Goal: Task Accomplishment & Management: Manage account settings

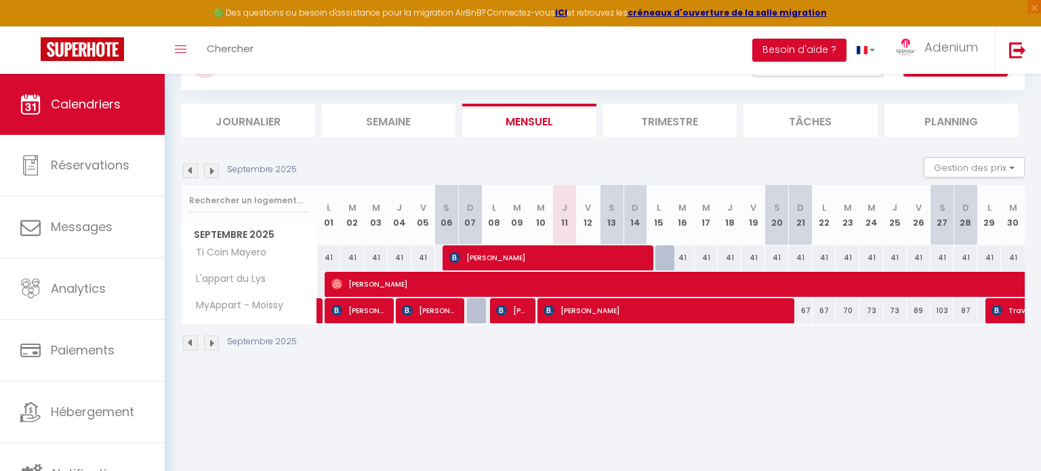
scroll to position [73, 0]
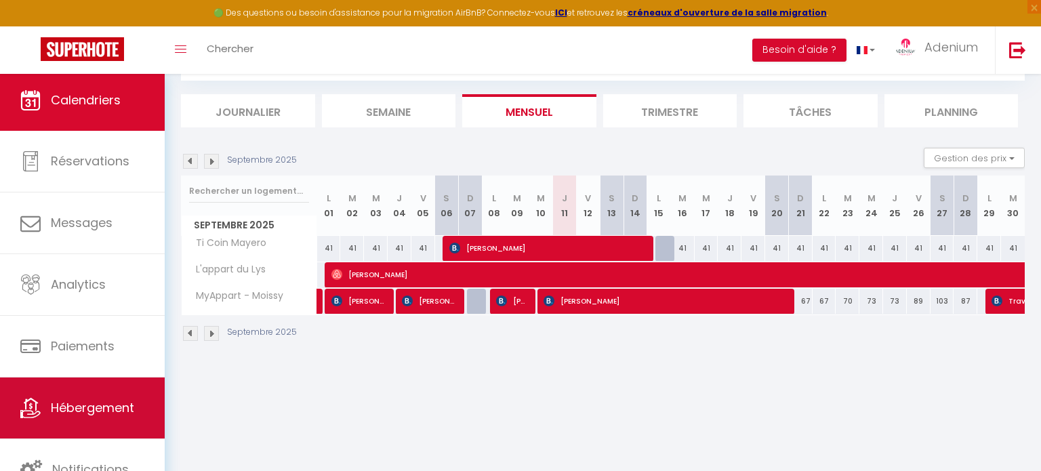
click at [79, 411] on span "Hébergement" at bounding box center [92, 407] width 83 height 17
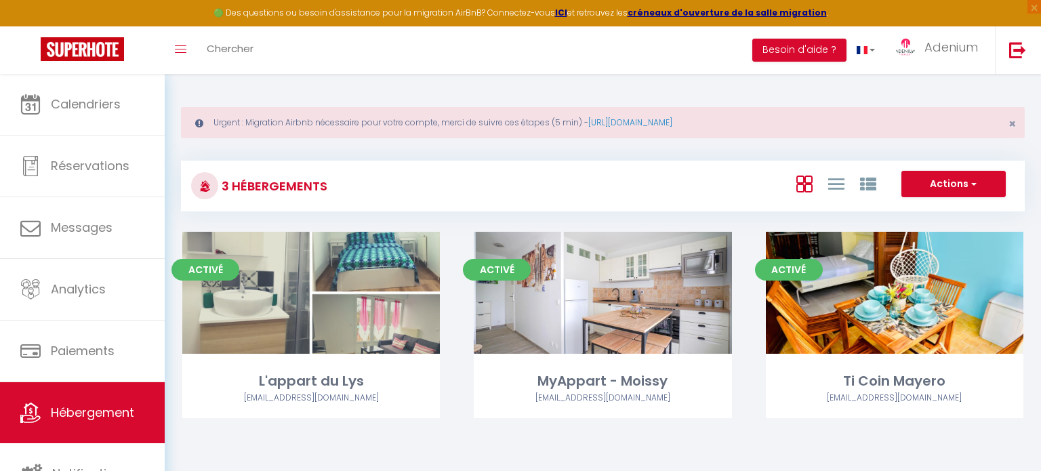
scroll to position [73, 0]
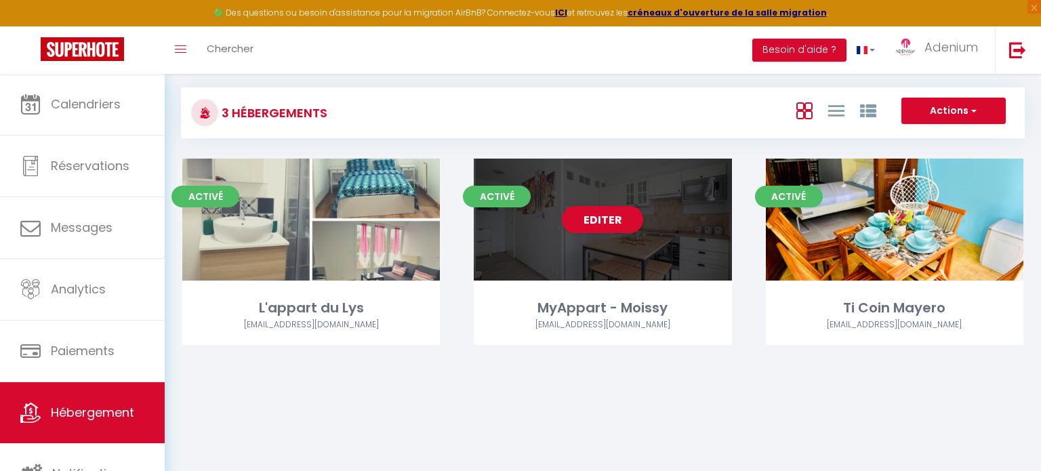
click at [602, 311] on div "MyAppart - Moissy" at bounding box center [603, 308] width 258 height 21
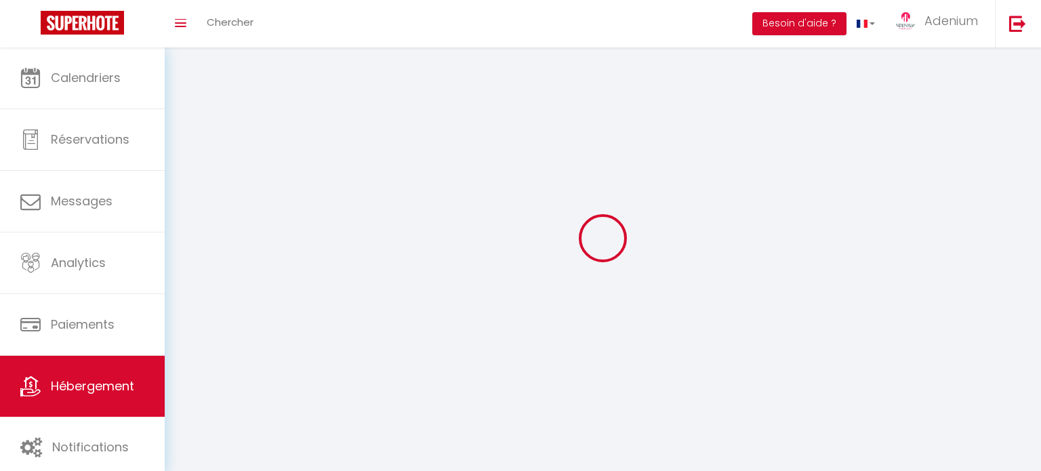
select select "1"
select select
select select "28"
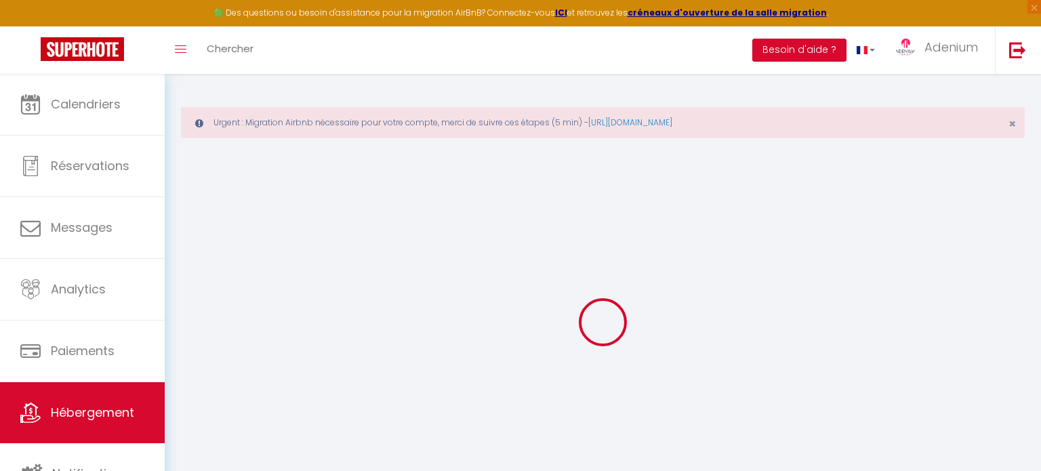
select select
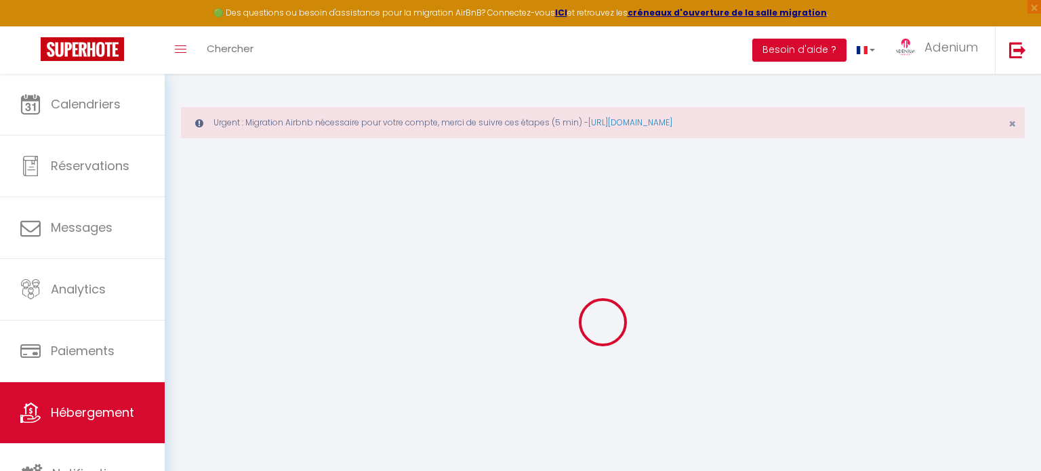
select select
checkbox input "false"
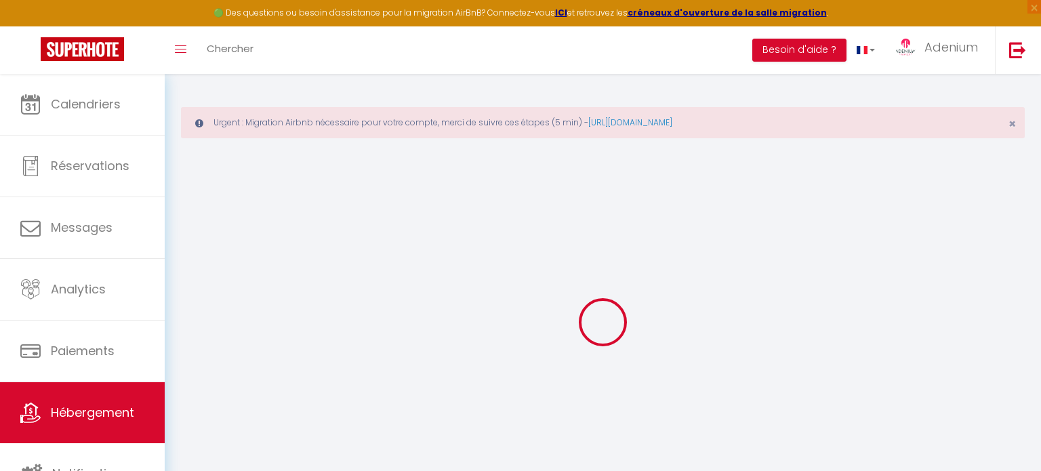
select select
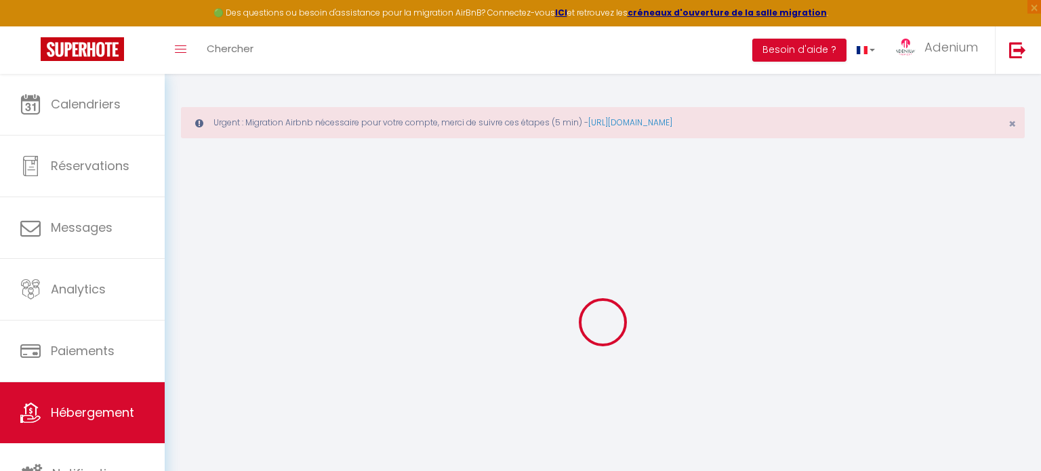
select select
checkbox input "false"
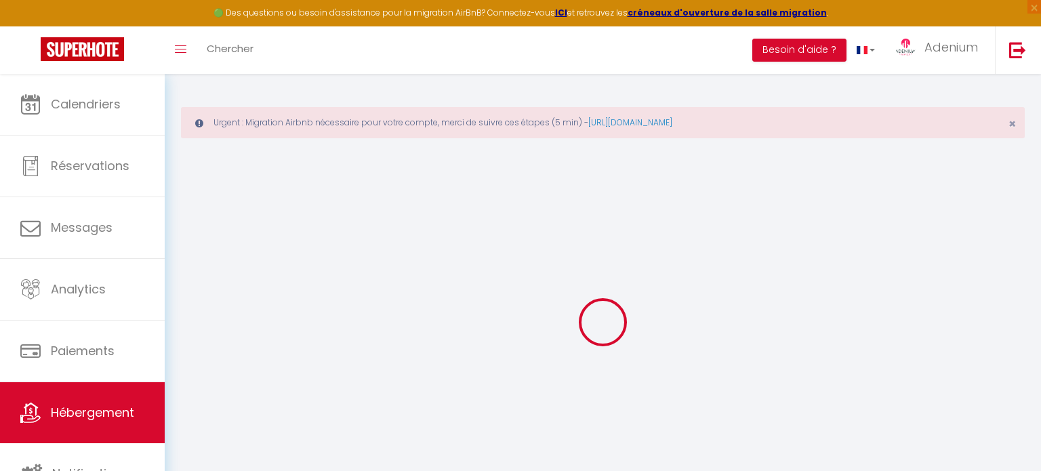
checkbox input "false"
select select
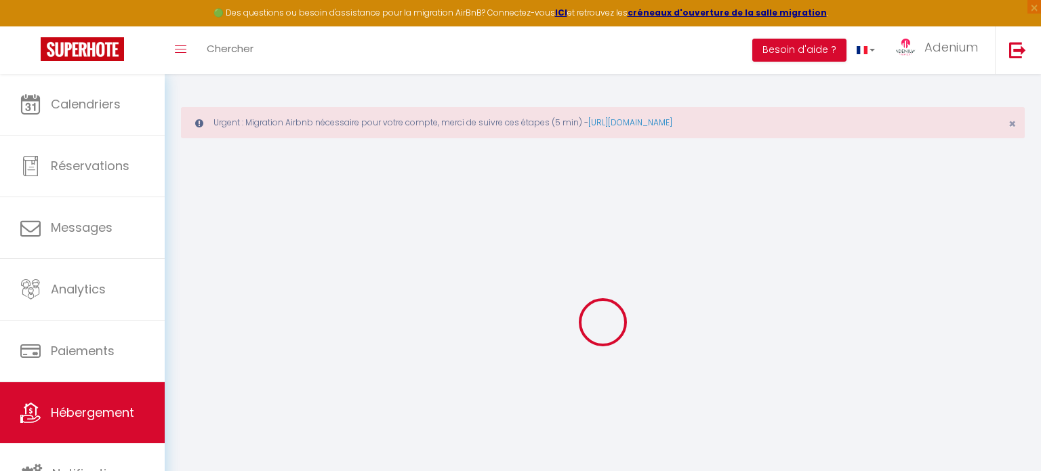
select select
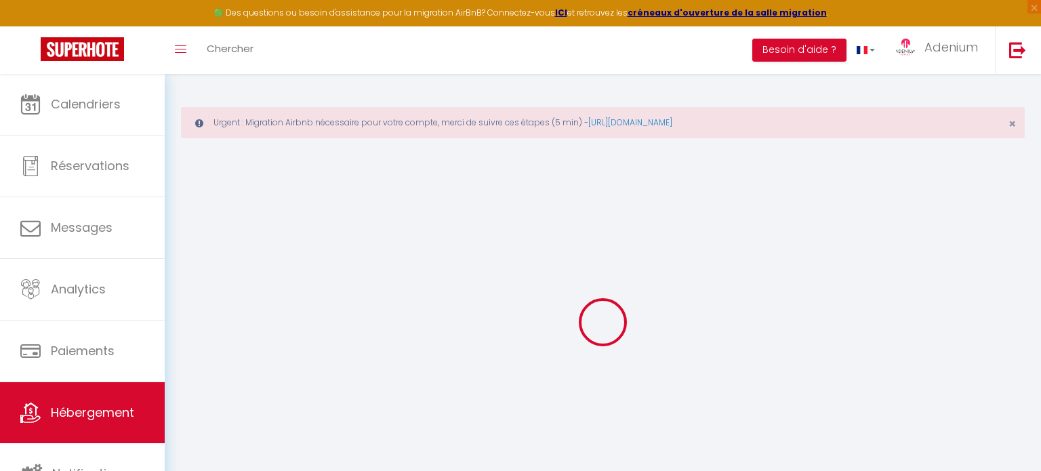
checkbox input "false"
select select
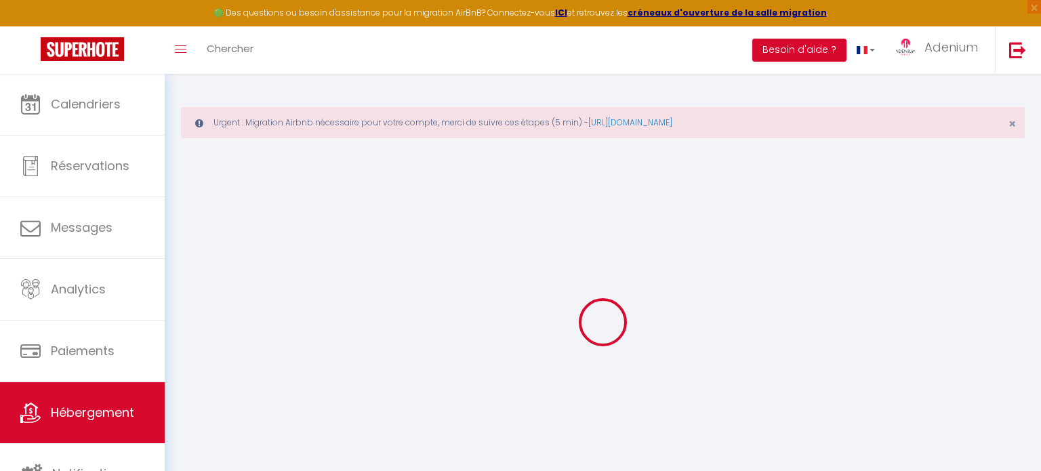
select select
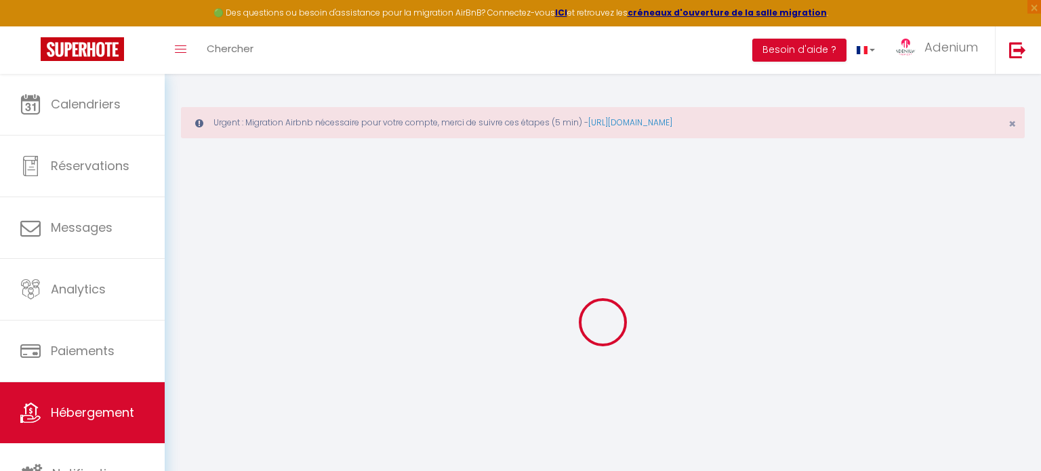
select select
checkbox input "false"
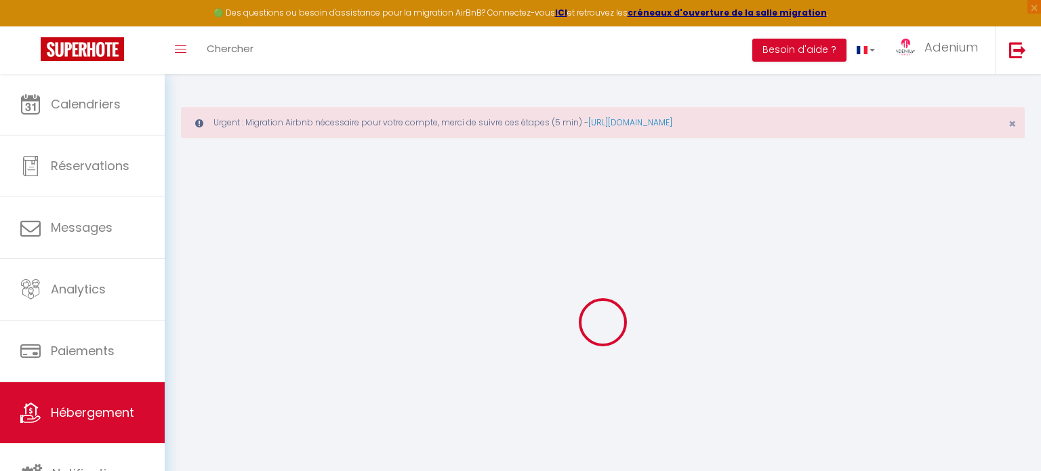
checkbox input "false"
select select
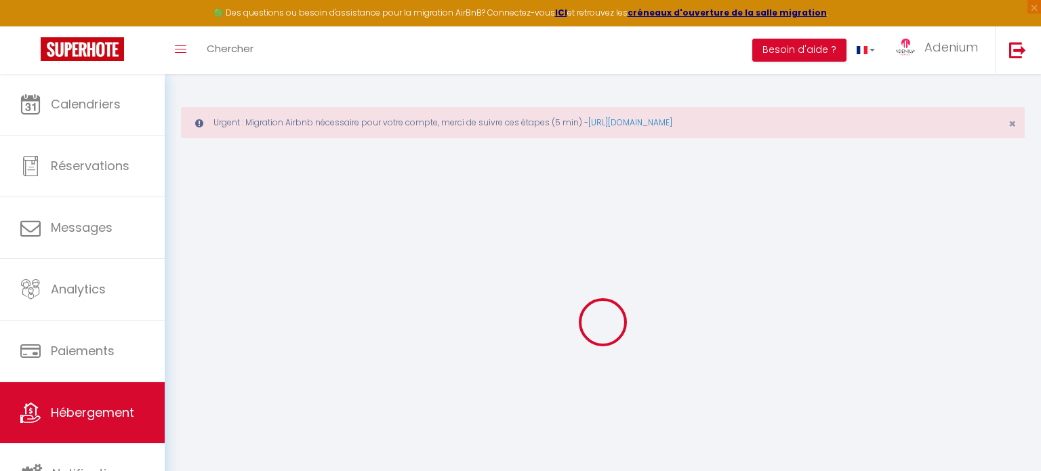
select select
checkbox input "false"
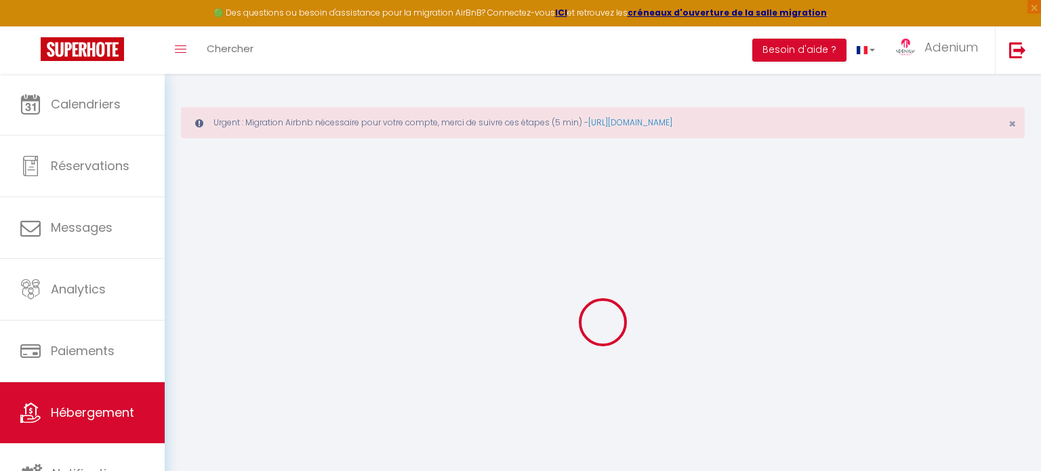
checkbox input "false"
select select
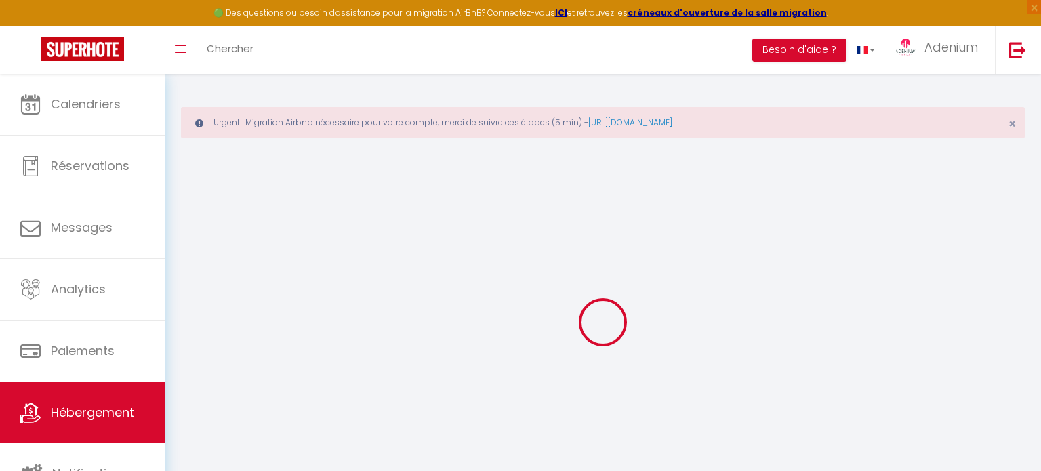
select select
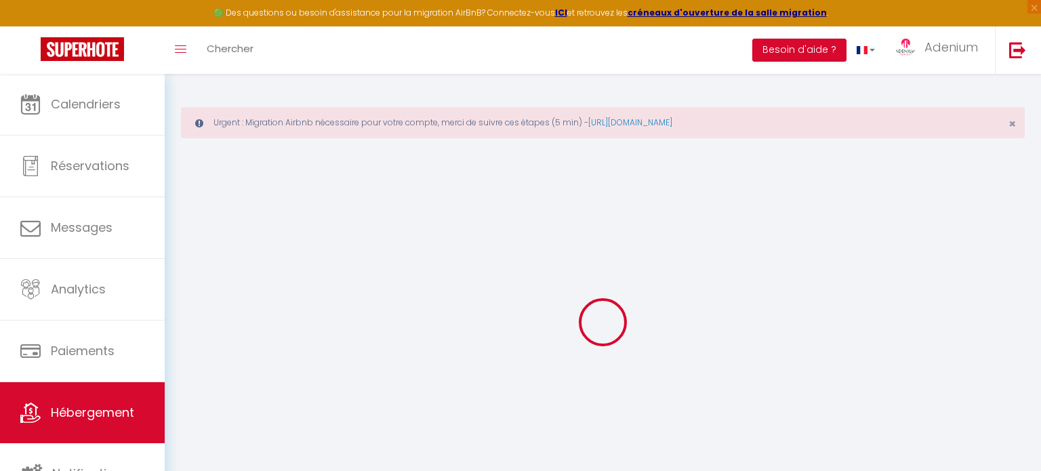
select select
checkbox input "false"
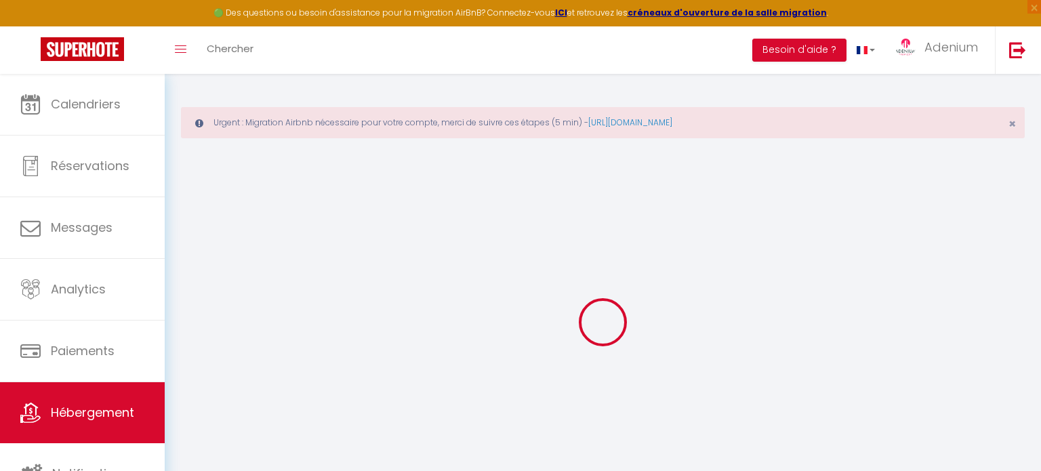
select select
type input "MyAppart - Moissy"
type input "Adeline"
type input "Namilos"
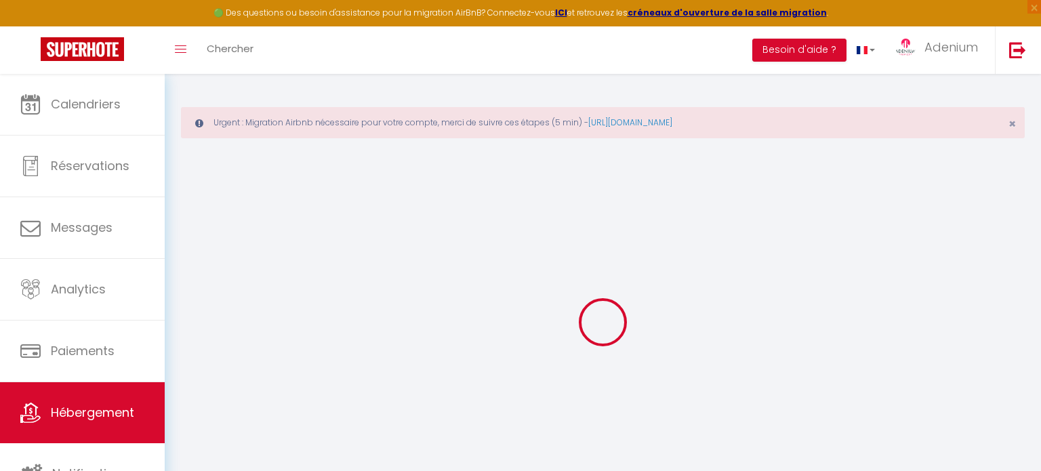
type input "70 mail de la fontaine ronde"
type input "77176"
type input "savigny le temple"
select select "1"
type input "50"
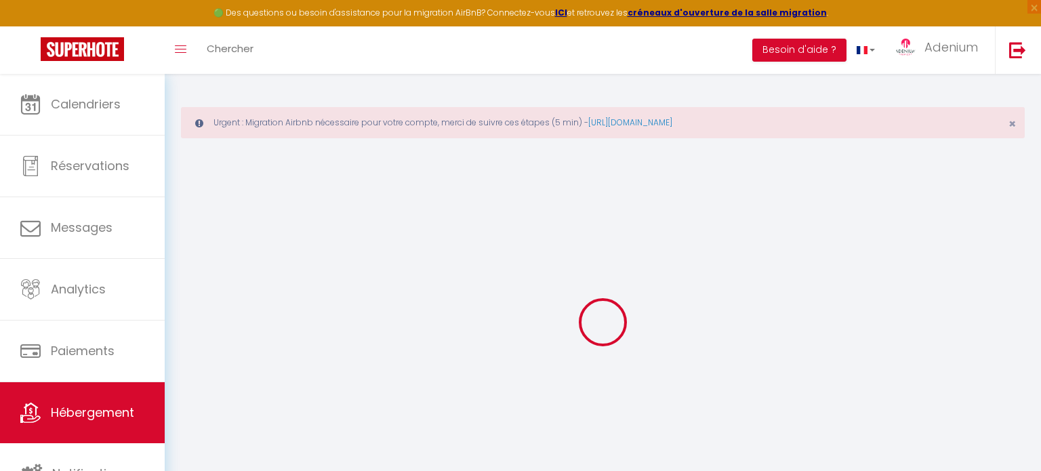
type input "10"
type input "57"
type input "1.25"
type input "100000"
type input "300"
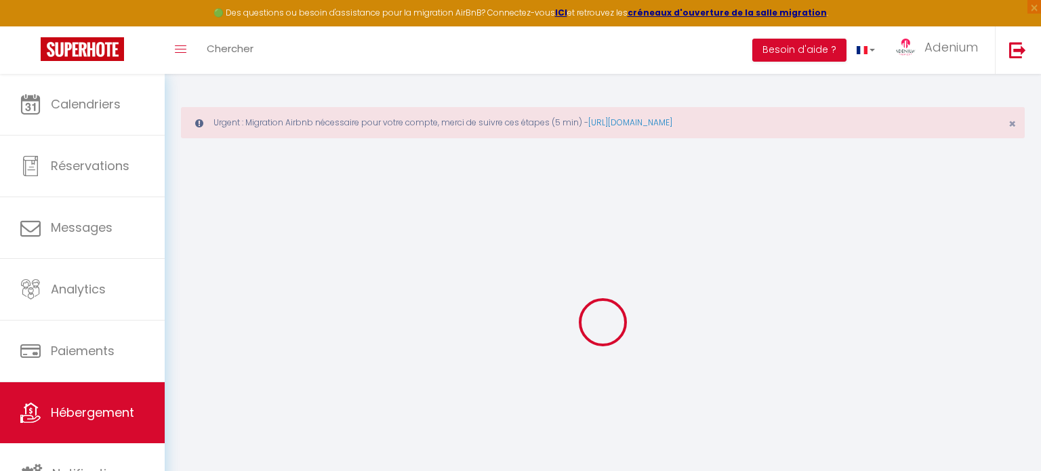
select select
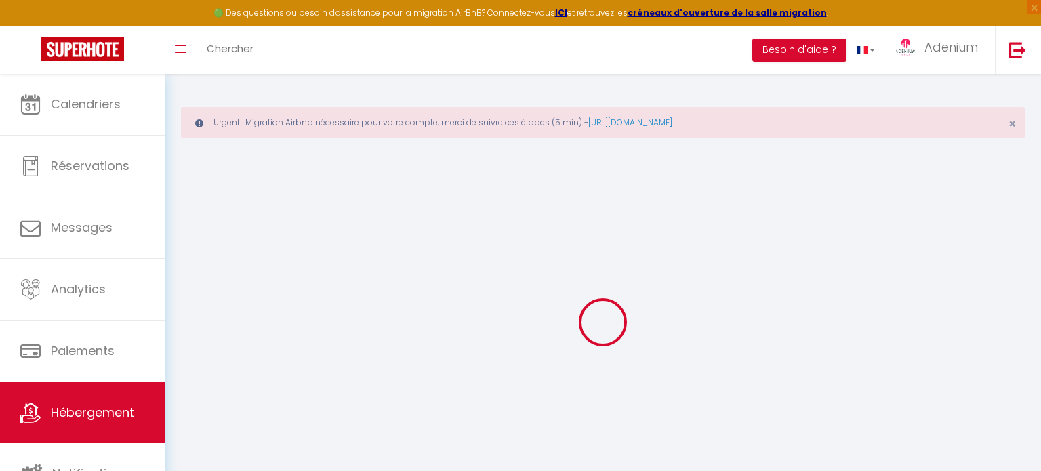
type input "52 Rue Rouget de Lisle"
type input "77550"
type input "Moissy-Cramayel"
type input "[DOMAIN_NAME][EMAIL_ADDRESS][DOMAIN_NAME]"
select select "666"
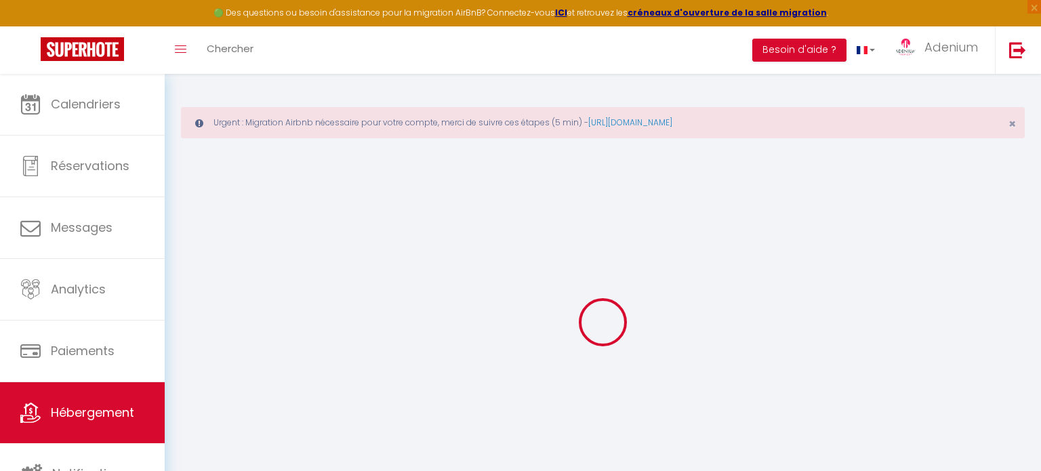
checkbox input "false"
checkbox input "true"
checkbox input "false"
radio input "true"
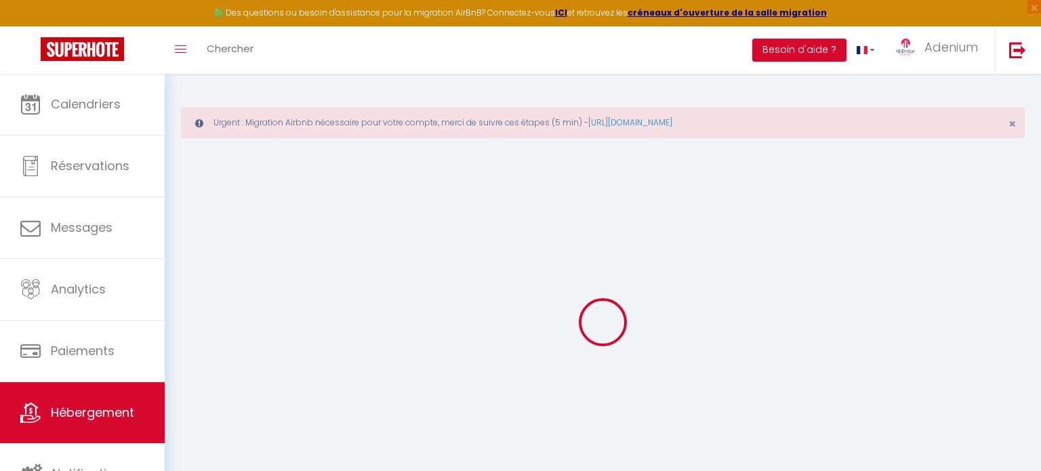
type input "0"
type input "50"
type input "0"
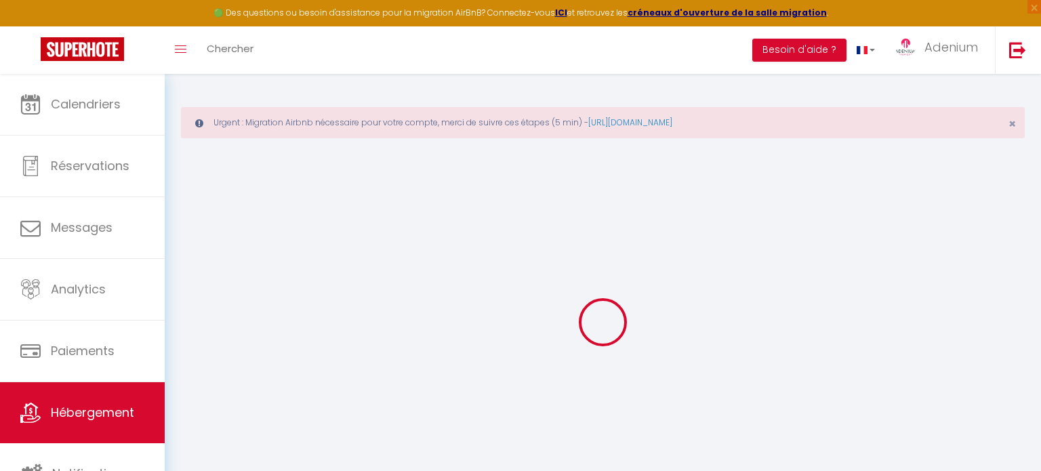
select select
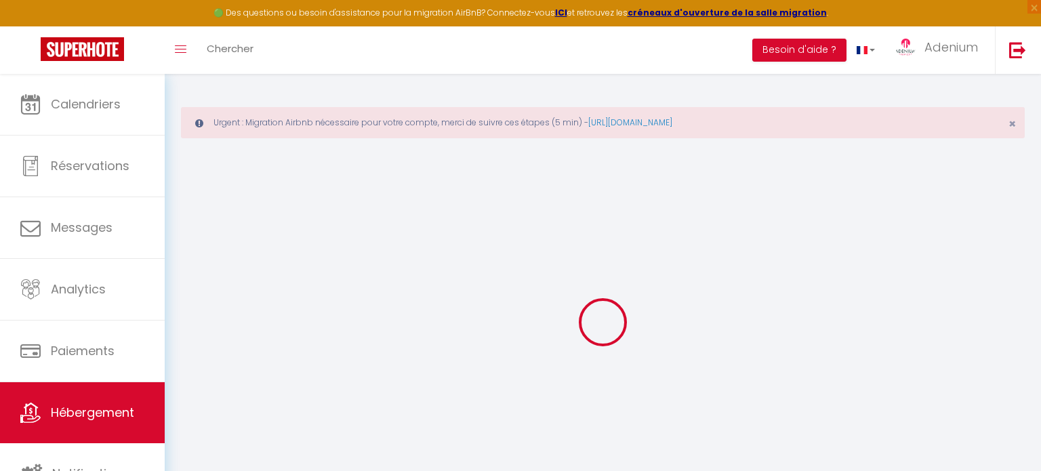
checkbox input "false"
checkbox input "true"
checkbox input "false"
select select
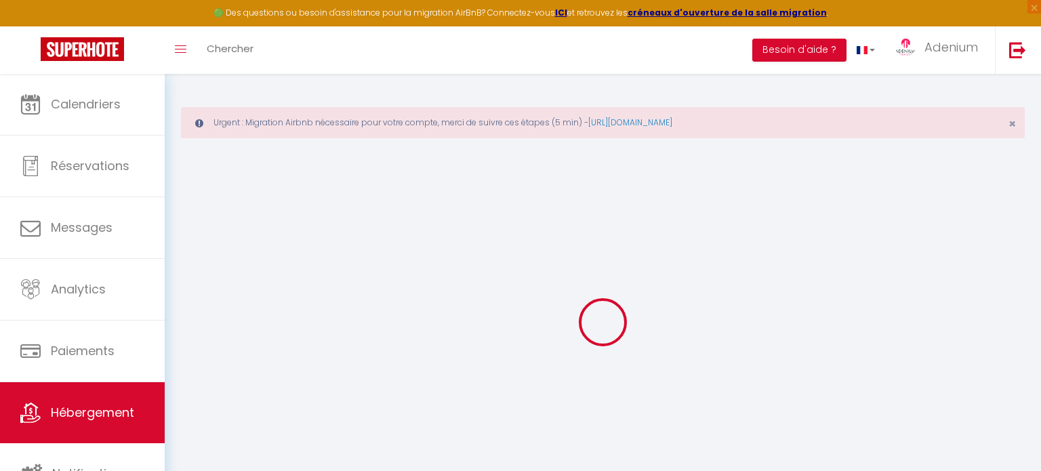
select select
checkbox input "false"
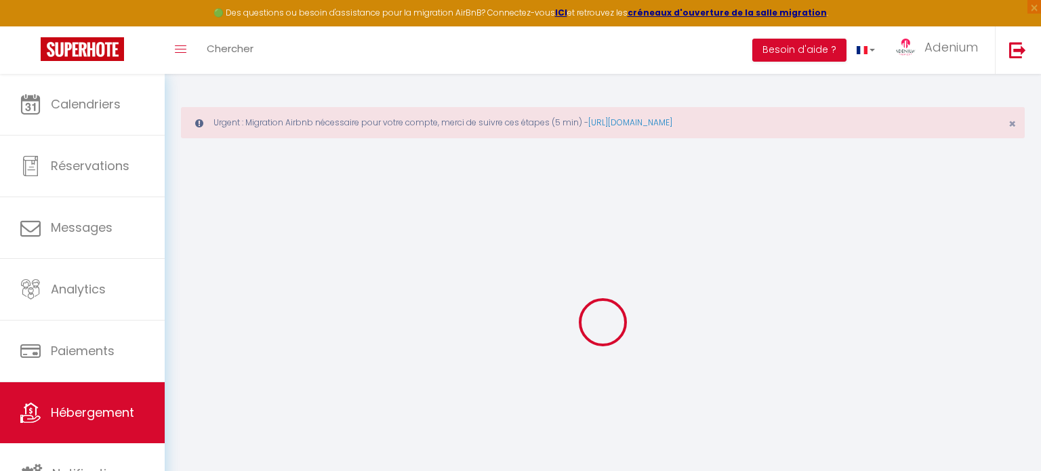
checkbox input "true"
checkbox input "false"
checkbox input "true"
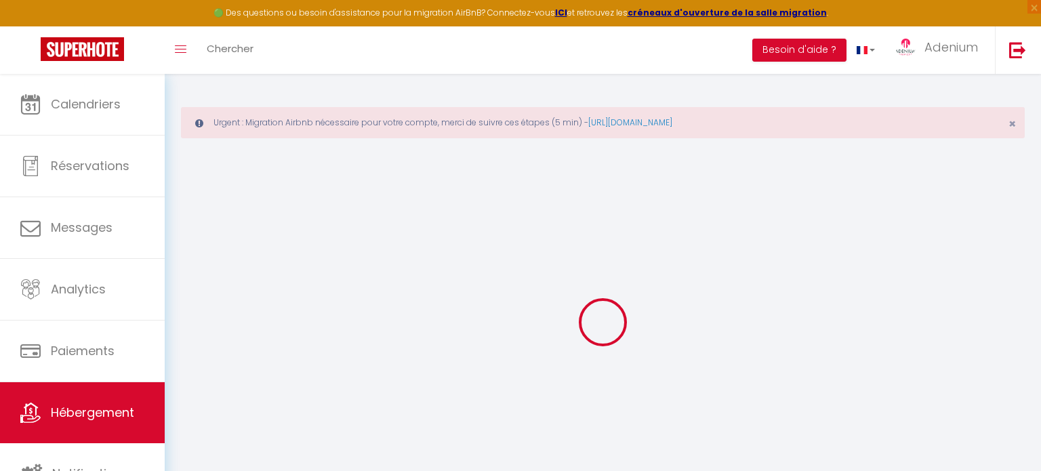
checkbox input "true"
checkbox input "false"
checkbox input "true"
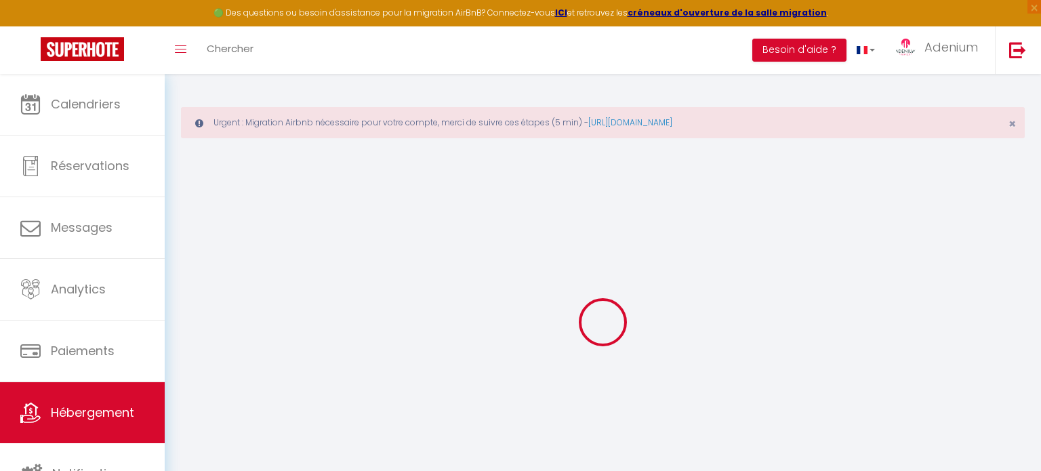
checkbox input "false"
select select "16:00"
select select "21:00"
select select "11:00"
select select "30"
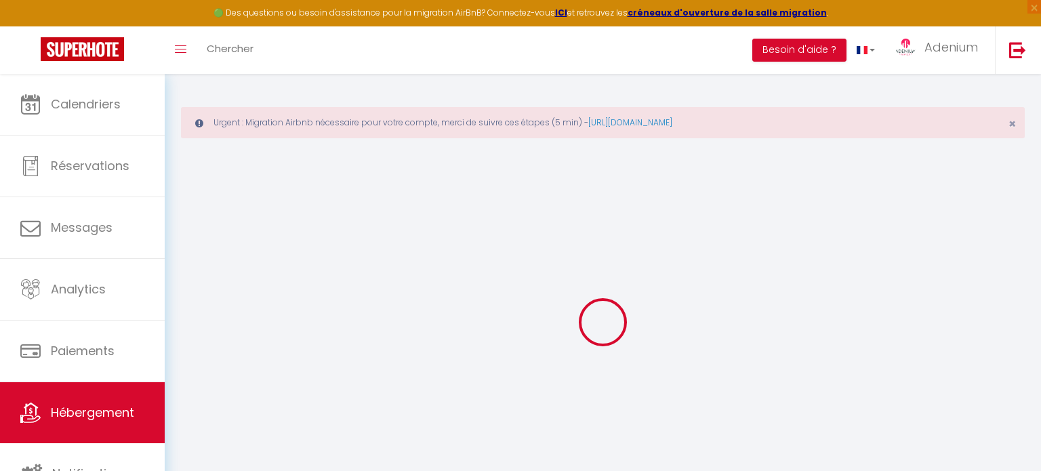
select select "120"
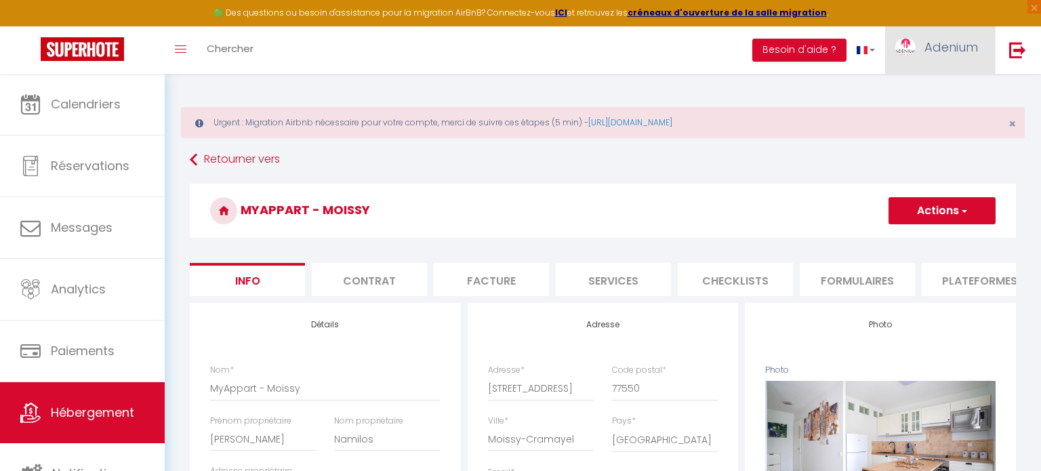
click at [938, 52] on span "Adenium" at bounding box center [952, 47] width 54 height 17
click at [927, 101] on link "Paramètres" at bounding box center [941, 94] width 100 height 23
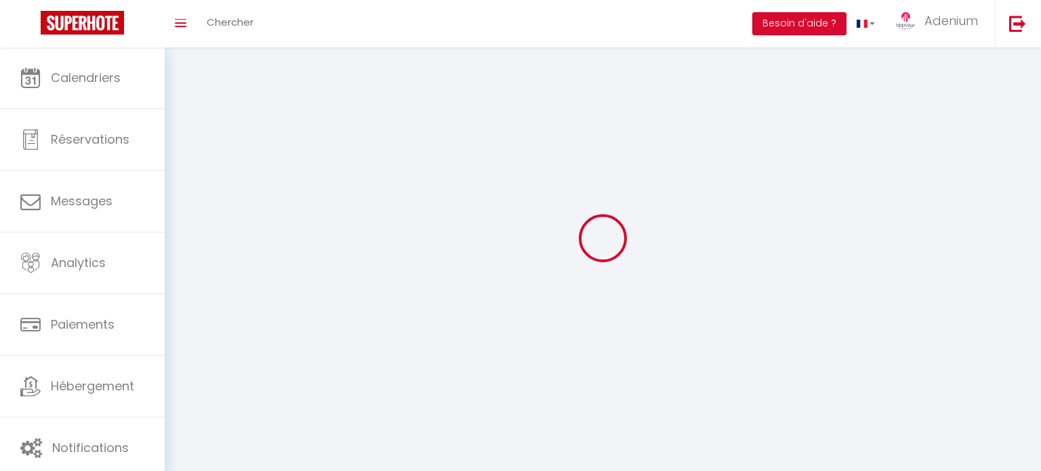
type input "Adenium"
type input "-"
type input "0652264237"
type input "70 mail de la fontaine ronde"
type input "77176"
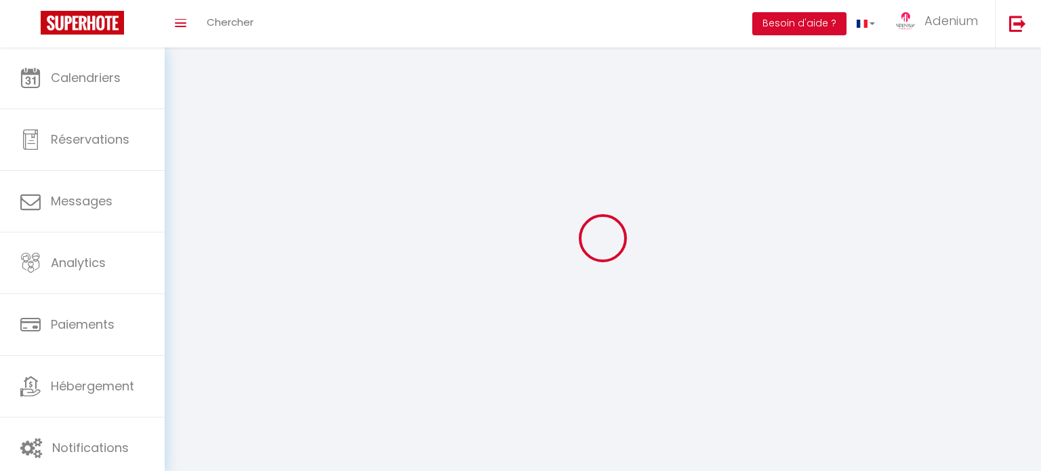
type input "savigny le temple"
type input "PFggH7FRjmu3mpTjCTaHR4S3t"
type input "KtYqQPM5ferIOTlo7hscmQKfD"
type input "PFggH7FRjmu3mpTjCTaHR4S3t"
type input "KtYqQPM5ferIOTlo7hscmQKfD"
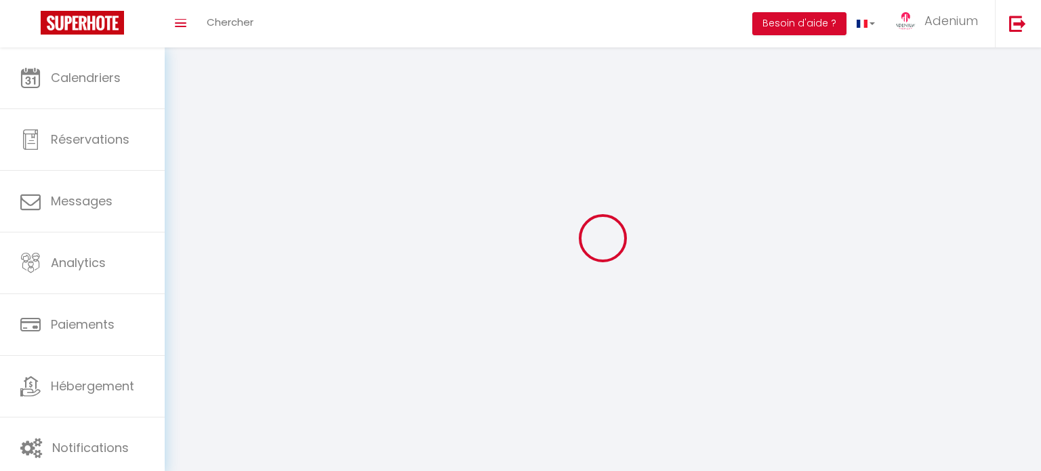
type input "https://app.superhote.com/#/get-available-rentals/KtYqQPM5ferIOTlo7hscmQKfD"
select select "28"
select select "fr"
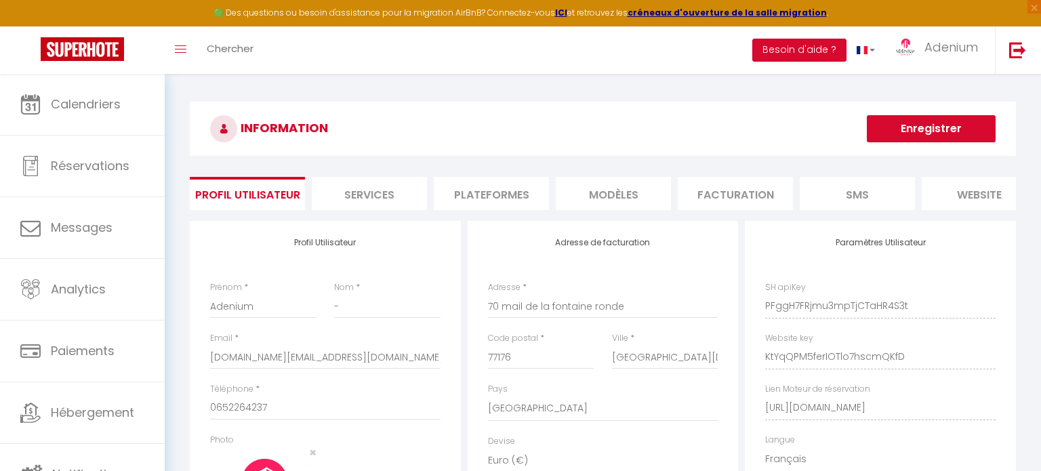
click at [499, 192] on li "Plateformes" at bounding box center [491, 193] width 115 height 33
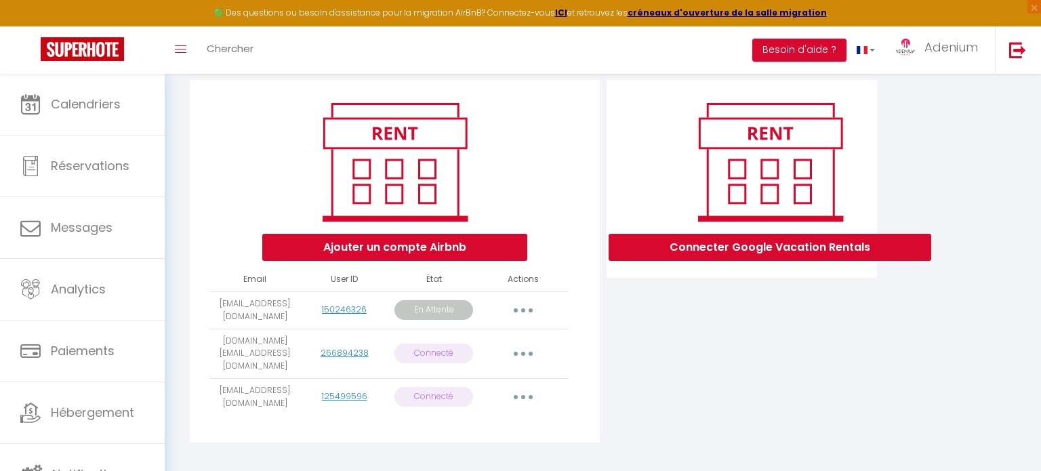
scroll to position [145, 0]
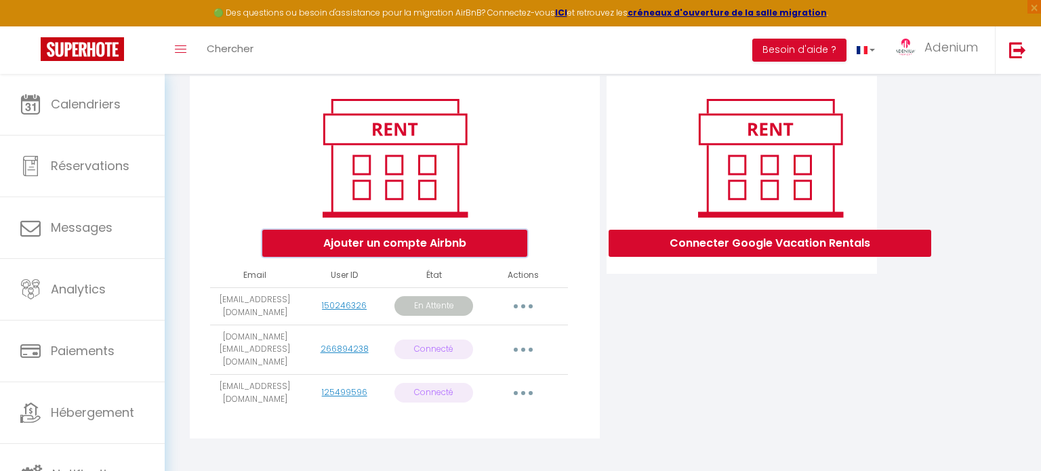
click at [395, 247] on button "Ajouter un compte Airbnb" at bounding box center [394, 243] width 265 height 27
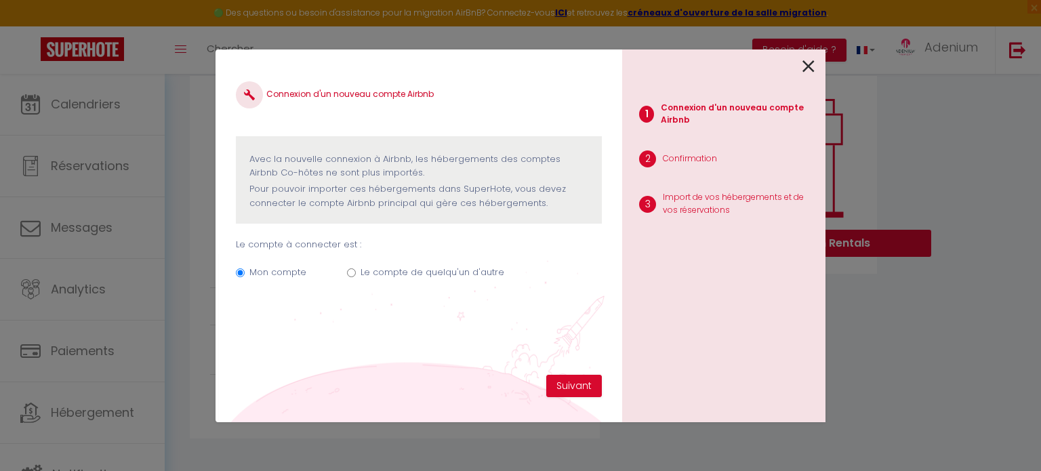
click at [356, 271] on div "Mon compte Le compte de quelqu'un d'autre" at bounding box center [419, 274] width 366 height 45
click at [353, 271] on input "Le compte de quelqu'un d'autre" at bounding box center [351, 272] width 9 height 9
radio input "true"
radio input "false"
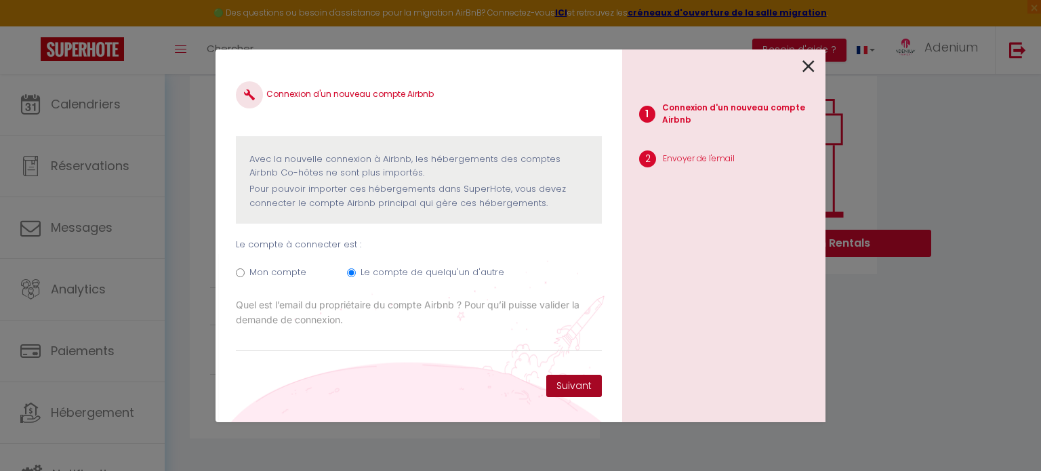
click at [570, 388] on button "Suivant" at bounding box center [574, 386] width 56 height 23
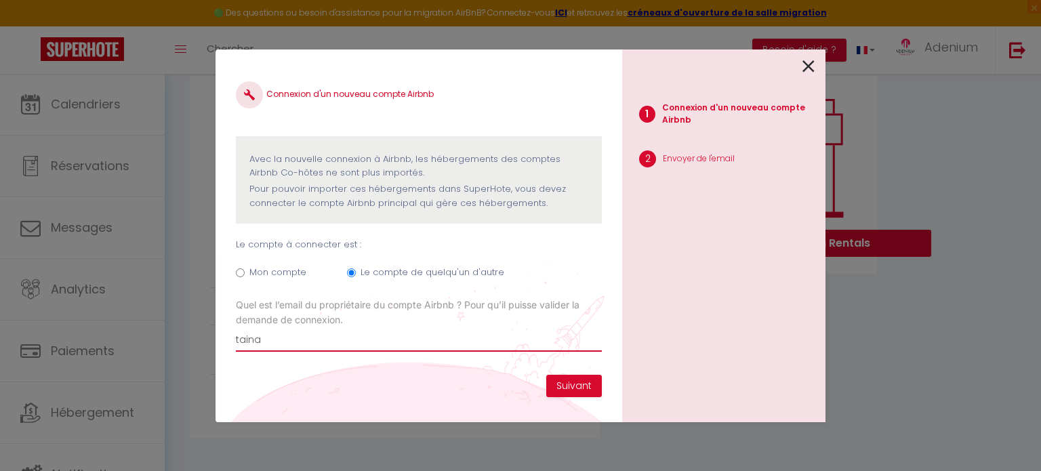
type input "taina.pardon@gmail.com"
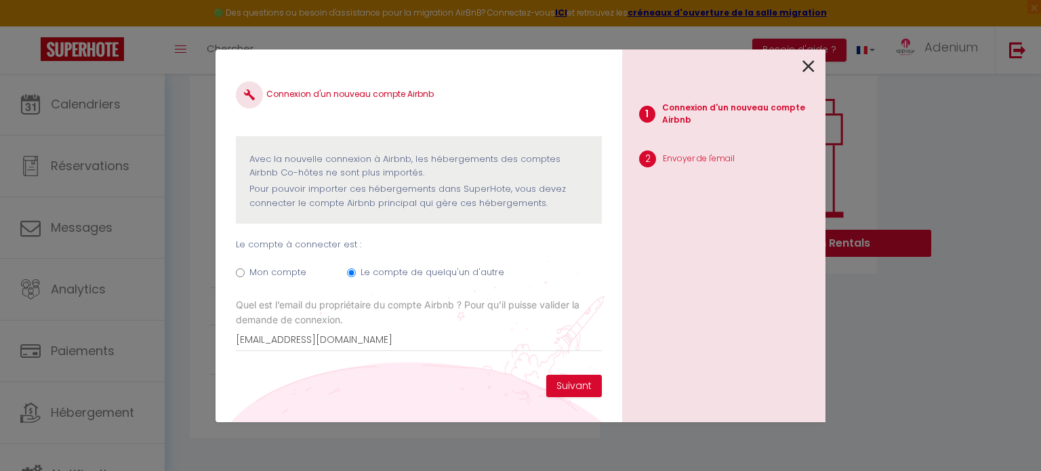
click at [815, 68] on icon at bounding box center [809, 66] width 12 height 20
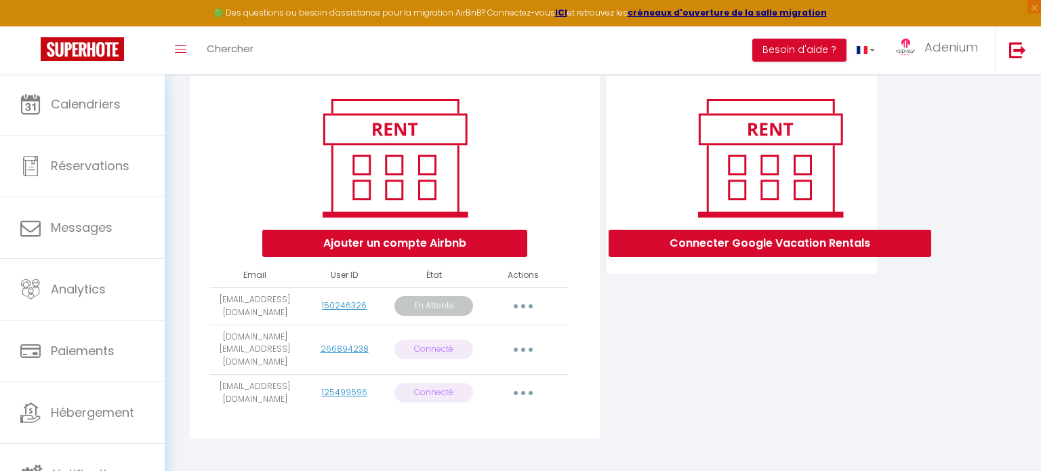
click at [448, 305] on p "En Attente" at bounding box center [434, 306] width 79 height 20
click at [517, 307] on button "button" at bounding box center [523, 307] width 38 height 22
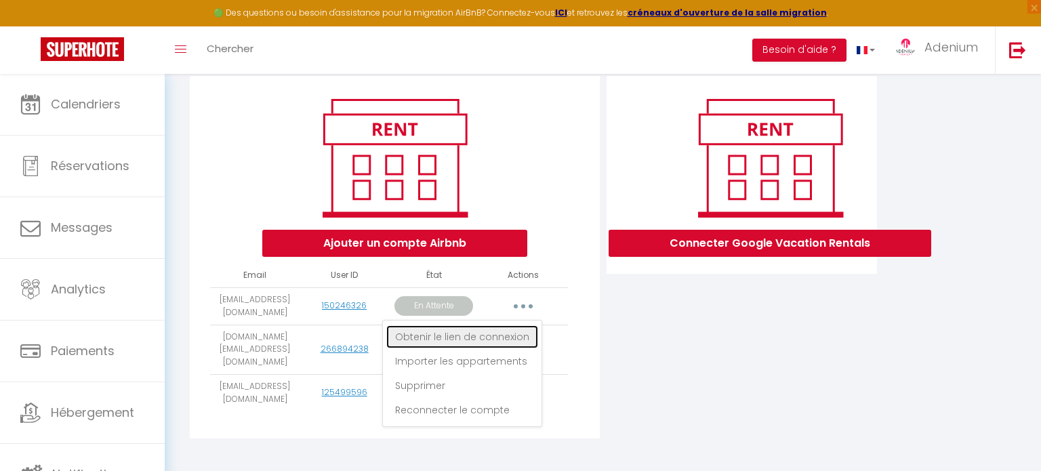
click at [507, 333] on link "Obtenir le lien de connexion" at bounding box center [462, 336] width 152 height 23
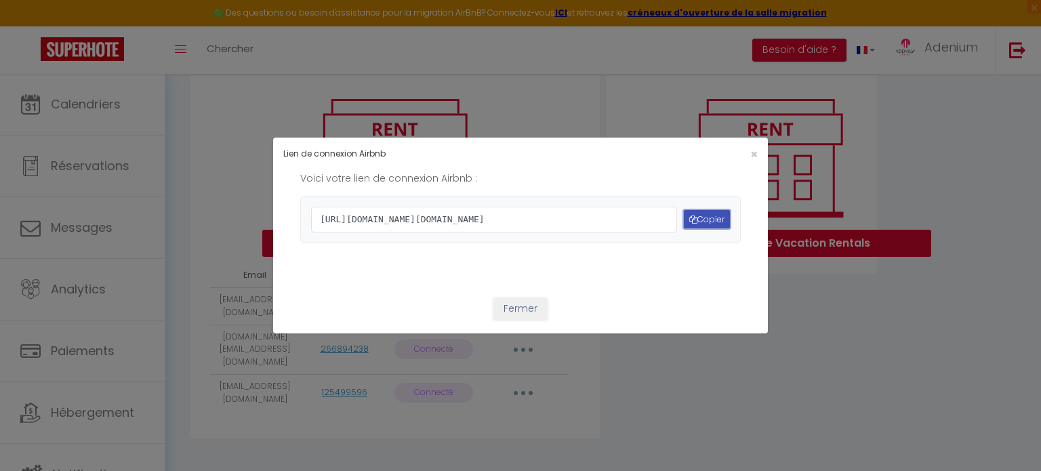
click at [701, 218] on button "Copier" at bounding box center [707, 219] width 46 height 18
click at [509, 321] on button "Fermer" at bounding box center [521, 309] width 54 height 23
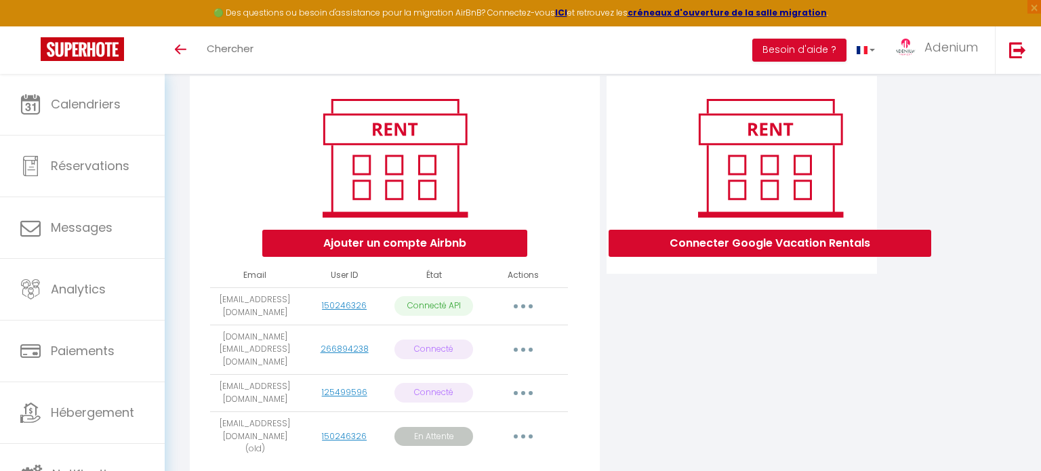
click at [522, 345] on button "button" at bounding box center [523, 350] width 38 height 22
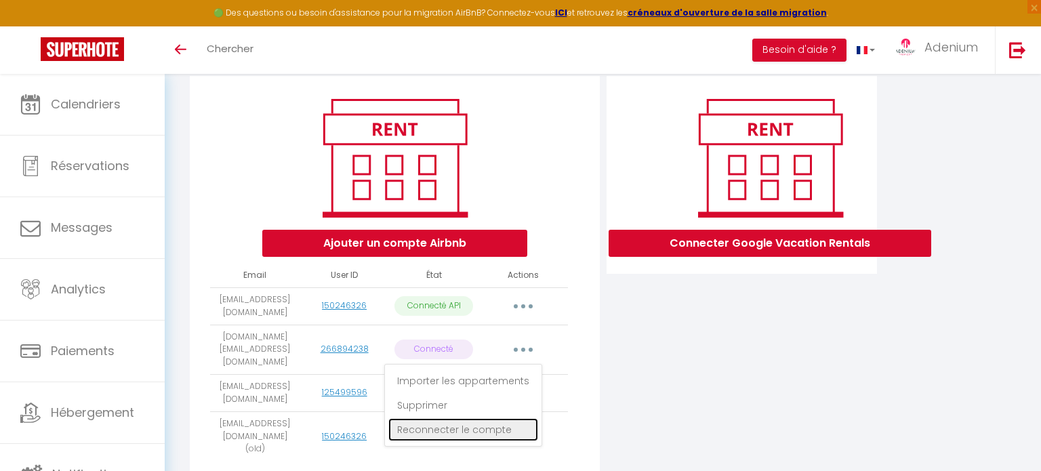
click at [511, 420] on link "Reconnecter le compte" at bounding box center [464, 429] width 150 height 23
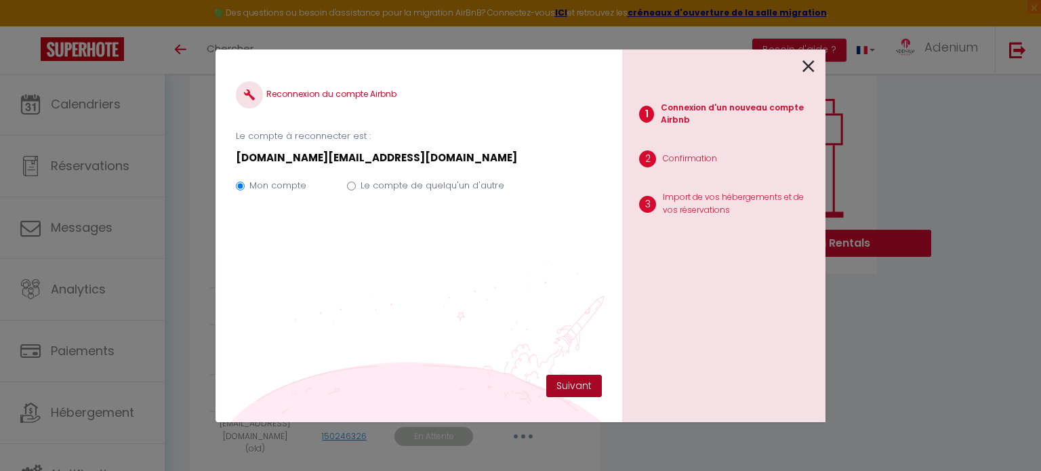
click at [569, 381] on button "Suivant" at bounding box center [574, 386] width 56 height 23
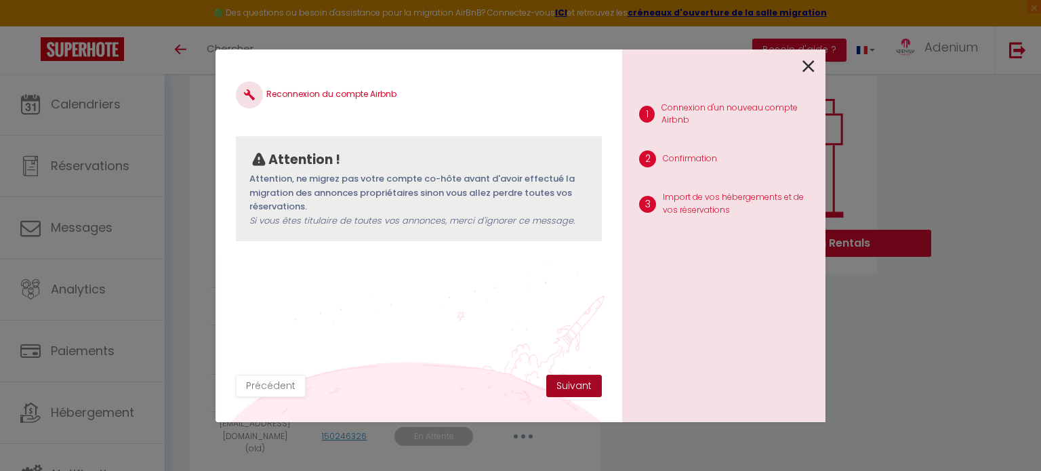
click at [578, 387] on button "Suivant" at bounding box center [574, 386] width 56 height 23
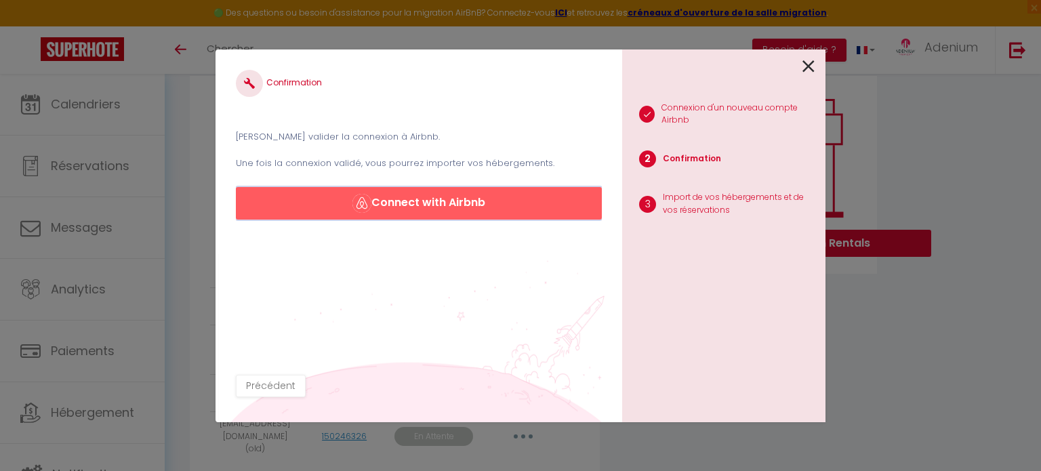
click at [362, 208] on img "button" at bounding box center [362, 203] width 19 height 19
click at [812, 59] on icon at bounding box center [809, 66] width 12 height 20
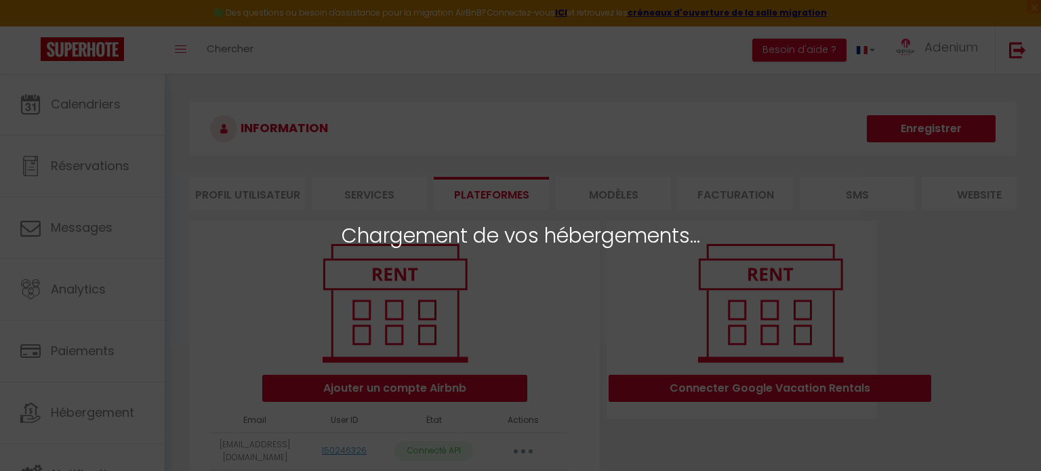
select select "2381"
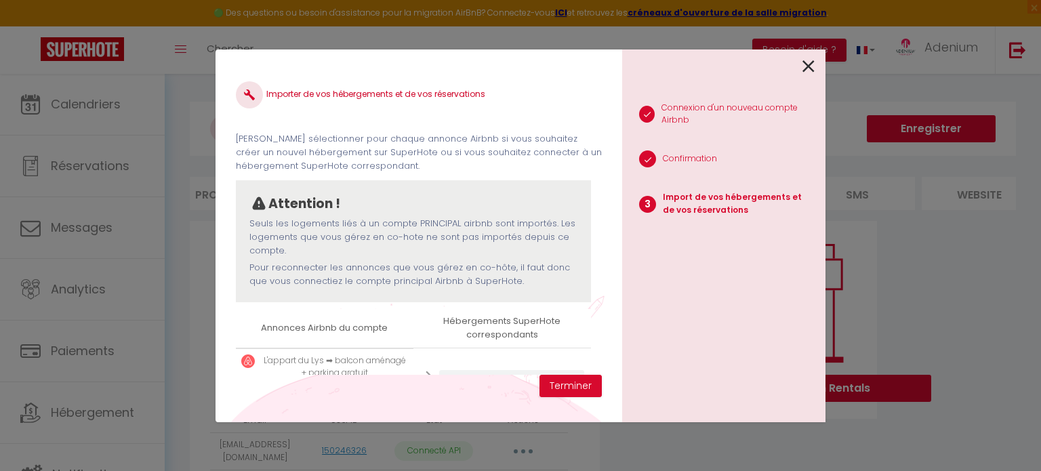
click at [618, 270] on div "Importer de vos hébergements et de vos réservations Veuillez sélectionner pour …" at bounding box center [419, 235] width 407 height 373
drag, startPoint x: 437, startPoint y: 355, endPoint x: 448, endPoint y: 320, distance: 37.1
click at [448, 320] on table "Annonces Airbnb du compte Hébergements SuperHote correspondants L'appart du Lys…" at bounding box center [413, 363] width 355 height 109
click at [816, 65] on div "1 Connexion d'un nouveau compte Airbnb 2 Confirmation 3 Import de vos hébergeme…" at bounding box center [723, 235] width 203 height 373
click at [811, 64] on icon at bounding box center [809, 66] width 12 height 20
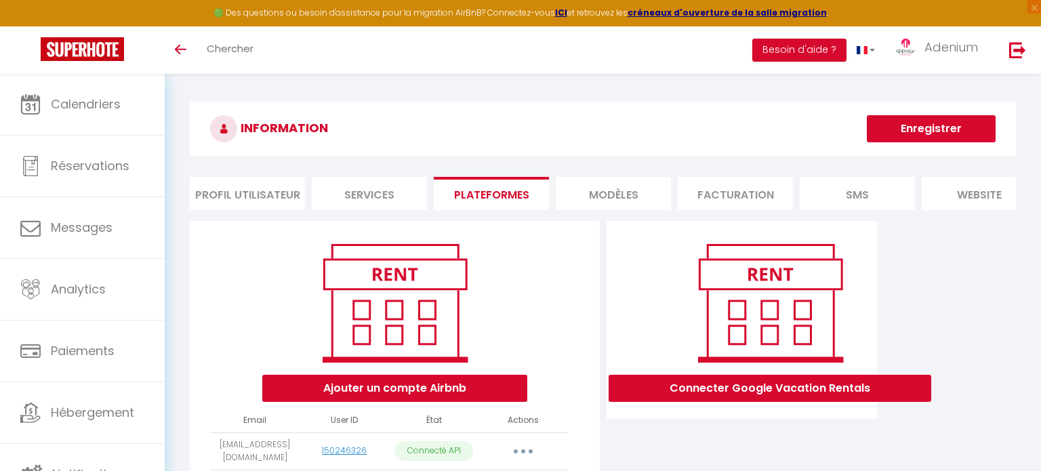
scroll to position [182, 0]
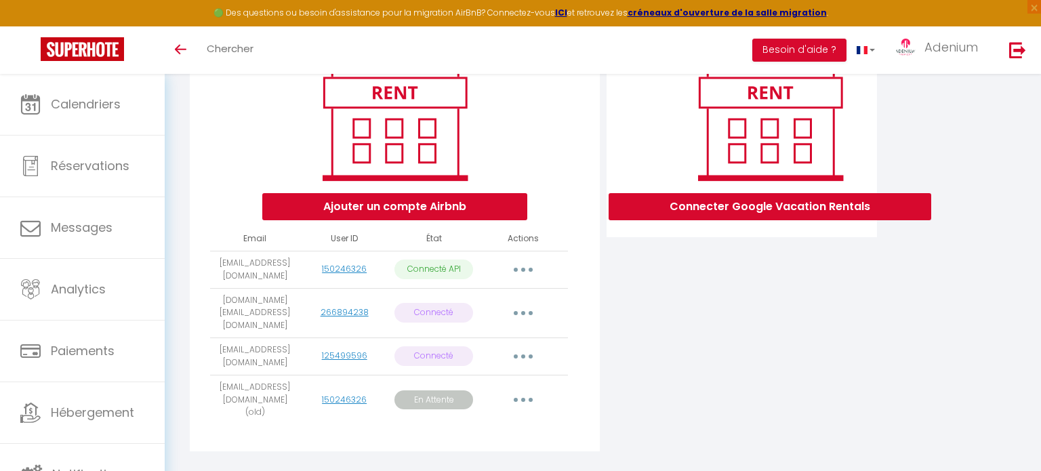
click at [526, 303] on button "button" at bounding box center [523, 313] width 38 height 22
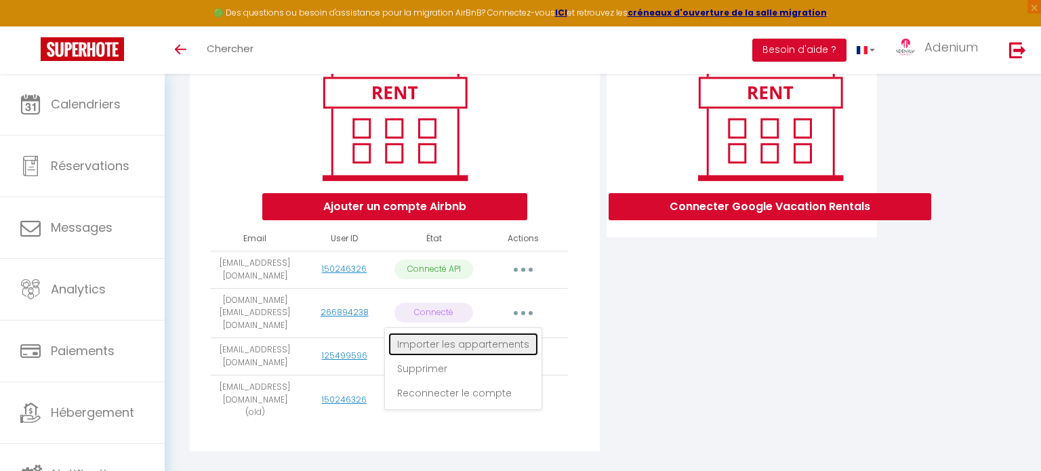
click at [484, 336] on link "Importer les appartements" at bounding box center [464, 344] width 150 height 23
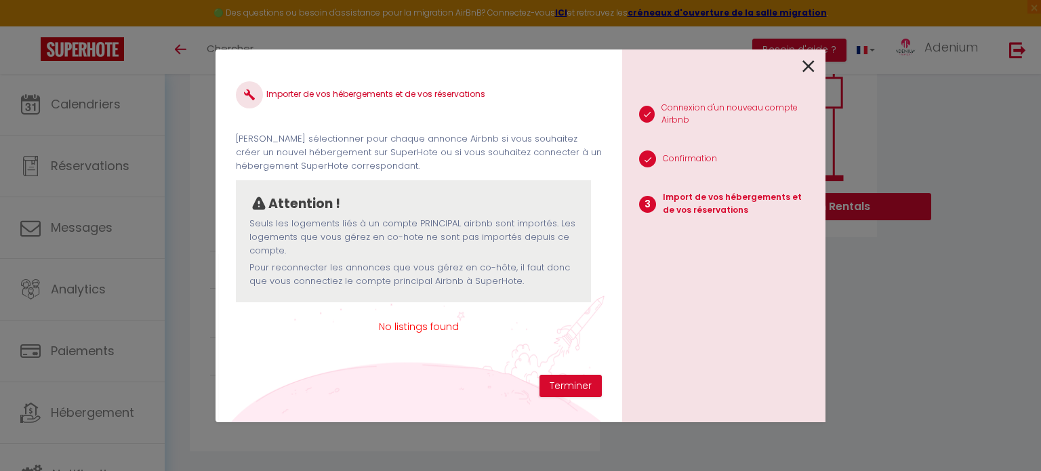
click at [810, 65] on icon at bounding box center [809, 66] width 12 height 20
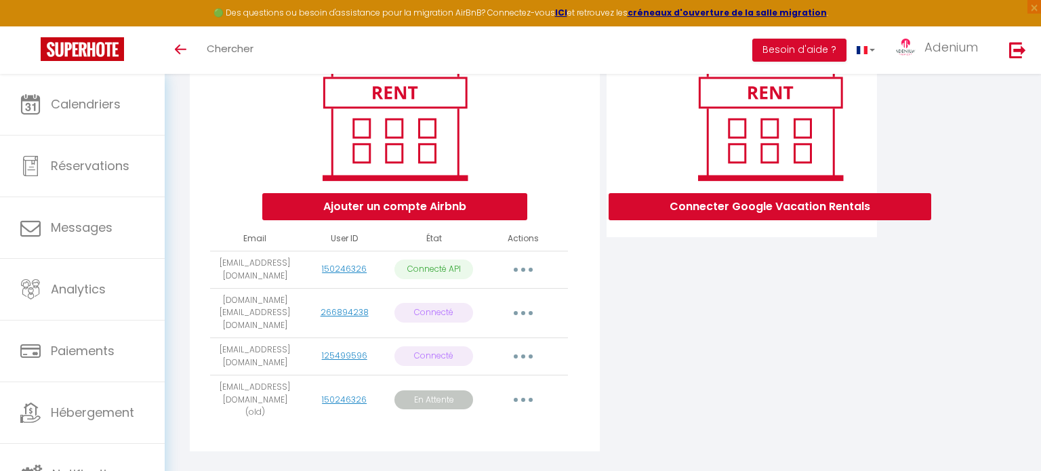
click at [523, 311] on icon "button" at bounding box center [523, 313] width 4 height 4
click at [568, 13] on strong "ICI" at bounding box center [561, 13] width 12 height 12
click at [529, 305] on button "button" at bounding box center [523, 313] width 38 height 22
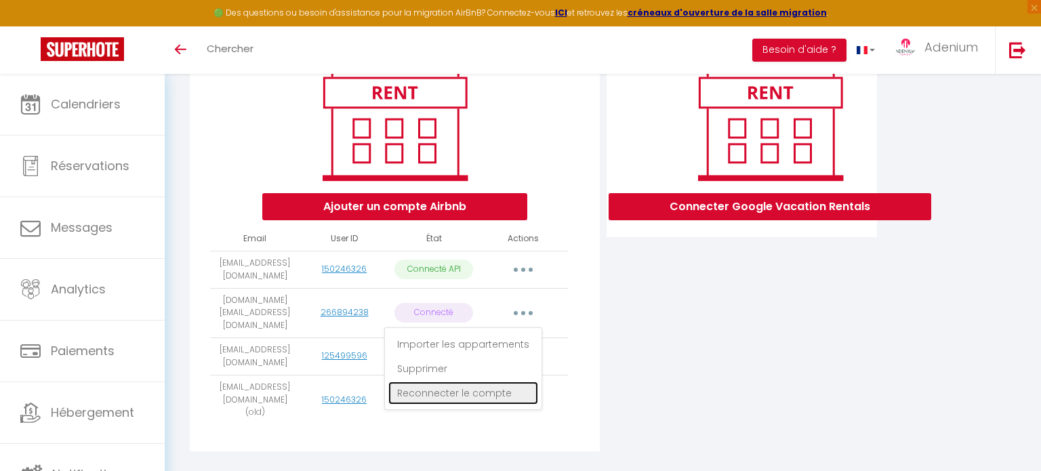
click at [479, 391] on link "Reconnecter le compte" at bounding box center [464, 393] width 150 height 23
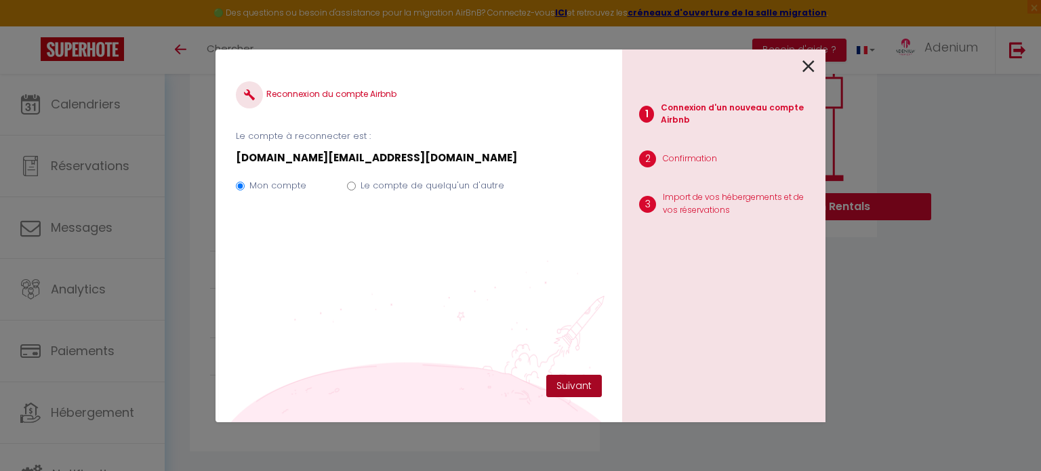
click at [582, 385] on button "Suivant" at bounding box center [574, 386] width 56 height 23
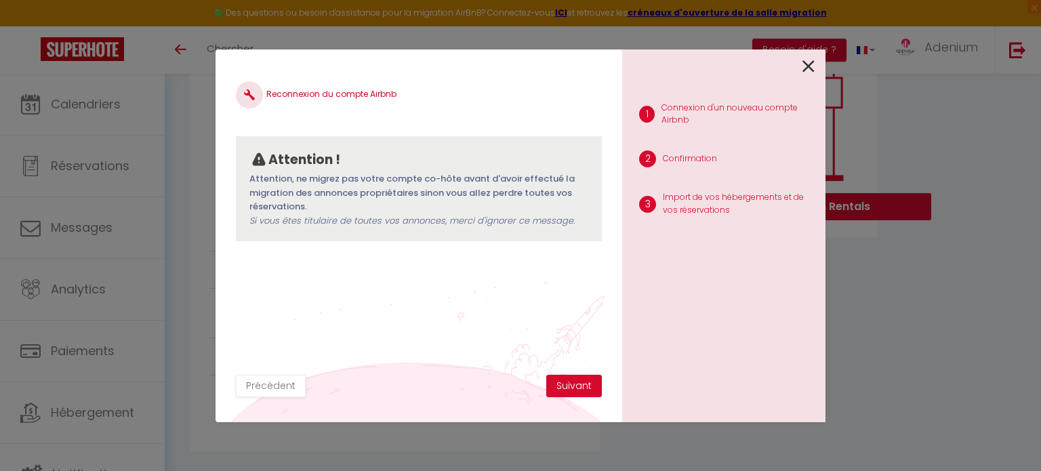
click at [813, 68] on icon at bounding box center [809, 66] width 12 height 20
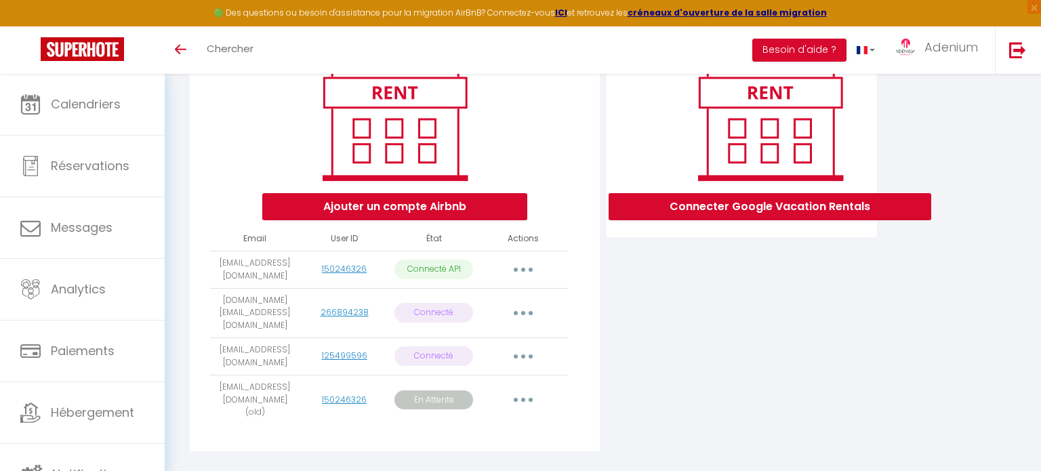
click at [527, 309] on button "button" at bounding box center [523, 313] width 38 height 22
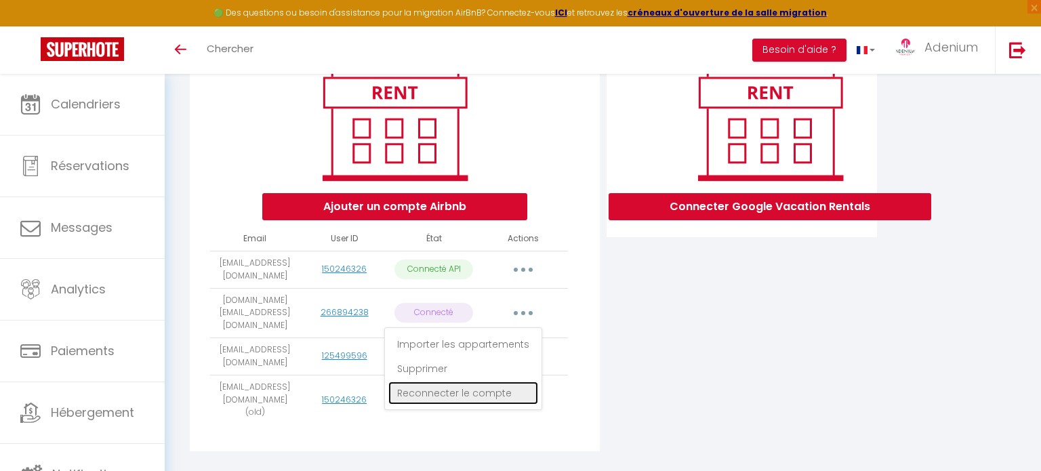
click at [515, 385] on link "Reconnecter le compte" at bounding box center [464, 393] width 150 height 23
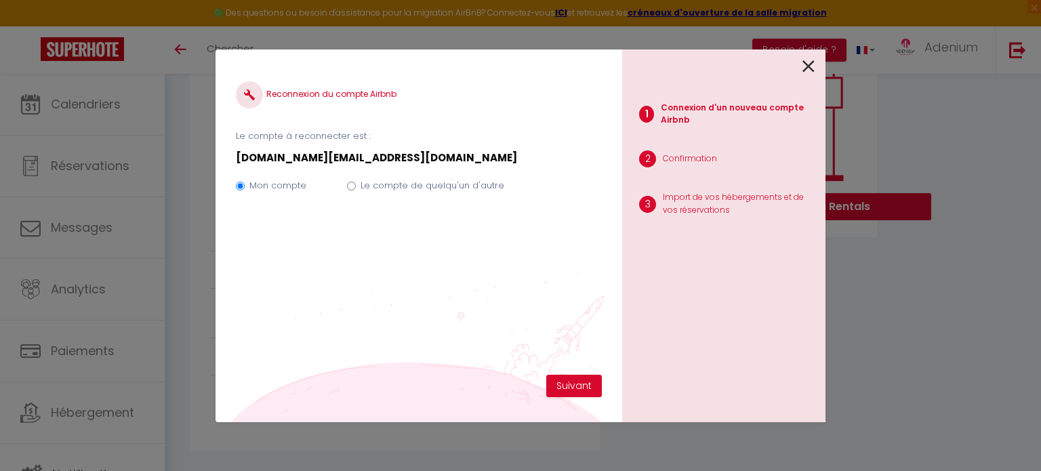
click at [509, 381] on div "Reconnexion du compte Airbnb Le compte à reconnecter est : adenium77.services@g…" at bounding box center [419, 235] width 407 height 373
click at [572, 388] on button "Suivant" at bounding box center [574, 386] width 56 height 23
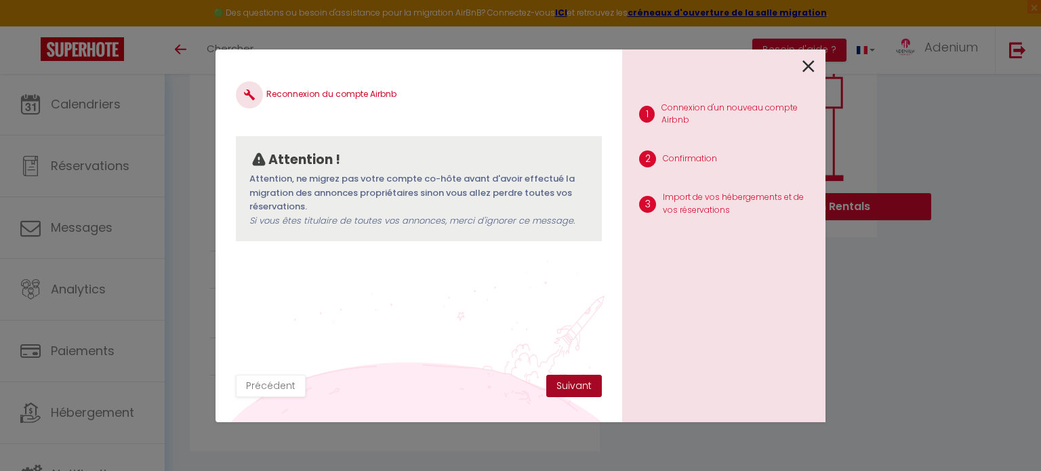
click at [572, 388] on button "Suivant" at bounding box center [574, 386] width 56 height 23
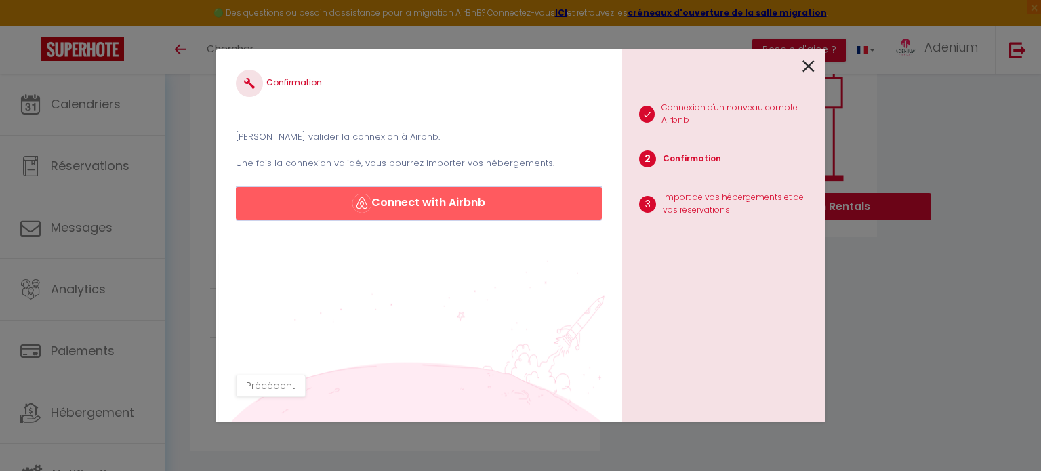
click at [355, 203] on img "button" at bounding box center [362, 203] width 19 height 19
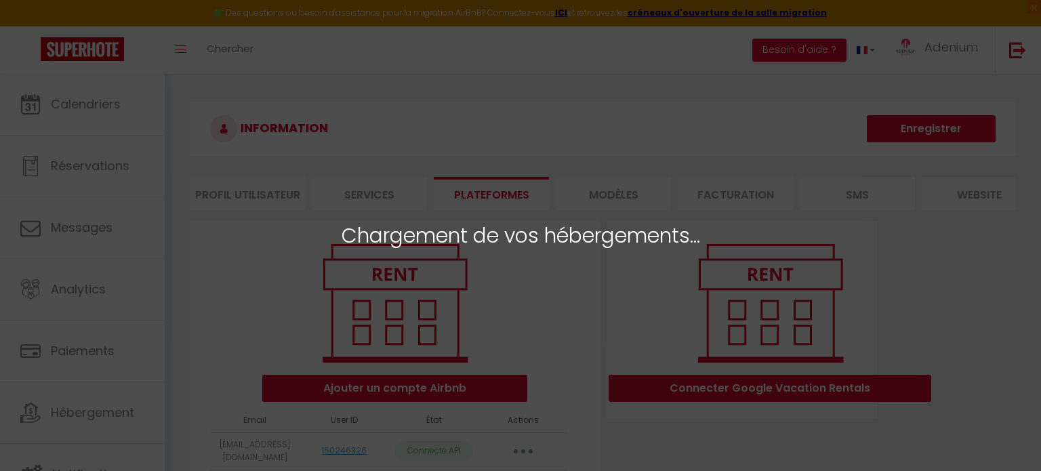
select select "2381"
select select
select select "13285"
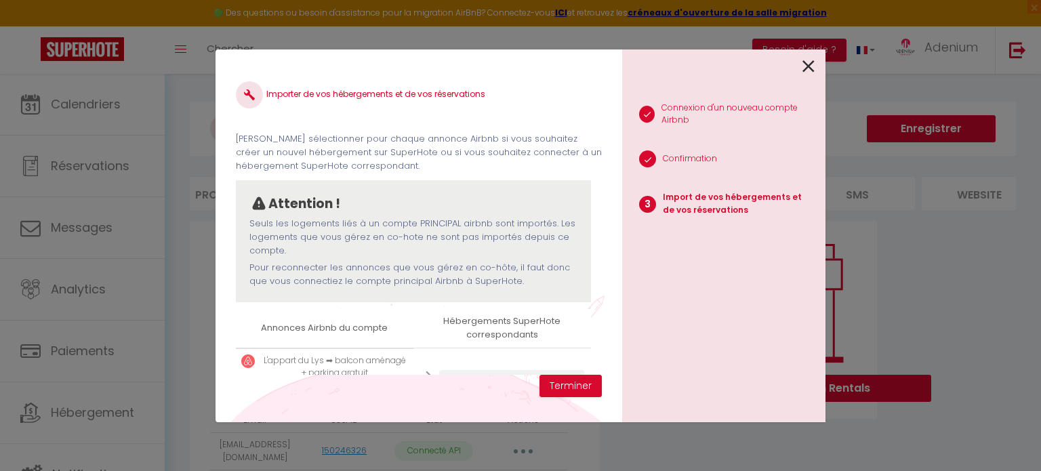
drag, startPoint x: 454, startPoint y: 351, endPoint x: 459, endPoint y: 308, distance: 43.7
click at [459, 308] on div "Importer de vos hébergements et de vos réservations Veuillez sélectionner pour …" at bounding box center [419, 222] width 366 height 305
click at [458, 294] on div "Importer de vos hébergements et de vos réservations Veuillez sélectionner pour …" at bounding box center [419, 222] width 366 height 305
click at [567, 383] on button "Terminer" at bounding box center [571, 386] width 62 height 23
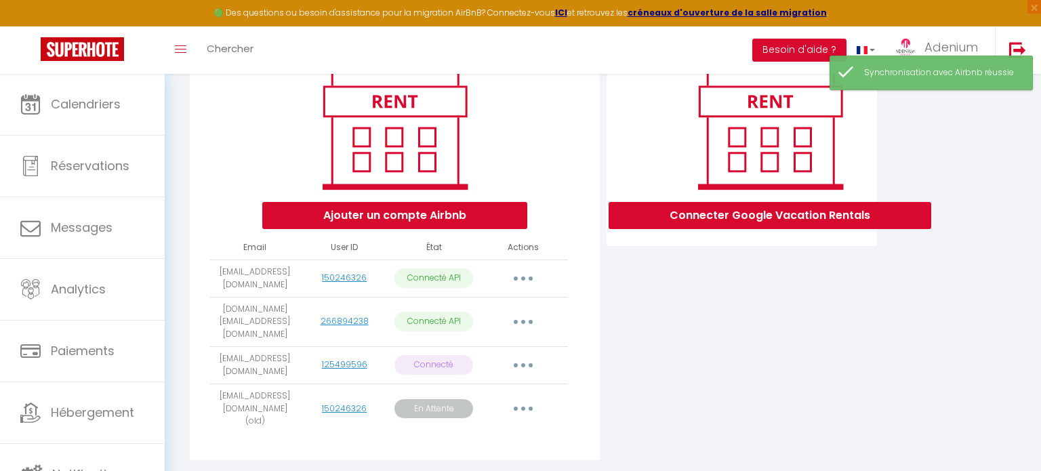
scroll to position [174, 0]
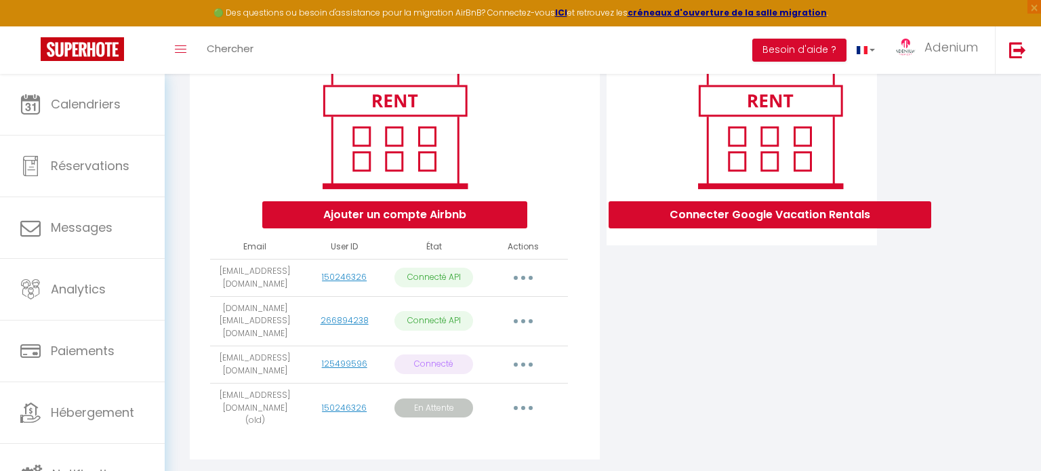
click at [524, 363] on icon "button" at bounding box center [523, 365] width 4 height 4
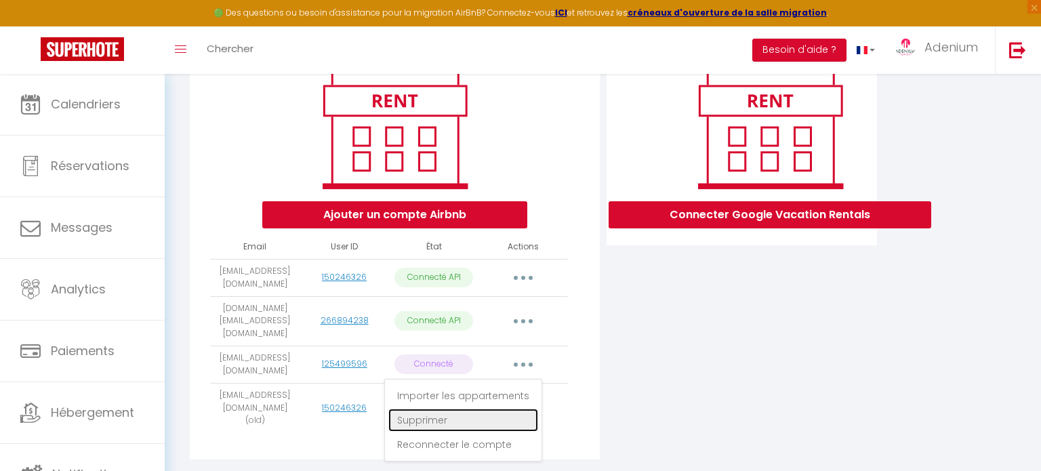
click at [464, 410] on link "Supprimer" at bounding box center [464, 420] width 150 height 23
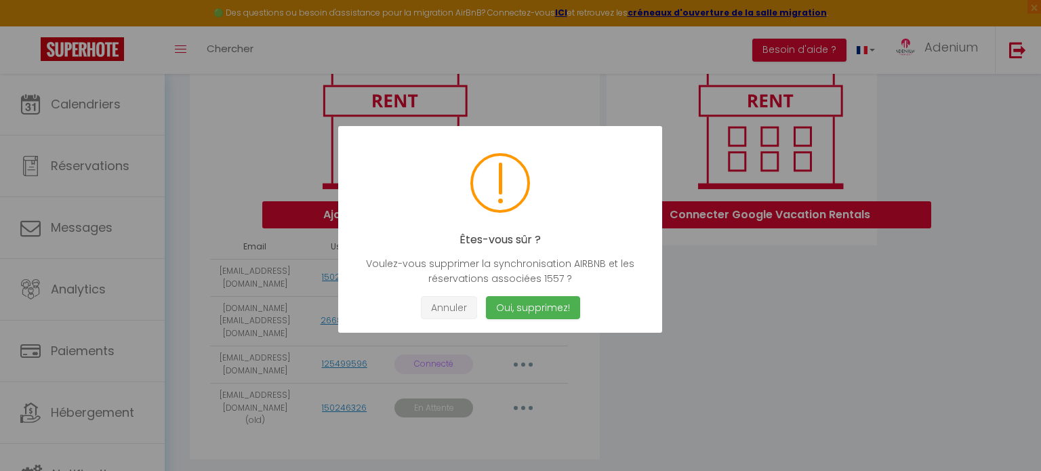
click at [441, 312] on button "Annuler" at bounding box center [449, 308] width 56 height 24
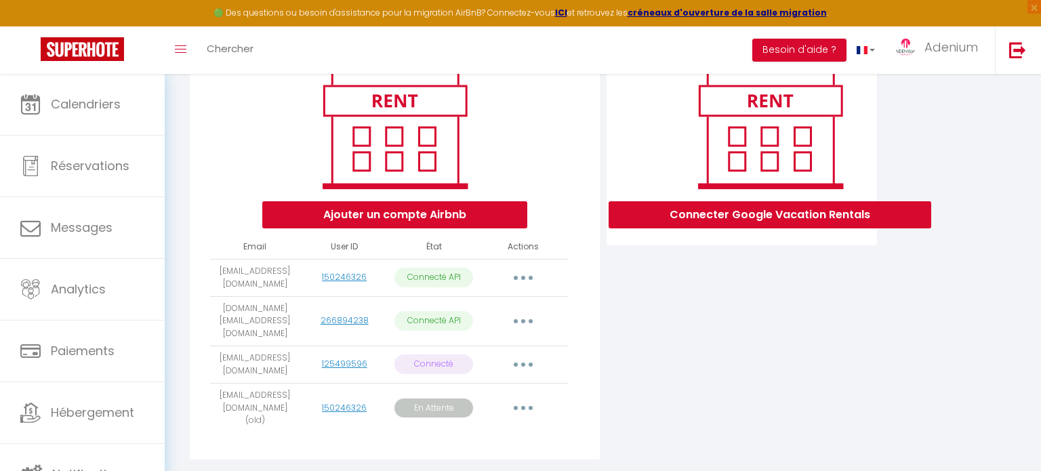
click at [522, 397] on button "button" at bounding box center [523, 408] width 38 height 22
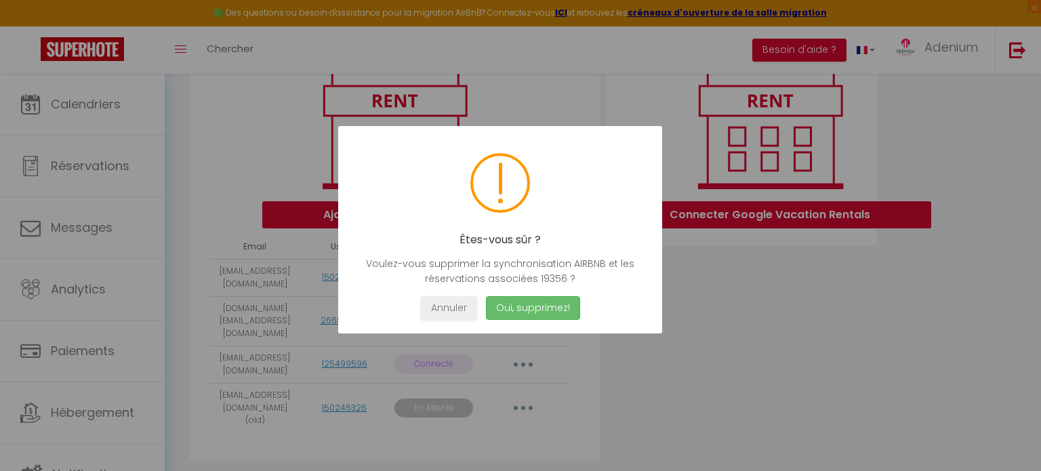
click at [511, 305] on button "Oui, supprimez!" at bounding box center [533, 308] width 94 height 24
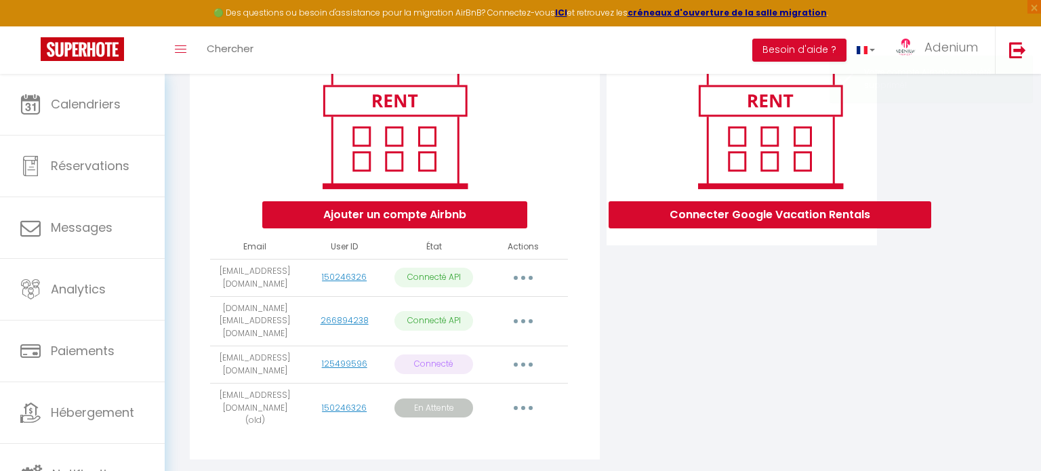
scroll to position [145, 0]
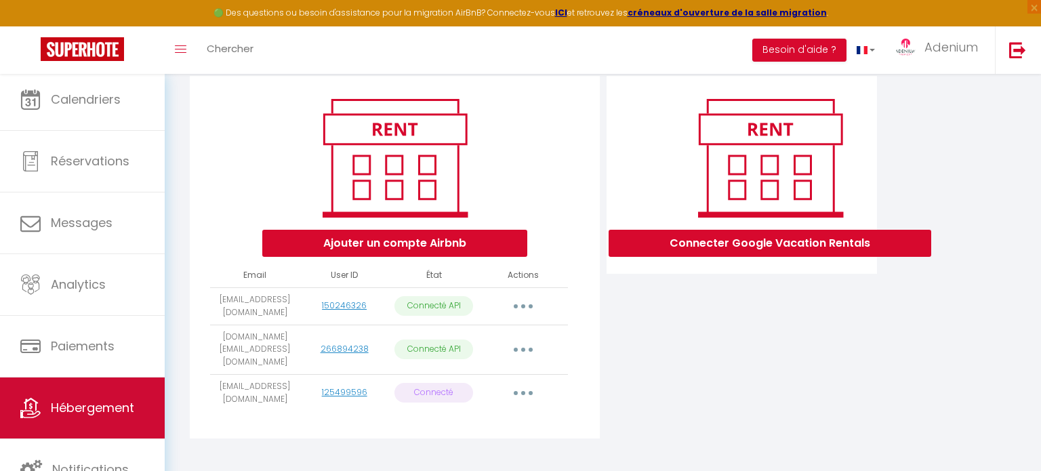
click at [66, 403] on span "Hébergement" at bounding box center [92, 407] width 83 height 17
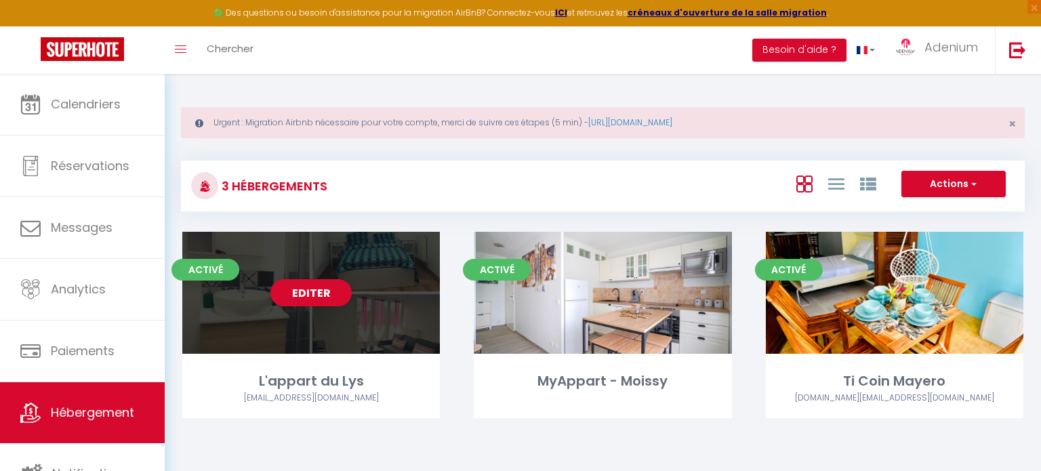
click at [292, 332] on div "Editer" at bounding box center [311, 293] width 258 height 122
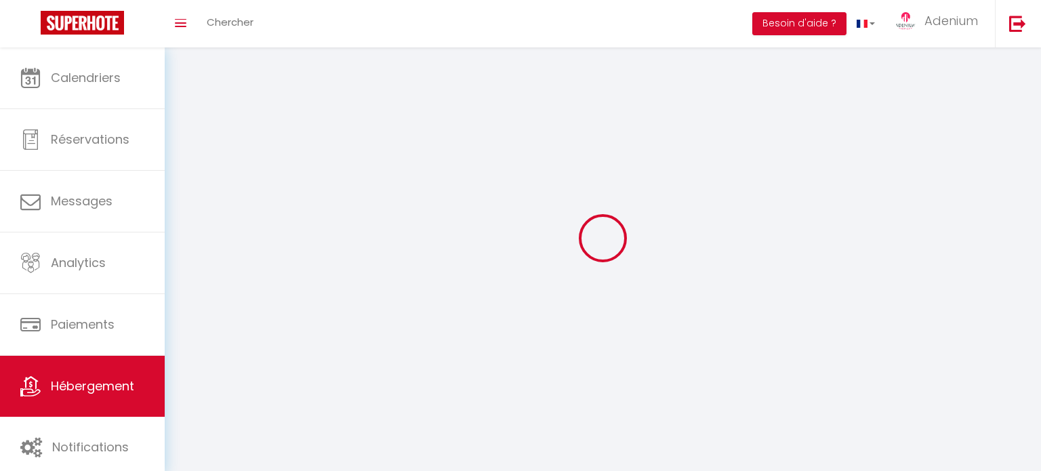
select select
select select "28"
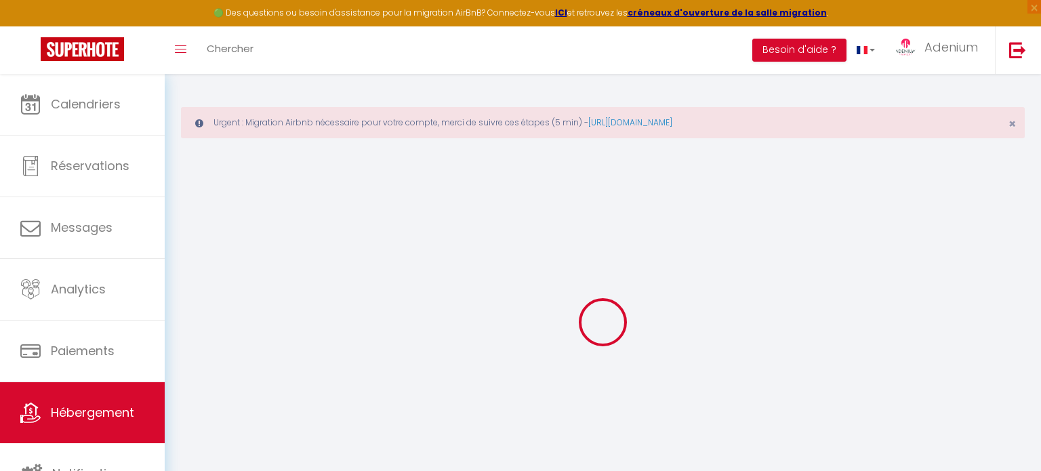
select select
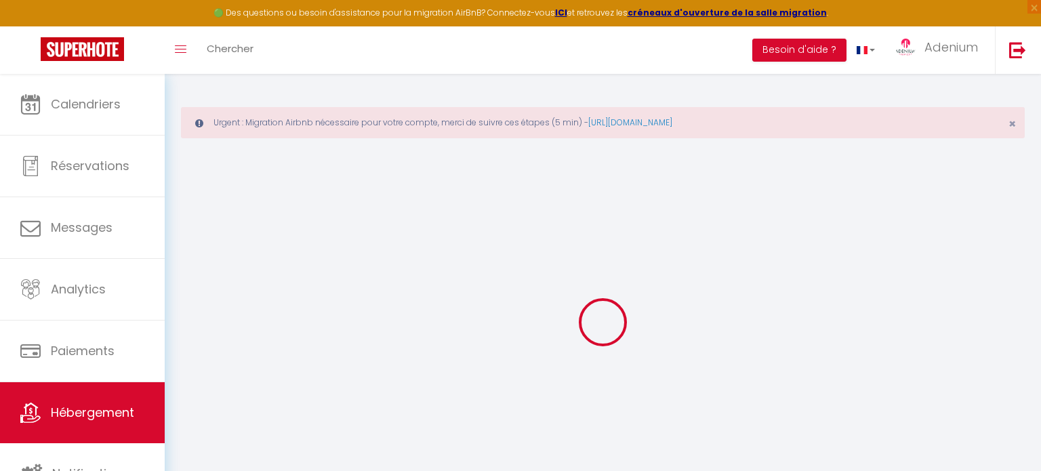
select select
checkbox input "false"
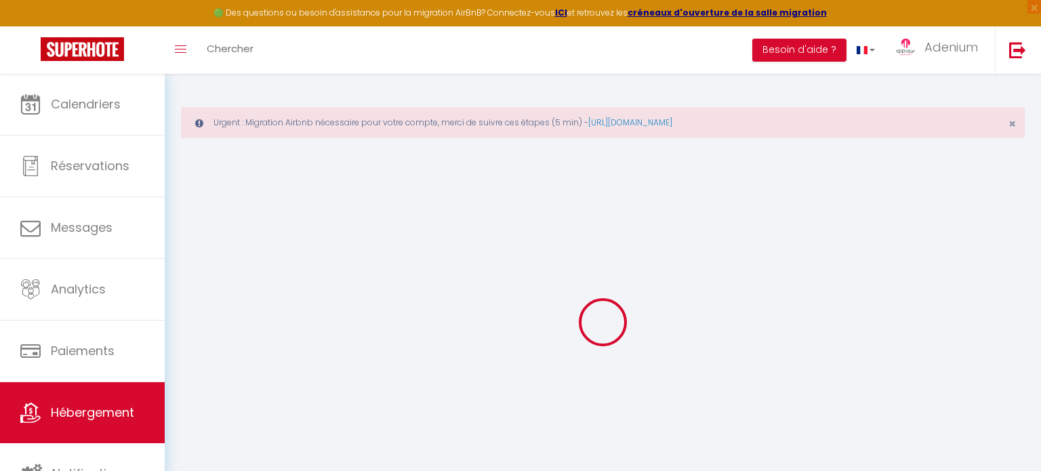
select select
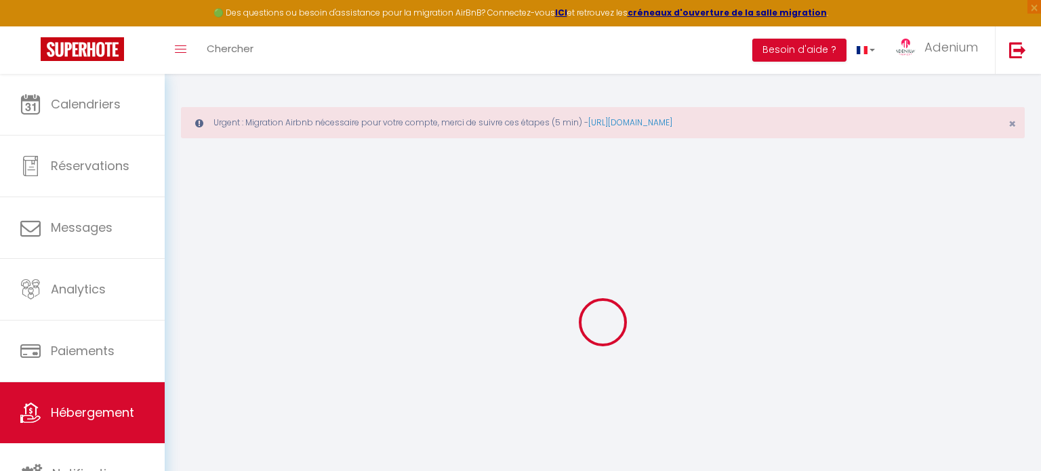
select select
checkbox input "false"
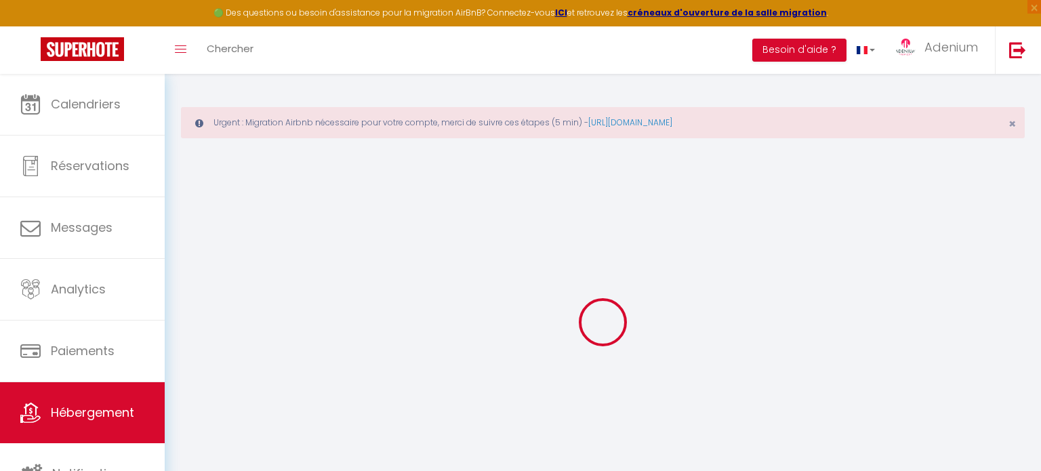
checkbox input "false"
select select
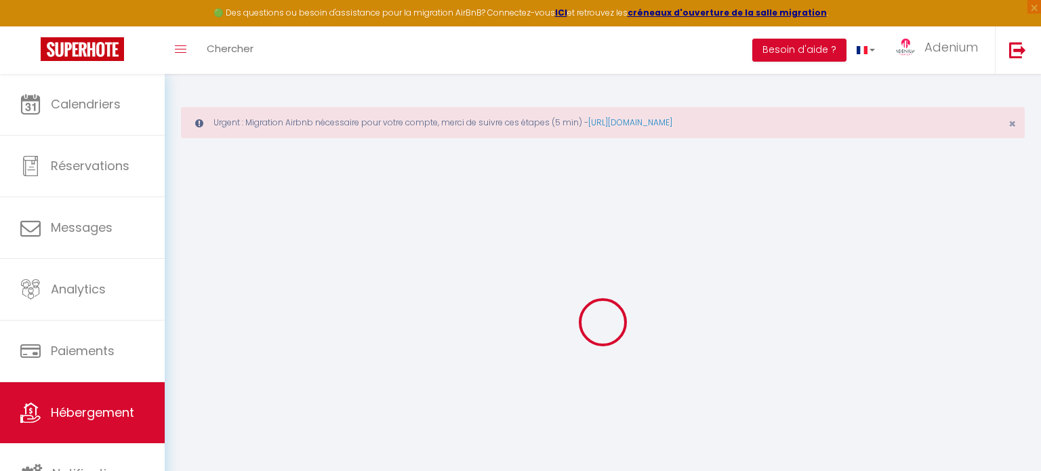
select select
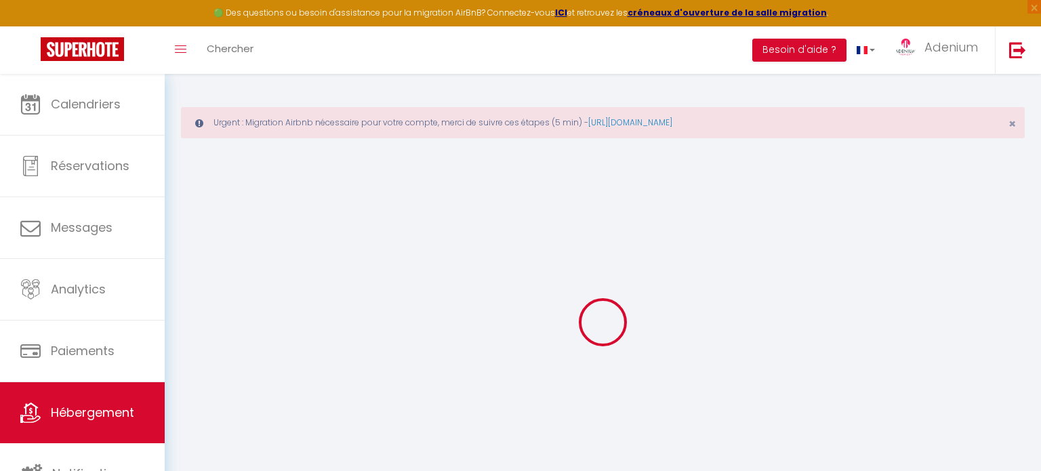
checkbox input "false"
select select
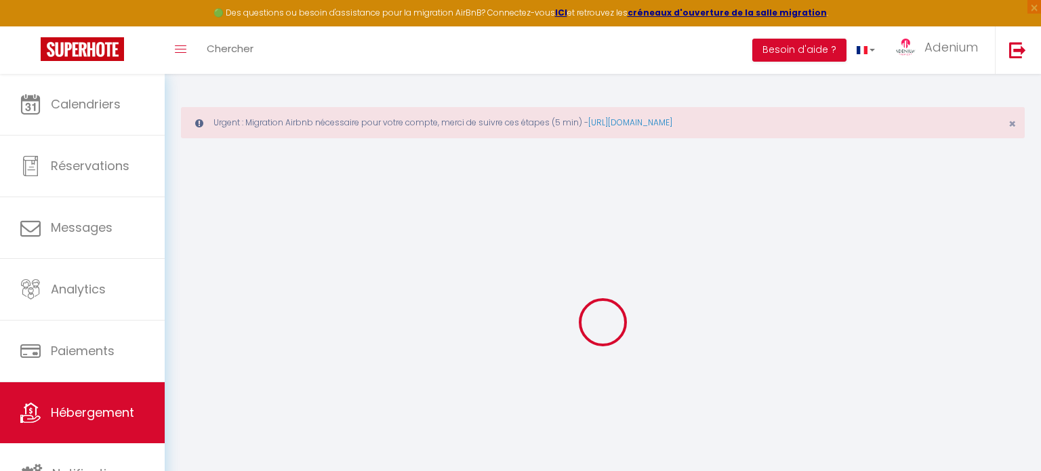
select select
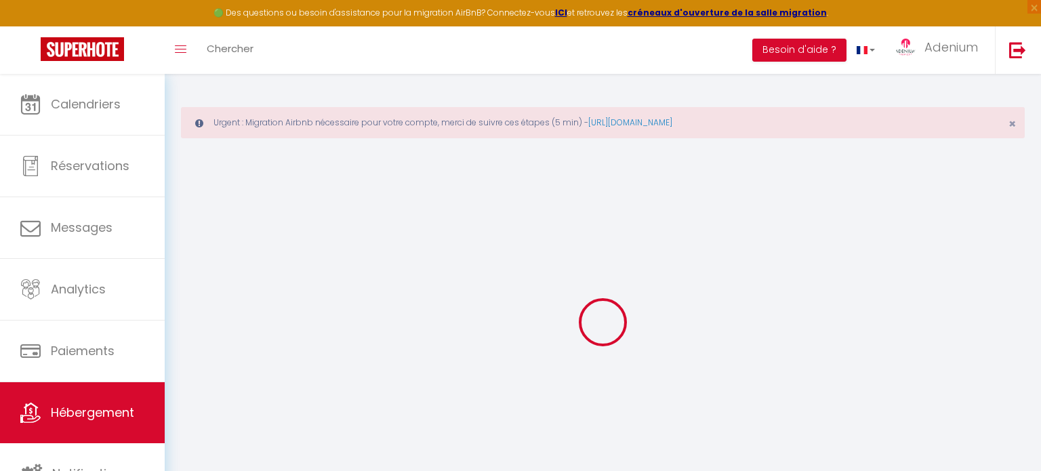
select select
checkbox input "false"
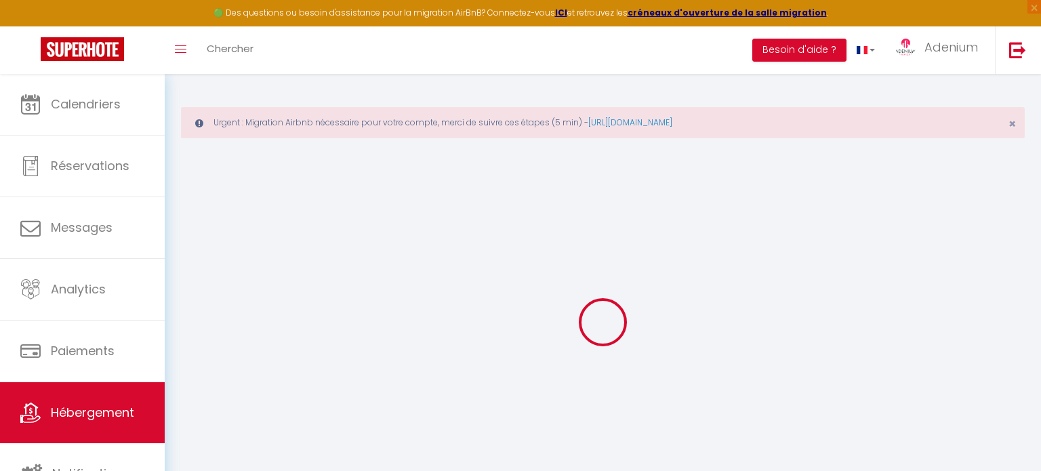
checkbox input "false"
select select
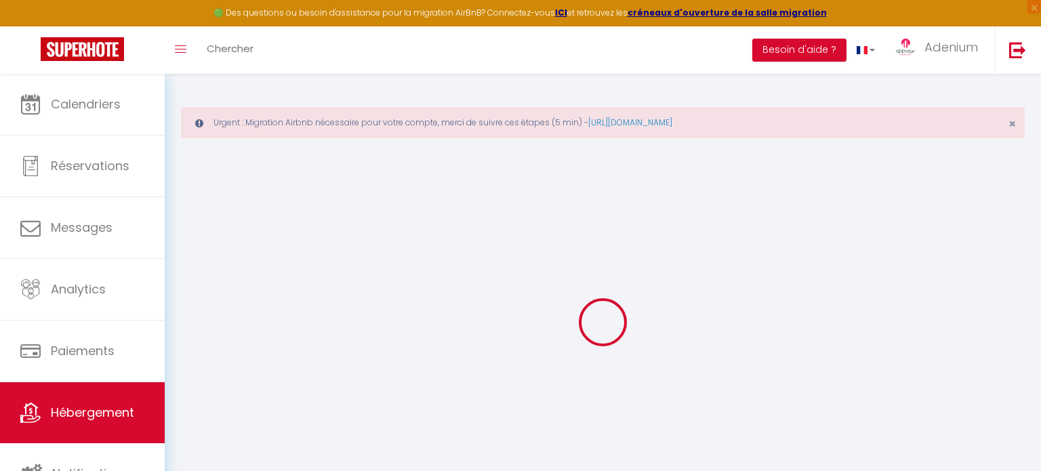
select select
checkbox input "false"
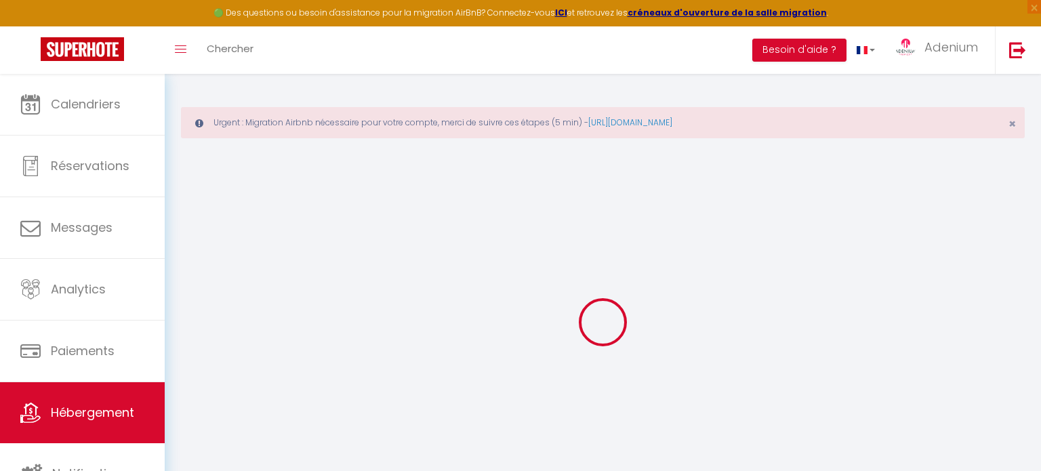
checkbox input "false"
select select
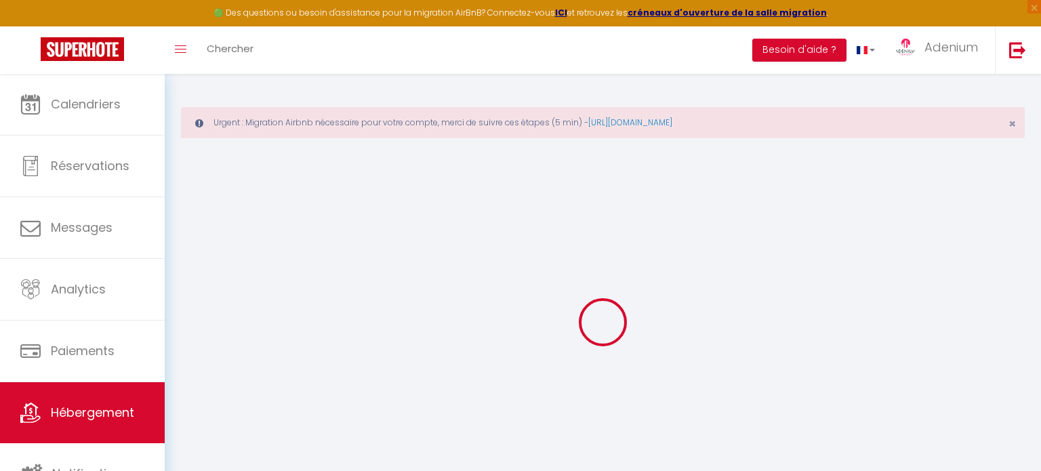
type input "L'appart du Lys"
type input "[PERSON_NAME]"
type input "NAMILOS"
type input "70 mail de la fontaine ronde"
type input "77176"
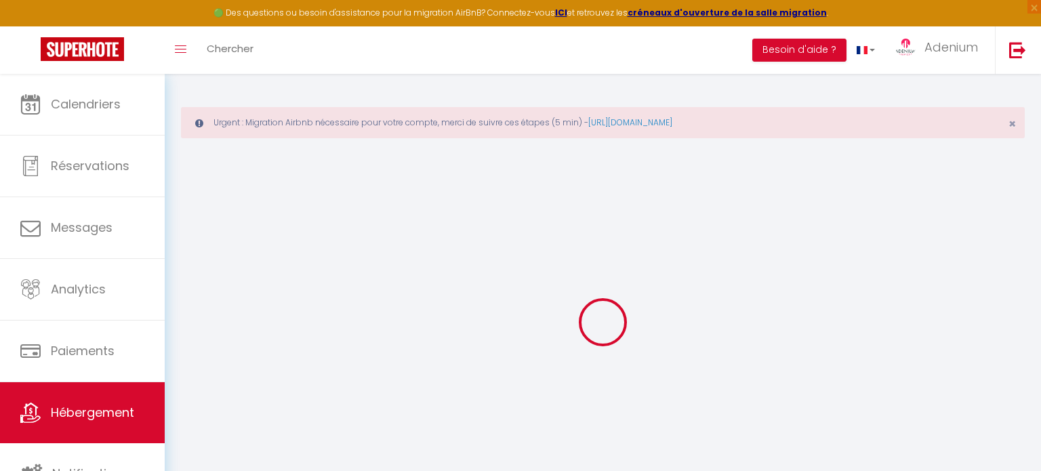
type input "Savigny-le-Temple"
select select "1"
type input "40"
type input "15"
type input "65"
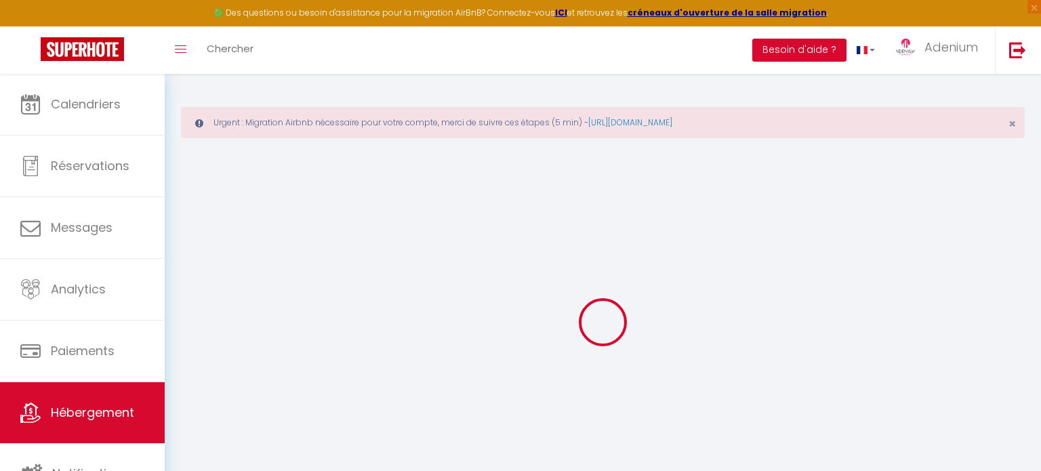
type input "1.00"
type input "100000"
type input "300"
select select
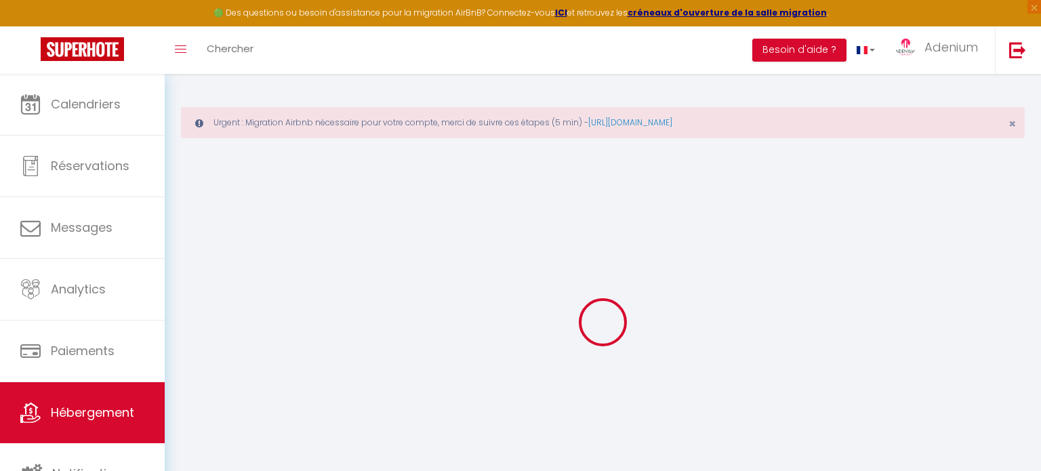
select select
type input "220 rue Lieutenant Moisant"
type input "77190"
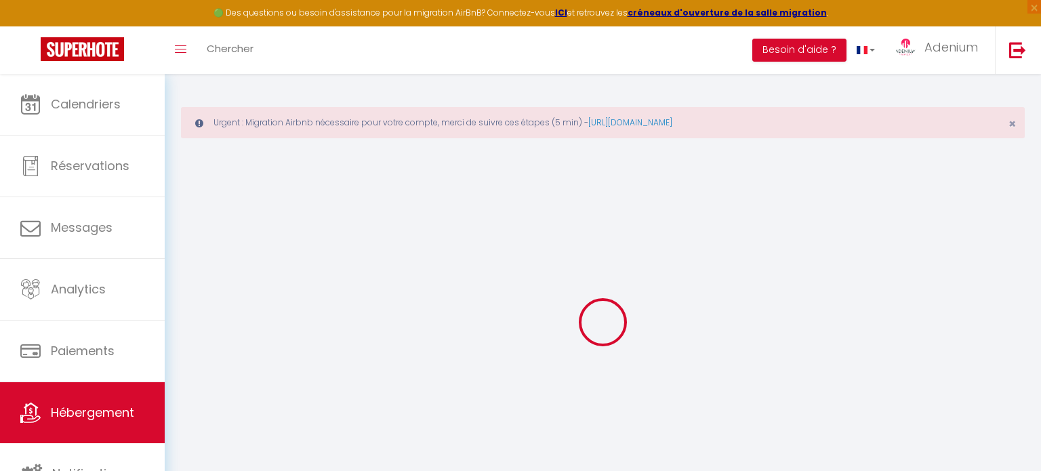
type input "Dammarie-les-Lys"
type input "[DOMAIN_NAME][EMAIL_ADDRESS][DOMAIN_NAME]"
select select "666"
checkbox input "false"
checkbox input "true"
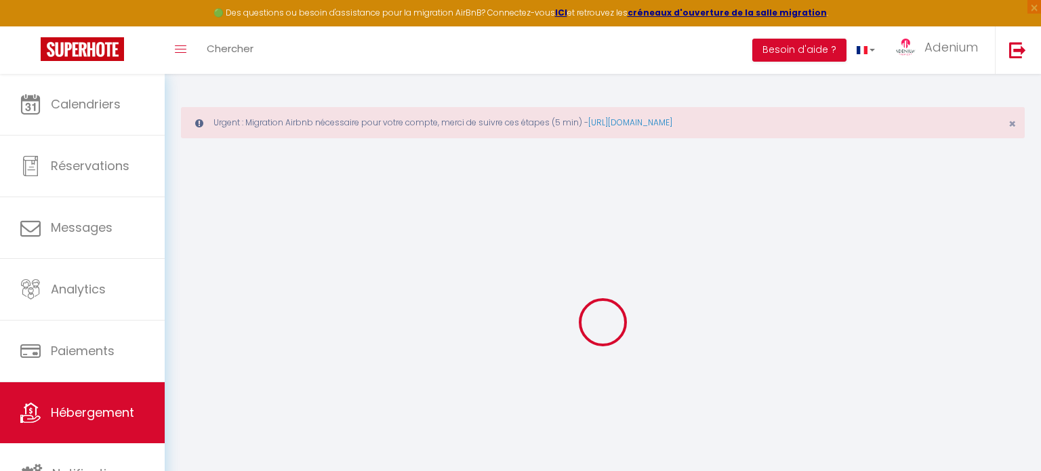
checkbox input "true"
checkbox input "false"
radio input "true"
type input "10"
type input "50"
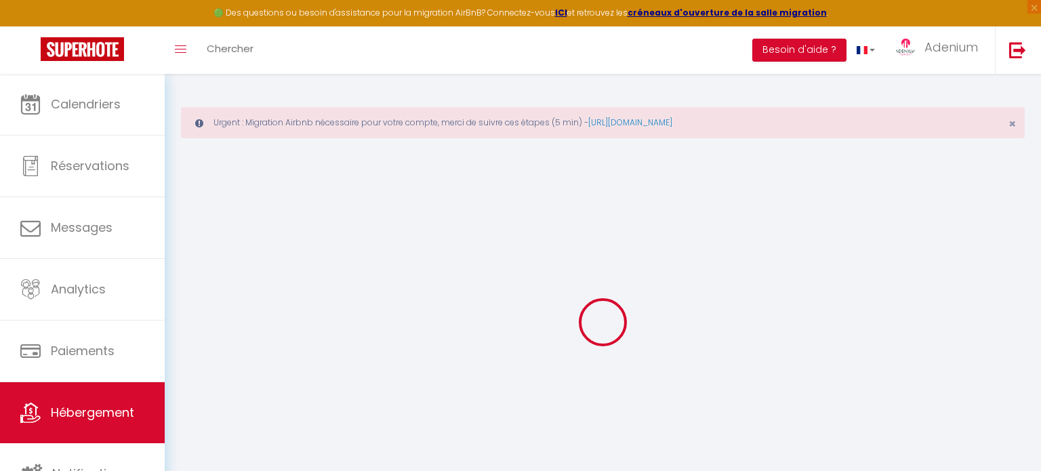
type input "5"
select select "+ 30 %"
checkbox input "false"
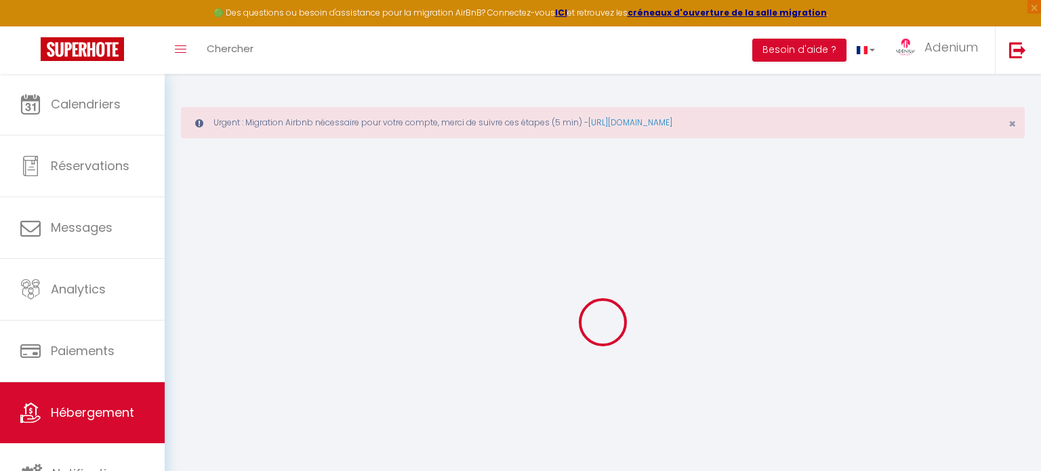
checkbox input "true"
checkbox input "false"
select select "365"
select select "well_reviewed_guests"
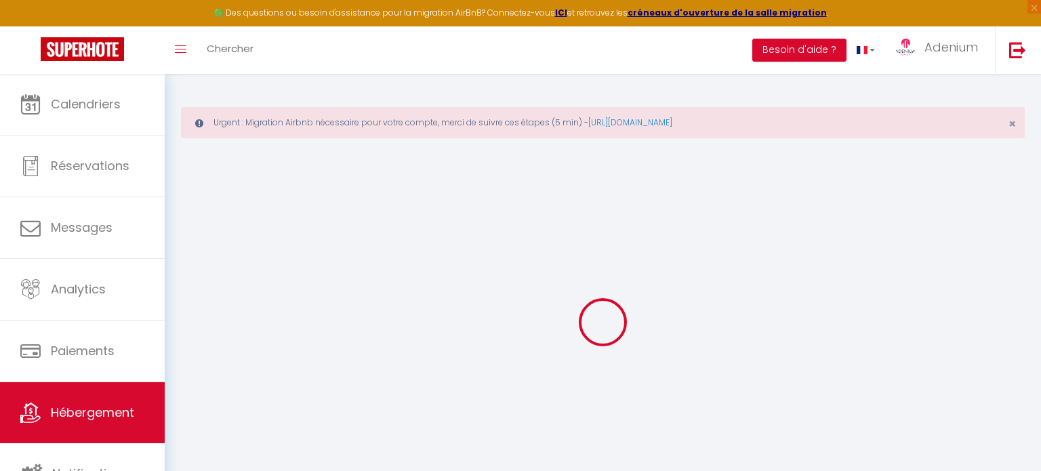
select select "EUR"
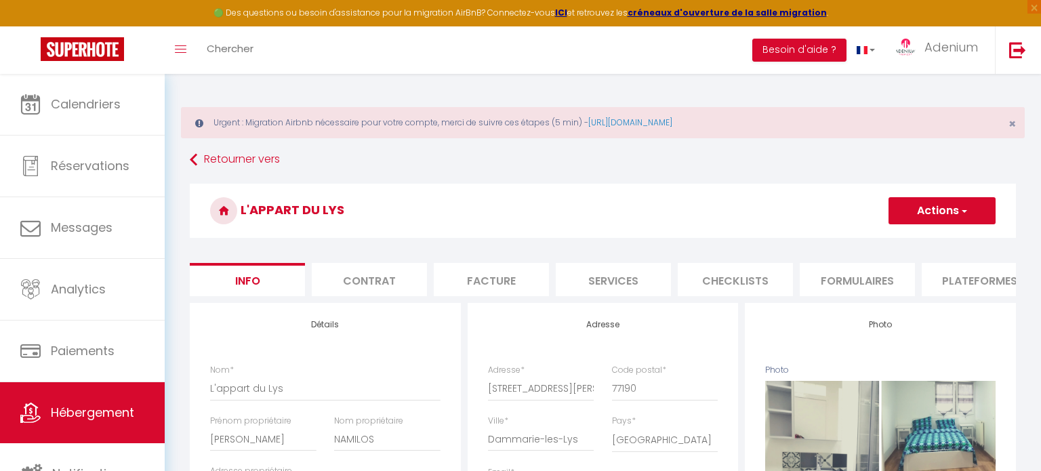
click at [936, 283] on li "Plateformes" at bounding box center [979, 279] width 115 height 33
select select
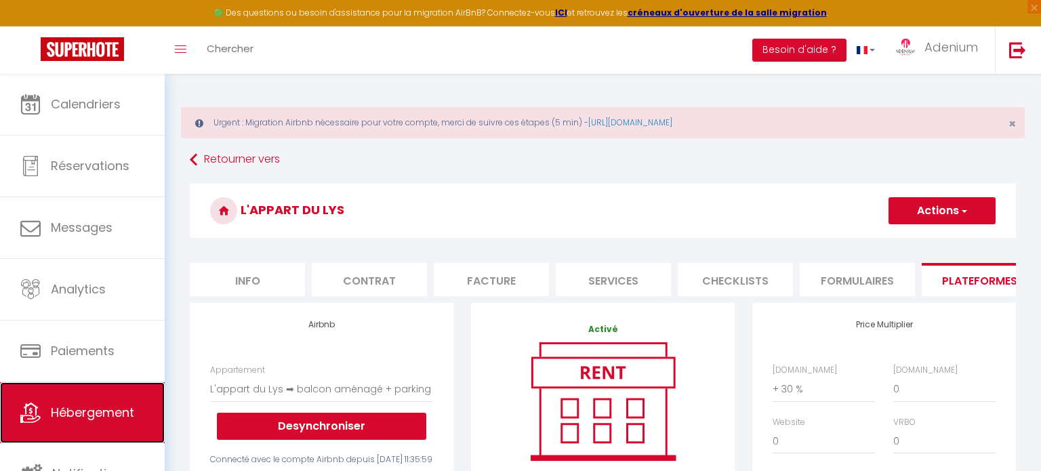
click at [75, 416] on span "Hébergement" at bounding box center [92, 412] width 83 height 17
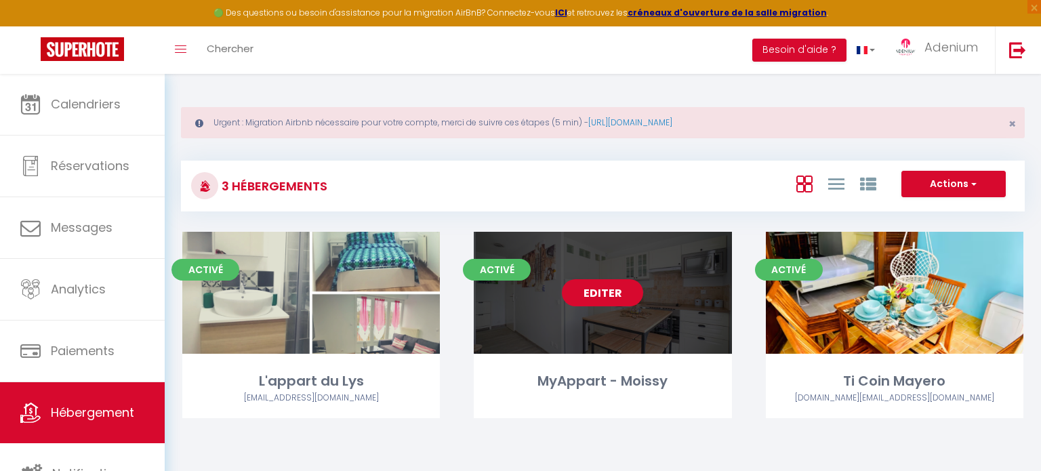
click at [610, 282] on link "Editer" at bounding box center [602, 292] width 81 height 27
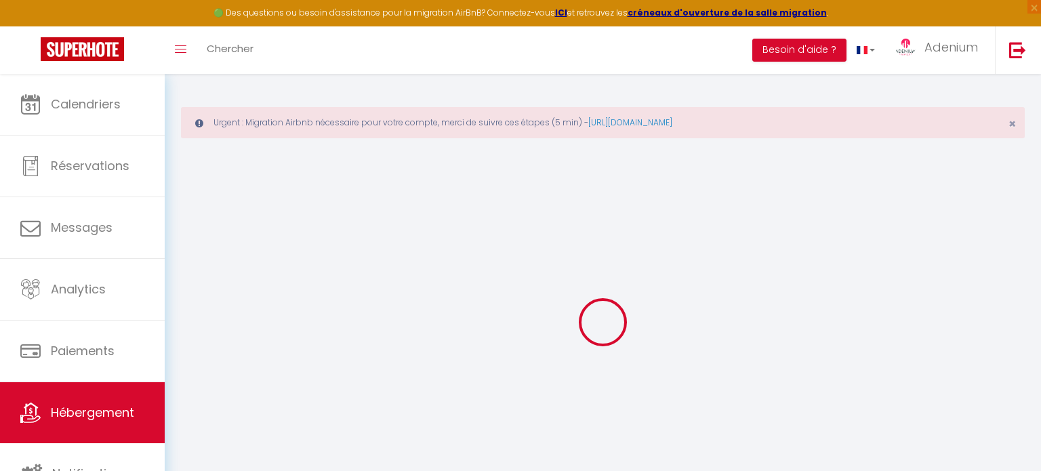
select select "+ 22 %"
checkbox input "false"
checkbox input "true"
checkbox input "false"
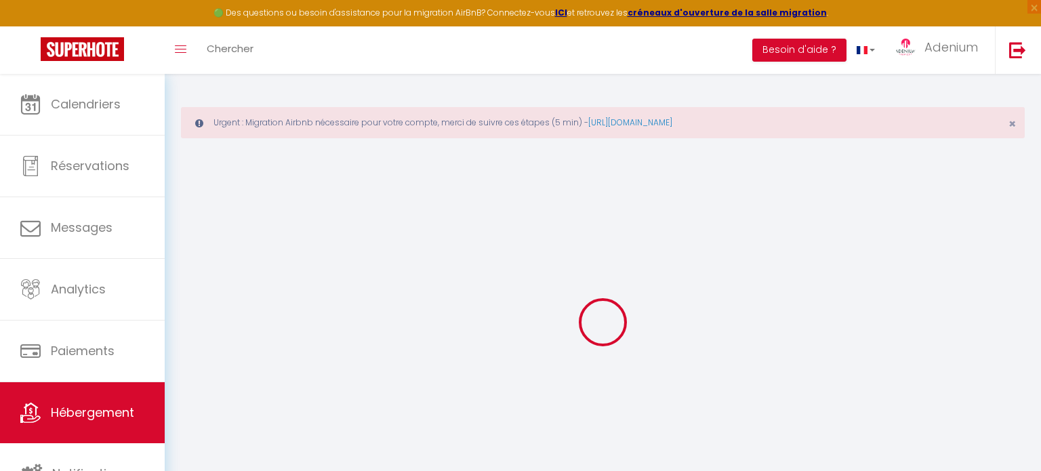
select select "16:00"
select select "21:00"
select select "11:00"
select select "30"
select select "120"
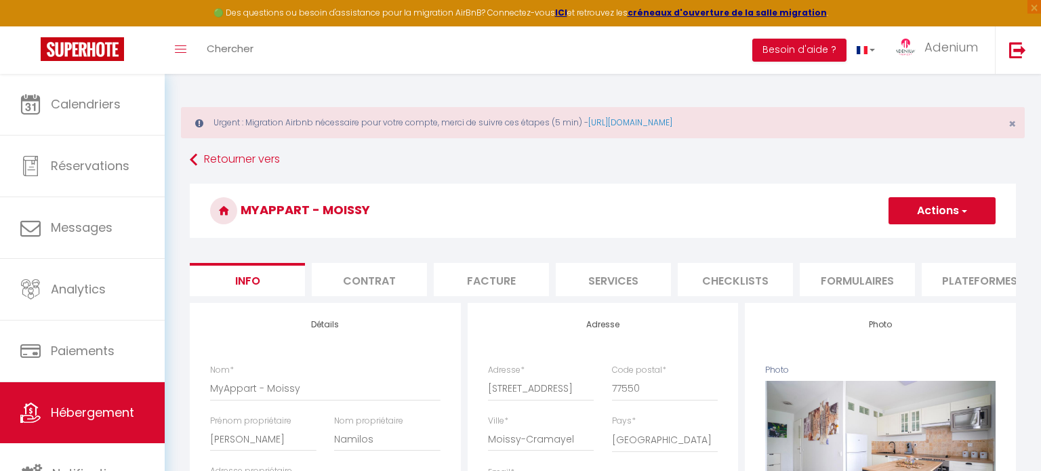
click at [984, 278] on li "Plateformes" at bounding box center [979, 279] width 115 height 33
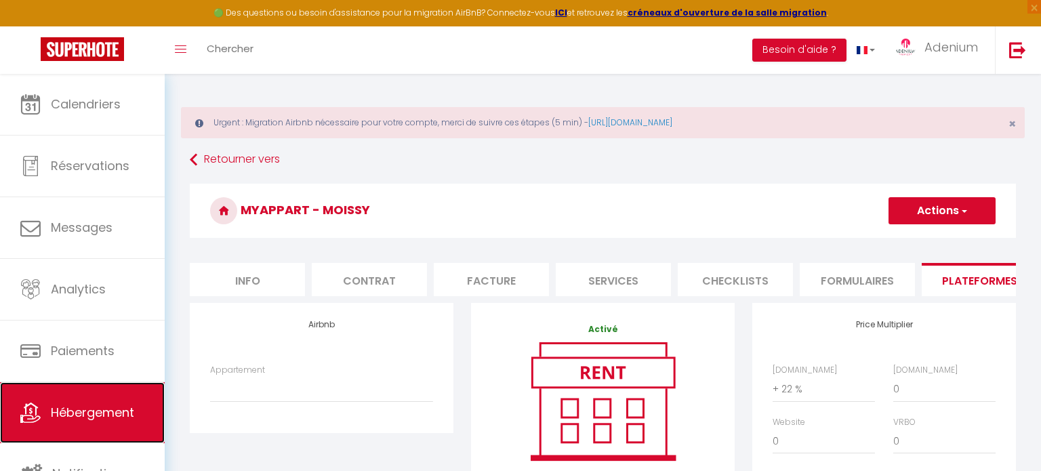
click at [47, 424] on link "Hébergement" at bounding box center [82, 412] width 165 height 61
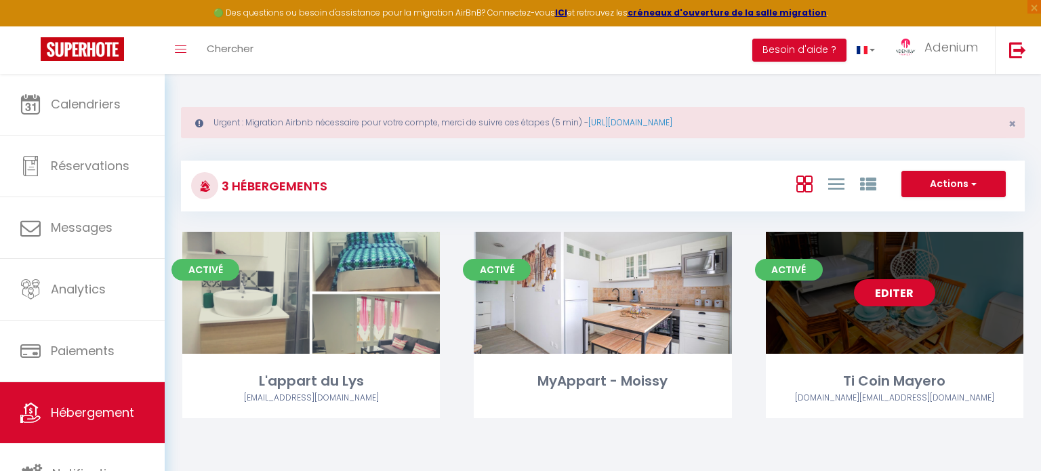
click at [904, 322] on div "Editer" at bounding box center [895, 293] width 258 height 122
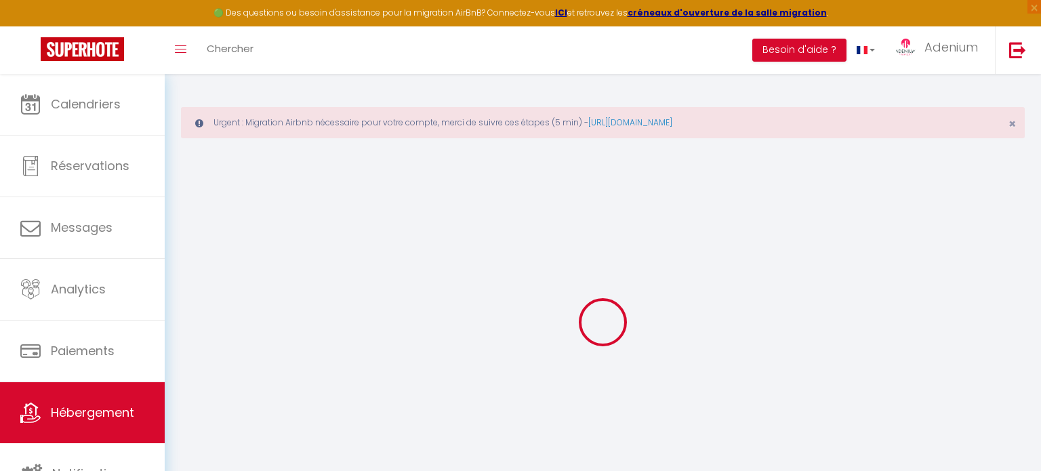
select select "815-665075553303985645"
checkbox input "false"
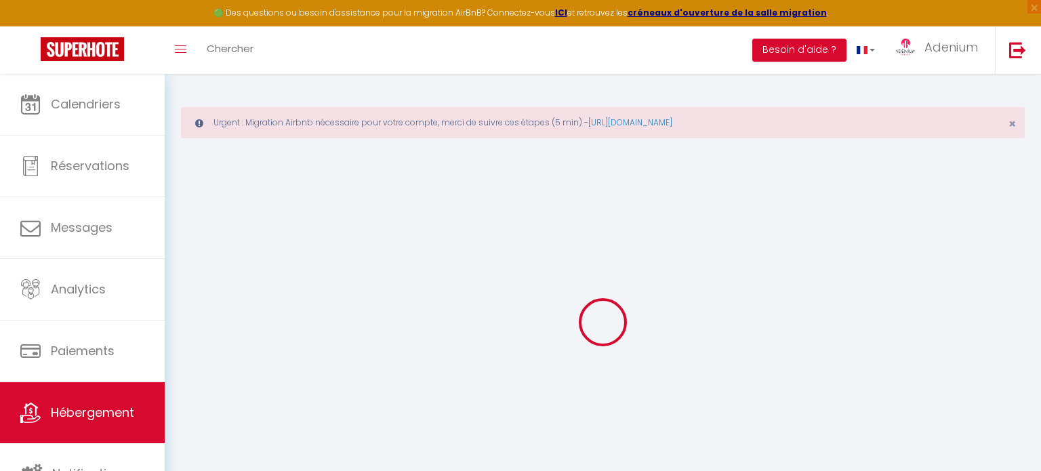
select select "15:00"
select select "00:30"
select select "12:00"
select select "30"
select select "120"
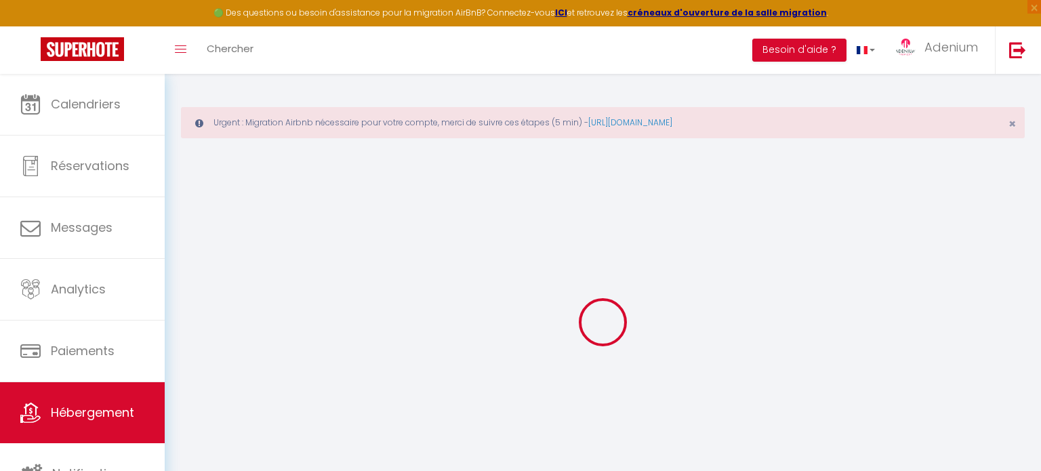
select select "365"
select select "EUR"
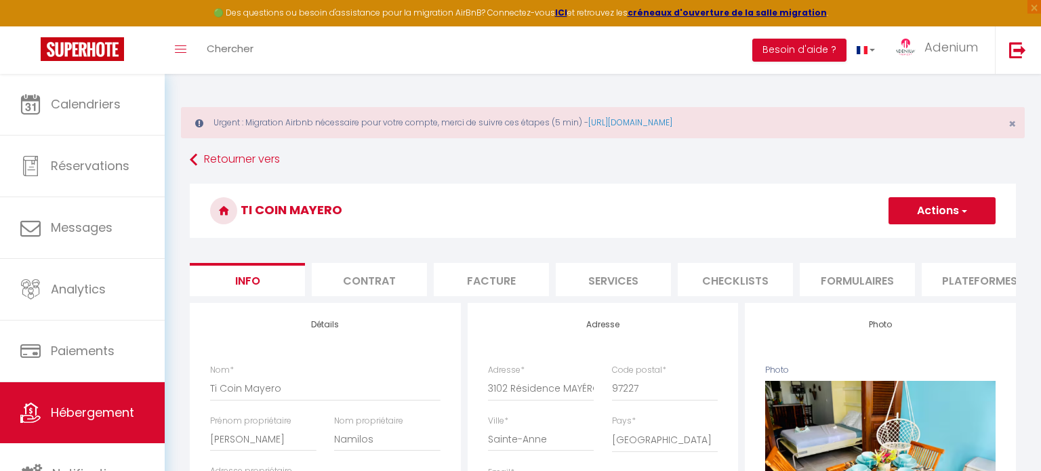
click at [962, 282] on li "Plateformes" at bounding box center [979, 279] width 115 height 33
select select
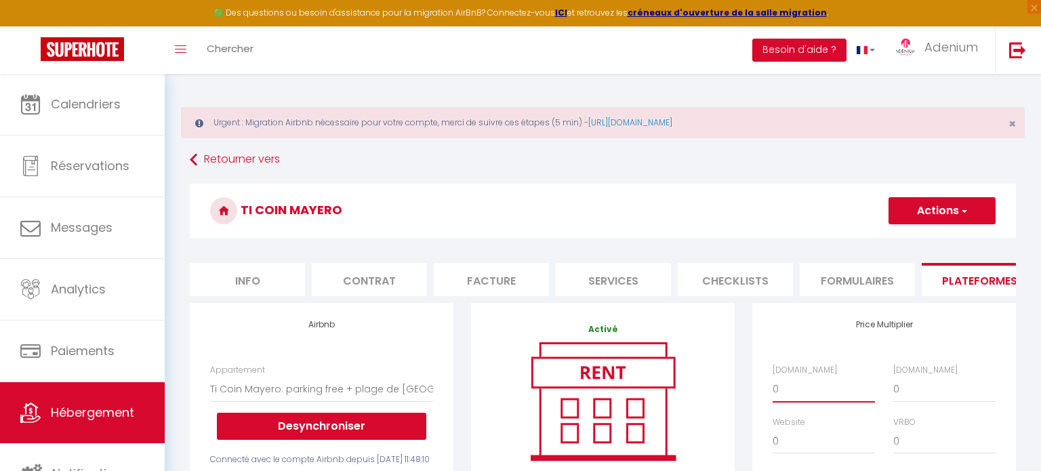
click at [803, 384] on select "0 + 1 % + 2 % + 3 % + 4 % + 5 % + 6 % + 7 % + 8 % + 9 %" at bounding box center [824, 389] width 102 height 26
select select "+ 22 %"
click at [802, 393] on select "0 + 1 % + 2 % + 3 % + 4 % + 5 % + 6 % + 7 % + 8 % + 9 %" at bounding box center [824, 389] width 102 height 26
select select
click at [923, 220] on button "Actions" at bounding box center [942, 210] width 107 height 27
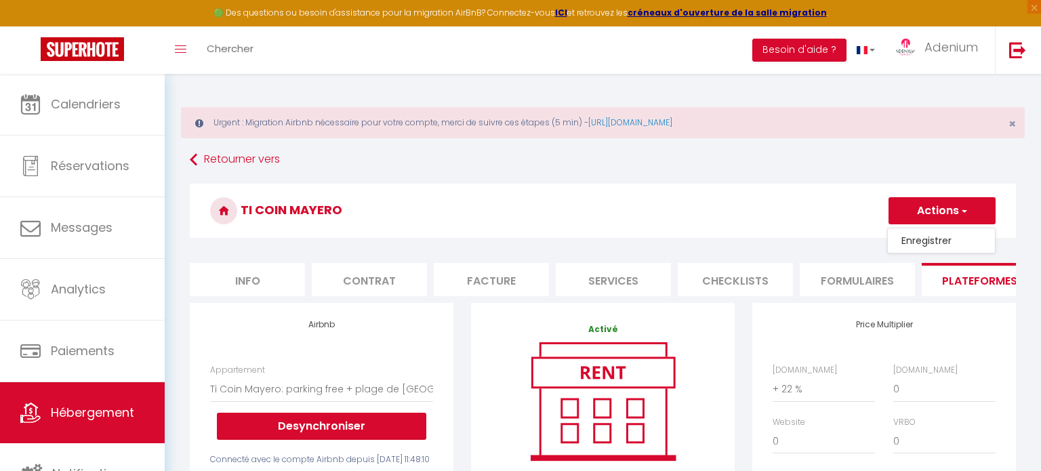
click at [922, 241] on link "Enregistrer" at bounding box center [941, 241] width 107 height 18
select select "365"
select select "EUR"
select select
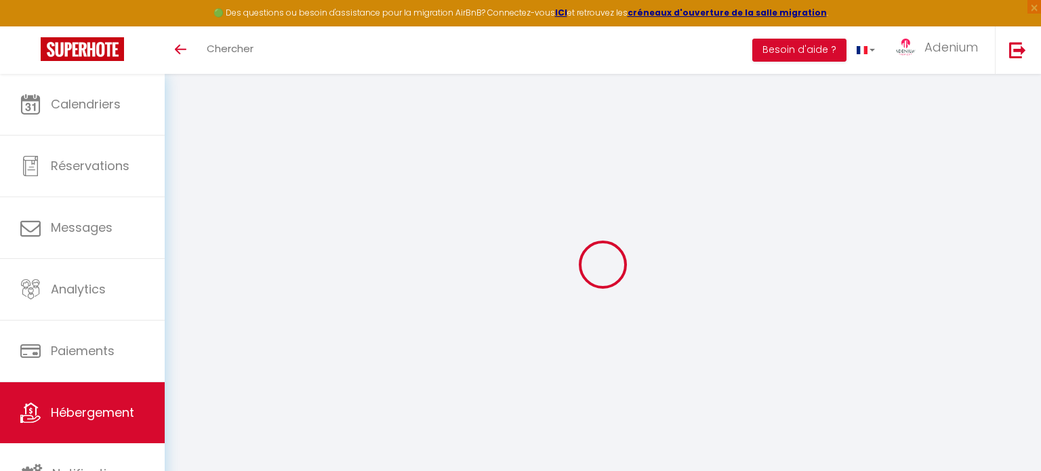
select select "+ 22 %"
select select "365"
select select "EUR"
select select
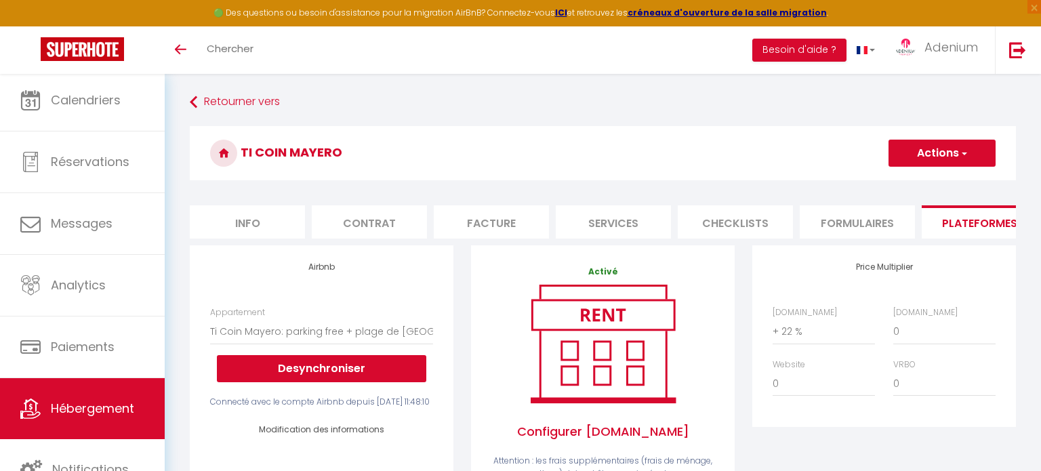
click at [102, 414] on span "Hébergement" at bounding box center [92, 408] width 83 height 17
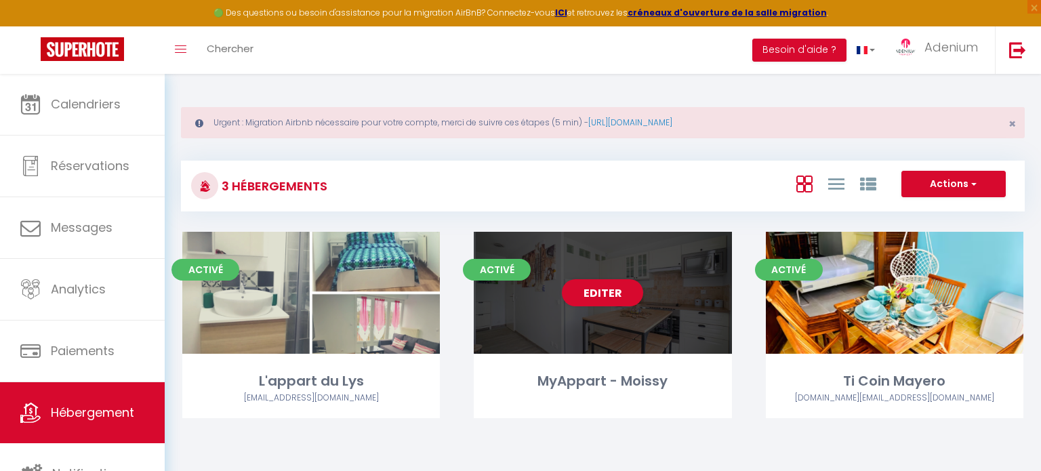
click at [613, 361] on div "Activé Editer MyAppart - Moissy" at bounding box center [603, 325] width 258 height 186
select select "3"
select select "2"
select select "1"
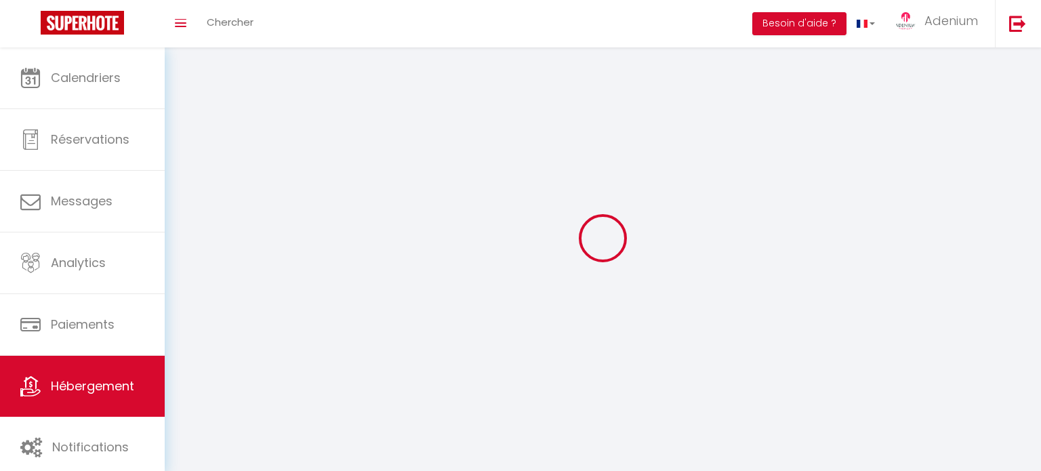
select select
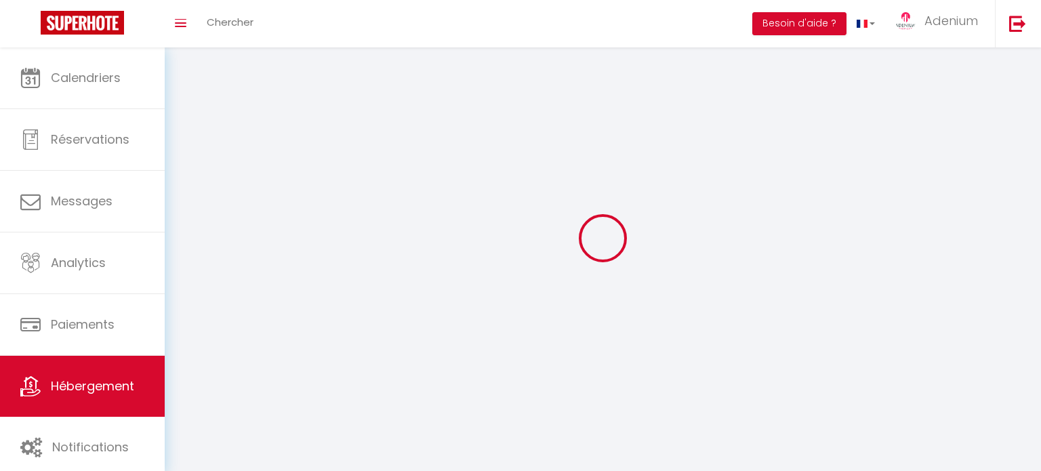
select select
checkbox input "false"
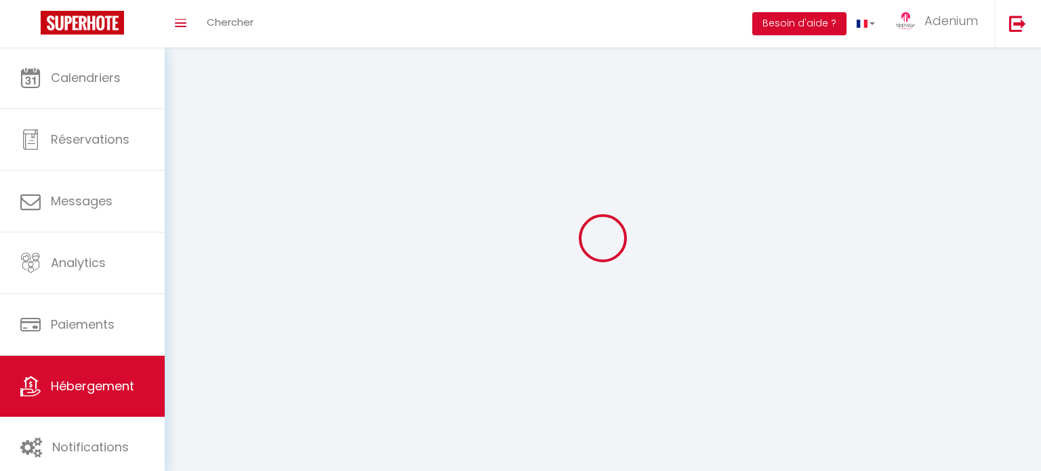
select select
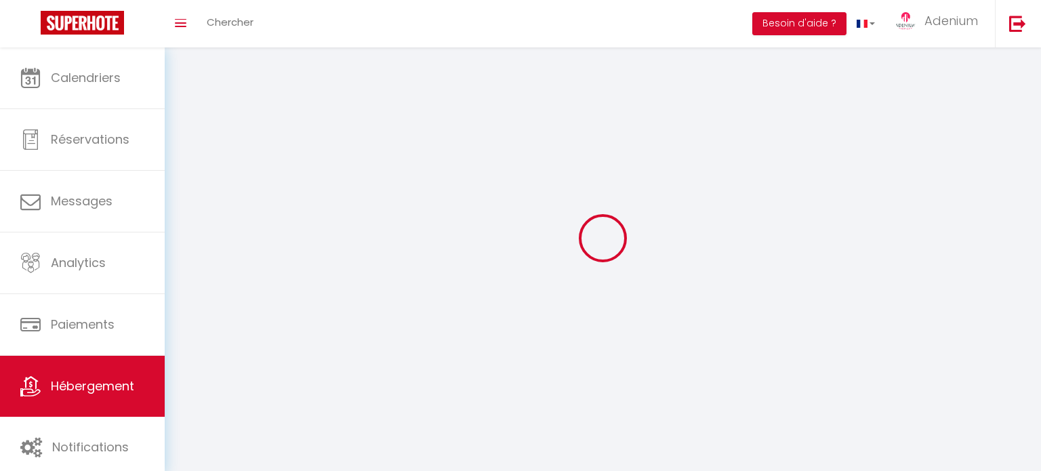
select select
checkbox input "false"
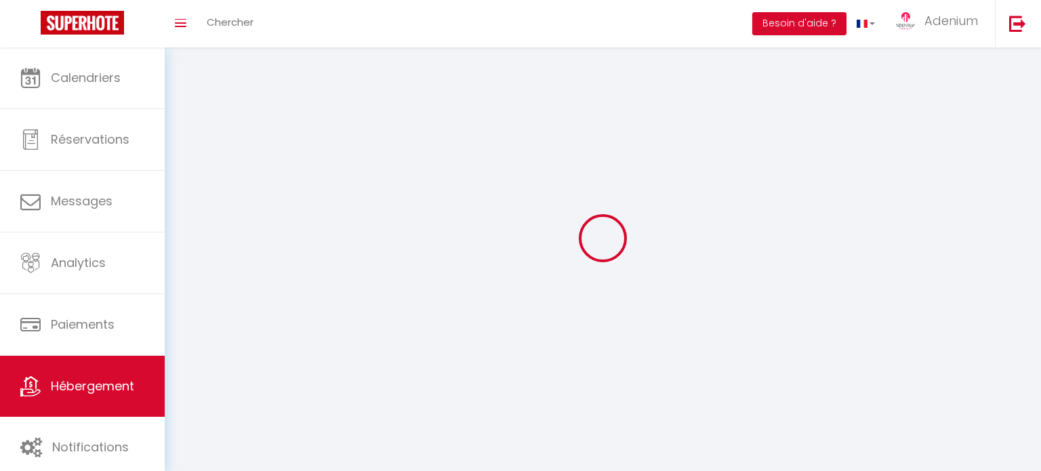
checkbox input "false"
select select
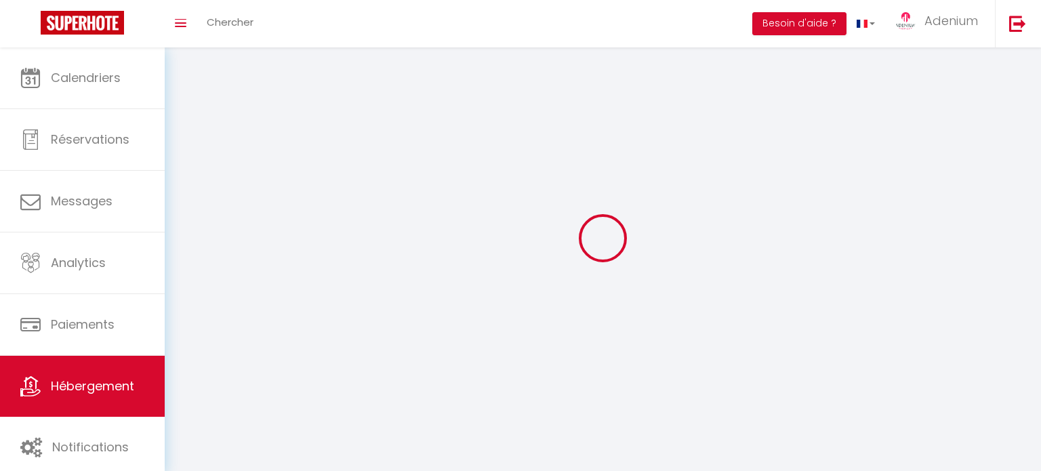
select select
checkbox input "false"
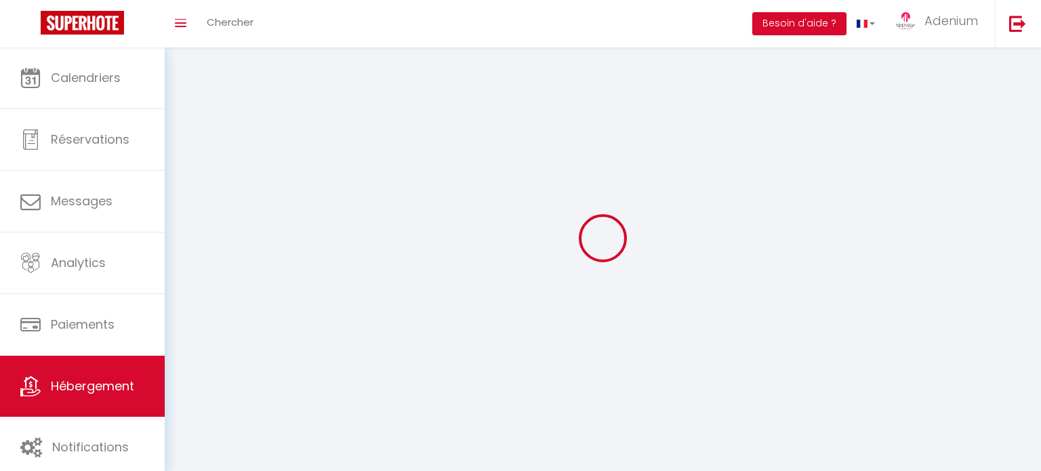
checkbox input "false"
select select
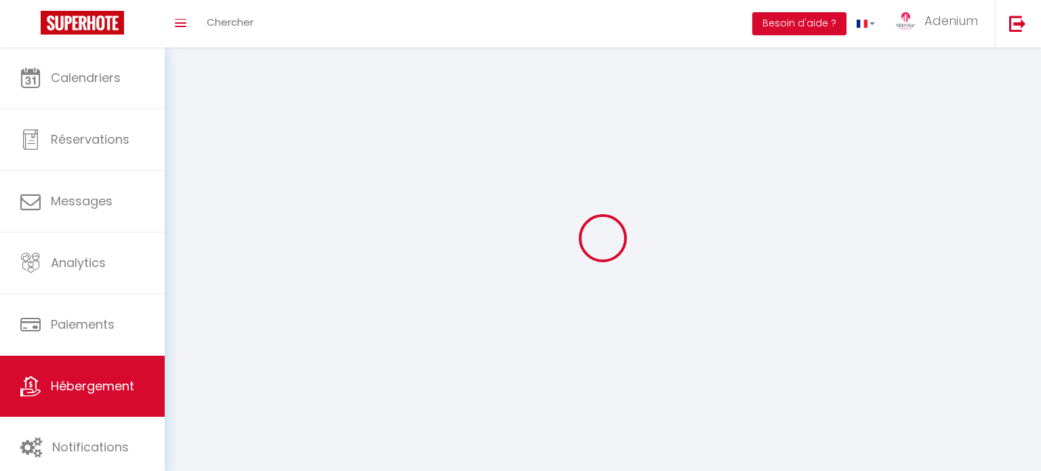
select select
checkbox input "false"
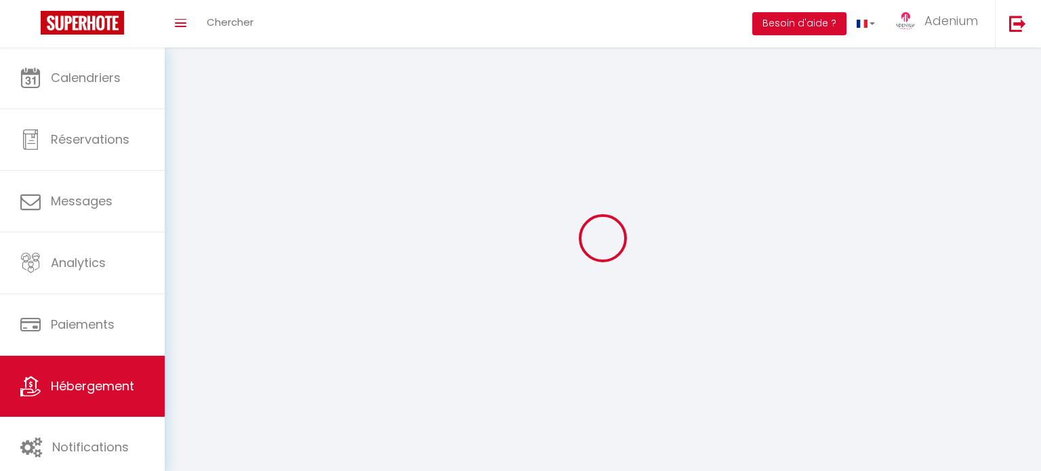
checkbox input "false"
select select
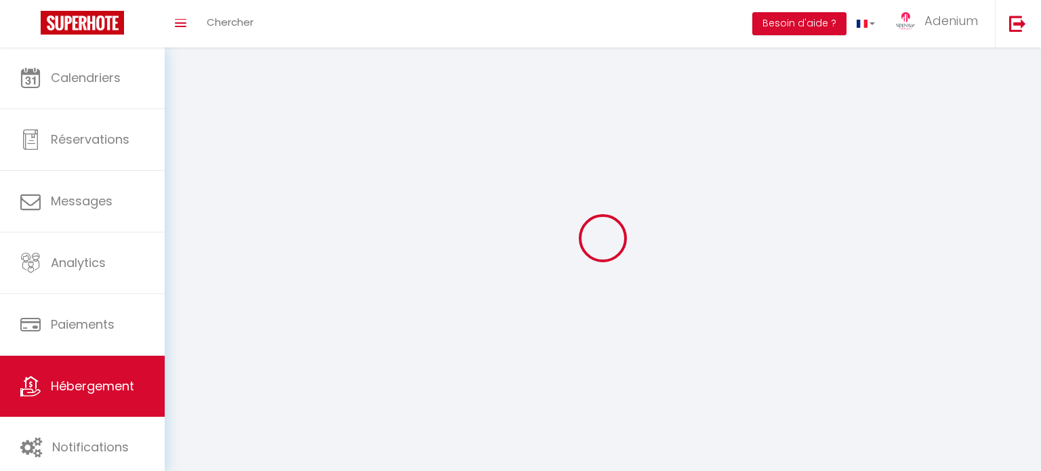
select select
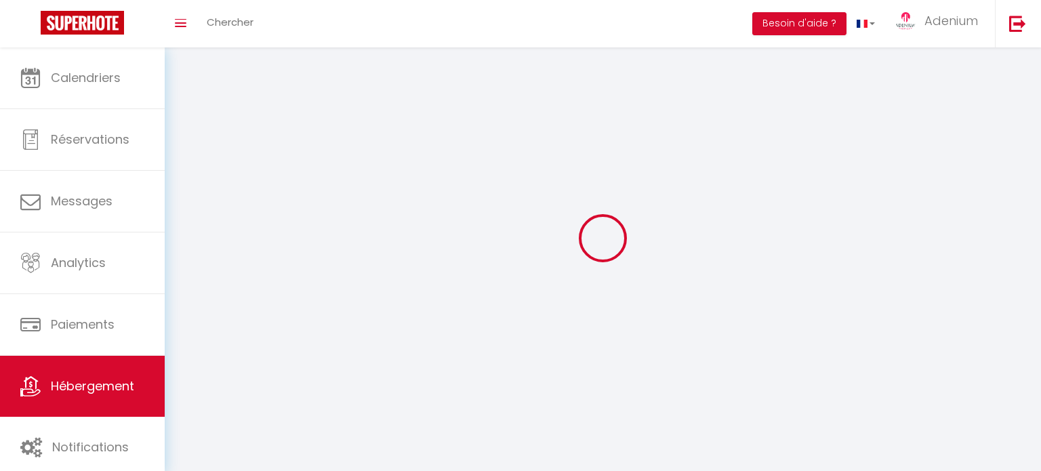
checkbox input "false"
select select
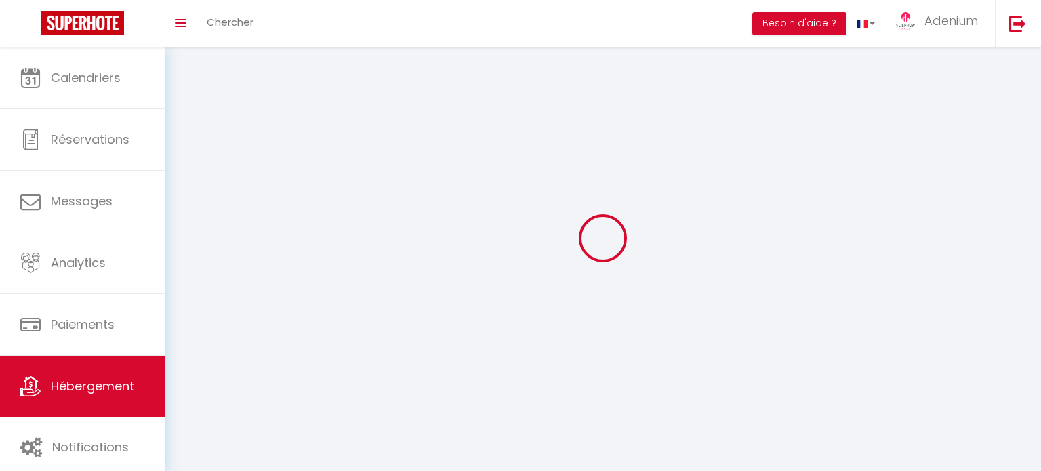
select select
select select "1"
select select
select select "28"
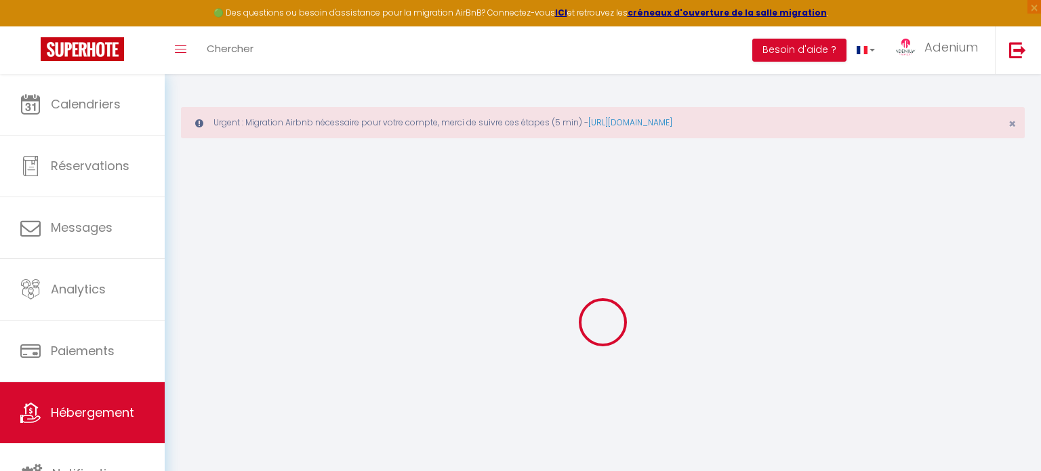
select select
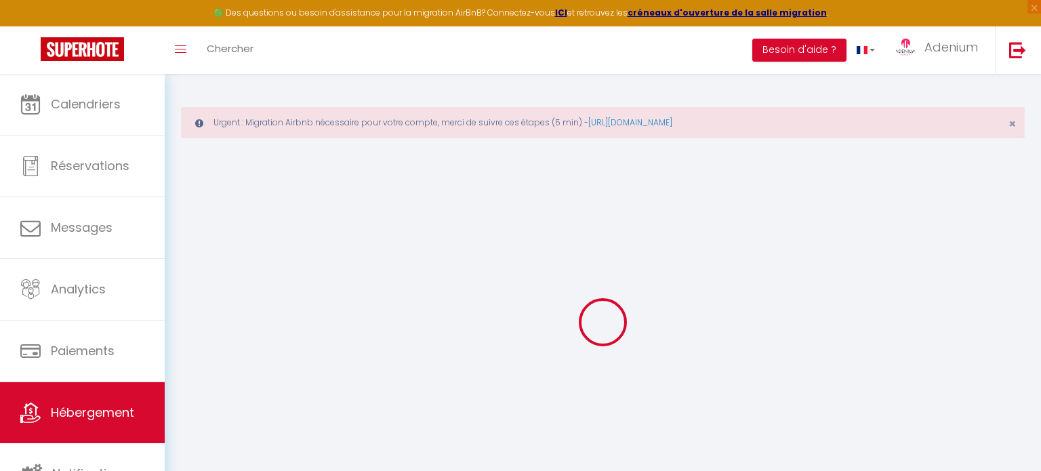
select select
checkbox input "false"
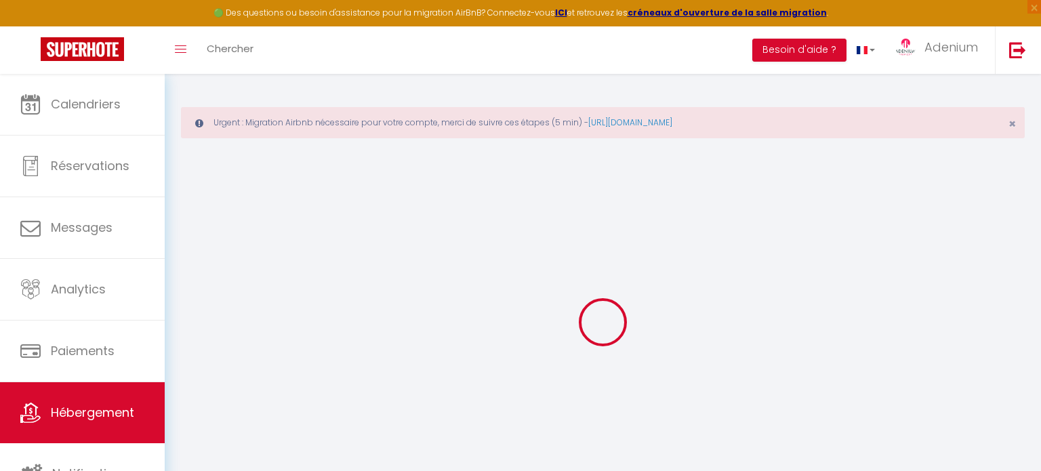
select select
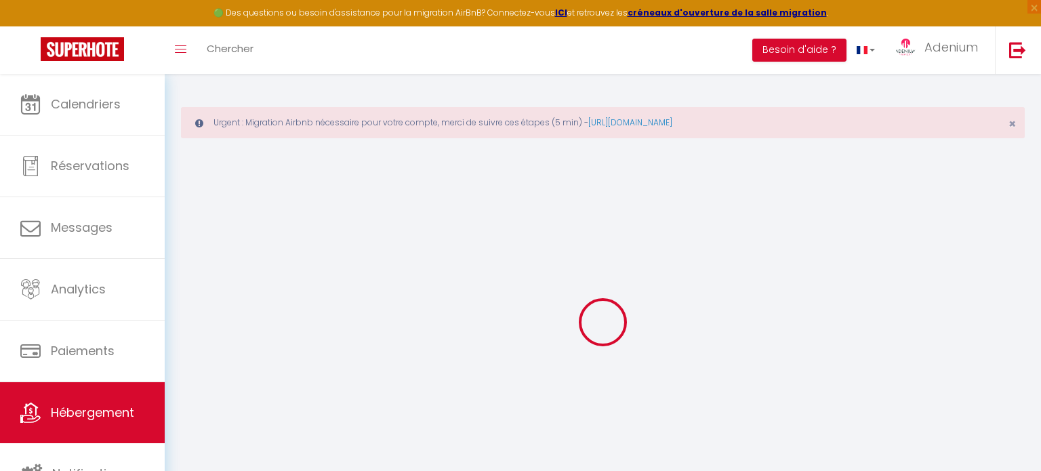
select select
checkbox input "false"
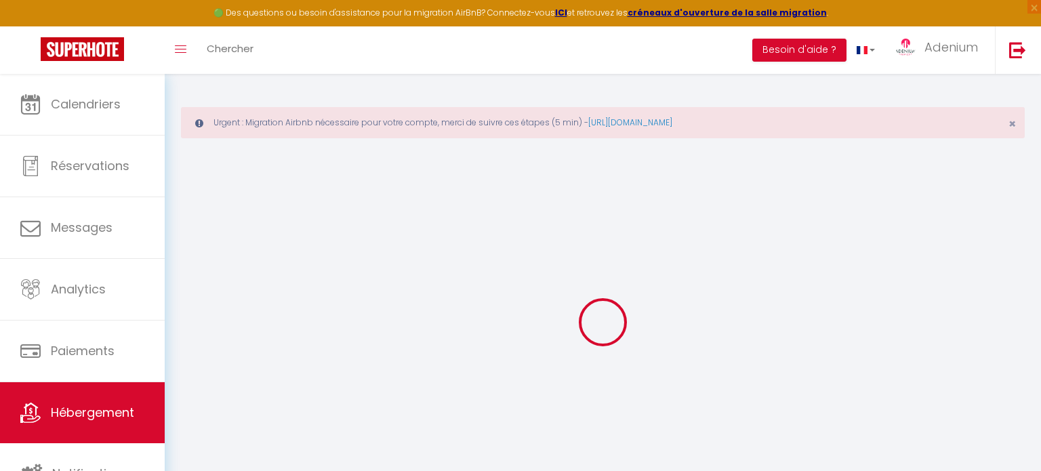
checkbox input "false"
select select
type input "MyAppart - Moissy"
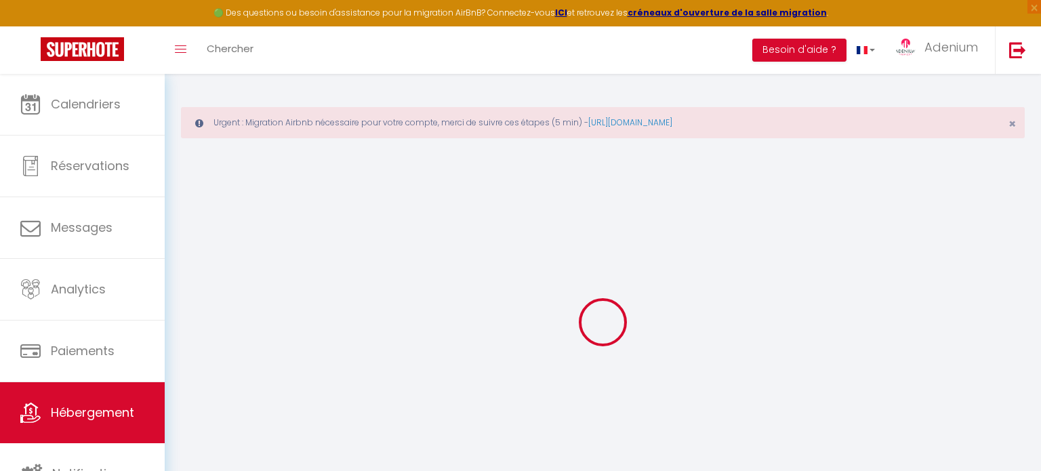
type input "[PERSON_NAME]"
type input "Namilos"
type input "70 mail de la fontaine ronde"
type input "77176"
type input "[GEOGRAPHIC_DATA][DEMOGRAPHIC_DATA]"
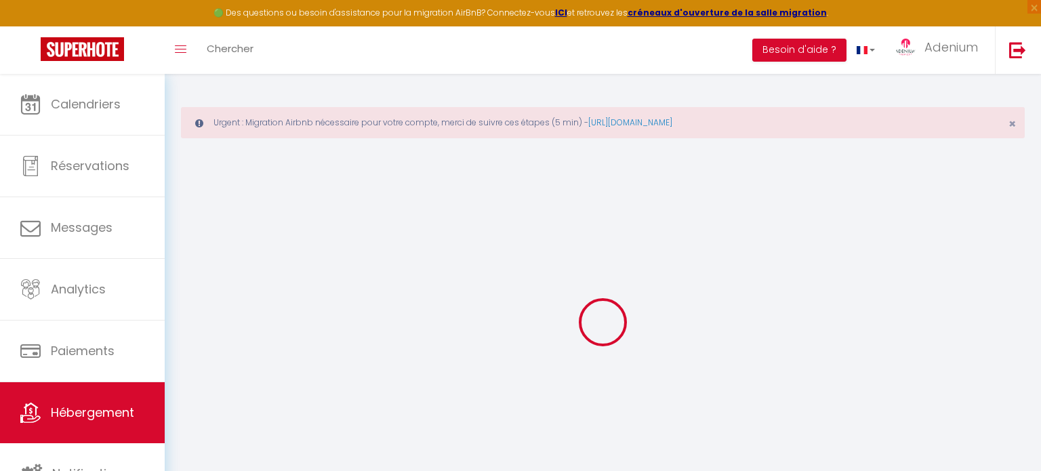
select select "1"
type input "50"
type input "10"
type input "57"
type input "1.25"
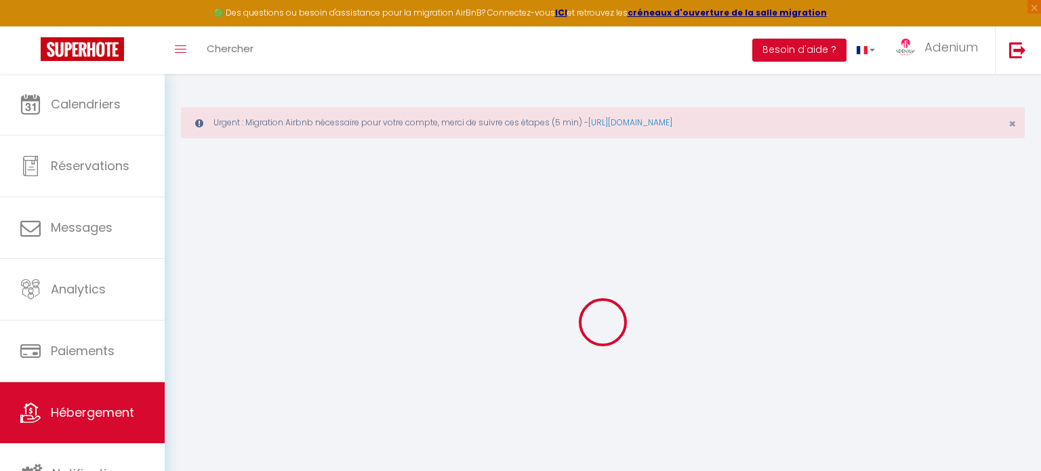
type input "100000"
type input "300"
select select
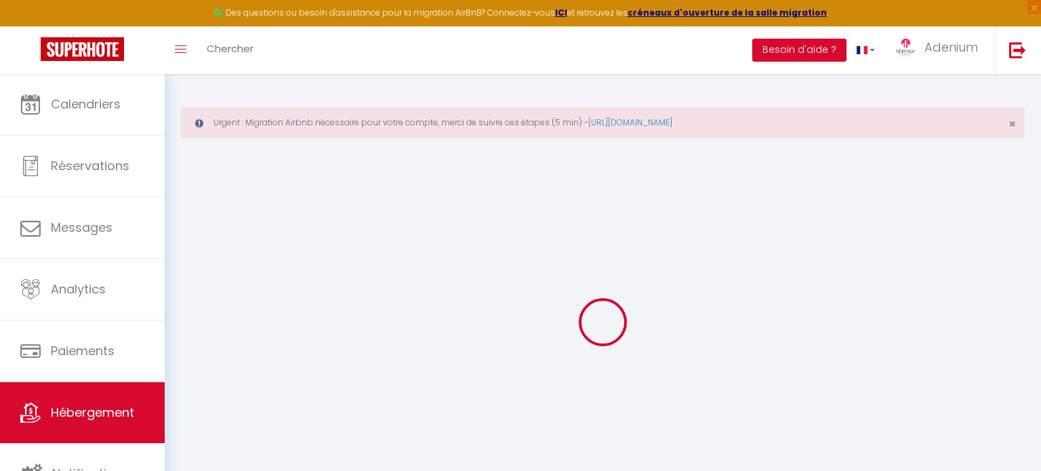
select select
type input "52 Rue Rouget de Lisle"
type input "77550"
type input "Moissy-Cramayel"
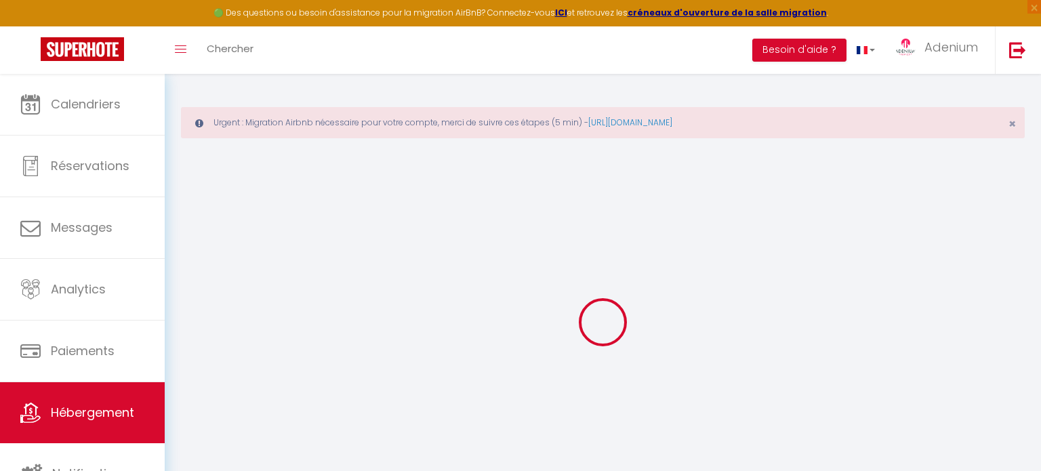
type input "[DOMAIN_NAME][EMAIL_ADDRESS][DOMAIN_NAME]"
select select "666"
checkbox input "false"
checkbox input "true"
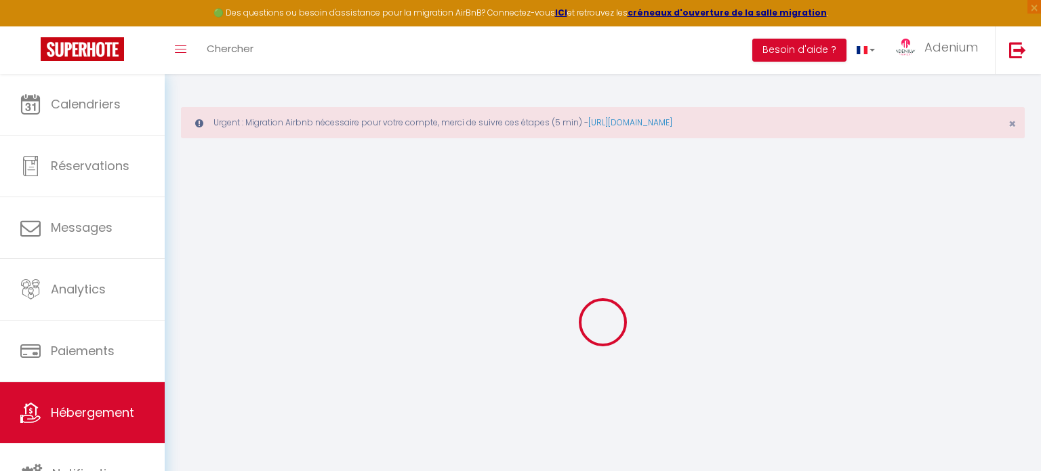
checkbox input "false"
radio input "true"
type input "0"
type input "50"
type input "0"
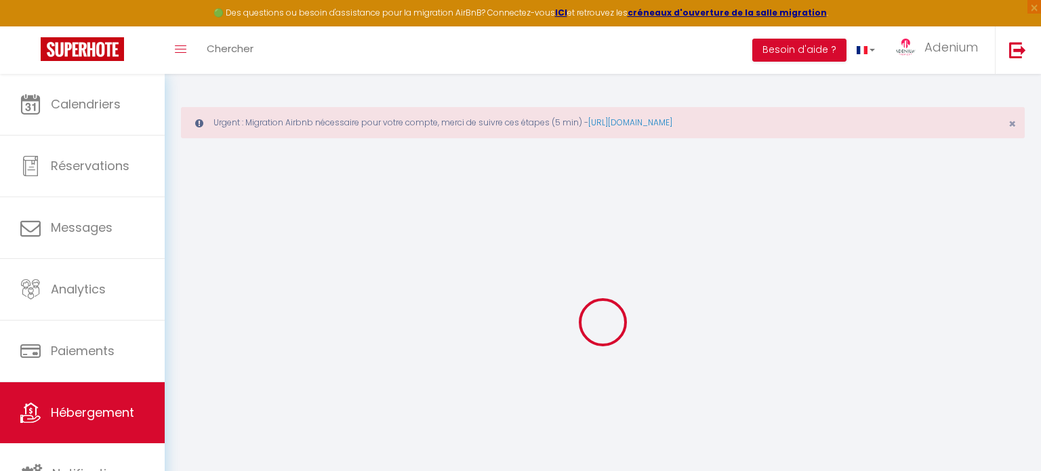
type input "0"
select select
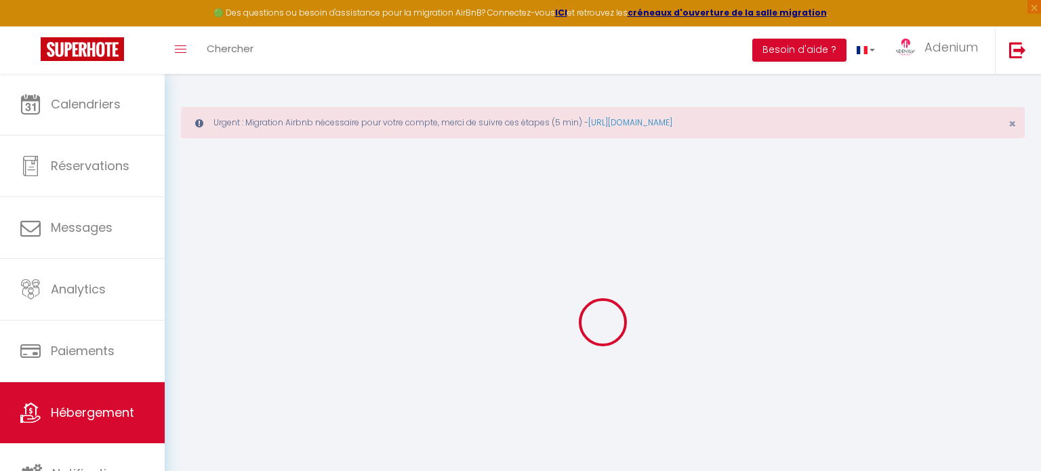
select select
checkbox input "false"
checkbox input "true"
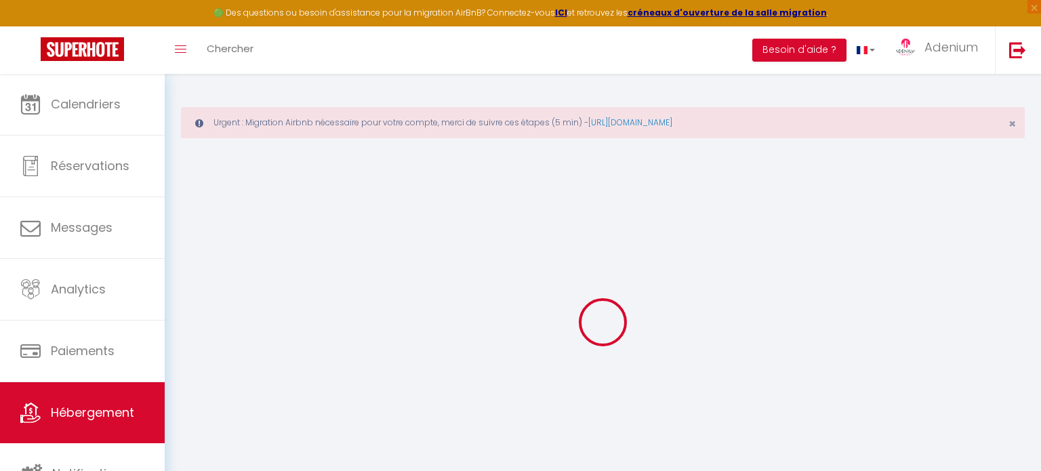
checkbox input "false"
select select
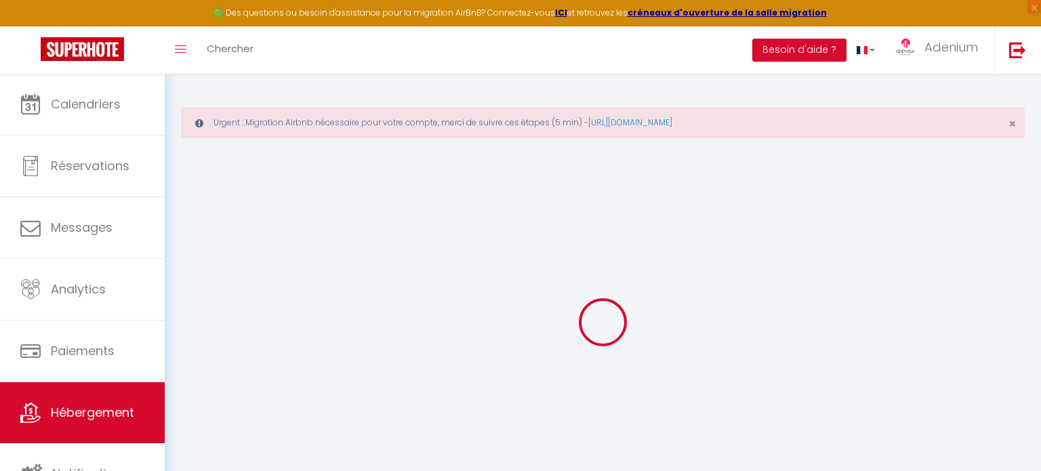
select select
checkbox input "false"
checkbox input "true"
checkbox input "false"
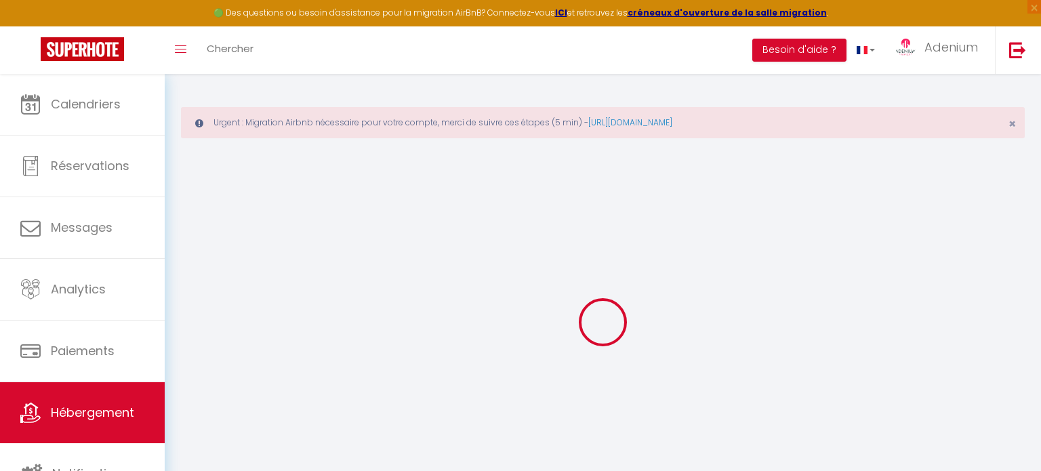
checkbox input "false"
checkbox input "true"
checkbox input "false"
select select "16:00"
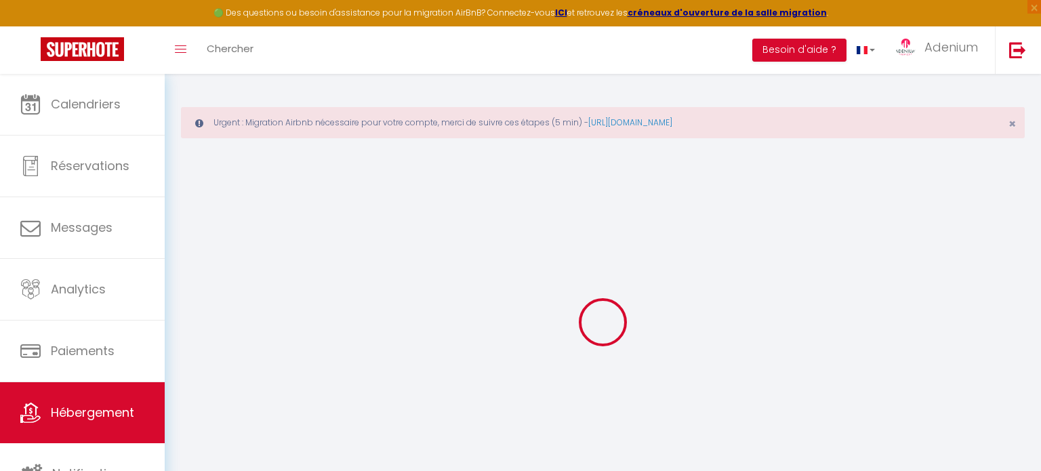
select select "21:00"
select select "11:00"
select select "30"
select select "120"
checkbox input "false"
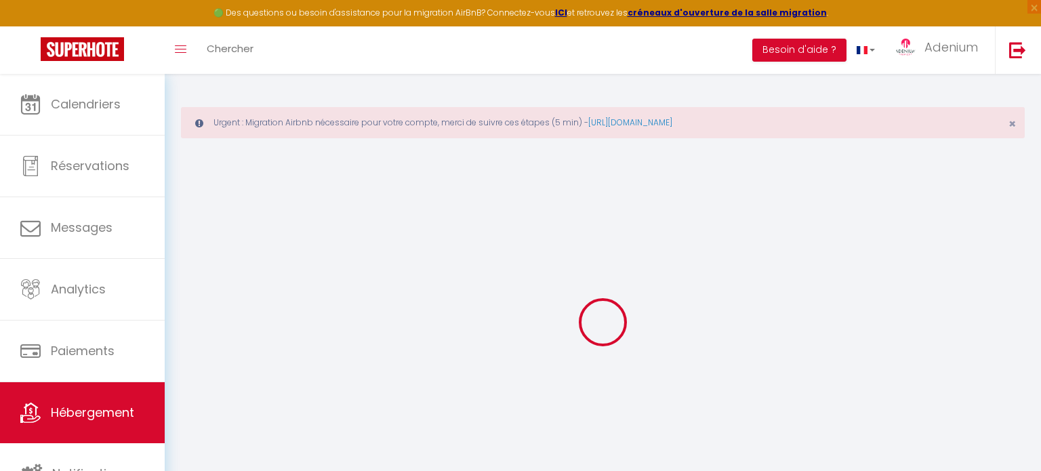
checkbox input "true"
checkbox input "false"
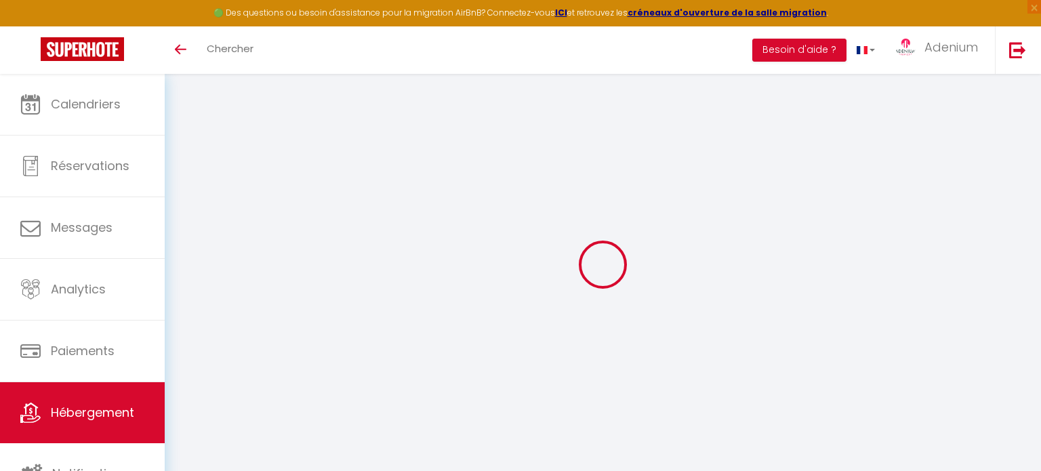
select select "Igloohome"
type input "[DOMAIN_NAME][EMAIL_ADDRESS][DOMAIN_NAME]"
checkbox input "true"
select select "2"
checkbox input "true"
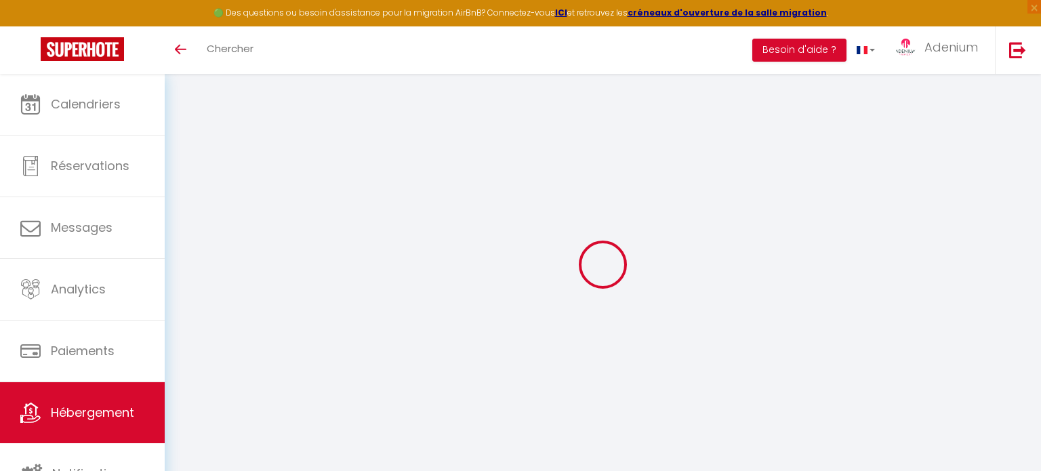
checkbox input "false"
checkbox input "true"
checkbox input "false"
select select "16:00"
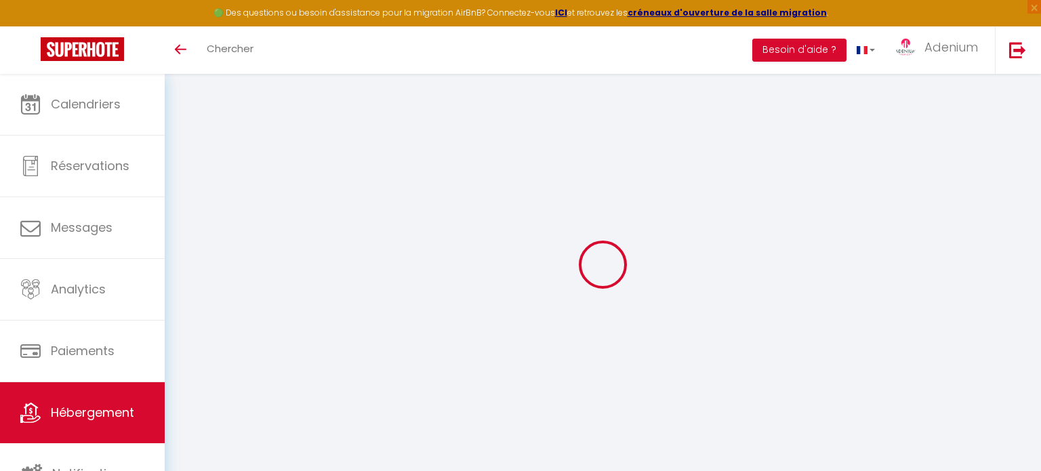
select select "21:00"
select select "11:00"
select select "30"
select select "120"
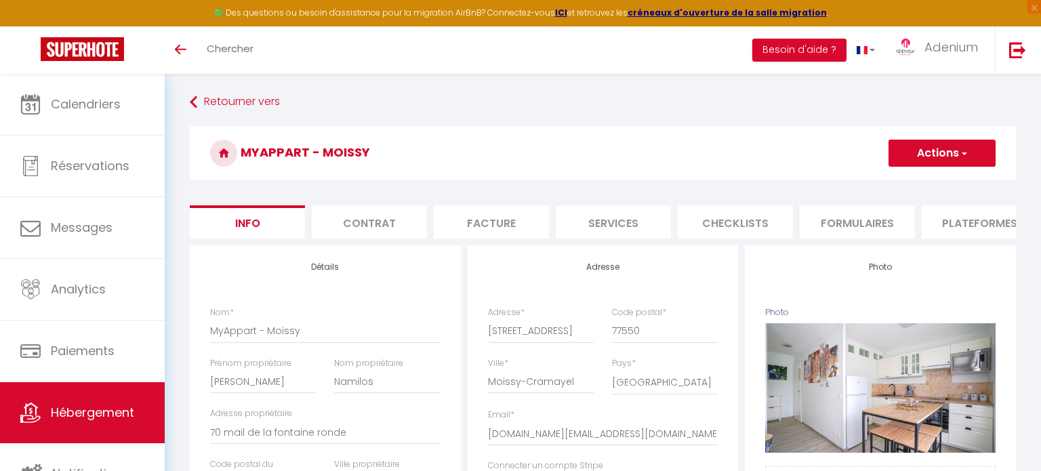
click at [940, 218] on li "Plateformes" at bounding box center [979, 221] width 115 height 33
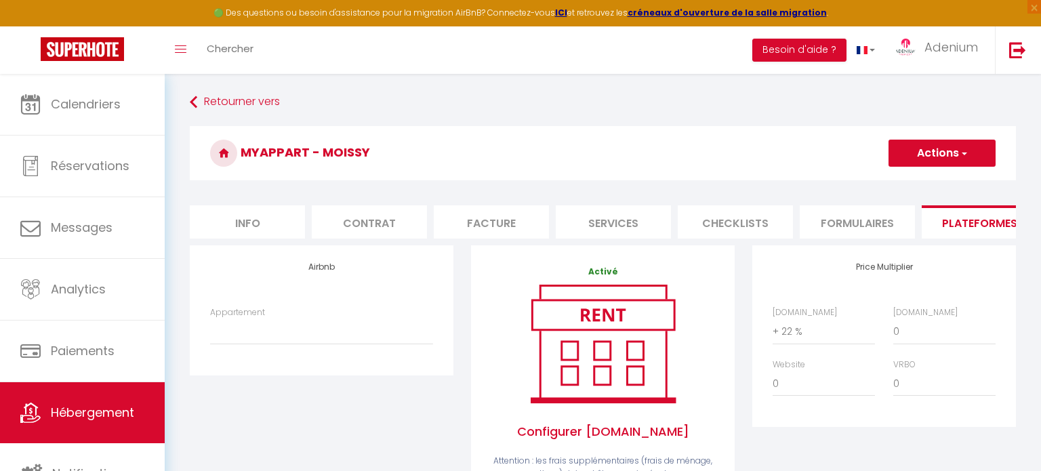
click at [589, 231] on li "Services" at bounding box center [613, 221] width 115 height 33
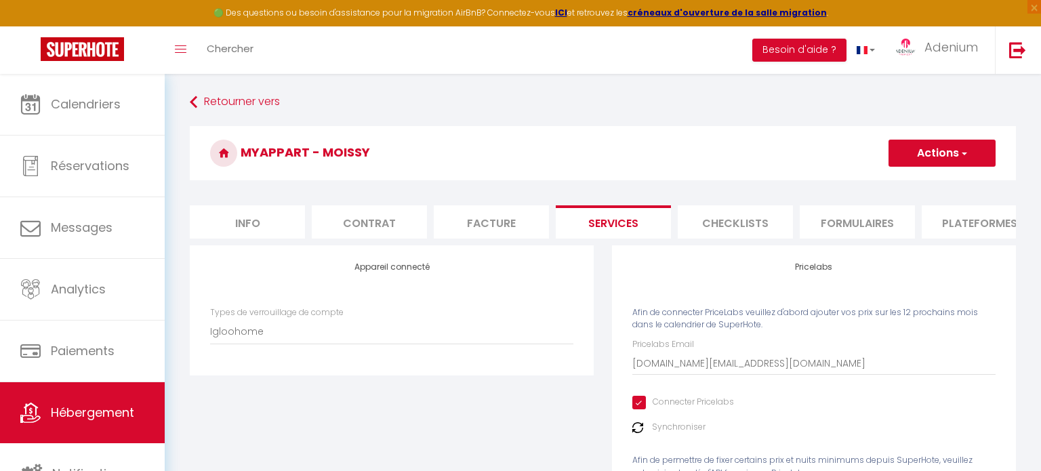
click at [721, 229] on li "Checklists" at bounding box center [735, 221] width 115 height 33
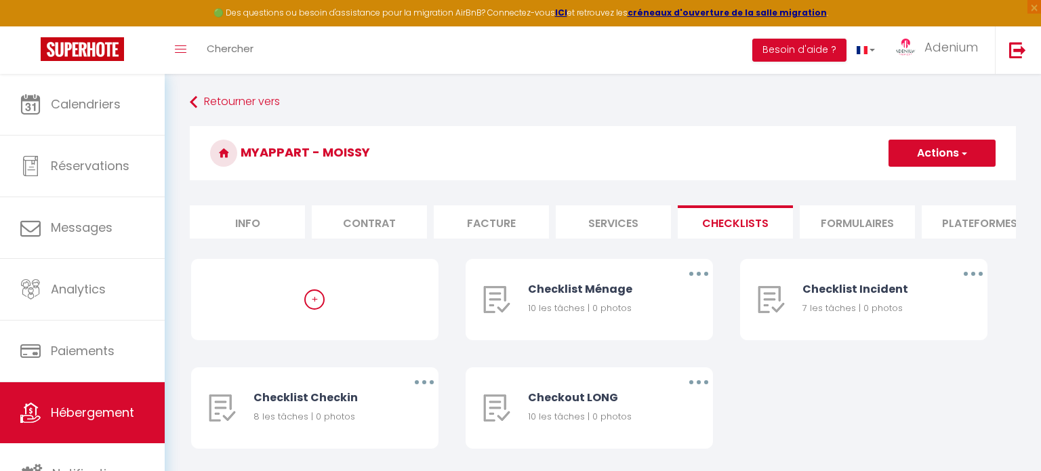
click at [609, 212] on li "Services" at bounding box center [613, 221] width 115 height 33
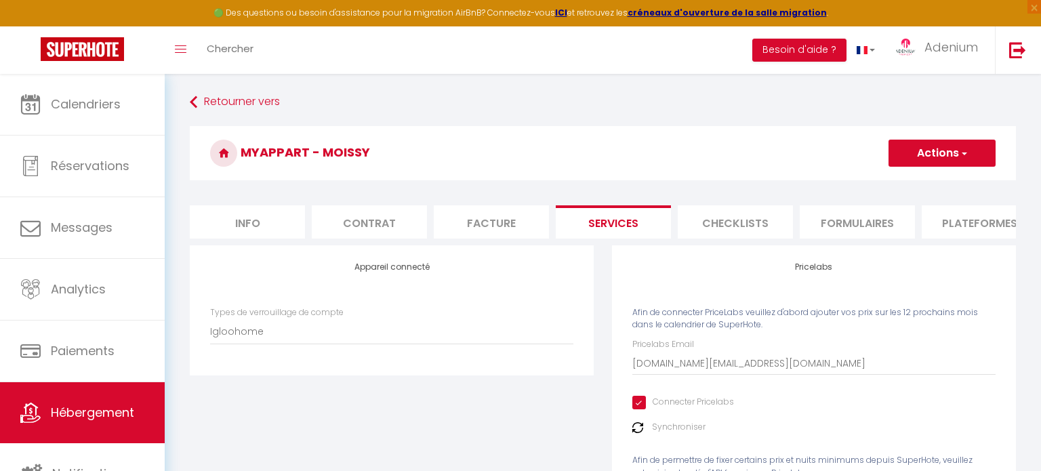
click at [961, 215] on li "Plateformes" at bounding box center [979, 221] width 115 height 33
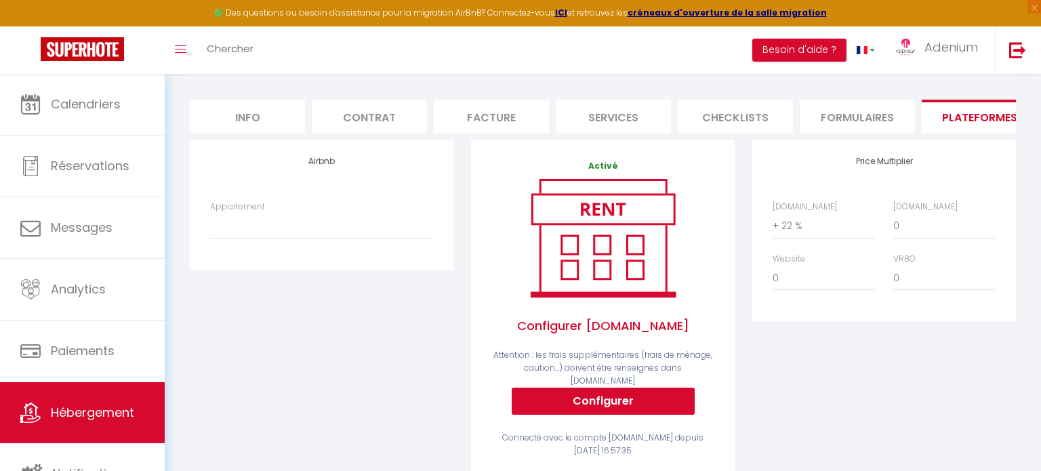
scroll to position [107, 0]
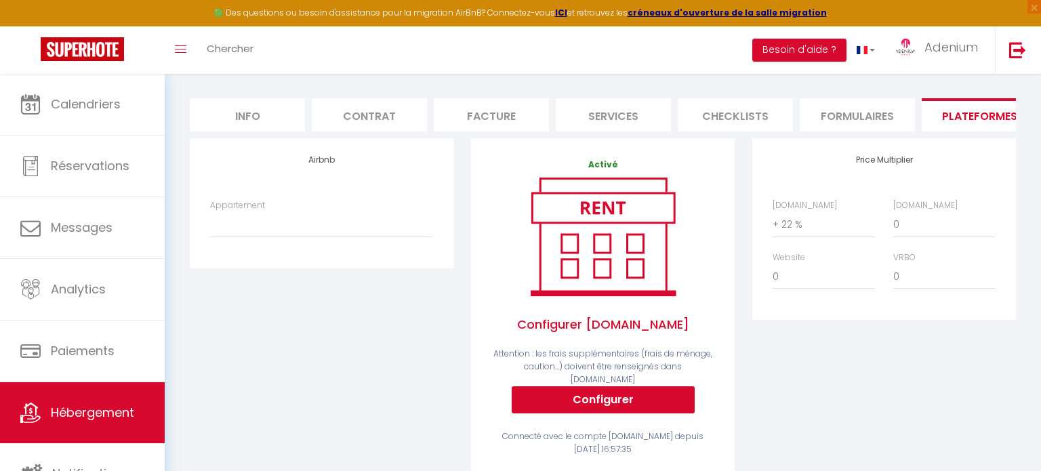
click at [628, 121] on li "Services" at bounding box center [613, 114] width 115 height 33
checkbox input "true"
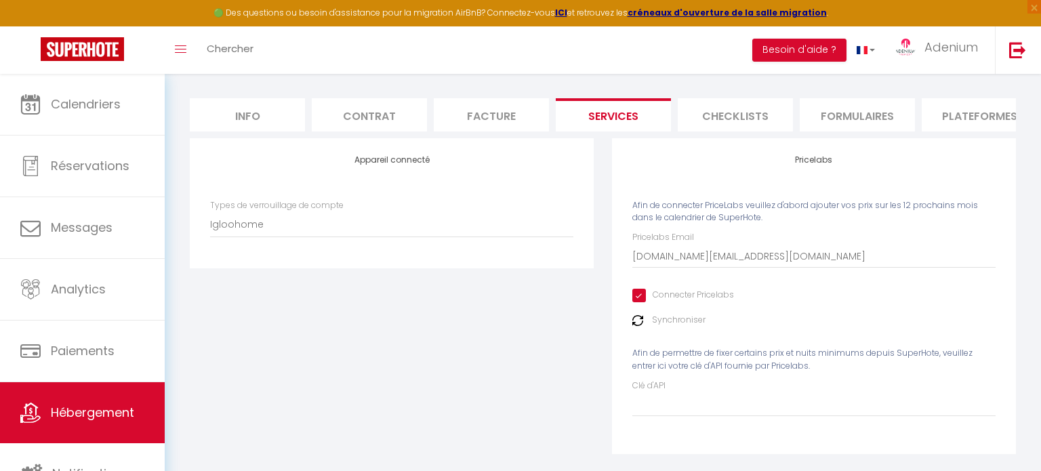
click at [414, 257] on div "Appareil connecté Types de verrouillage de compte SuperCheckin Igloohome" at bounding box center [392, 203] width 404 height 130
click at [396, 225] on select "SuperCheckin Igloohome" at bounding box center [391, 225] width 363 height 26
click at [210, 212] on select "SuperCheckin Igloohome" at bounding box center [391, 225] width 363 height 26
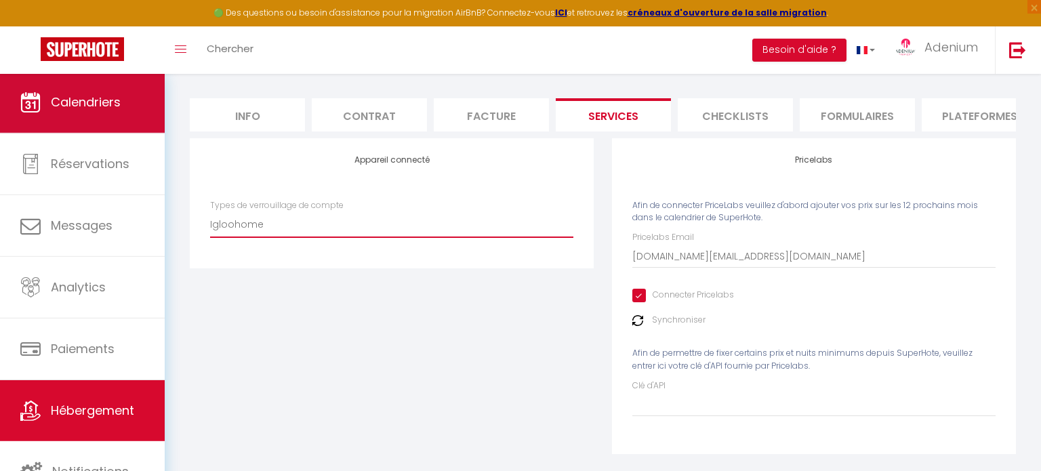
click at [99, 115] on link "Calendriers" at bounding box center [82, 102] width 165 height 61
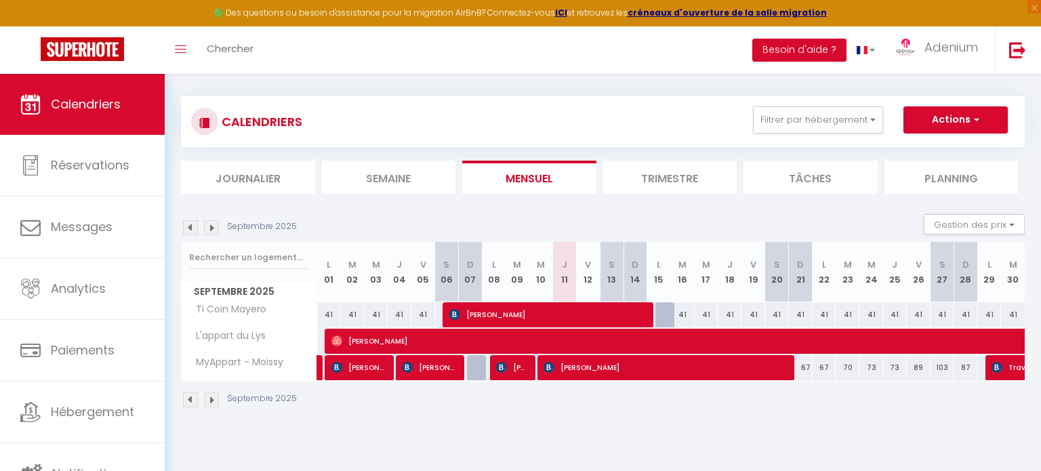
scroll to position [73, 0]
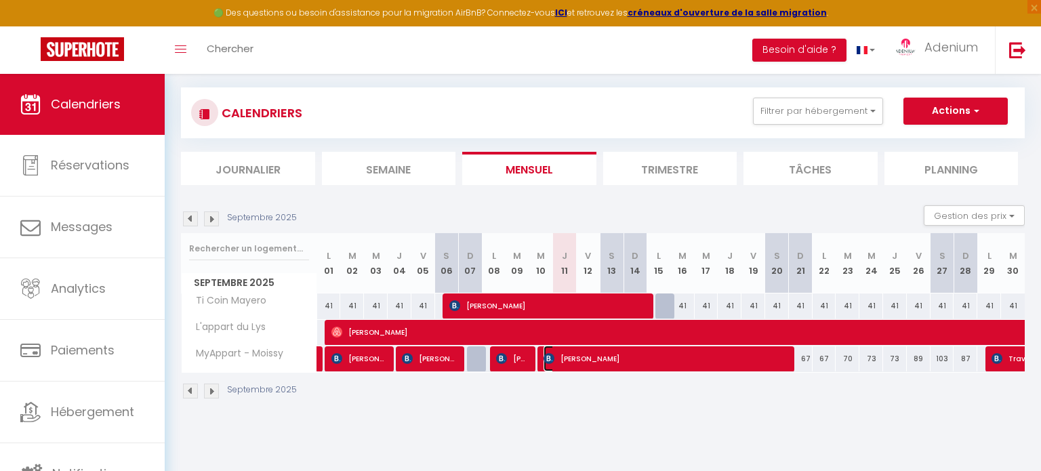
click at [586, 356] on span "[PERSON_NAME]" at bounding box center [666, 359] width 245 height 26
select select "KO"
select select "0"
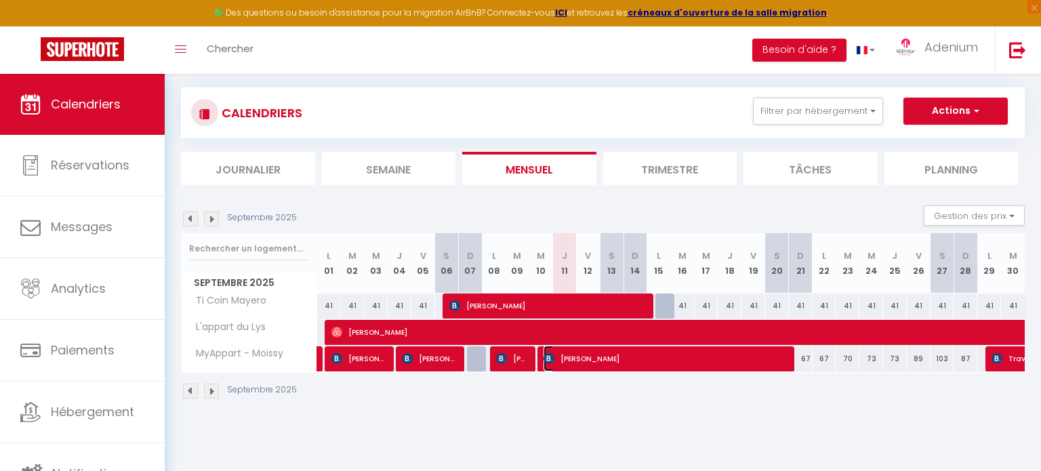
select select "1"
select select
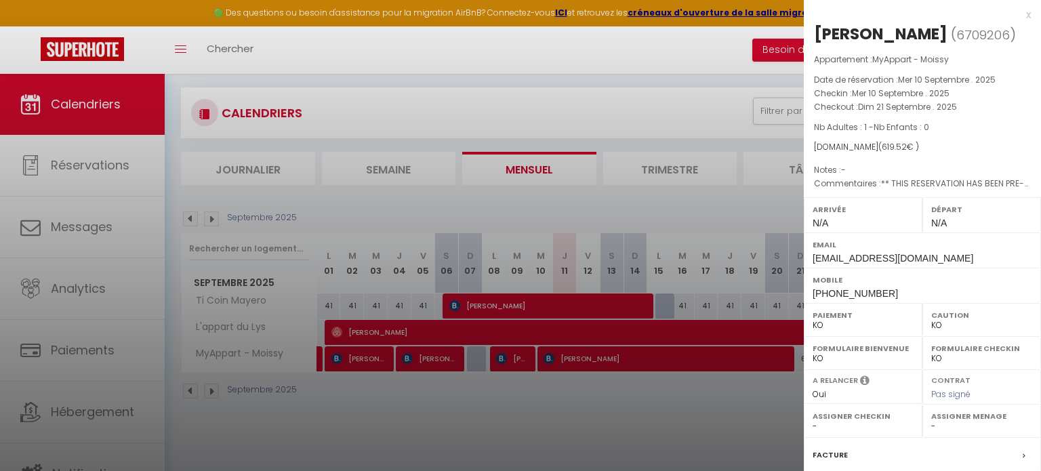
click at [616, 414] on div at bounding box center [520, 235] width 1041 height 471
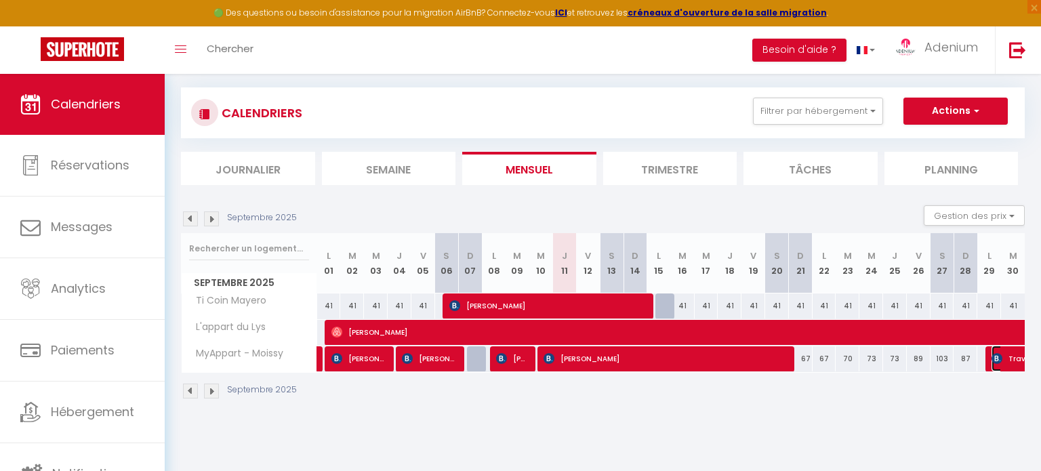
click at [1010, 358] on span "TravelPerk S.L.U." at bounding box center [1054, 359] width 125 height 26
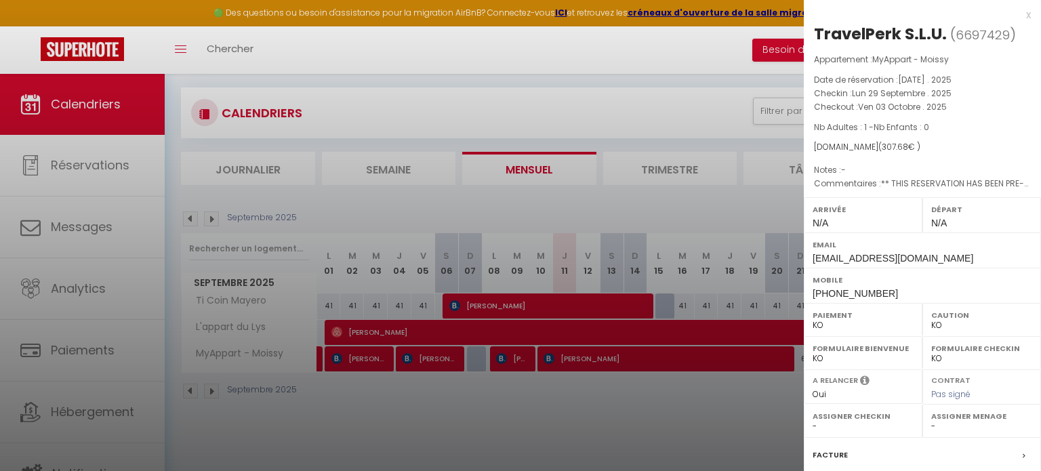
click at [652, 440] on div at bounding box center [520, 235] width 1041 height 471
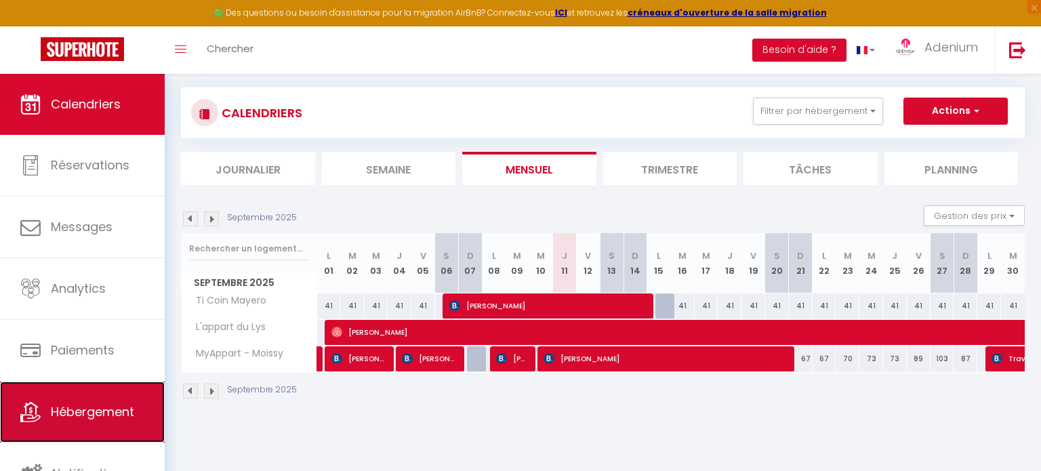
click at [108, 422] on link "Hébergement" at bounding box center [82, 412] width 165 height 61
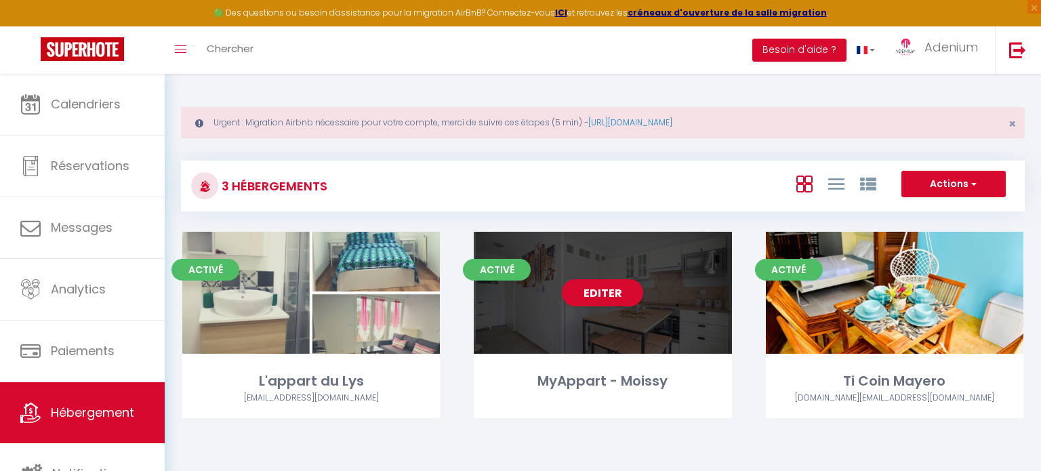
click at [610, 344] on div "Editer" at bounding box center [603, 293] width 258 height 122
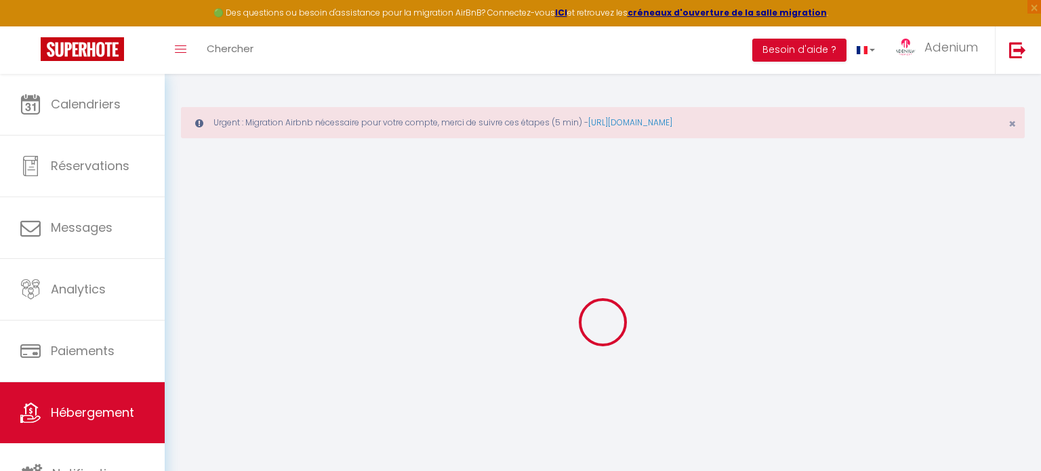
select select
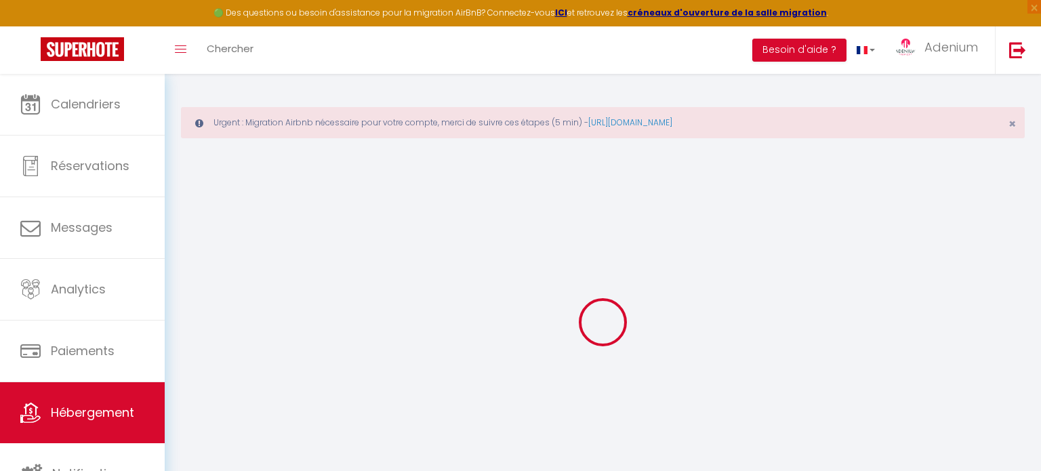
select select
checkbox input "false"
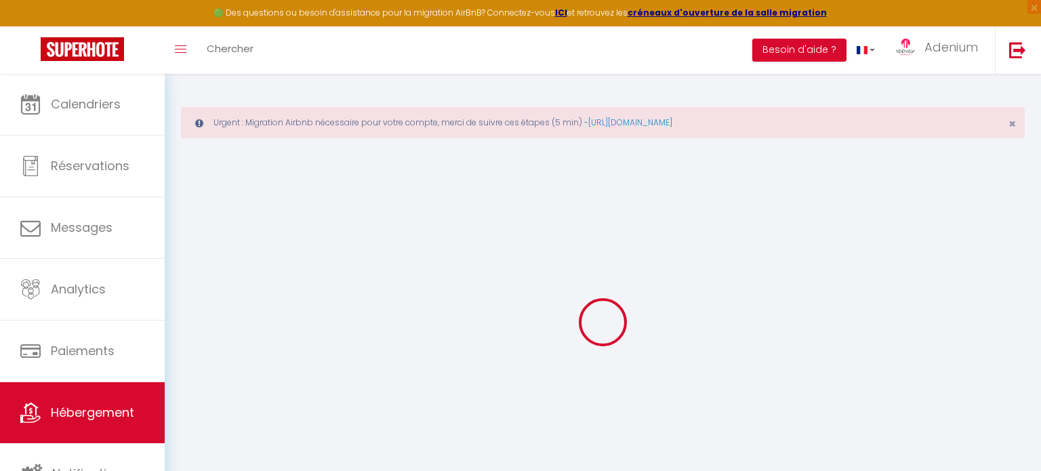
select select
type input "MyAppart - Moissy"
type input "[PERSON_NAME]"
type input "Namilos"
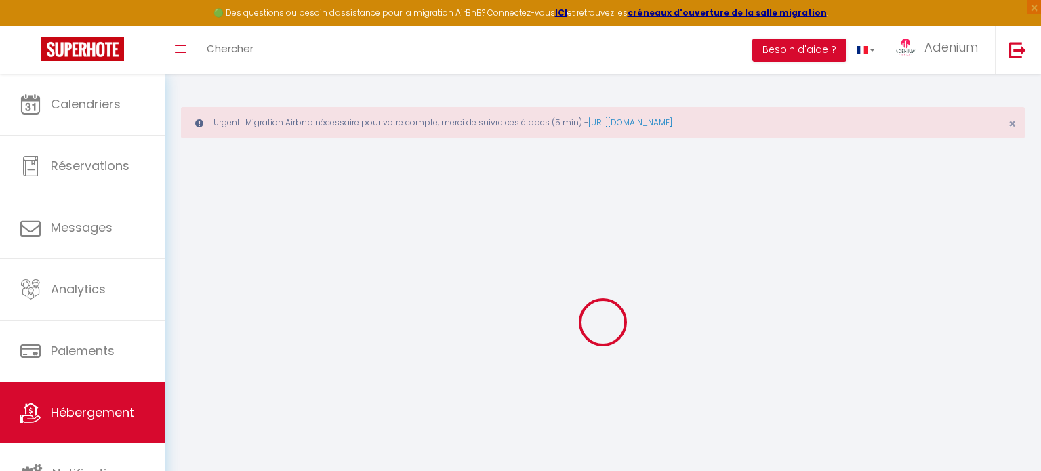
type input "70 mail de la fontaine ronde"
type input "77176"
type input "[GEOGRAPHIC_DATA][DEMOGRAPHIC_DATA]"
select select "1"
type input "50"
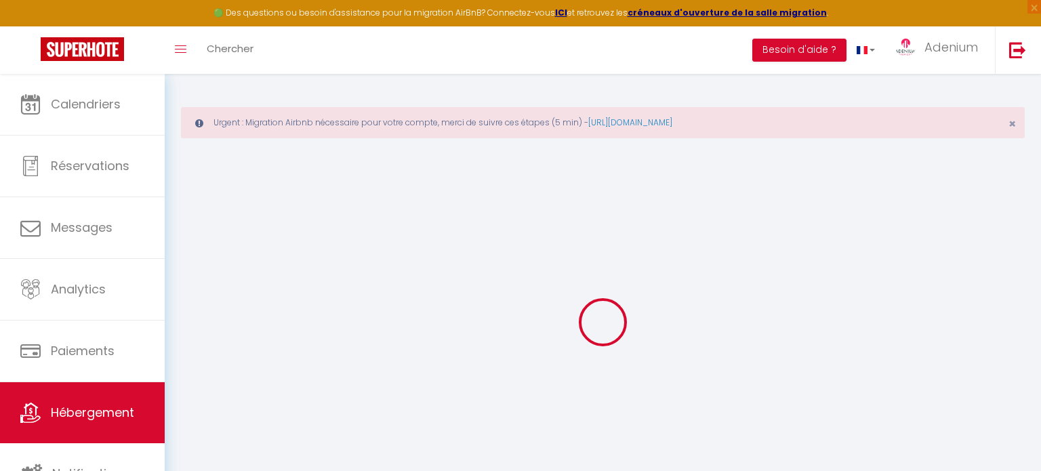
type input "10"
type input "57"
type input "1.25"
type input "100000"
type input "300"
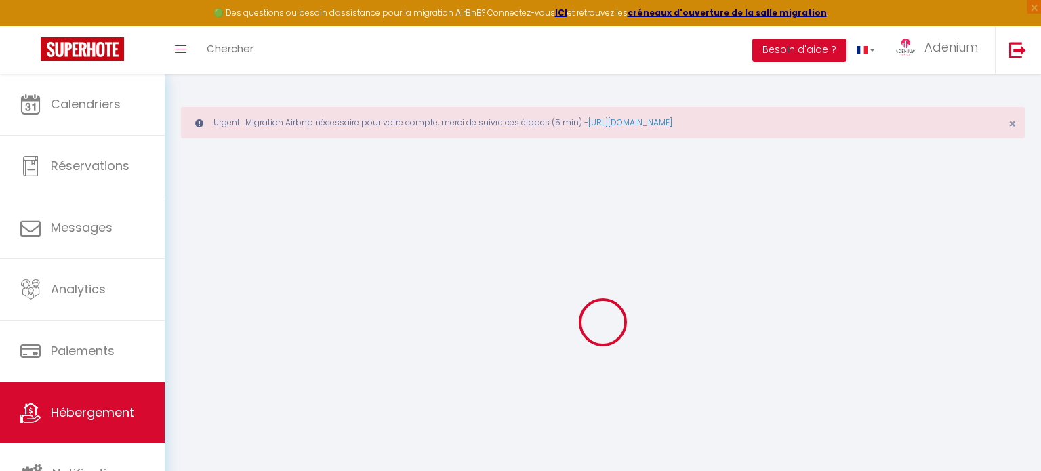
select select
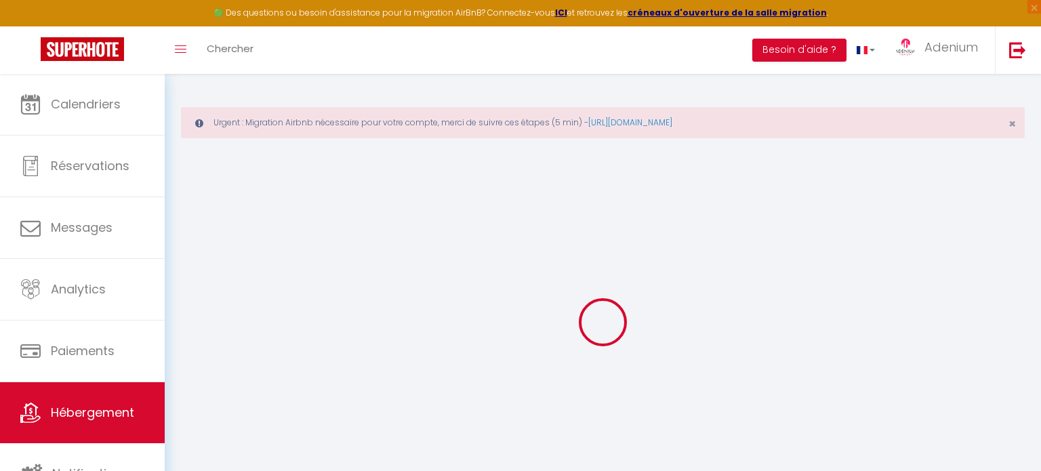
type input "[STREET_ADDRESS]"
type input "77550"
type input "Moissy-Cramayel"
type input "[DOMAIN_NAME][EMAIL_ADDRESS][DOMAIN_NAME]"
select select "666"
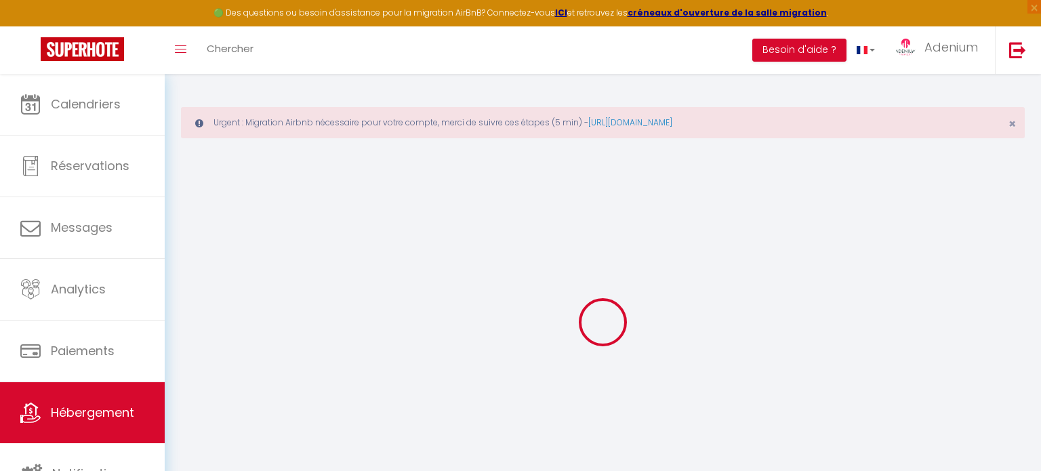
checkbox input "false"
checkbox input "true"
checkbox input "false"
radio input "true"
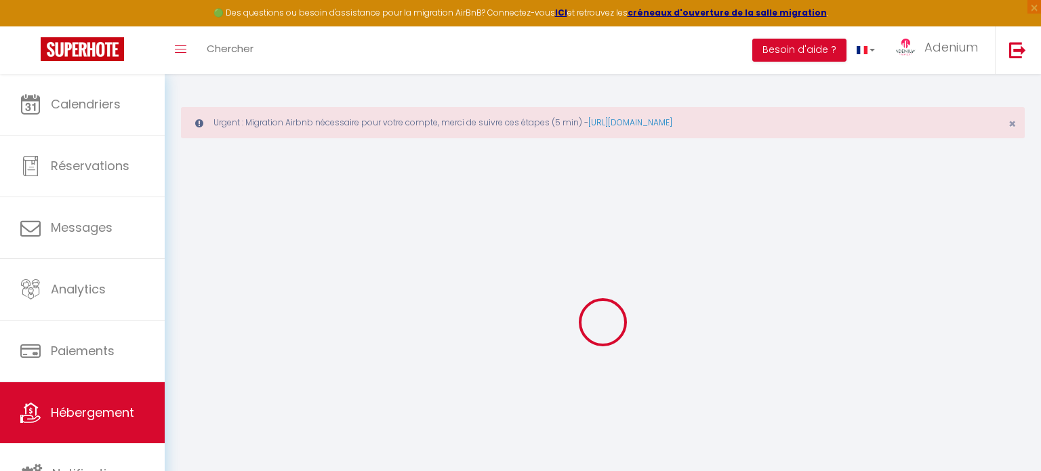
type input "0"
type input "50"
type input "0"
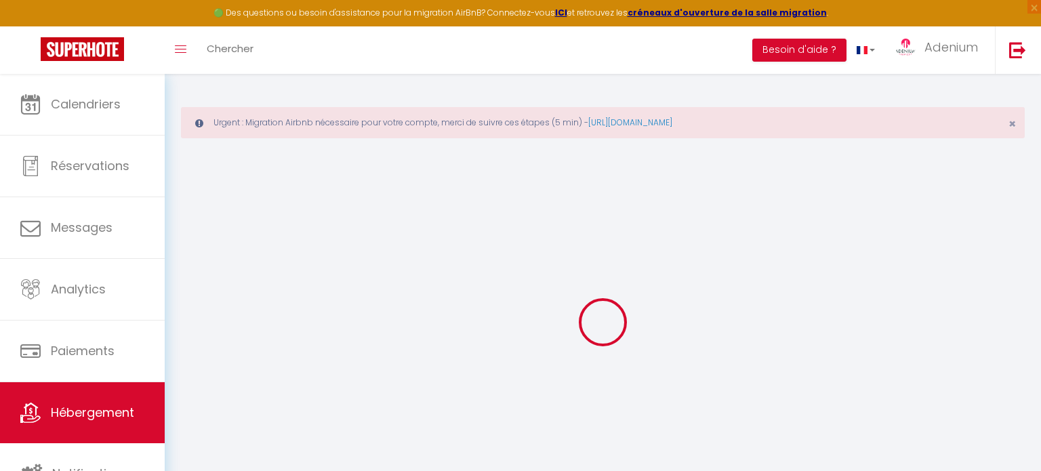
select select
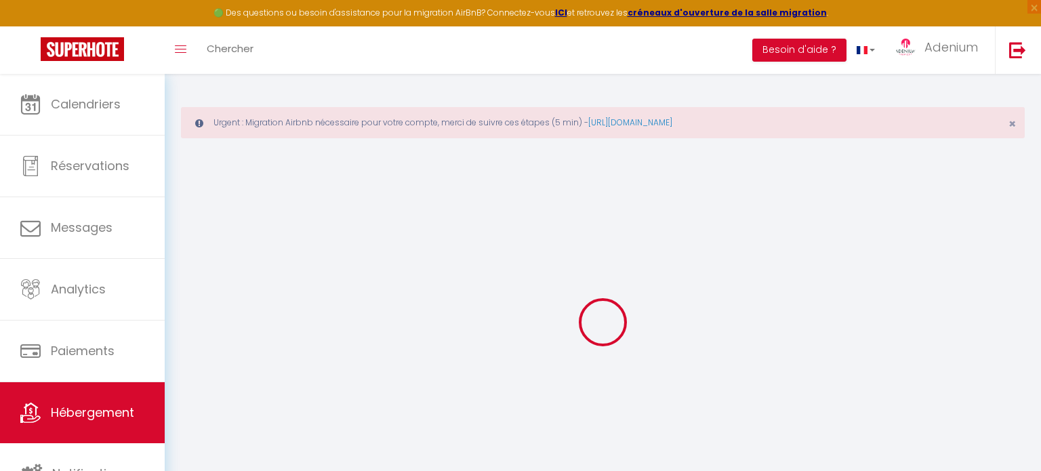
checkbox input "false"
checkbox input "true"
checkbox input "false"
select select
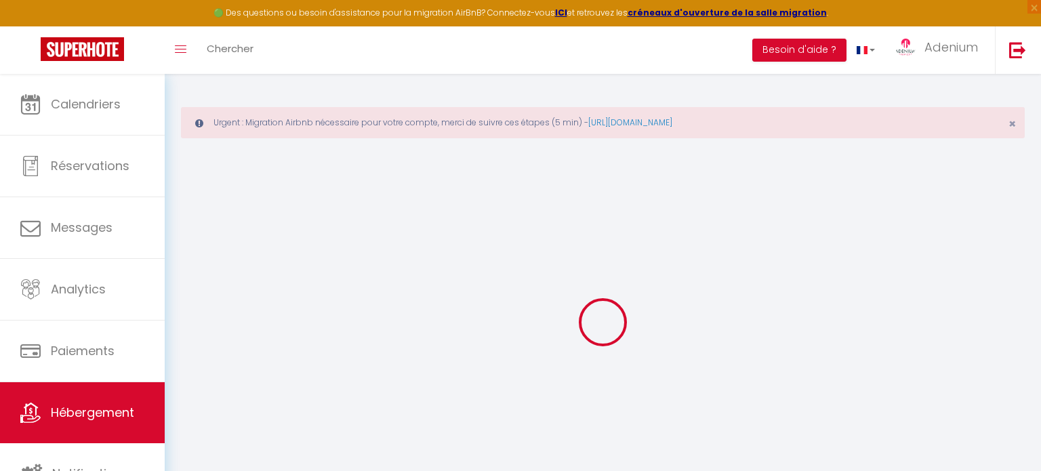
select select
checkbox input "false"
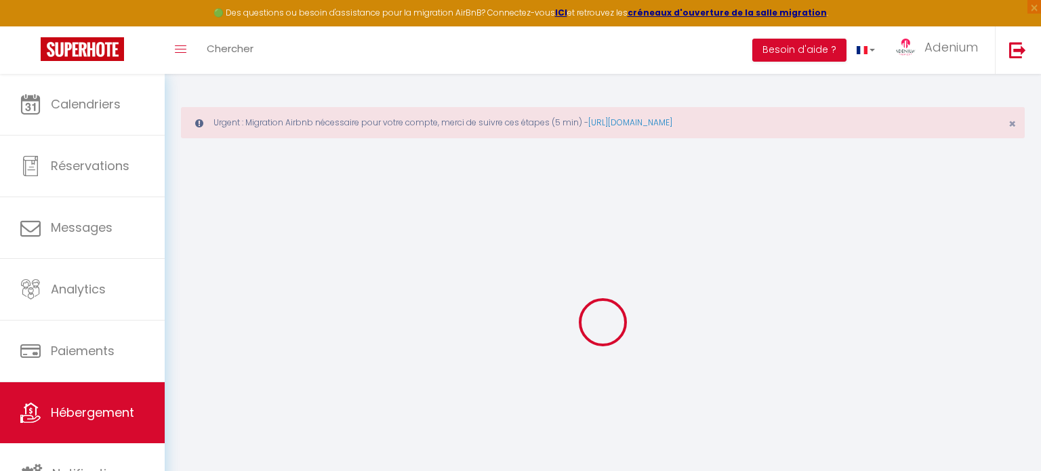
checkbox input "true"
checkbox input "false"
checkbox input "true"
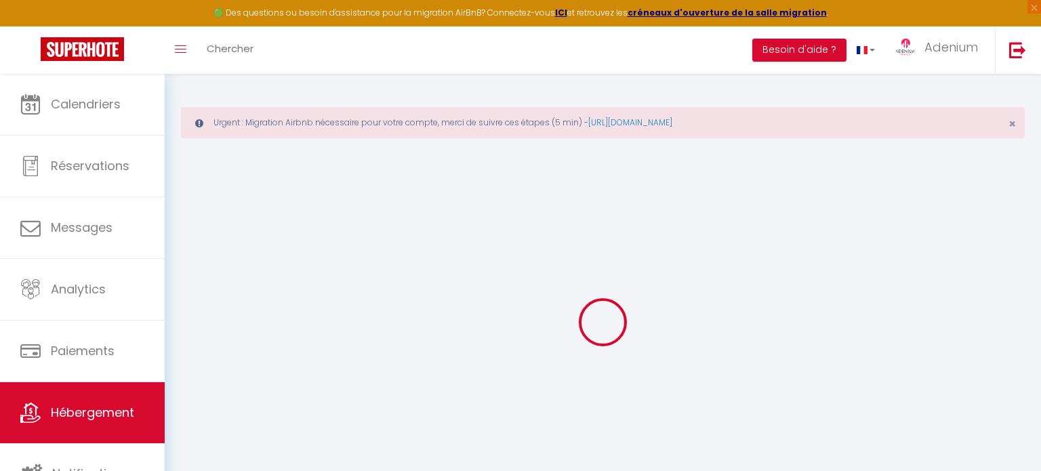
checkbox input "true"
checkbox input "false"
select select "16:00"
select select "21:00"
select select "11:00"
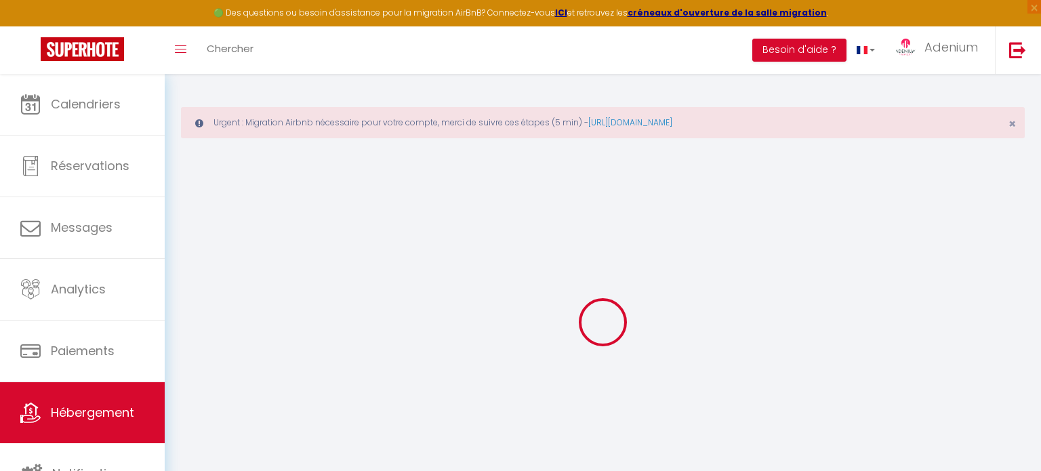
select select "30"
select select "120"
checkbox input "false"
checkbox input "true"
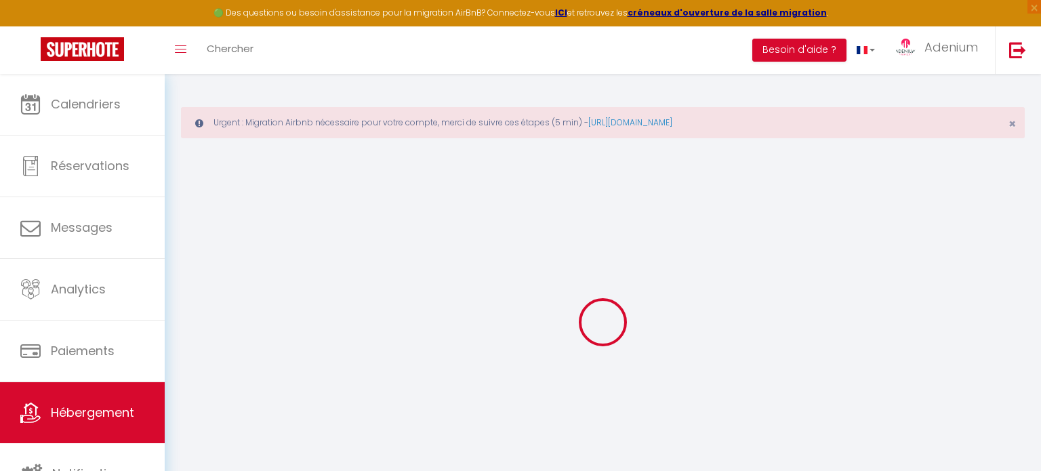
checkbox input "false"
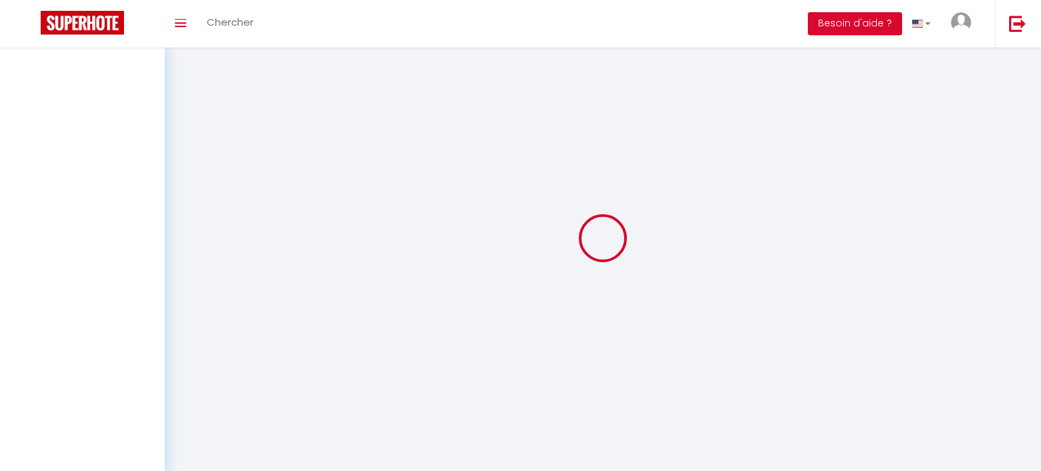
select select "3"
select select "2"
select select "1"
select select
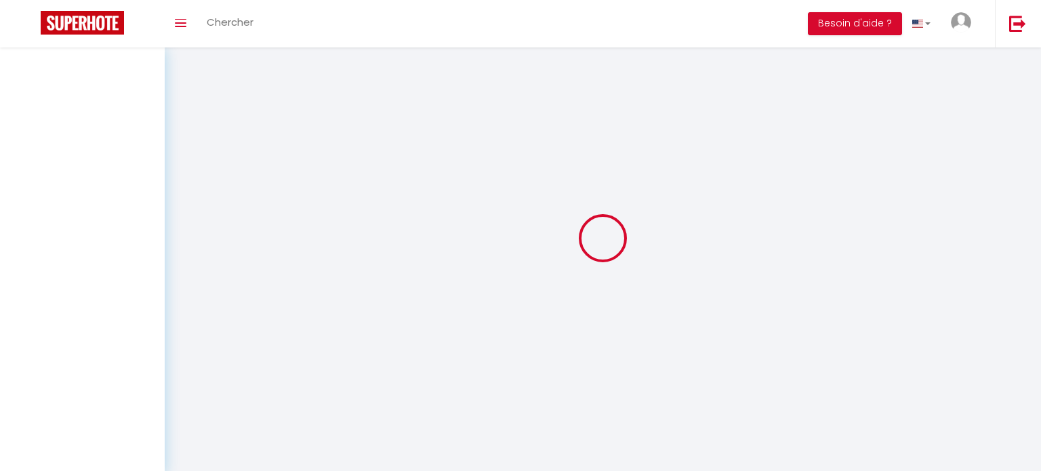
select select
checkbox input "false"
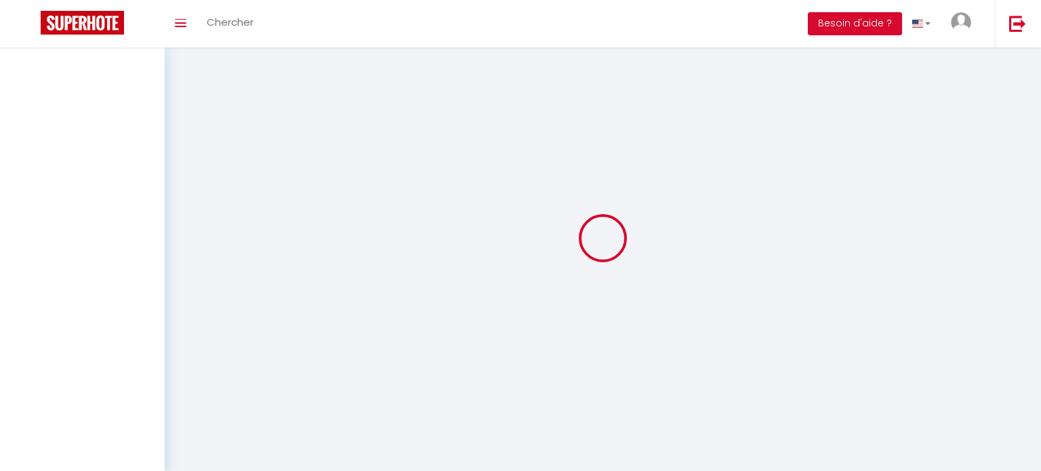
checkbox input "false"
select select
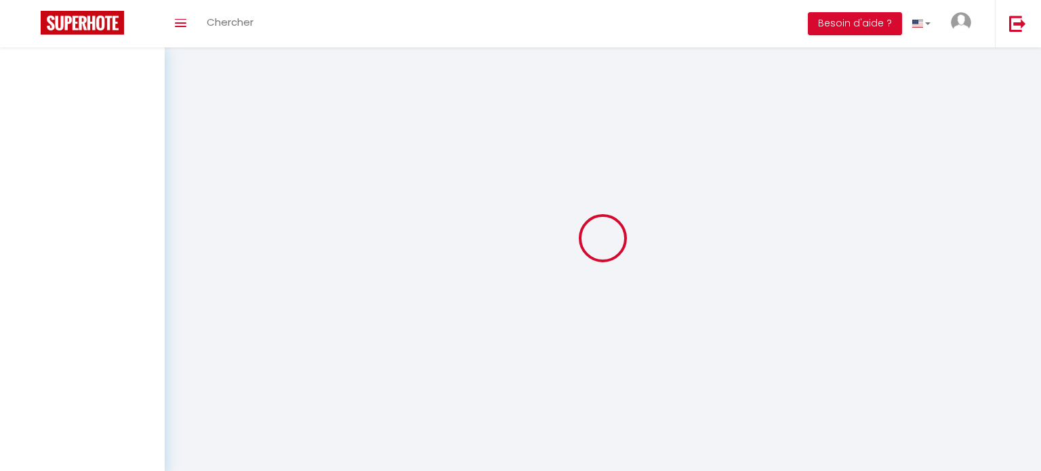
select select
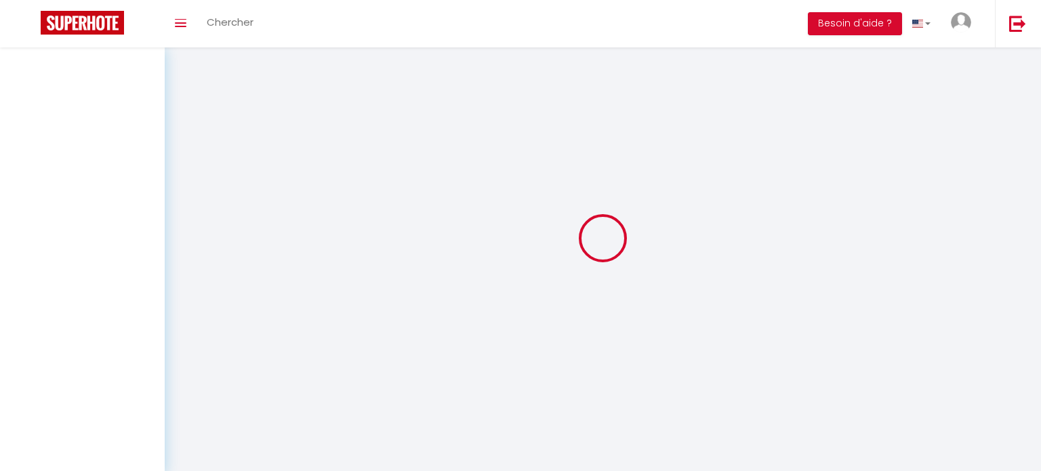
checkbox input "false"
select select
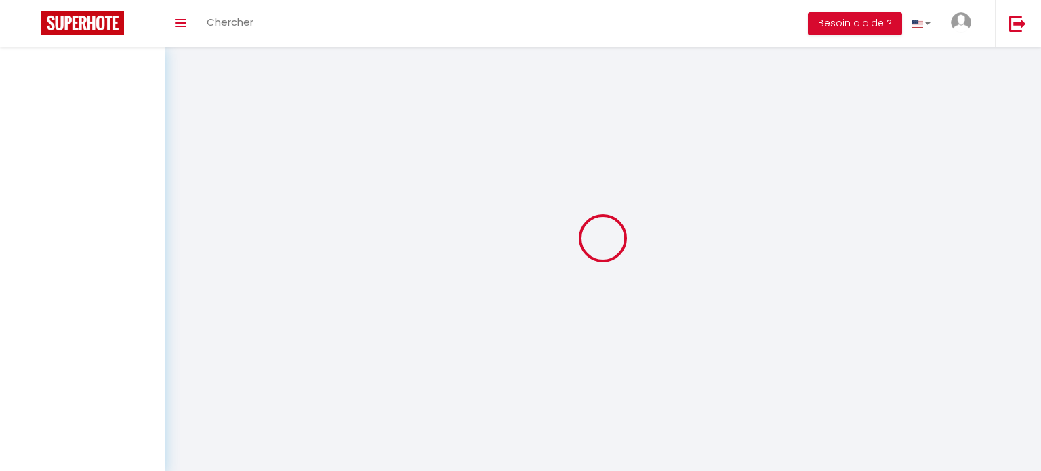
select select
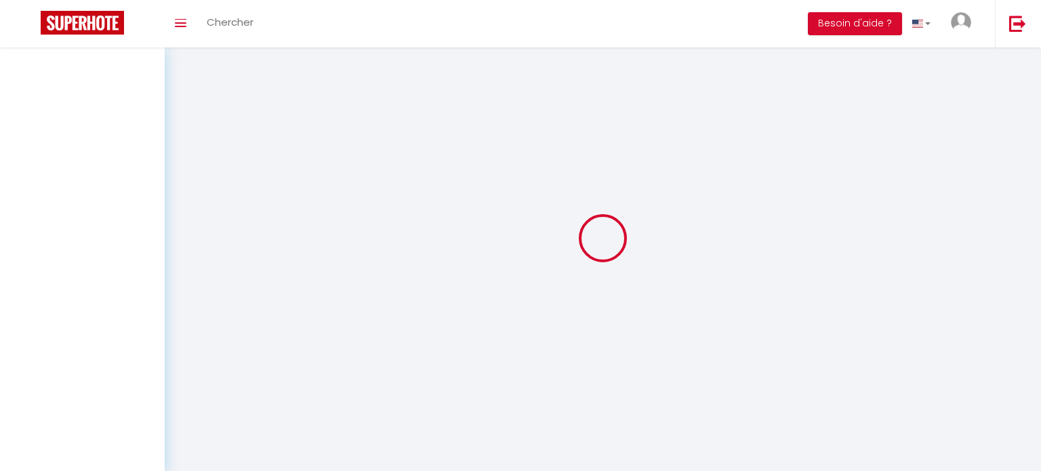
select select
checkbox input "false"
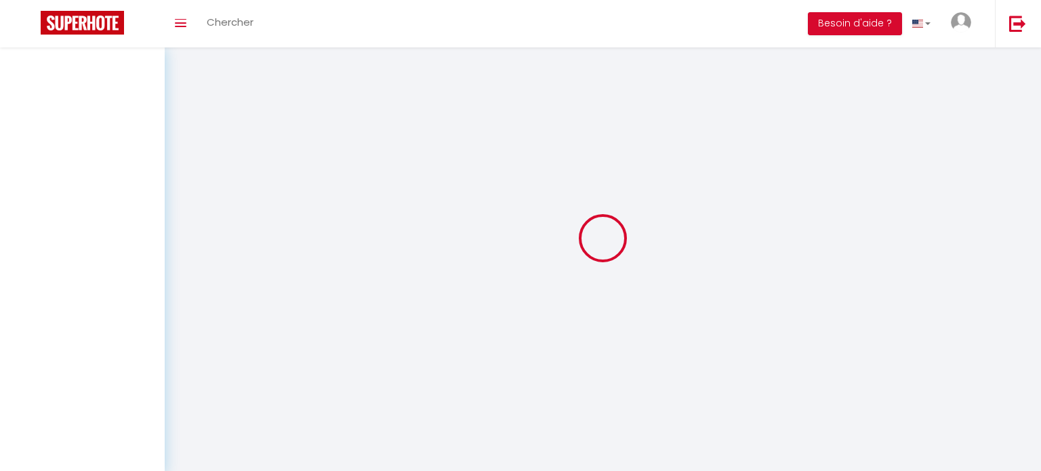
select select
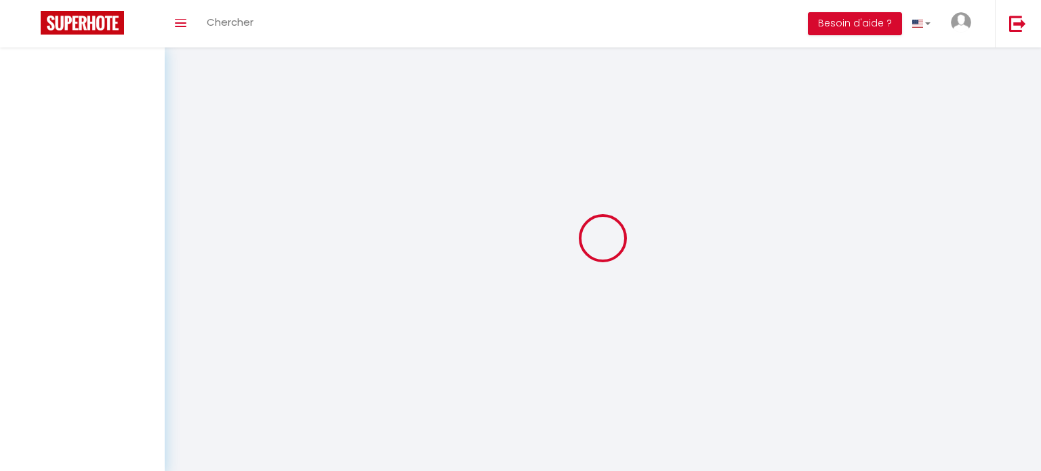
select select
checkbox input "false"
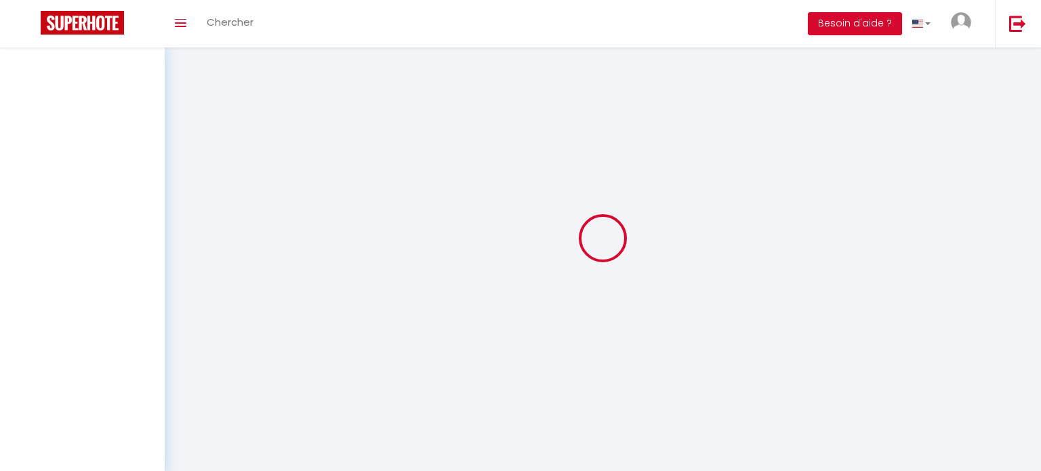
checkbox input "false"
select select
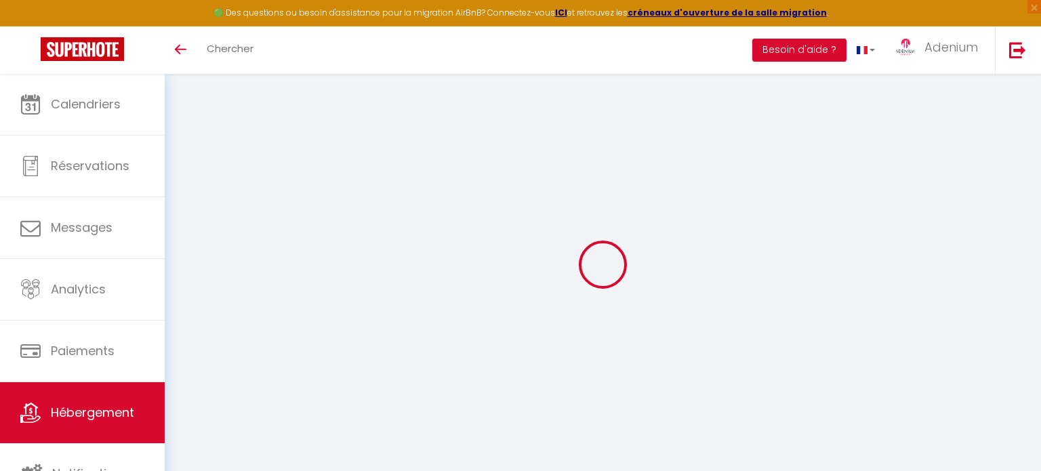
select select "Igloohome"
type input "[DOMAIN_NAME][EMAIL_ADDRESS][DOMAIN_NAME]"
checkbox input "true"
select select "2"
checkbox input "false"
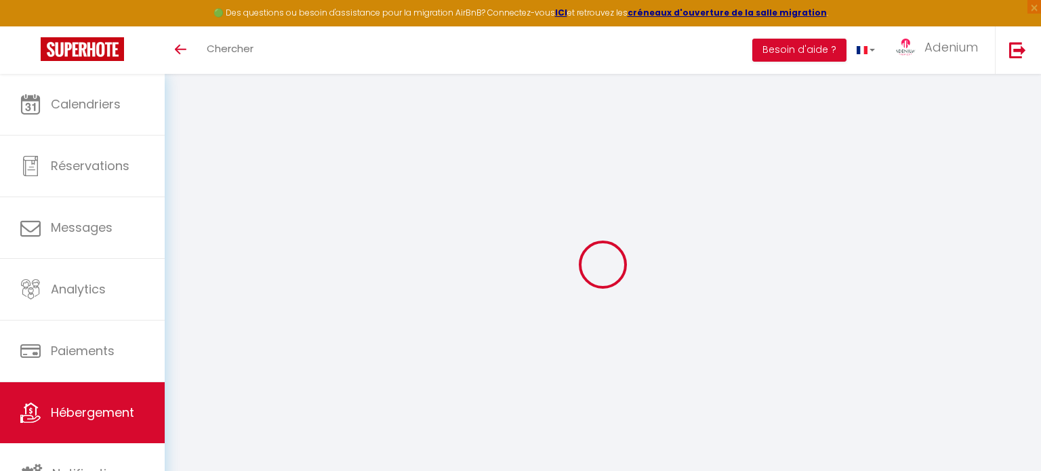
checkbox input "true"
checkbox input "false"
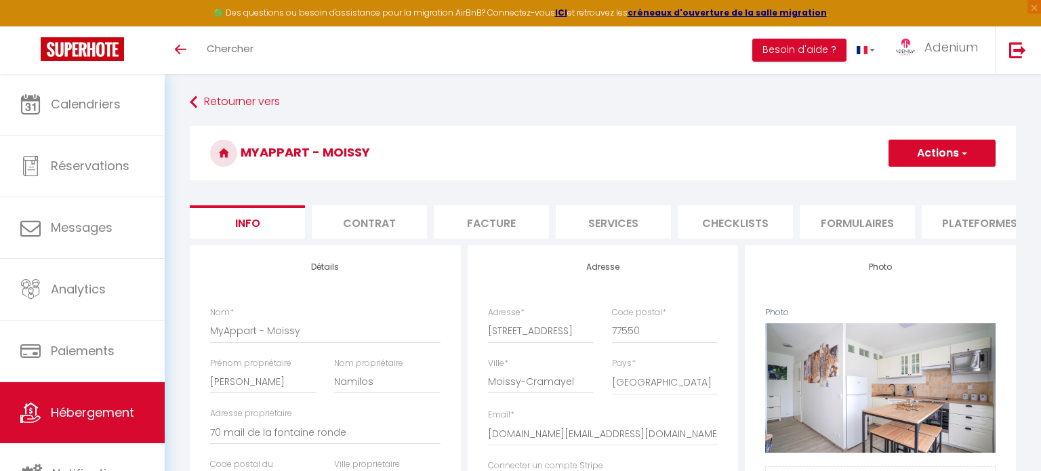
click at [604, 226] on li "Services" at bounding box center [613, 221] width 115 height 33
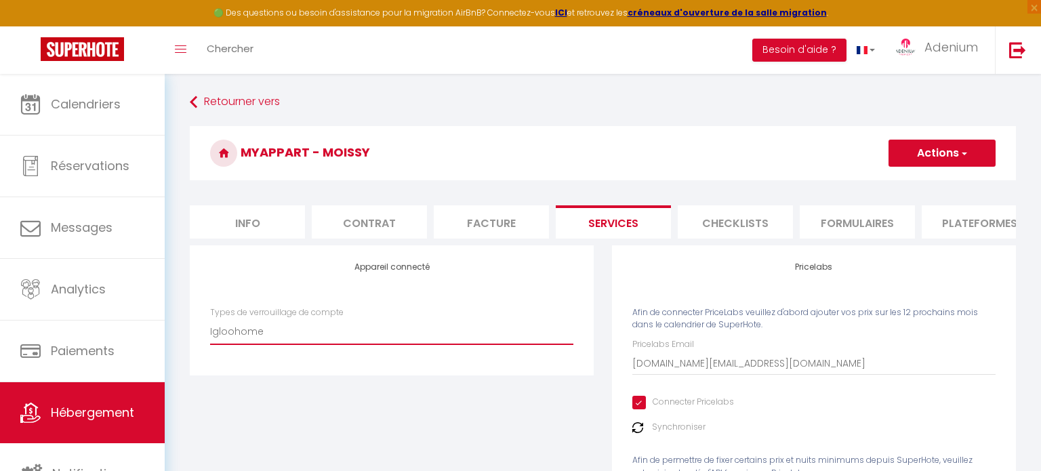
click at [271, 323] on select "SuperCheckin Igloohome" at bounding box center [391, 332] width 363 height 26
click at [210, 319] on select "SuperCheckin Igloohome" at bounding box center [391, 332] width 363 height 26
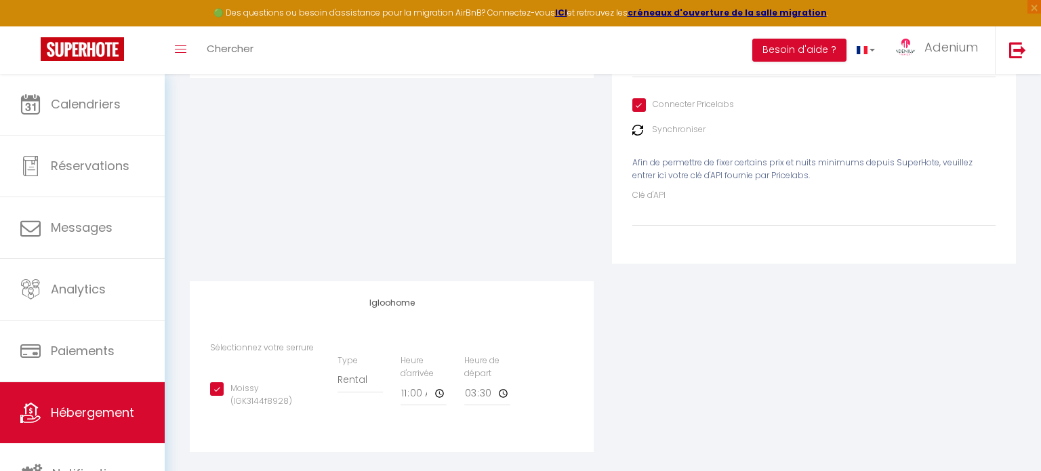
scroll to position [310, 0]
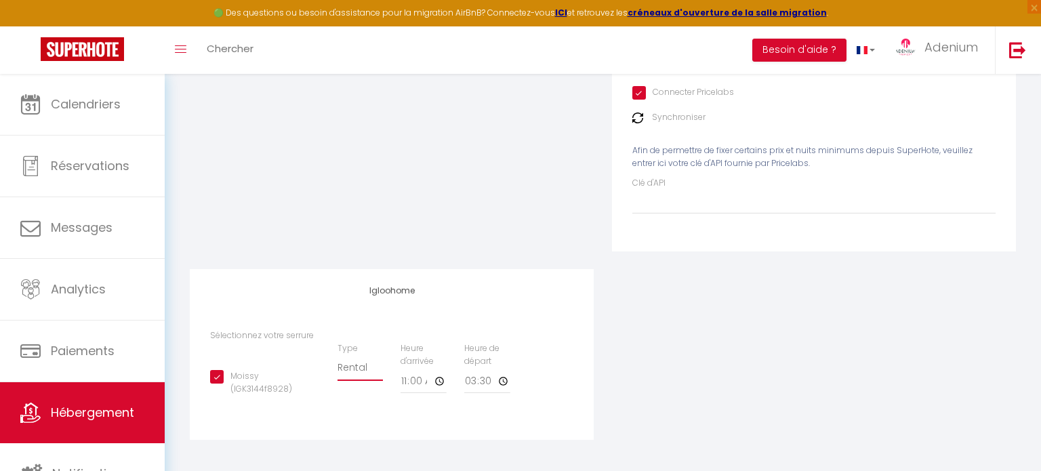
click at [359, 369] on select "Building [GEOGRAPHIC_DATA]" at bounding box center [361, 368] width 46 height 26
click at [270, 376] on input "Moissy (IGK3144f8928)" at bounding box center [264, 377] width 109 height 14
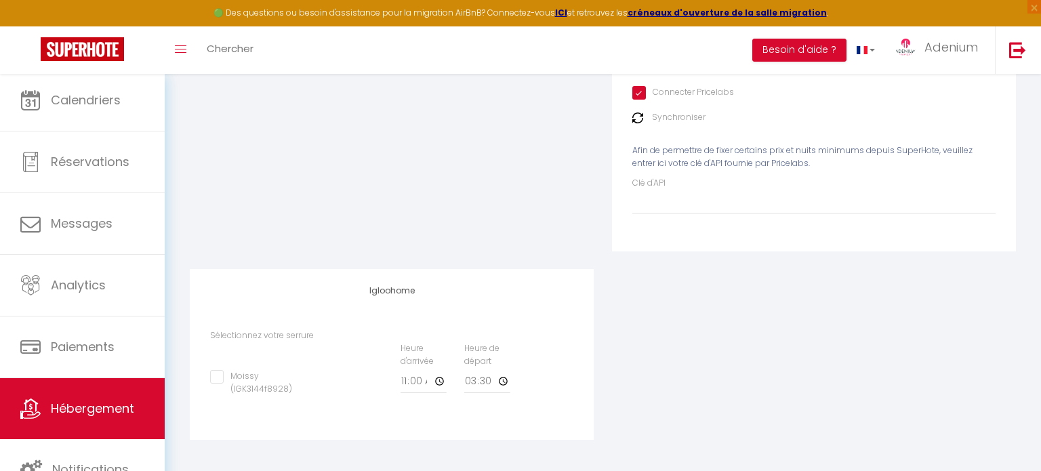
click at [213, 378] on input "Moissy (IGK3144f8928)" at bounding box center [264, 377] width 109 height 14
checkbox input "true"
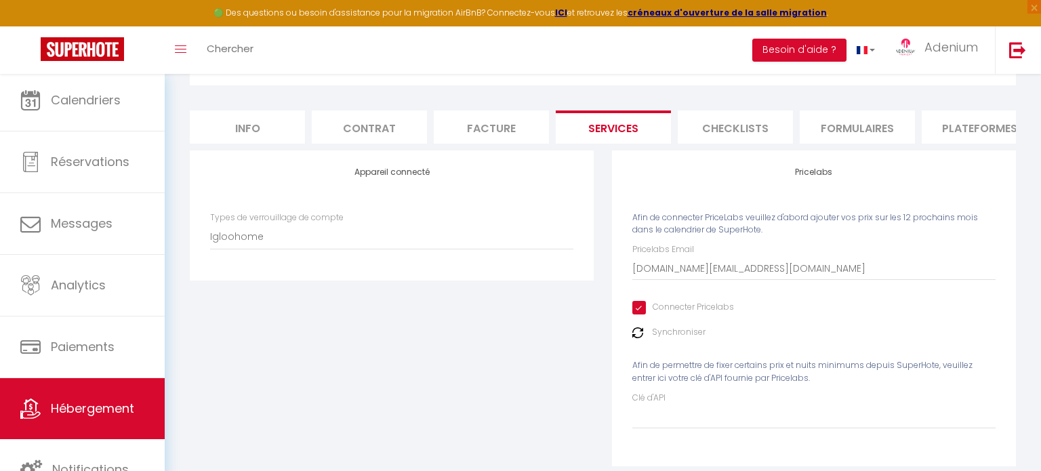
scroll to position [66, 0]
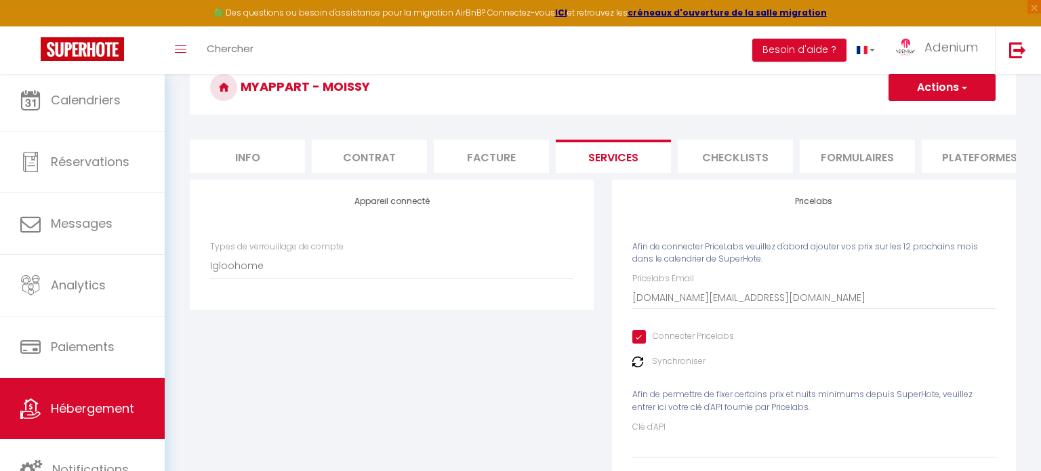
click at [930, 80] on button "Actions" at bounding box center [942, 87] width 107 height 27
click at [942, 119] on link "Enregistrer" at bounding box center [941, 117] width 107 height 18
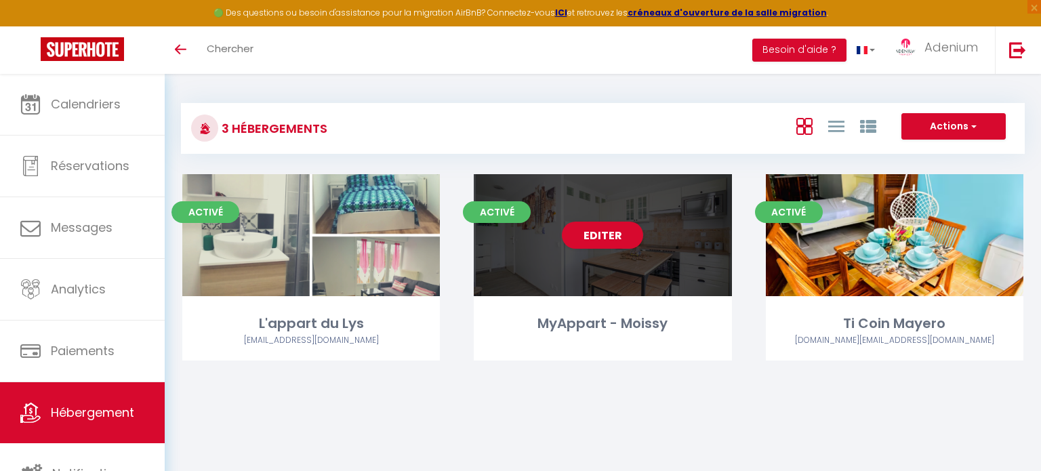
click at [555, 326] on div "MyAppart - Moissy" at bounding box center [603, 323] width 258 height 21
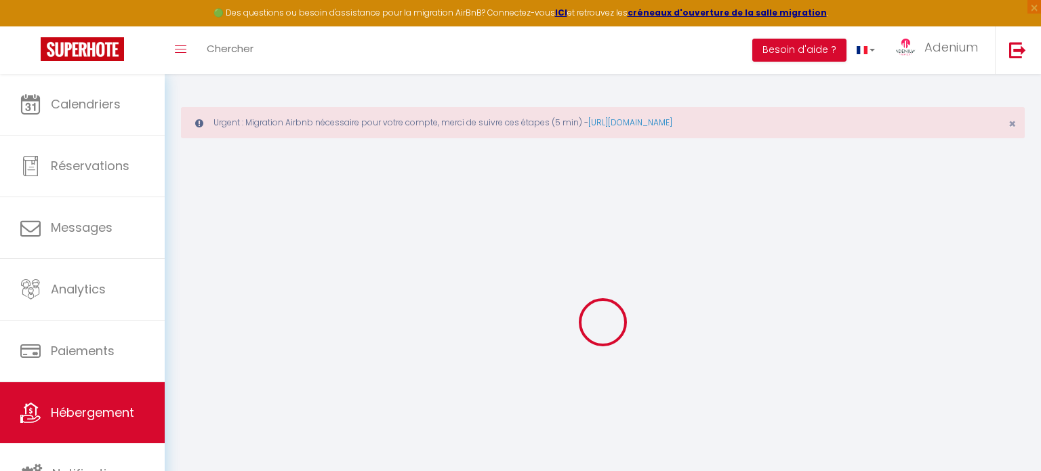
select select "16:00"
select select "21:00"
select select "11:00"
select select "30"
select select "120"
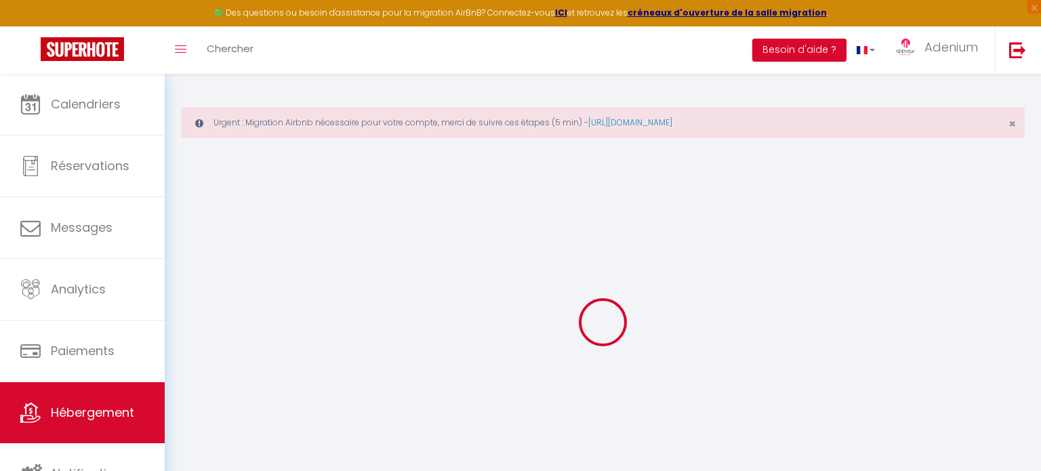
checkbox input "false"
checkbox input "true"
checkbox input "false"
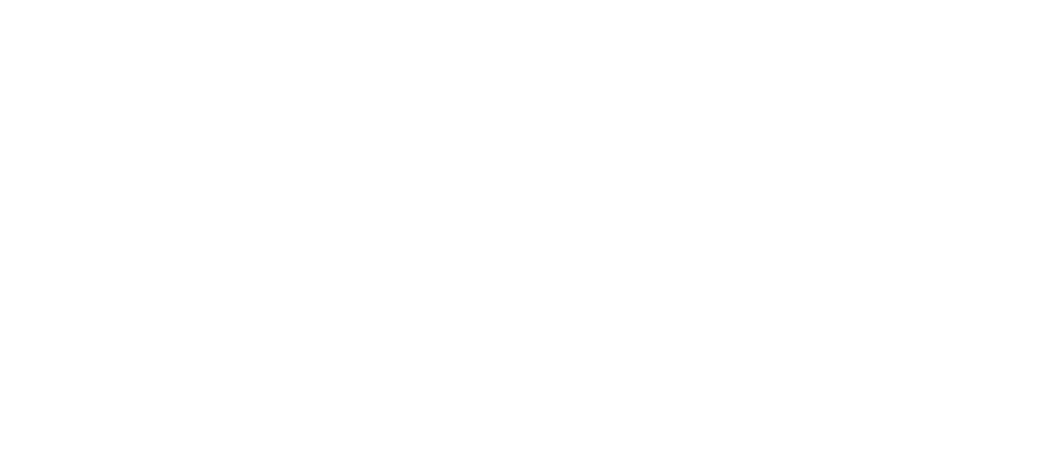
select select "3"
select select "2"
select select "1"
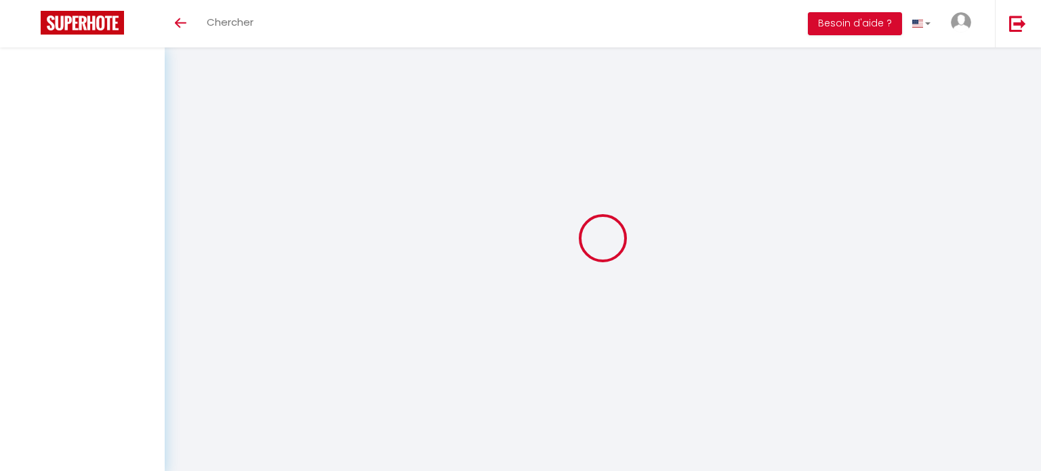
select select
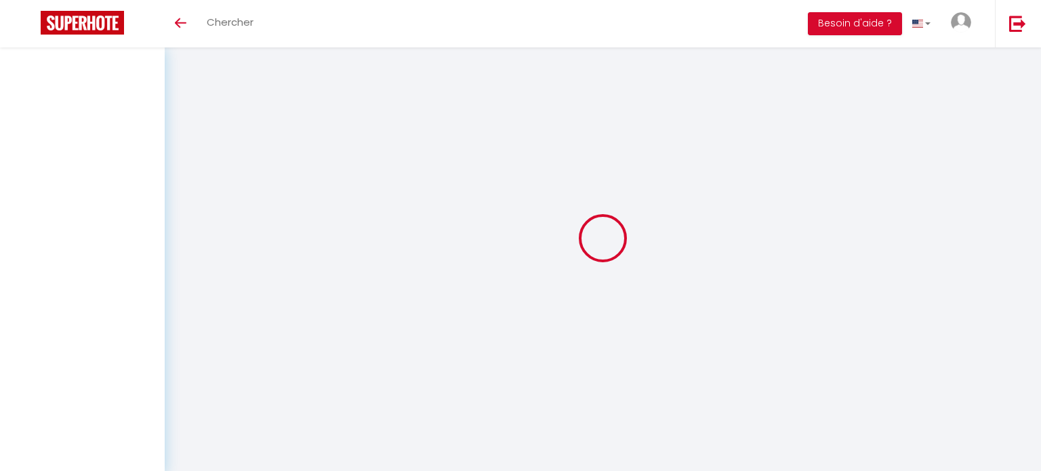
checkbox input "false"
select select
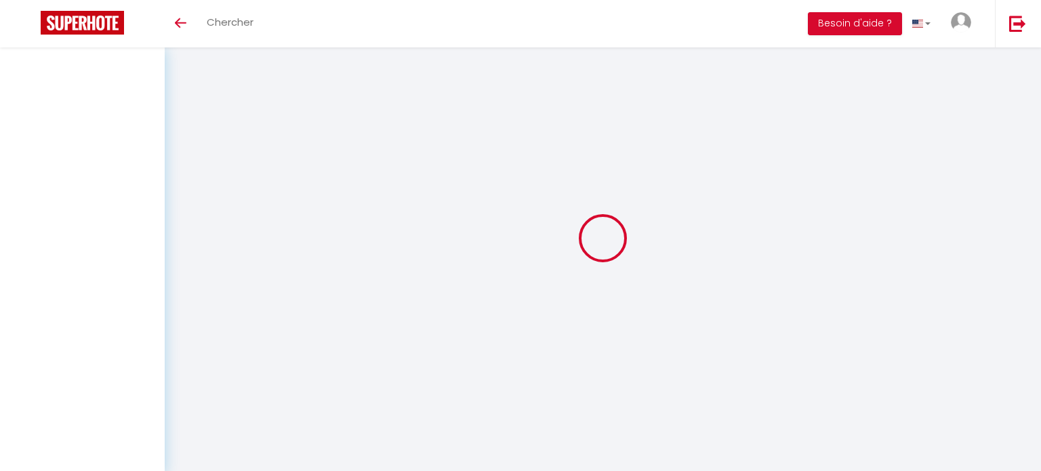
select select
select select "1"
select select
select select "28"
select select
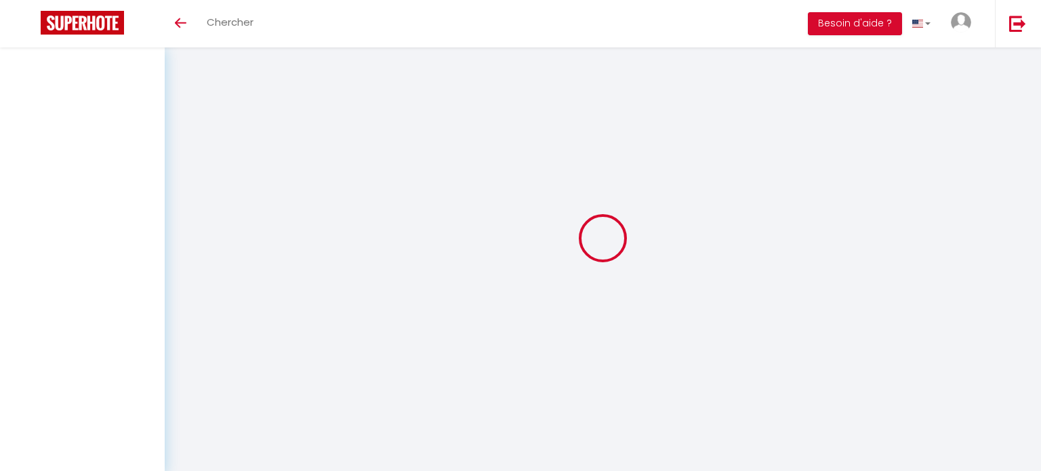
select select
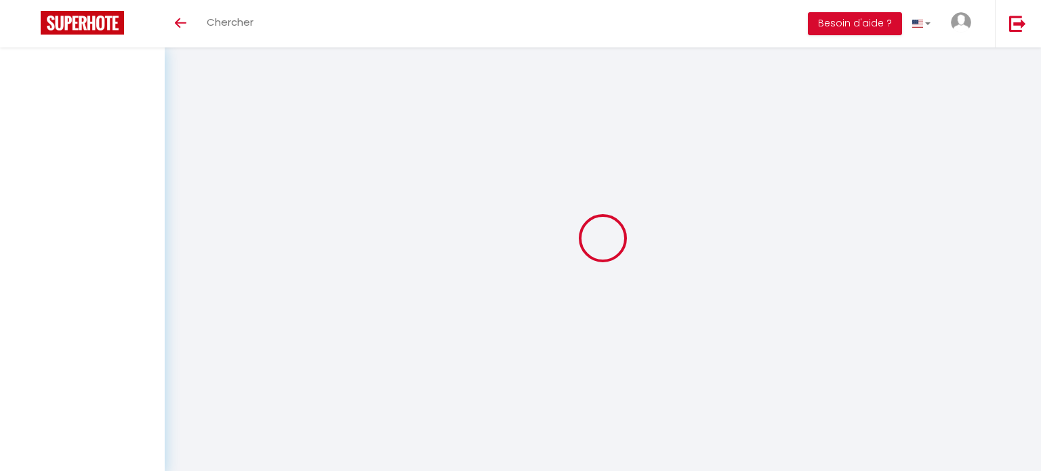
checkbox input "false"
select select
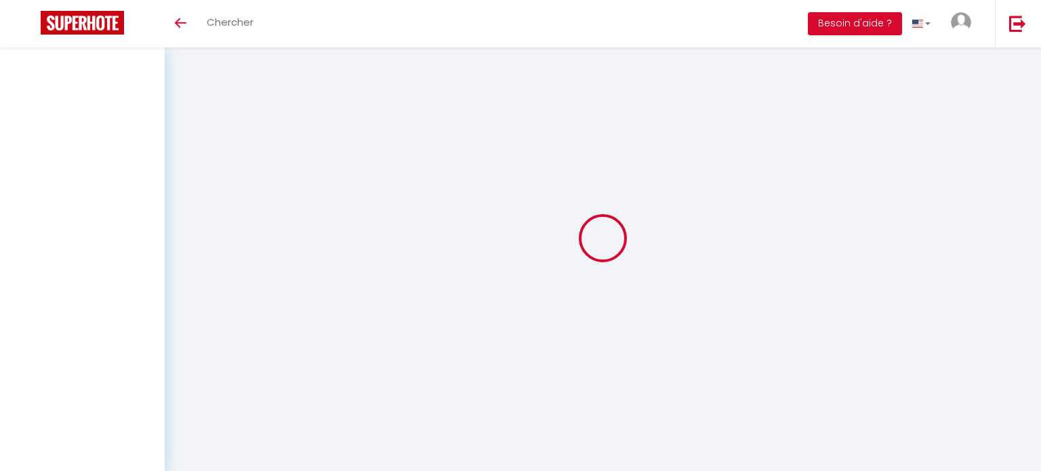
select select
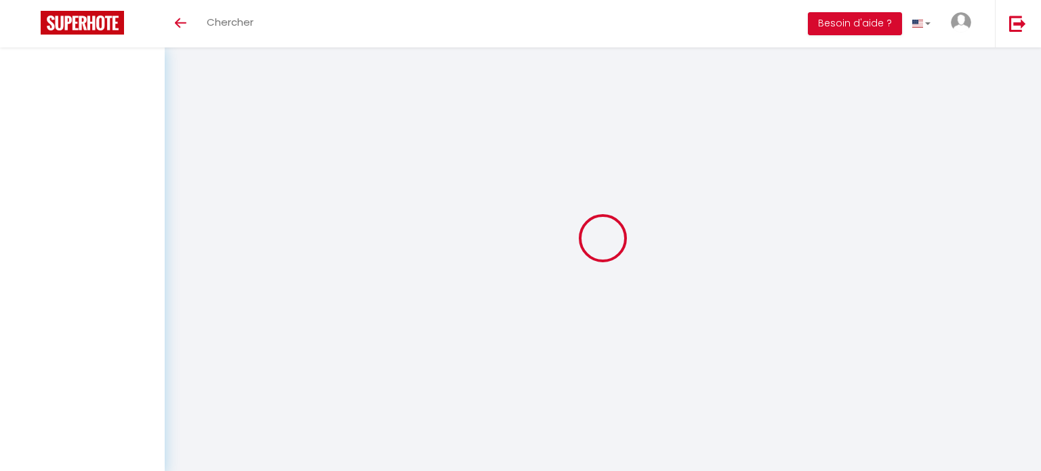
select select
checkbox input "false"
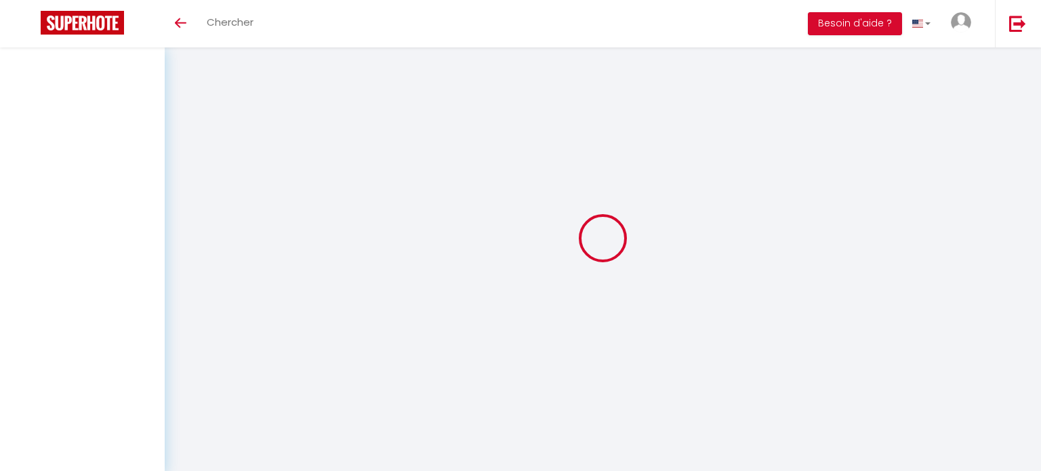
checkbox input "false"
select select
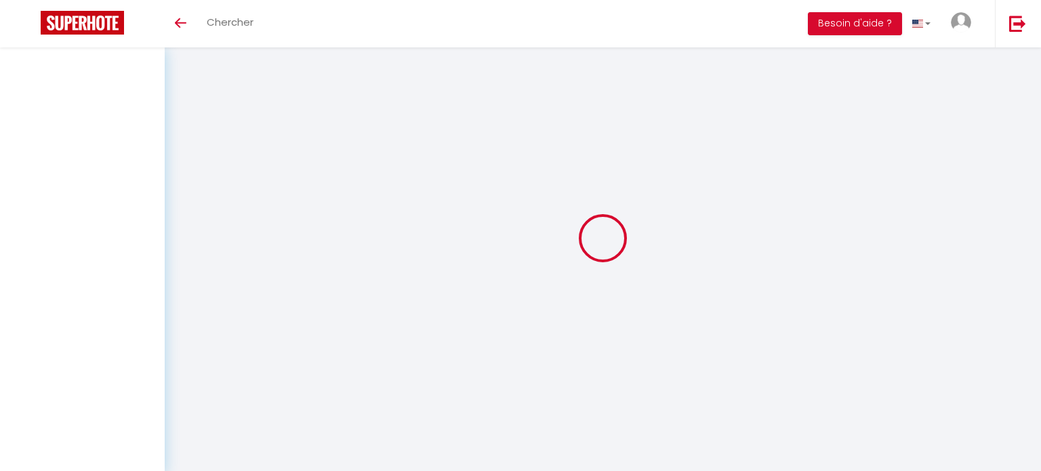
select select
checkbox input "false"
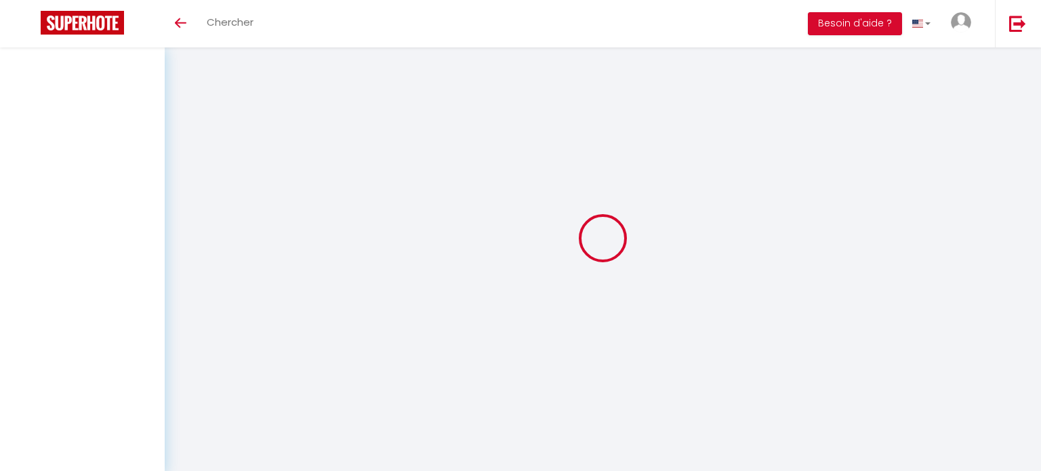
checkbox input "false"
select select
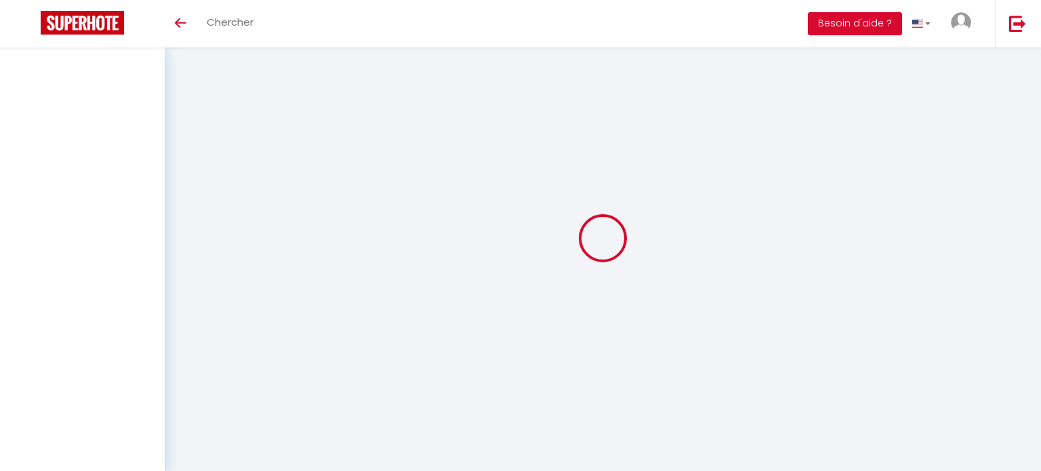
select select
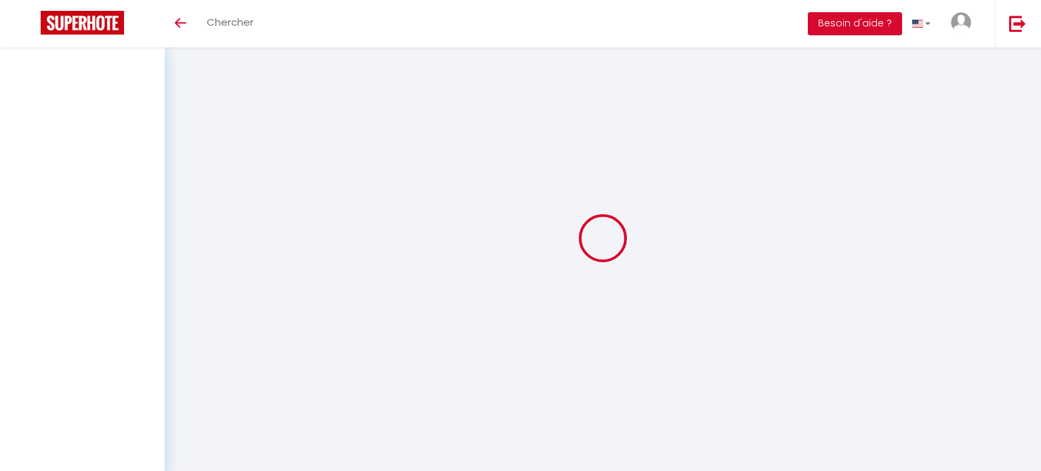
select select
checkbox input "false"
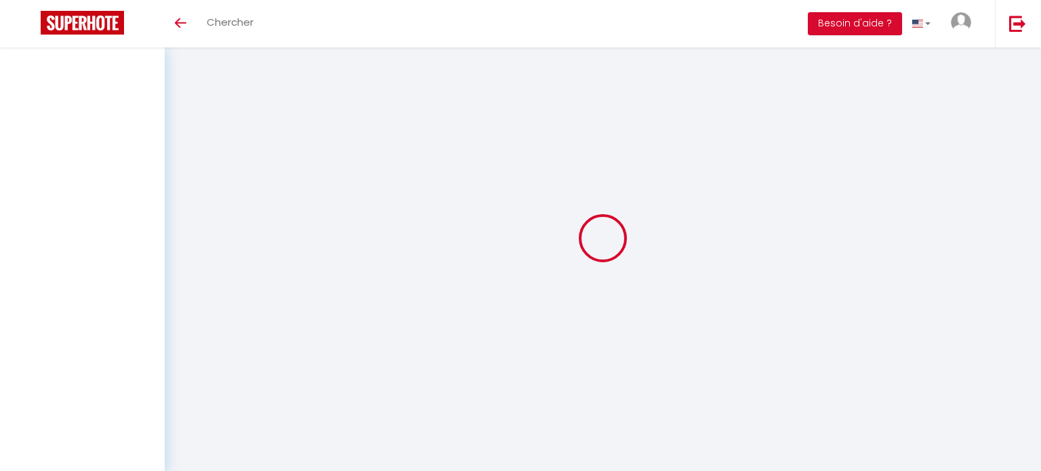
select select
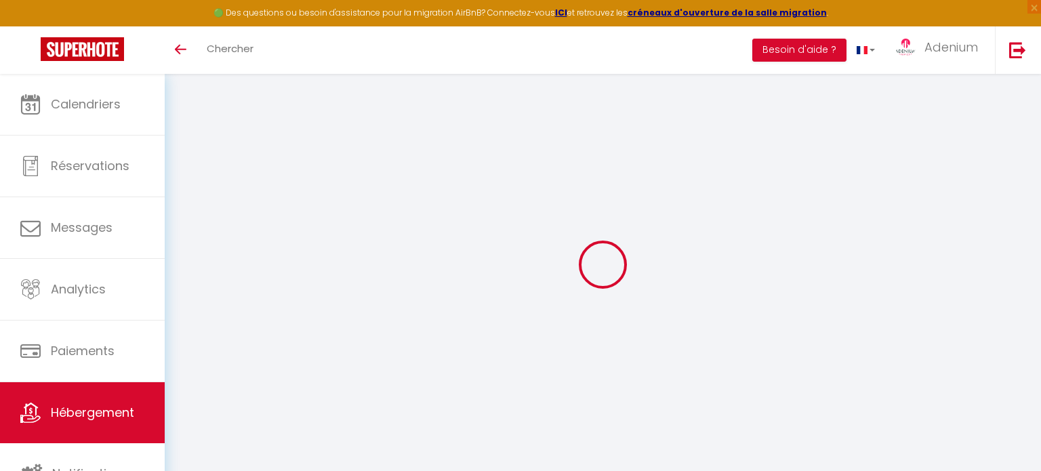
select select
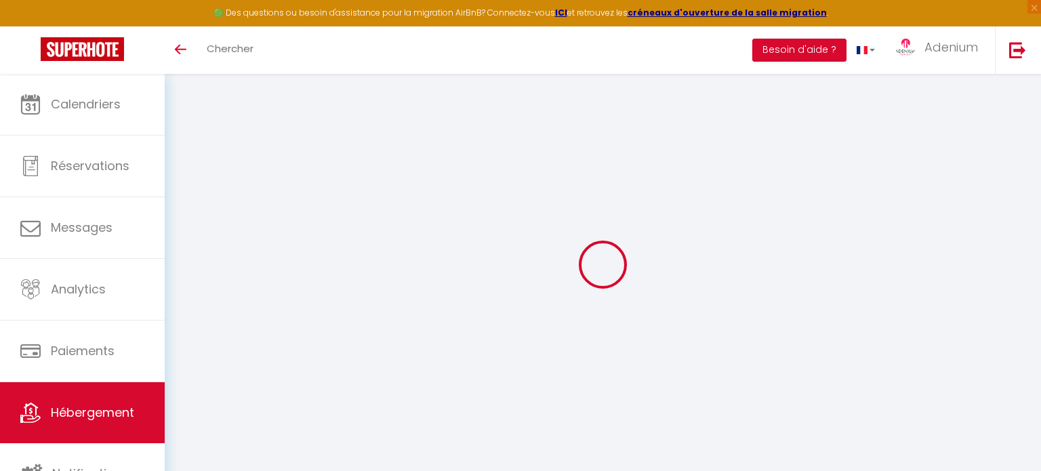
select select
checkbox input "false"
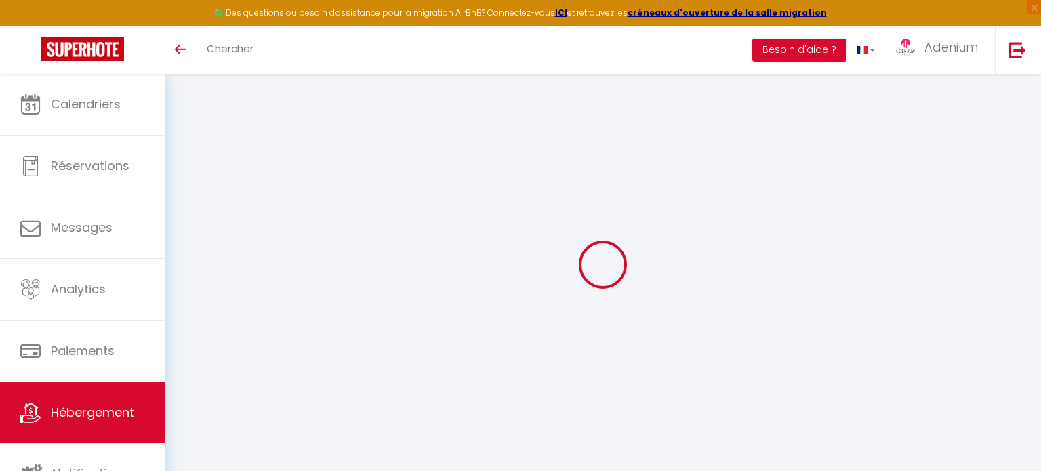
select select
type input "MyAppart - Moissy"
type input "[PERSON_NAME]"
type input "Namilos"
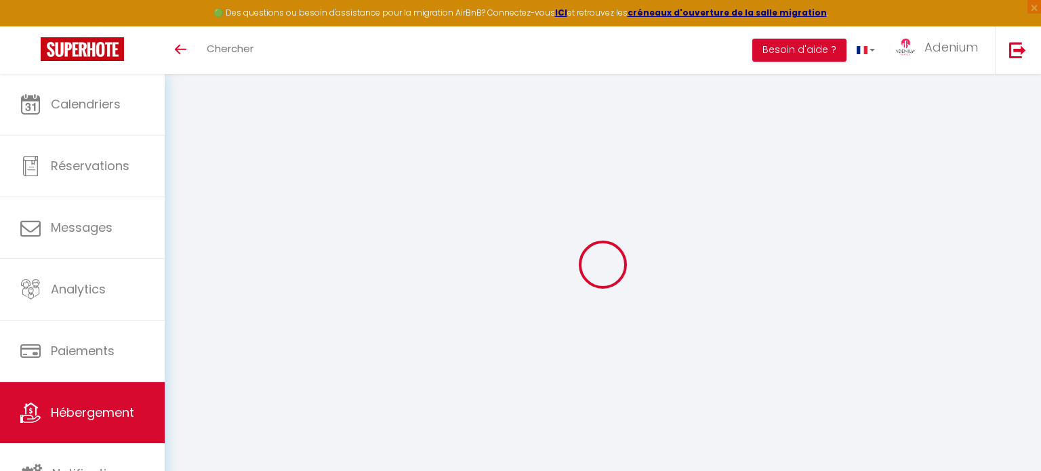
type input "70 mail de la fontaine ronde"
type input "77176"
type input "[GEOGRAPHIC_DATA][DEMOGRAPHIC_DATA]"
select select "1"
type input "50"
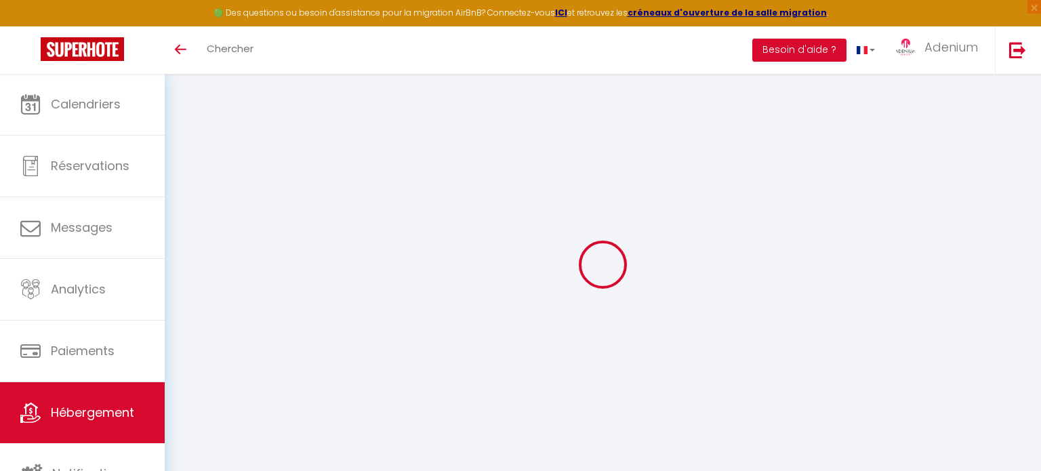
type input "10"
type input "57"
type input "1.25"
type input "100000"
type input "300"
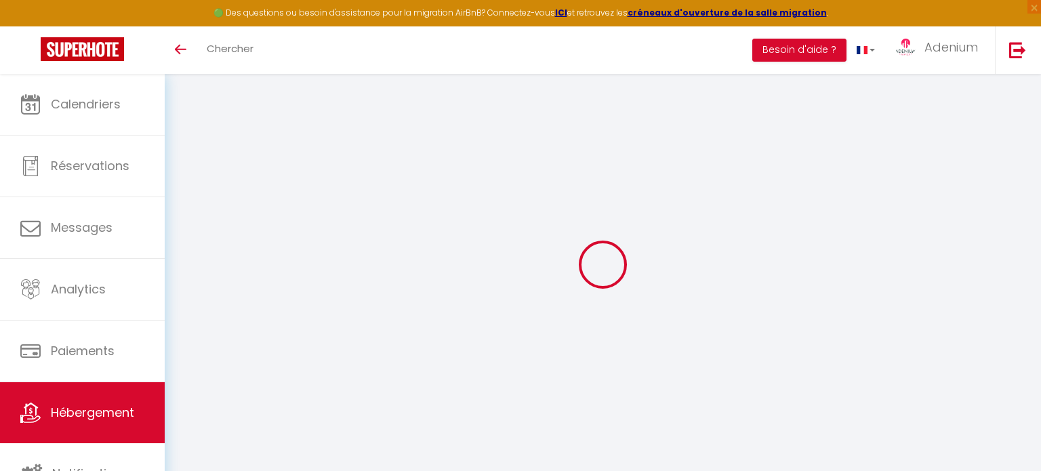
select select
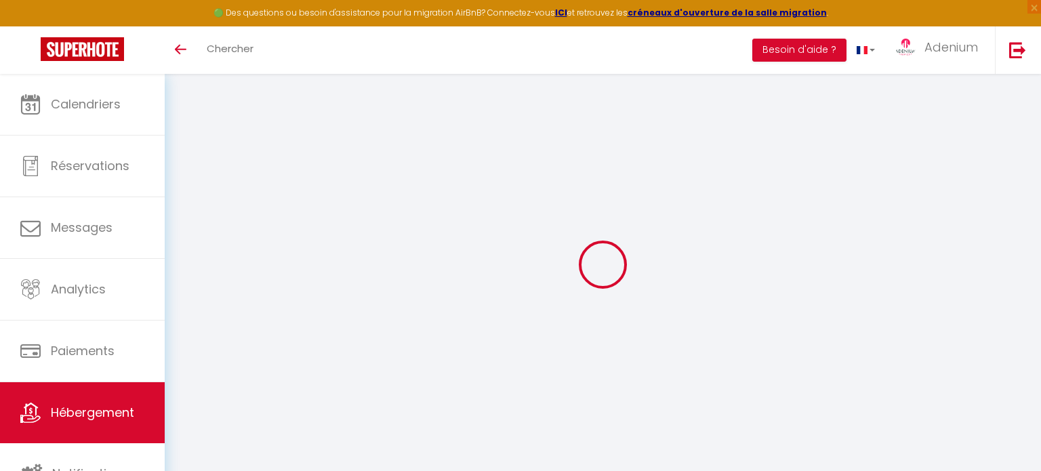
type input "[STREET_ADDRESS]"
type input "77550"
type input "Moissy-Cramayel"
type input "[DOMAIN_NAME][EMAIL_ADDRESS][DOMAIN_NAME]"
select select "666"
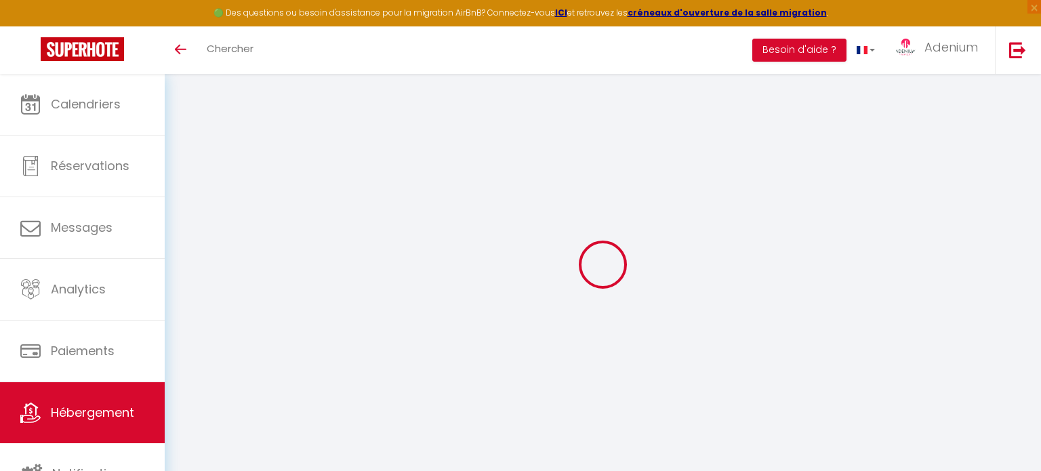
checkbox input "false"
checkbox input "true"
checkbox input "false"
radio input "true"
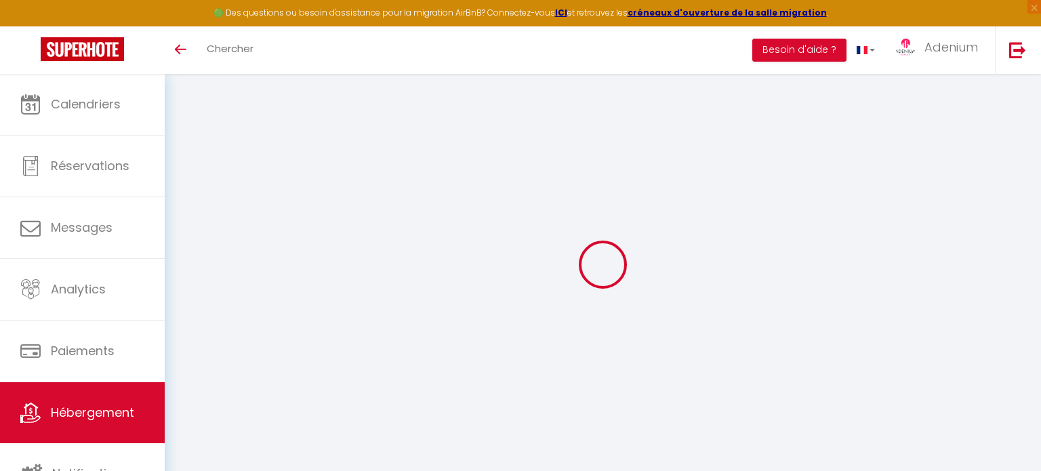
type input "0"
type input "50"
type input "0"
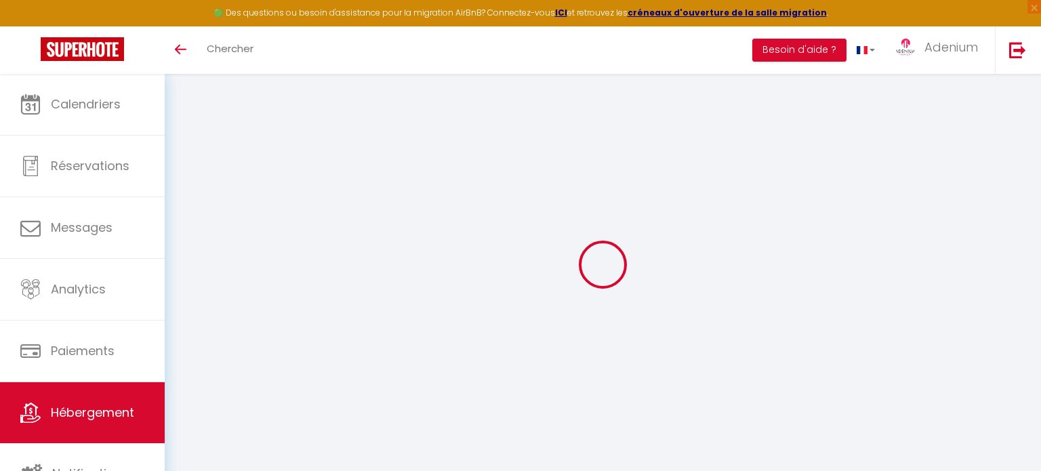
select select
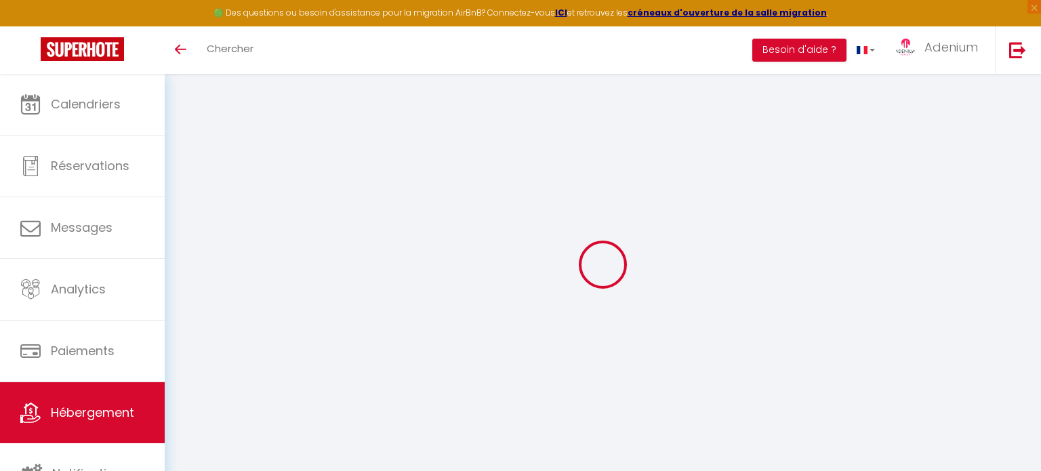
checkbox input "false"
checkbox input "true"
checkbox input "false"
select select
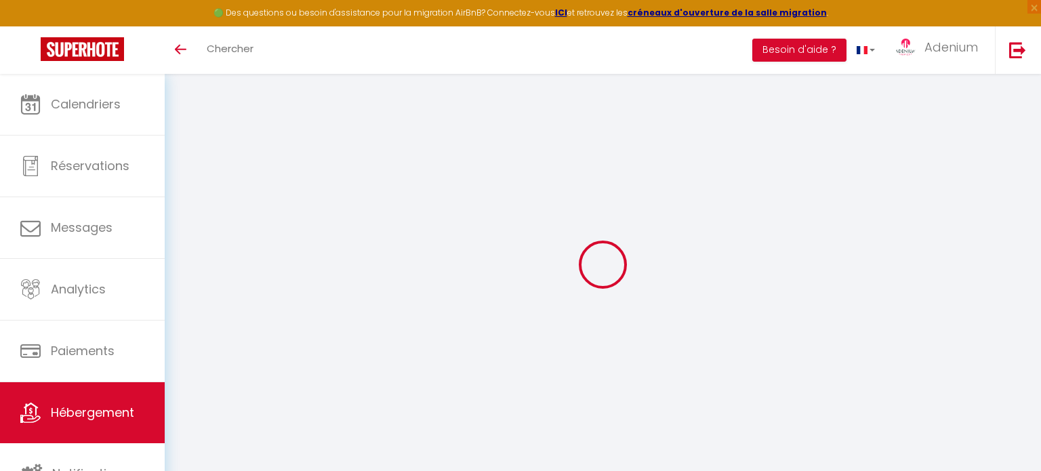
select select
checkbox input "false"
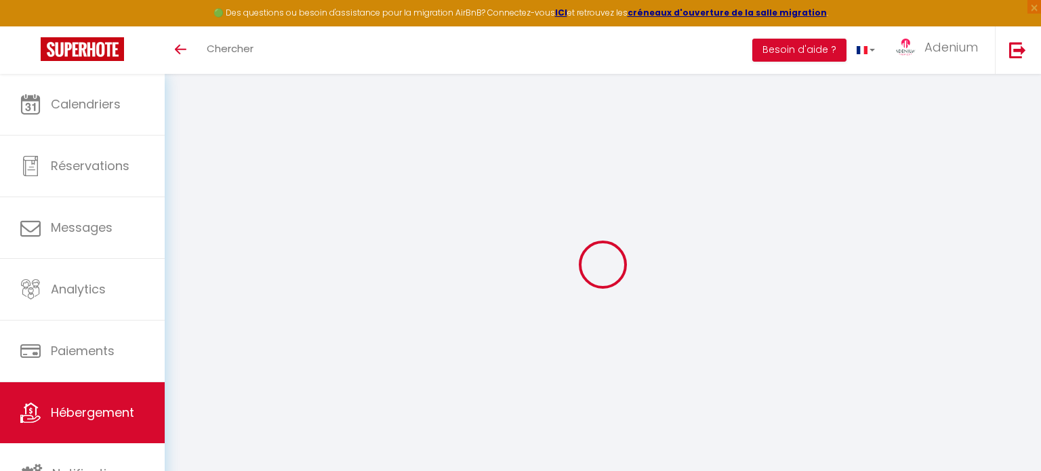
checkbox input "true"
checkbox input "false"
select select
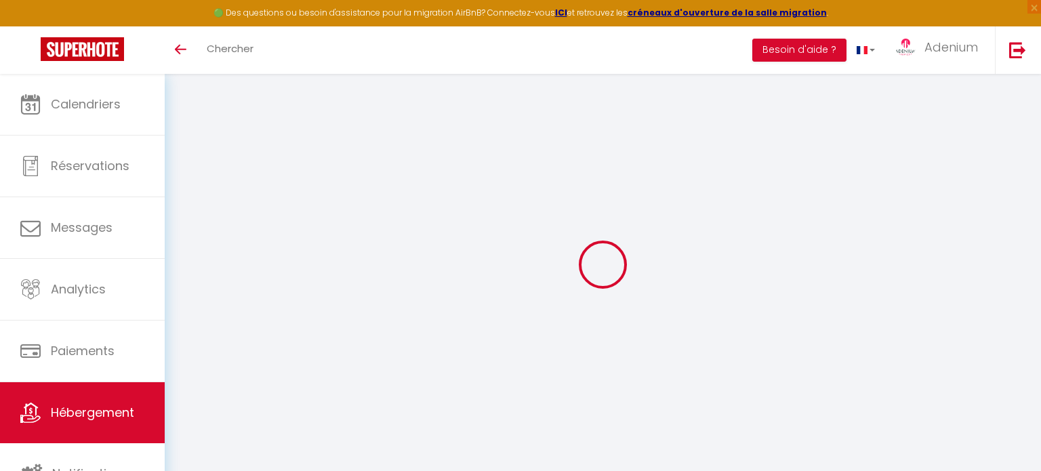
select select
checkbox input "false"
checkbox input "true"
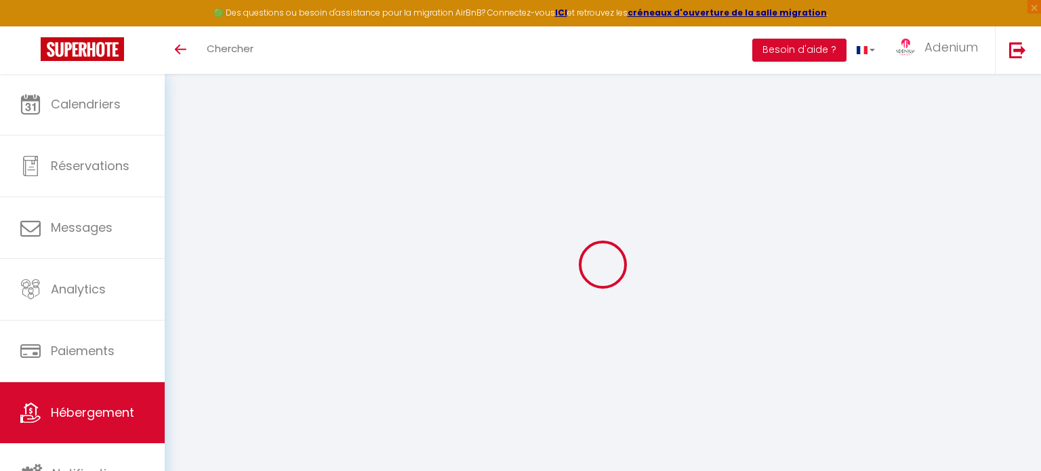
checkbox input "true"
checkbox input "false"
select select "16:00"
select select "21:00"
select select "11:00"
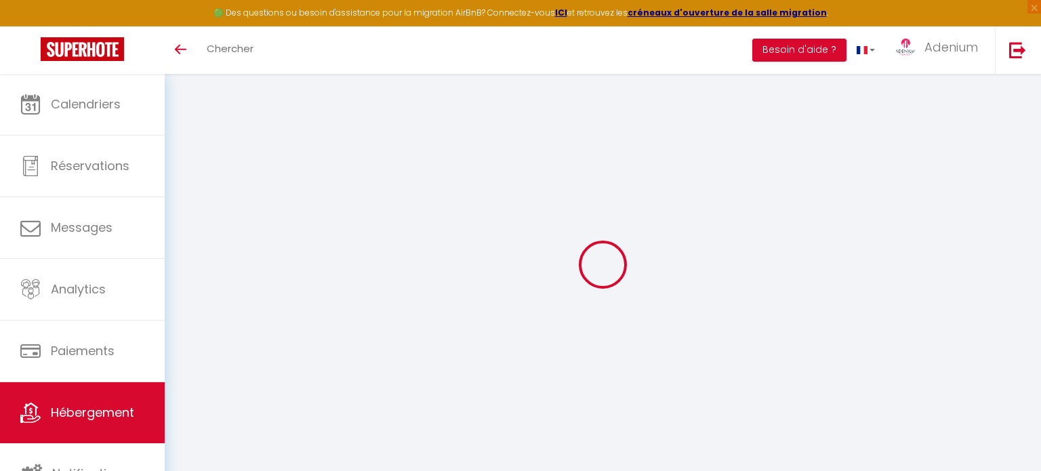
select select "30"
select select "120"
checkbox input "false"
checkbox input "true"
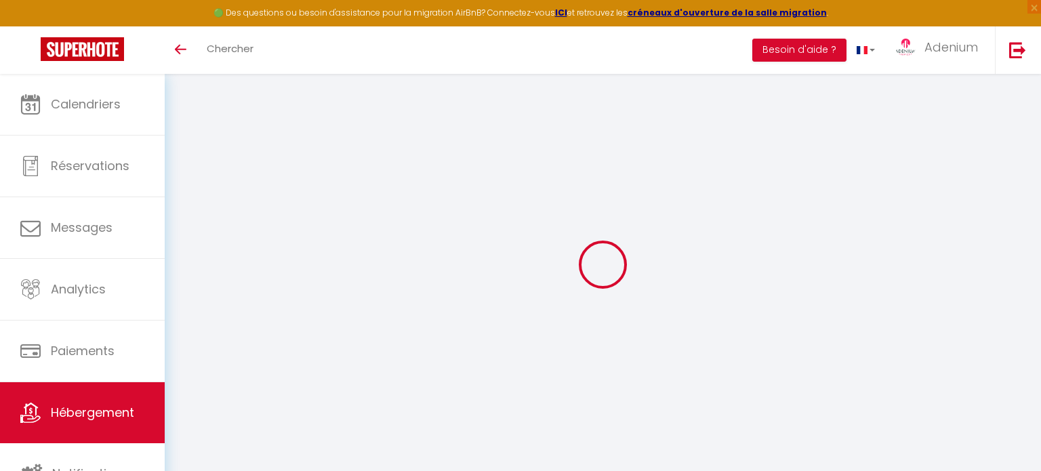
checkbox input "false"
checkbox input "true"
checkbox input "false"
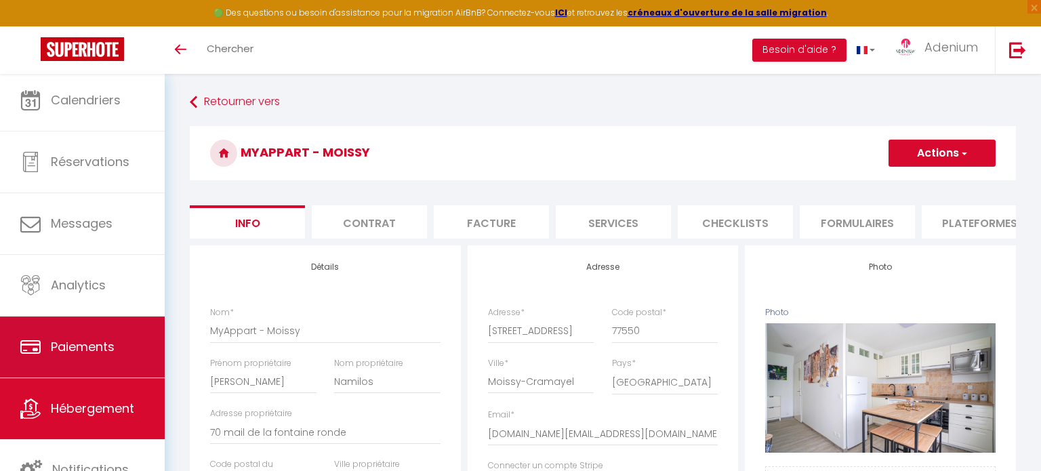
click at [101, 353] on span "Paiements" at bounding box center [83, 346] width 64 height 17
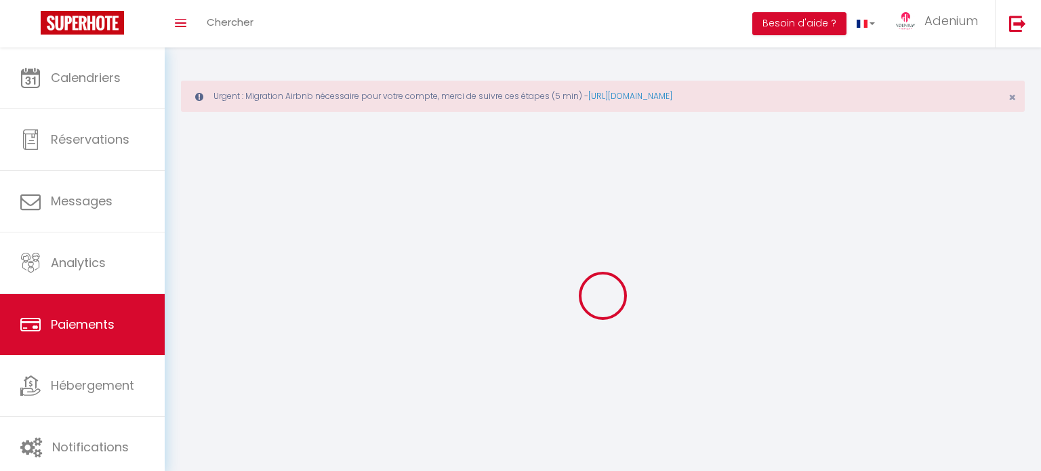
select select "2"
select select "0"
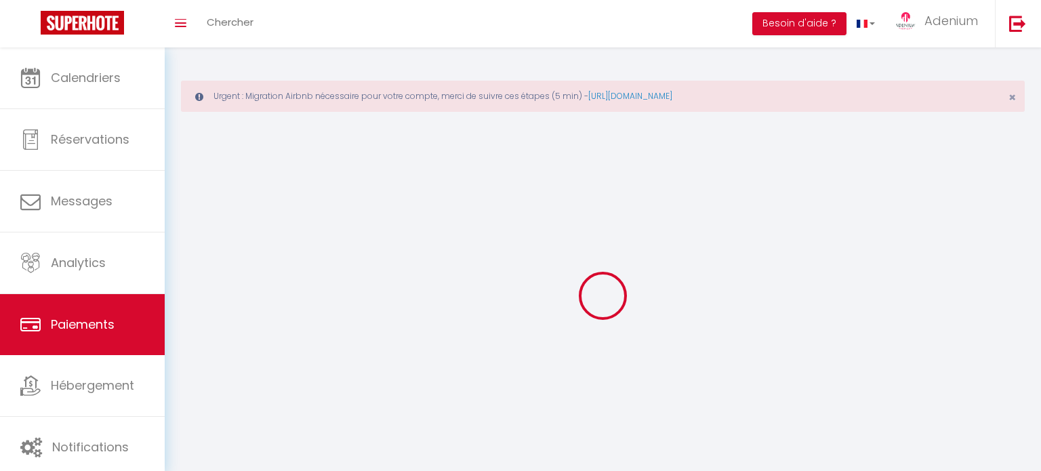
select select "0"
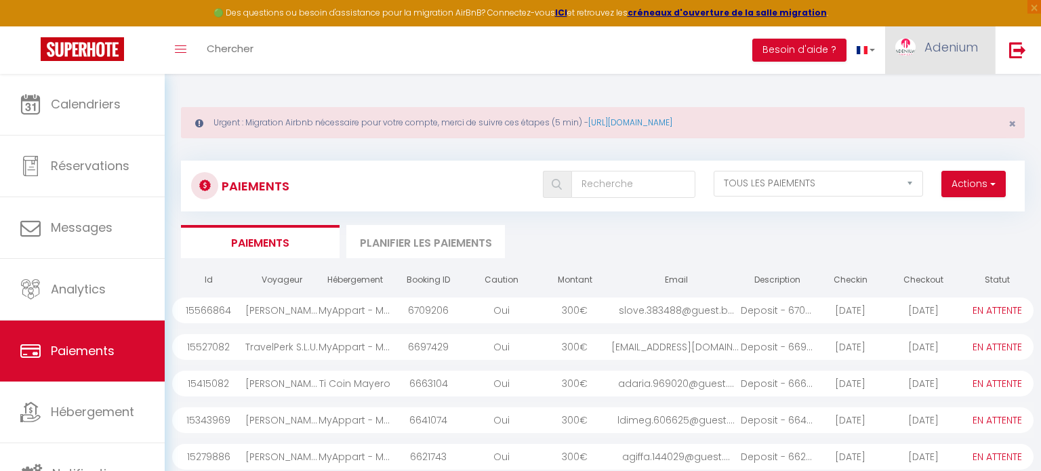
click at [949, 58] on link "Adenium" at bounding box center [941, 49] width 110 height 47
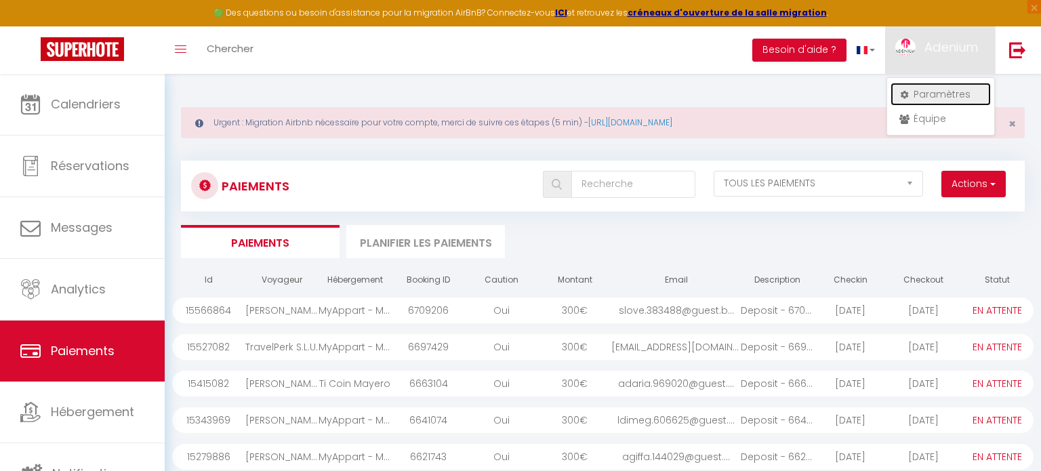
click at [937, 102] on link "Paramètres" at bounding box center [941, 94] width 100 height 23
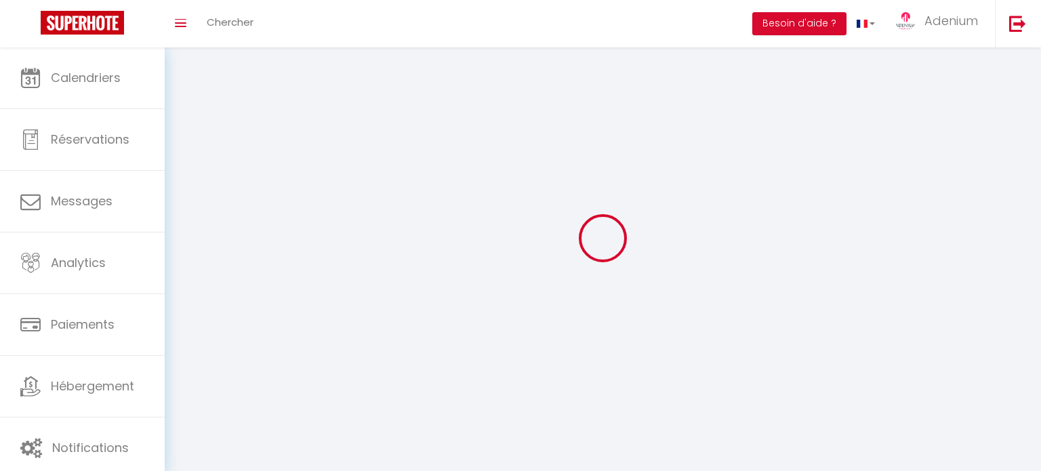
type input "PFggH7FRjmu3mpTjCTaHR4S3t"
type input "KtYqQPM5ferIOTlo7hscmQKfD"
type input "[URL][DOMAIN_NAME]"
select select "28"
select select "fr"
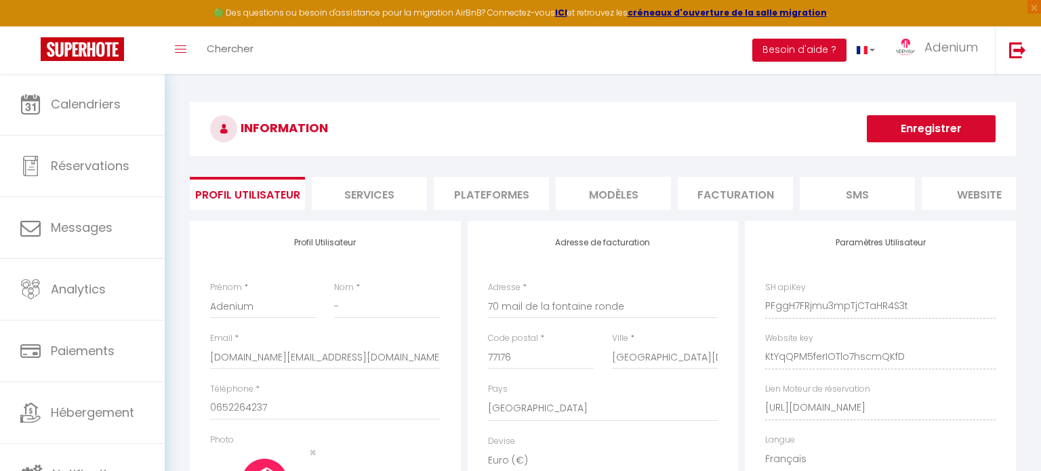
click at [403, 195] on li "Services" at bounding box center [369, 193] width 115 height 33
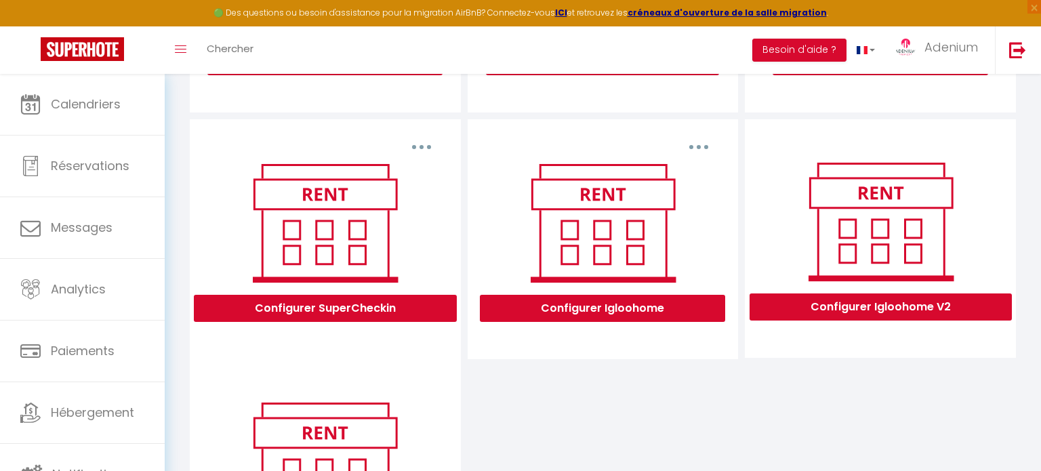
scroll to position [355, 0]
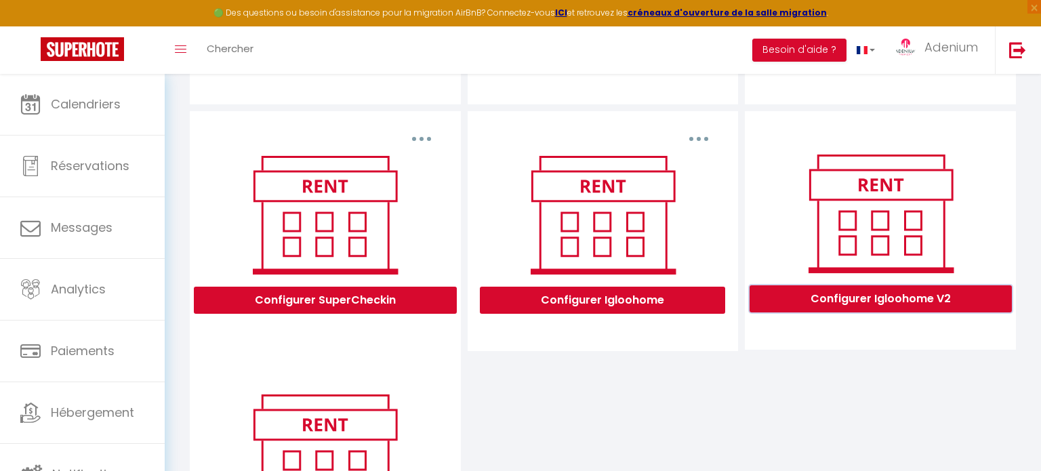
click at [827, 300] on button "Configurer Igloohome V2" at bounding box center [881, 298] width 262 height 27
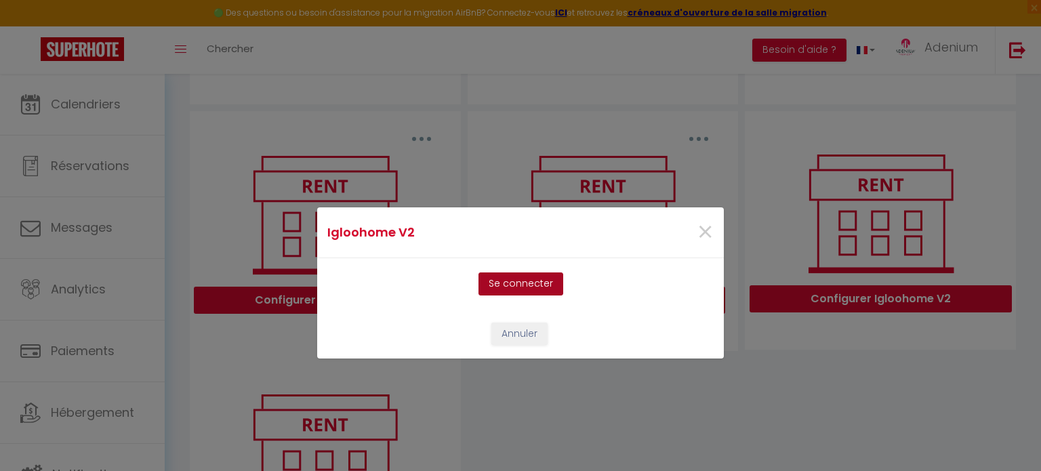
click at [520, 288] on button "Se connecter" at bounding box center [521, 284] width 85 height 23
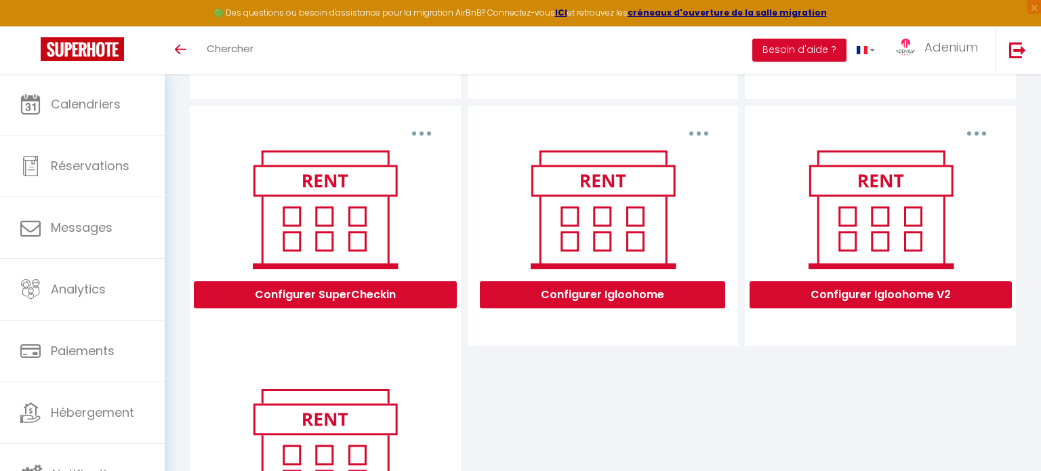
scroll to position [363, 0]
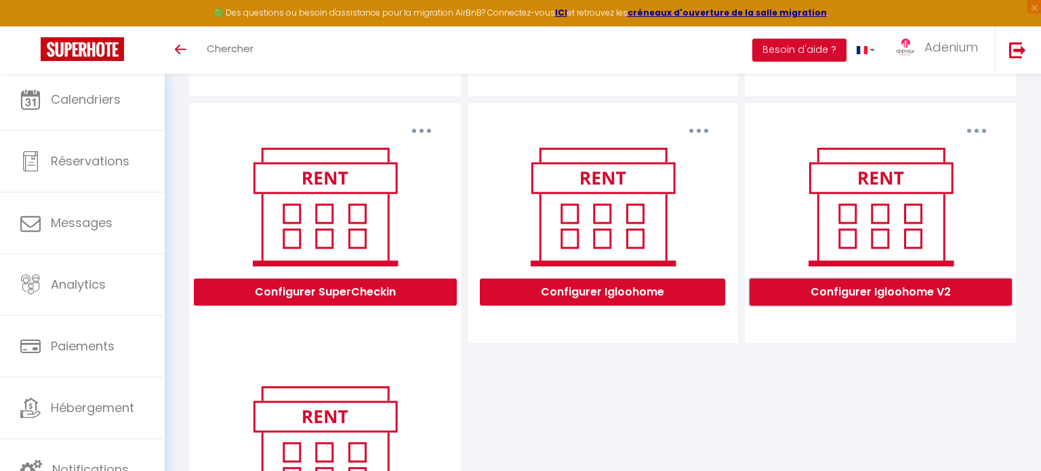
click at [812, 300] on button "Configurer Igloohome V2" at bounding box center [881, 292] width 262 height 27
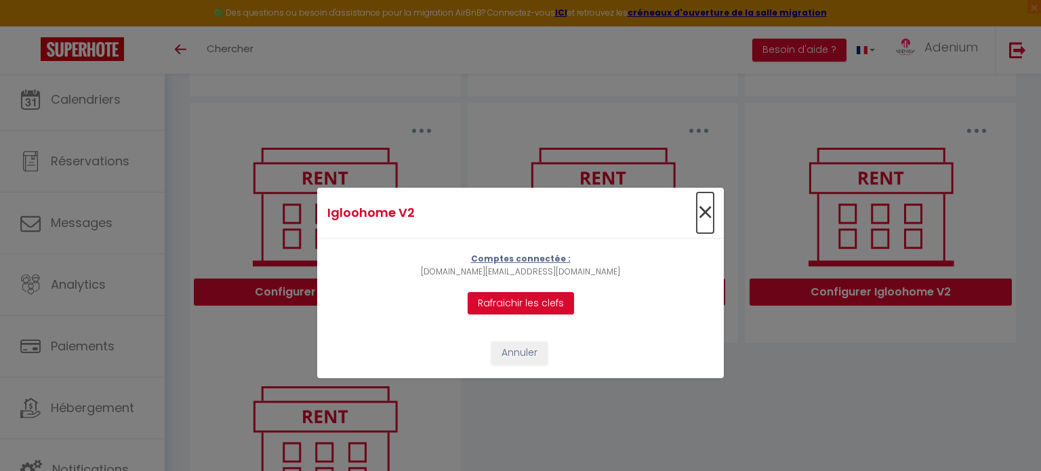
click at [711, 208] on span "×" at bounding box center [705, 213] width 17 height 41
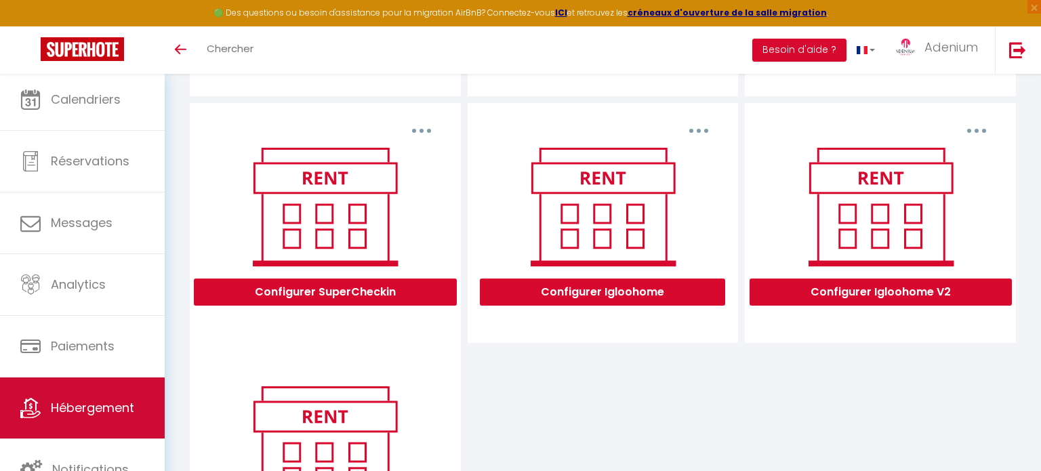
click at [94, 416] on span "Hébergement" at bounding box center [92, 407] width 83 height 17
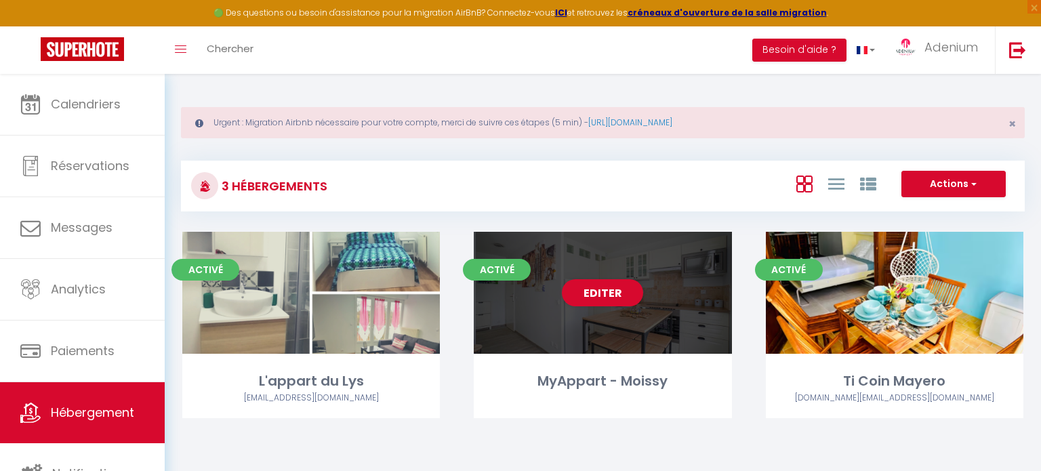
click at [581, 356] on div "Activé Editer MyAppart - Moissy" at bounding box center [603, 325] width 258 height 186
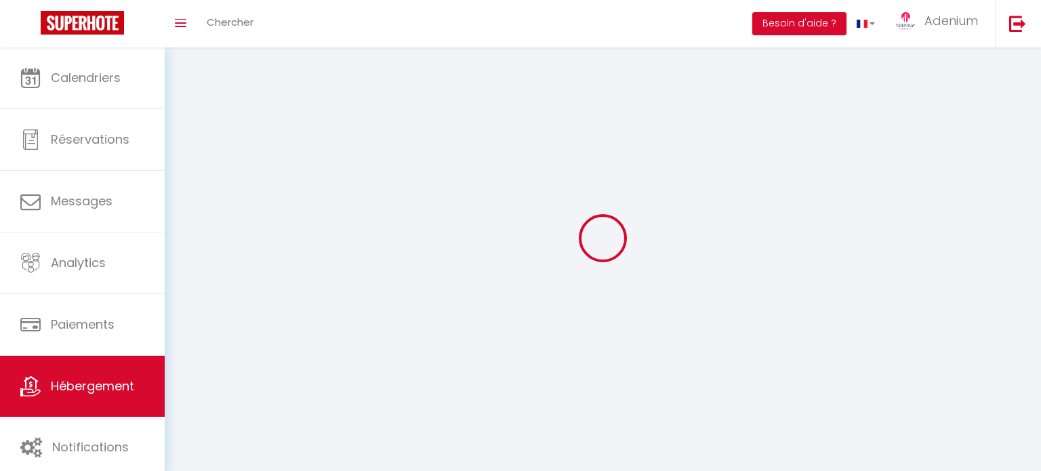
select select "1"
select select
select select "28"
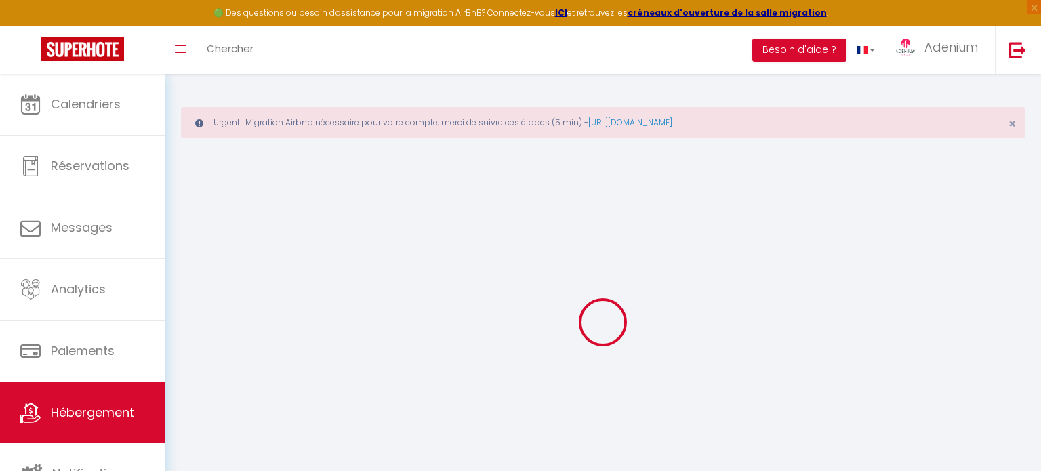
select select
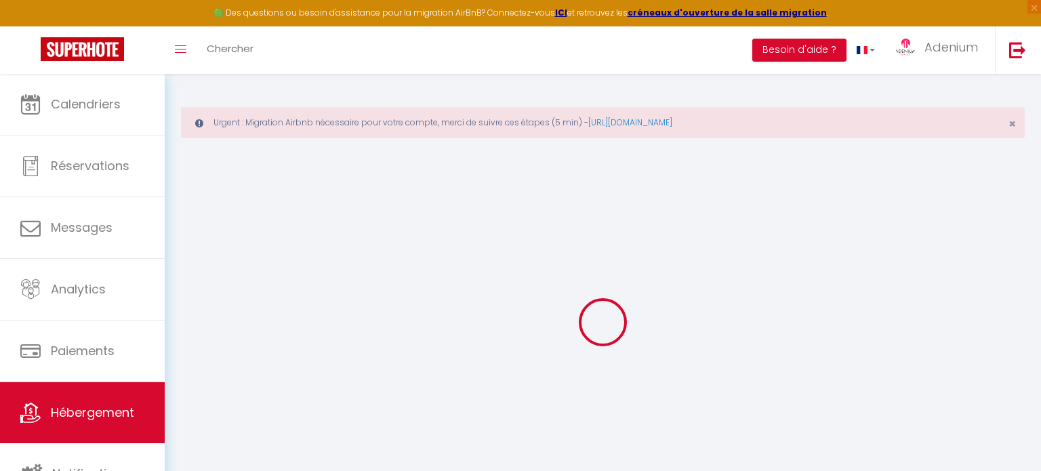
select select
checkbox input "false"
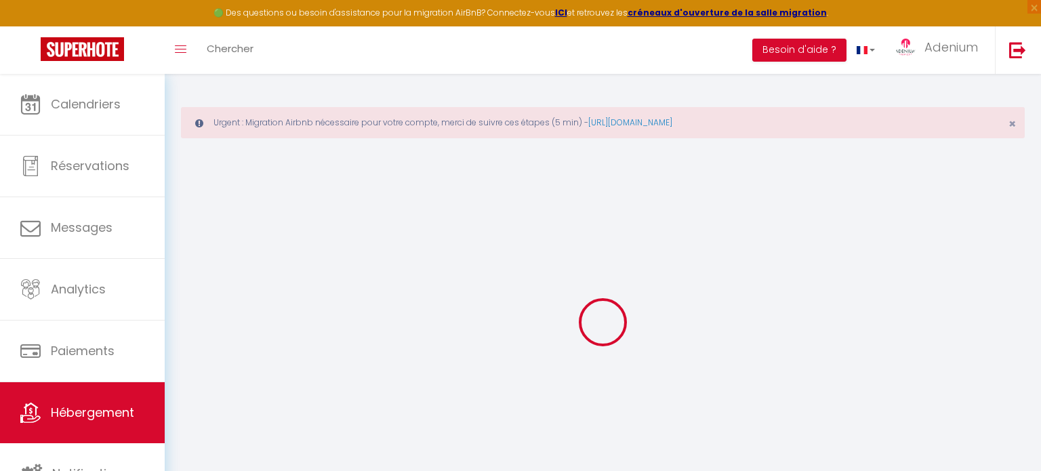
select select
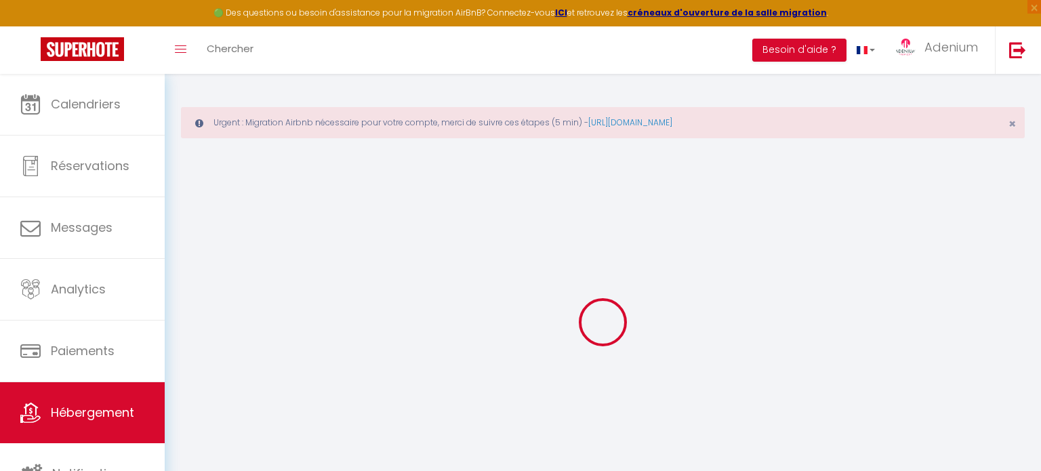
select select
checkbox input "false"
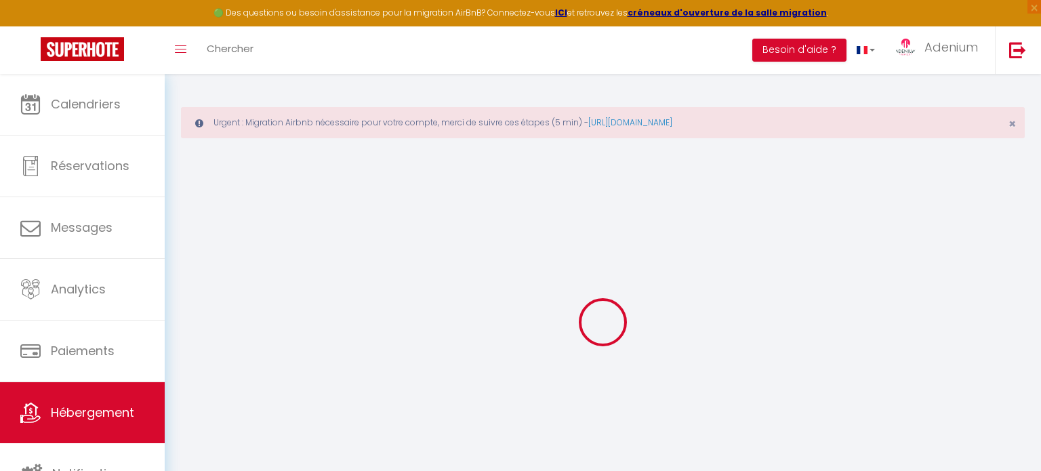
checkbox input "false"
select select
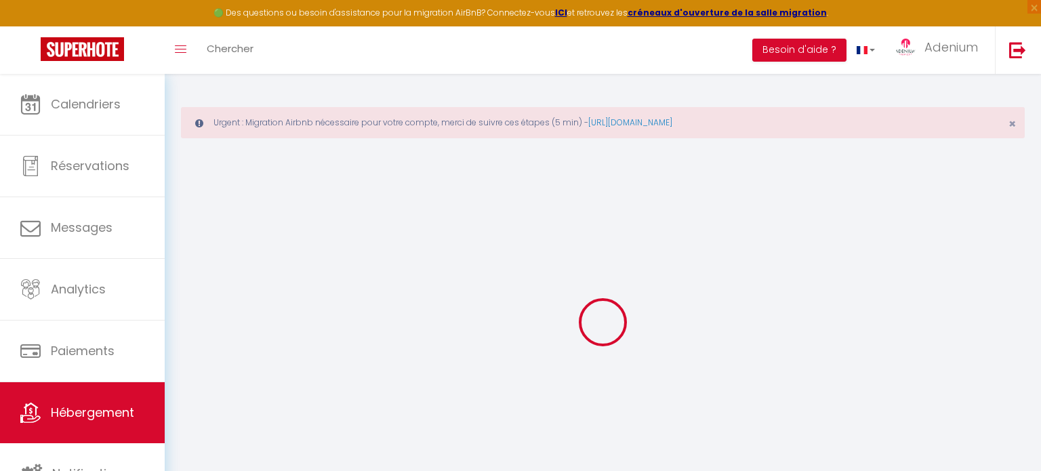
select select
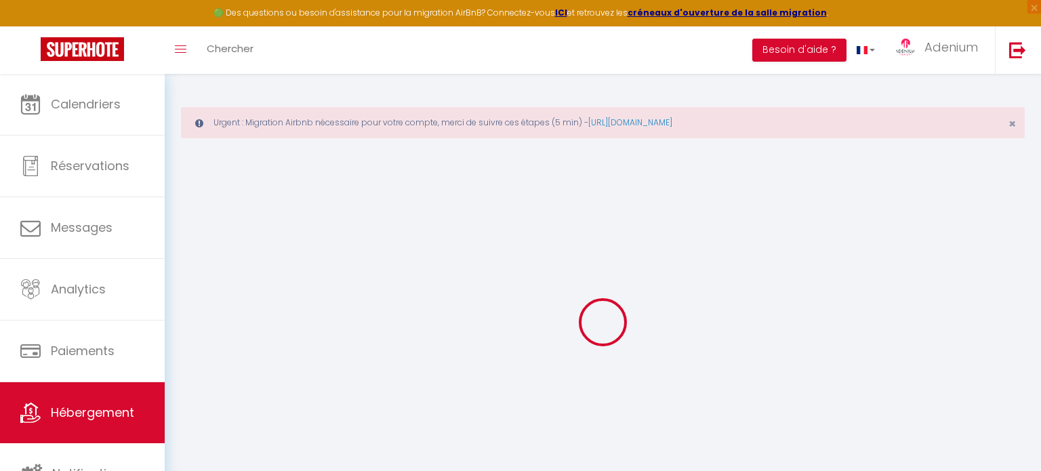
checkbox input "false"
select select
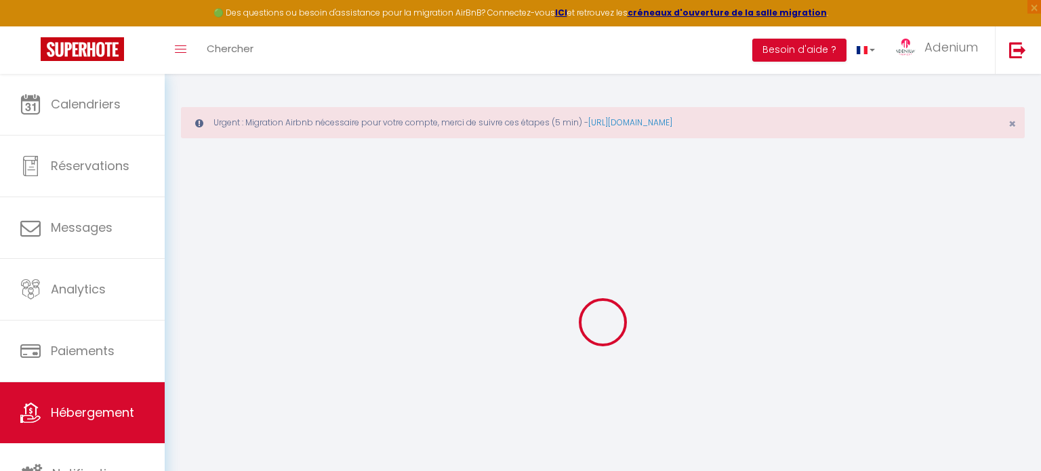
select select
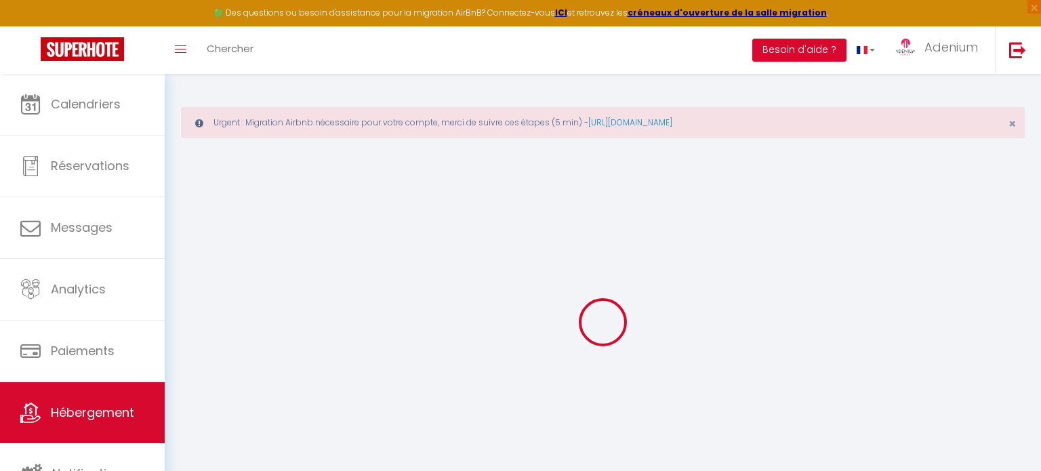
select select
checkbox input "false"
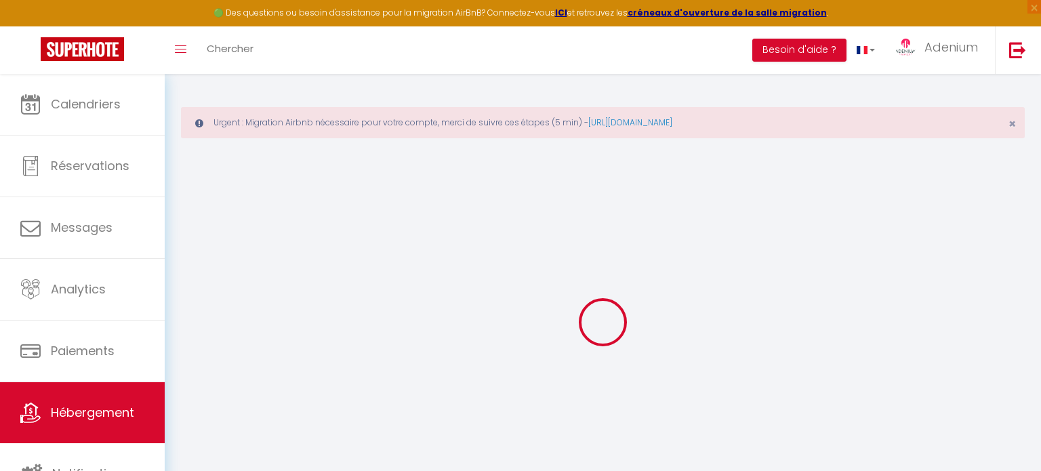
checkbox input "false"
select select
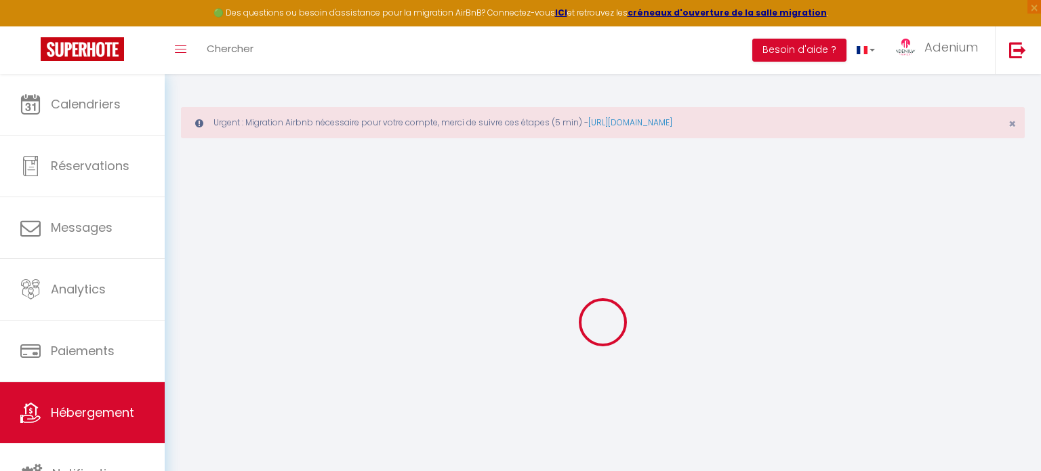
select select
checkbox input "false"
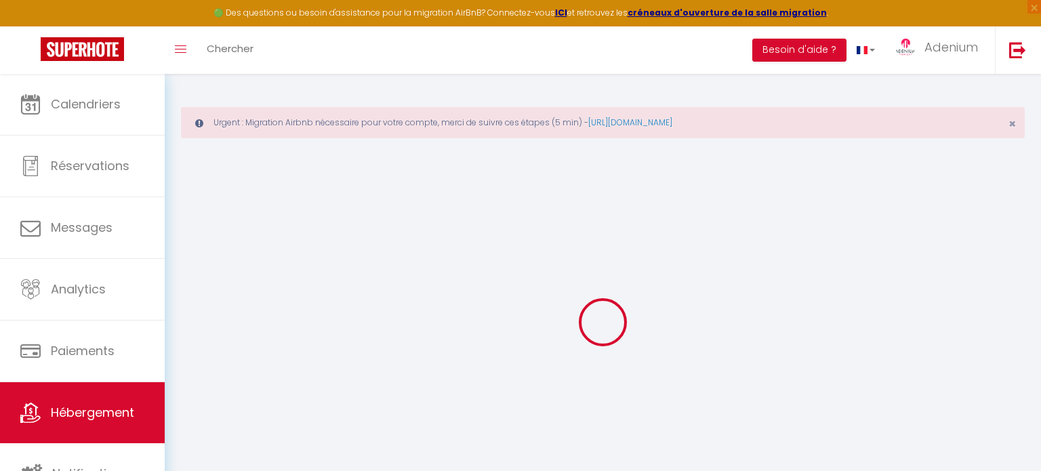
checkbox input "false"
select select
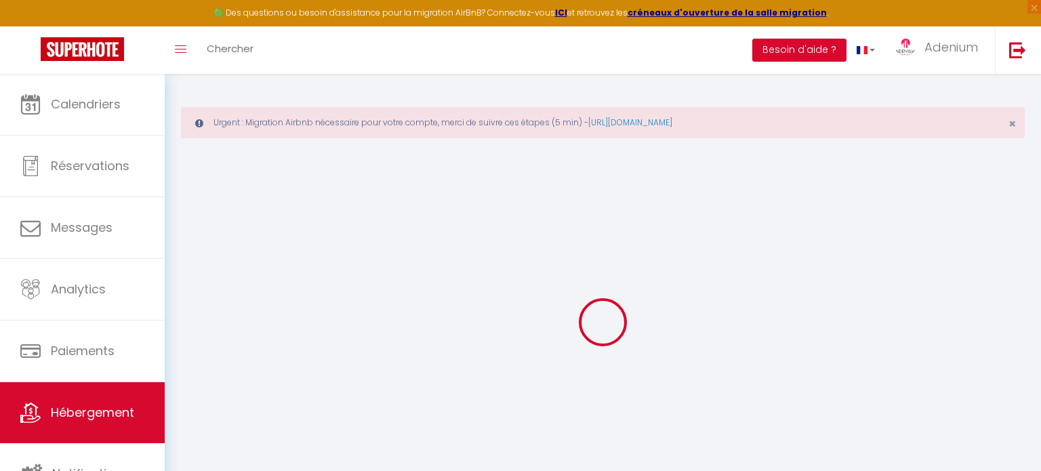
type input "MyAppart - Moissy"
type input "Adeline"
type input "Namilos"
type input "70 mail de la fontaine ronde"
type input "77176"
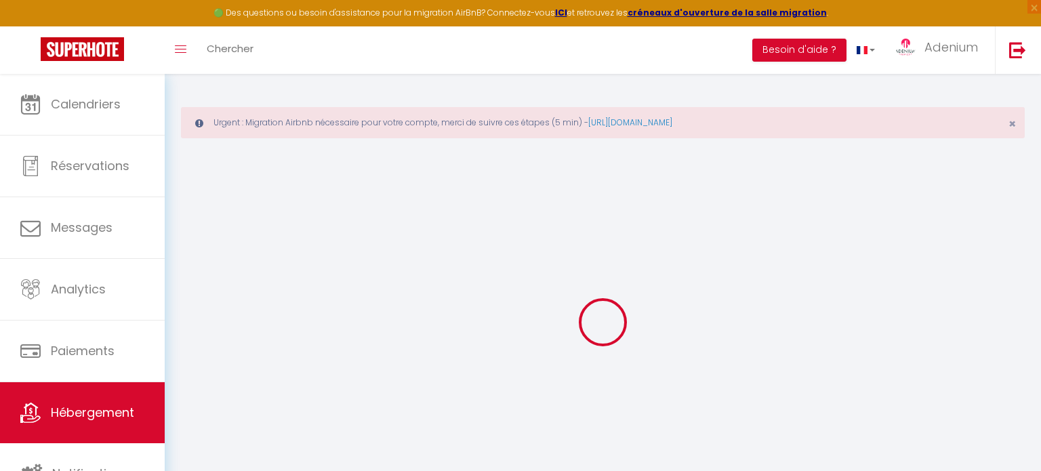
type input "savigny le temple"
select select "1"
type input "50"
type input "10"
type input "57"
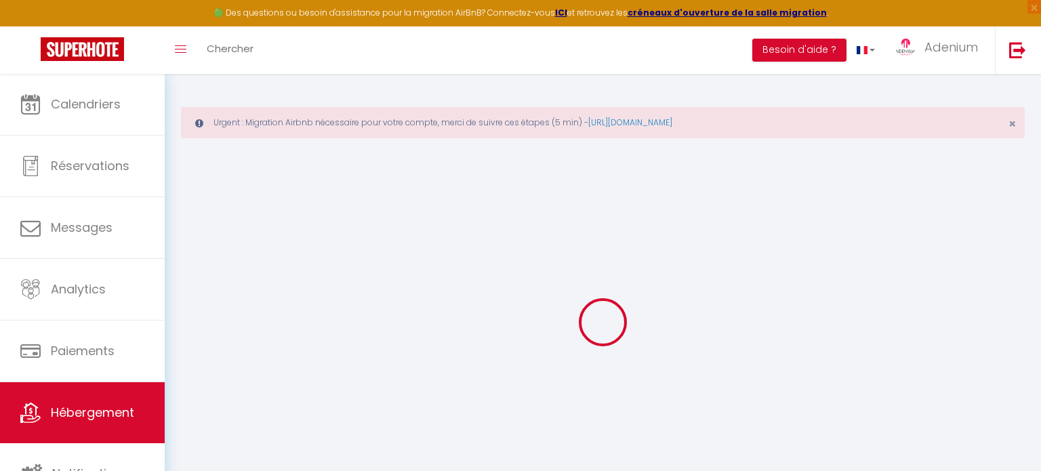
type input "1.25"
type input "100000"
type input "300"
select select
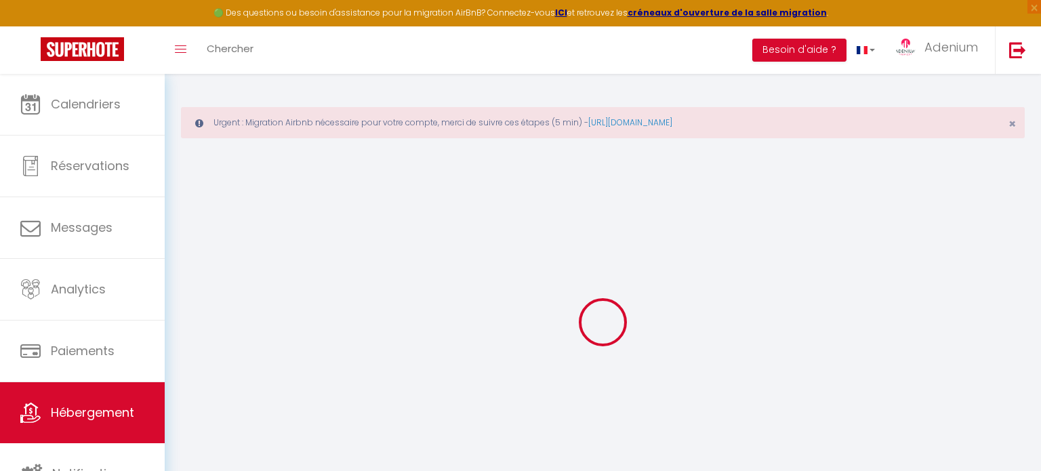
select select
type input "52 Rue Rouget de Lisle"
type input "77550"
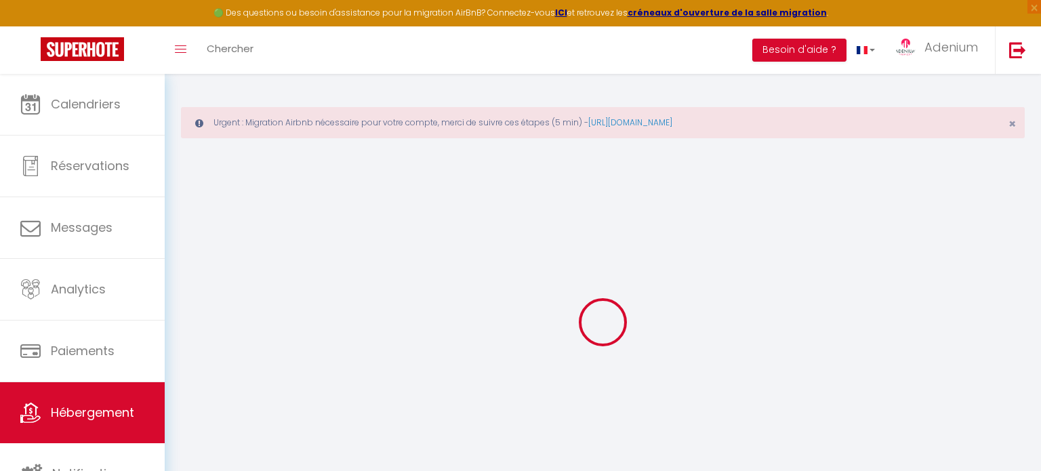
type input "Moissy-Cramayel"
type input "[DOMAIN_NAME][EMAIL_ADDRESS][DOMAIN_NAME]"
select select "666"
checkbox input "false"
checkbox input "true"
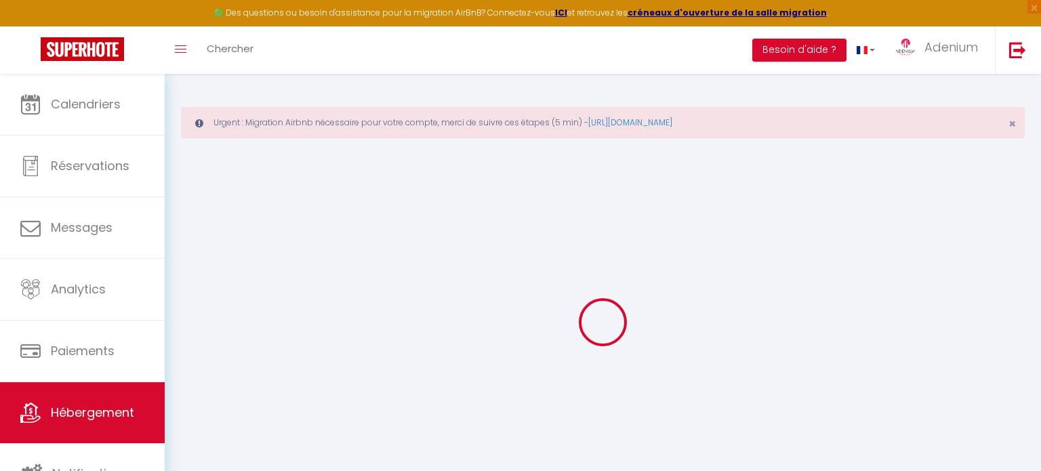
checkbox input "true"
checkbox input "false"
radio input "true"
type input "0"
type input "50"
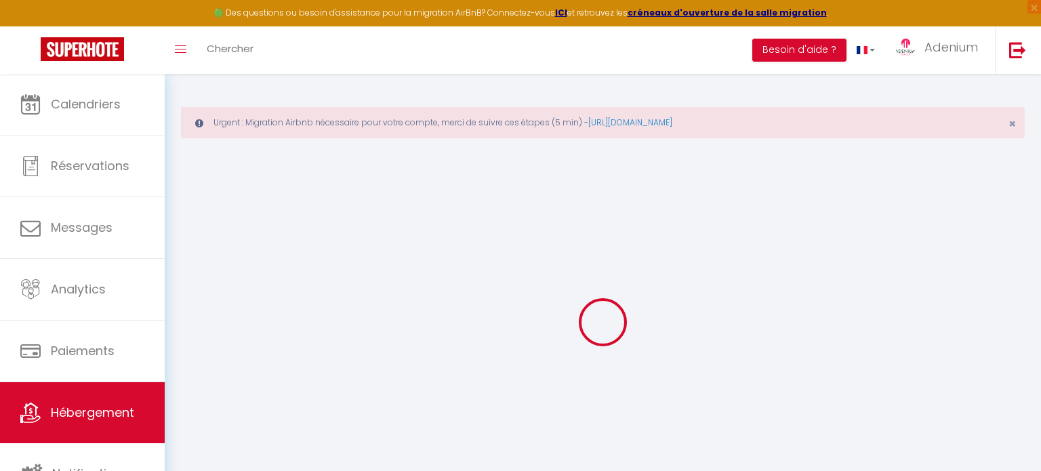
type input "0"
select select
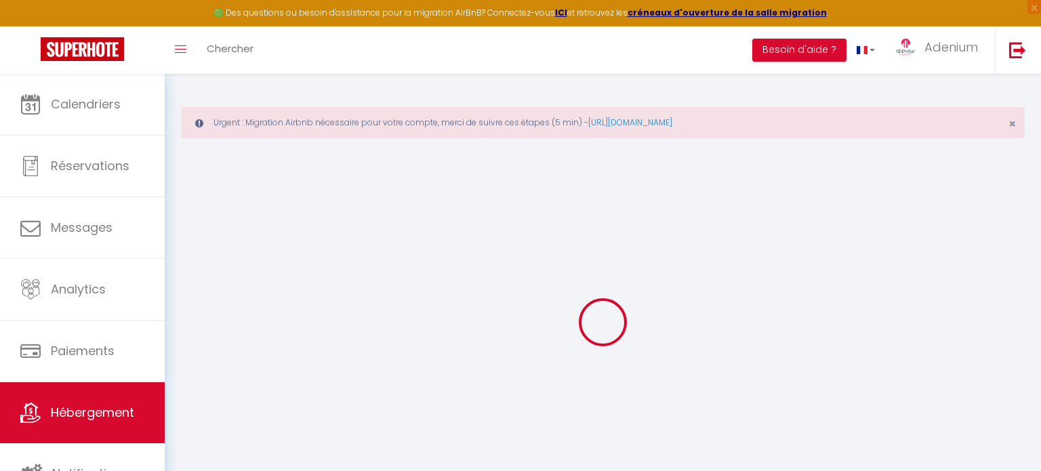
select select
checkbox input "false"
checkbox input "true"
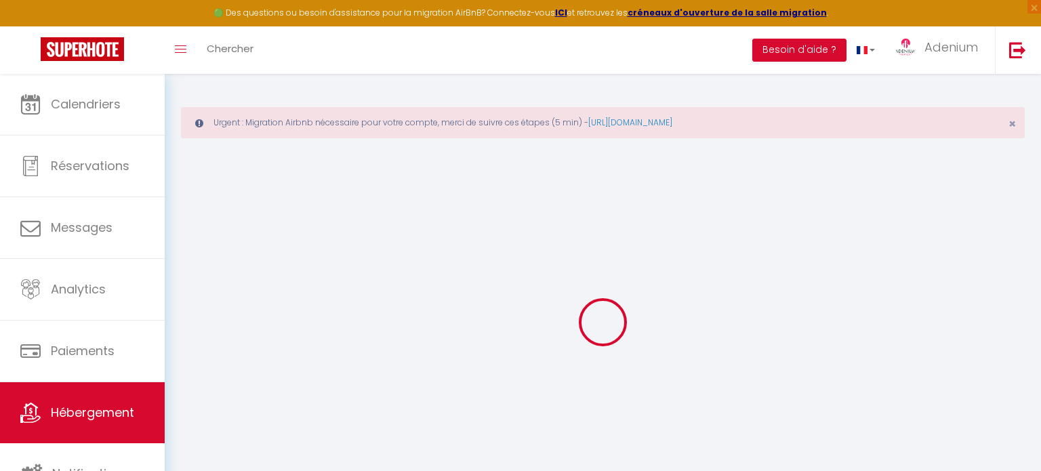
checkbox input "true"
checkbox input "false"
select select
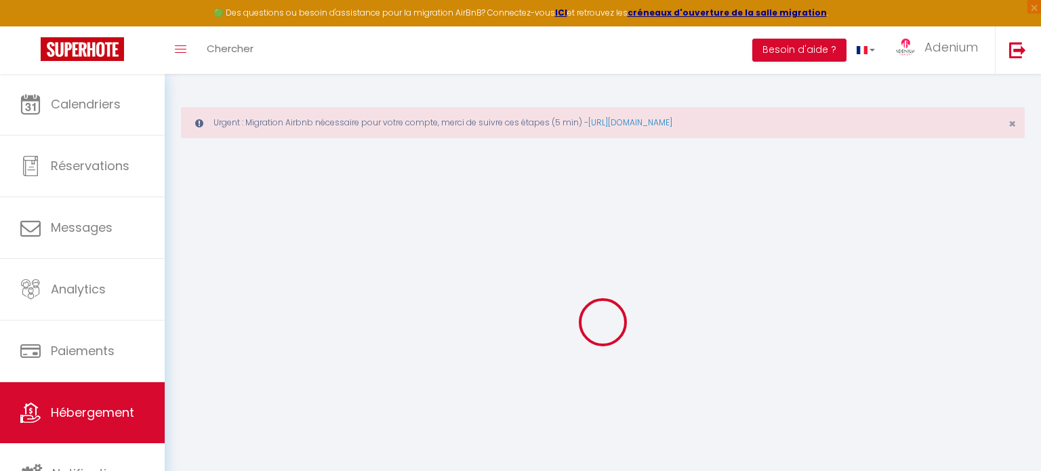
select select
checkbox input "false"
checkbox input "true"
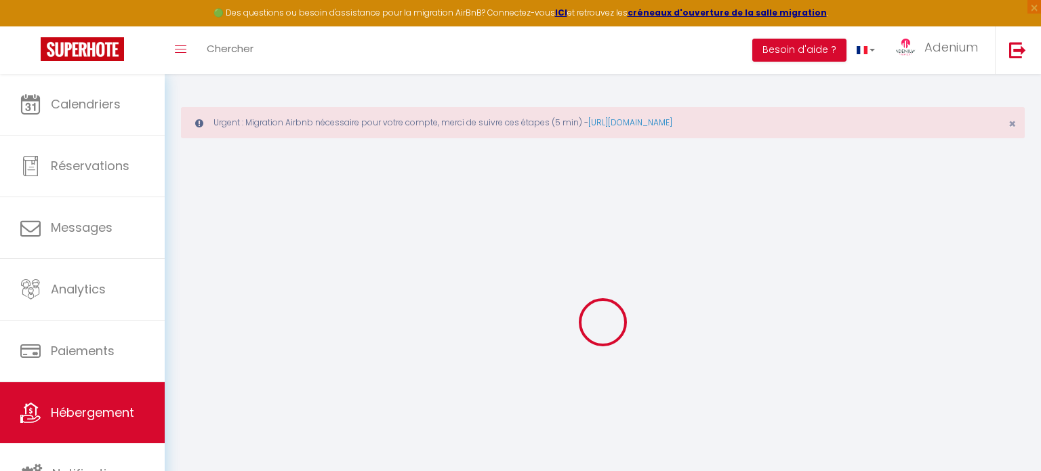
checkbox input "false"
checkbox input "true"
checkbox input "false"
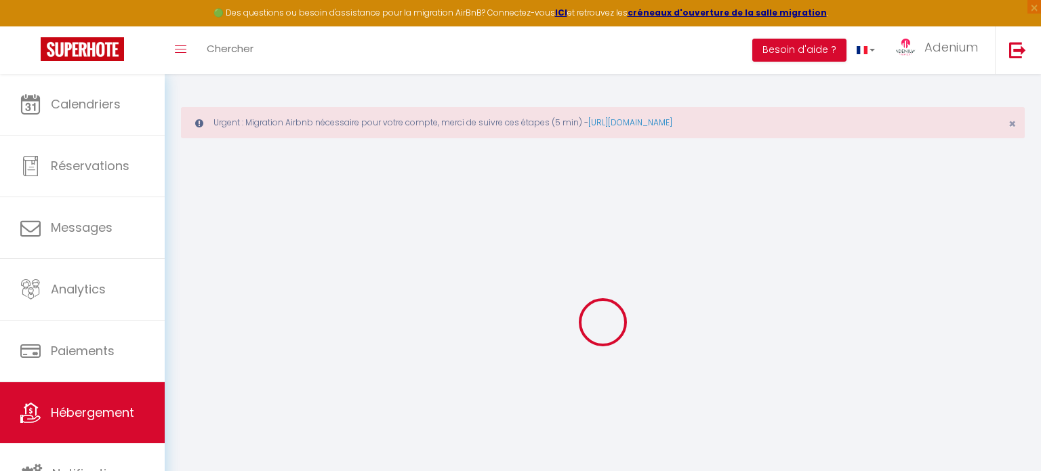
select select "2"
checkbox input "false"
checkbox input "true"
checkbox input "false"
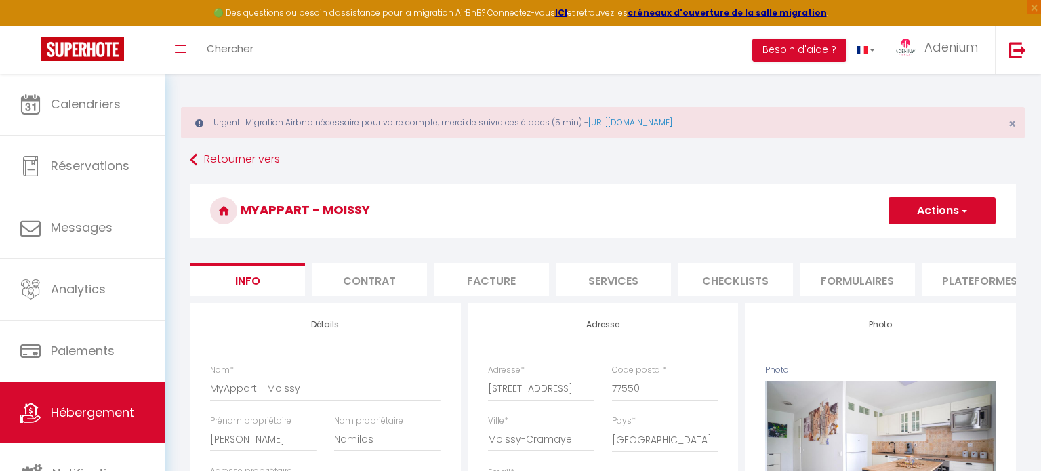
click at [608, 279] on li "Services" at bounding box center [613, 279] width 115 height 33
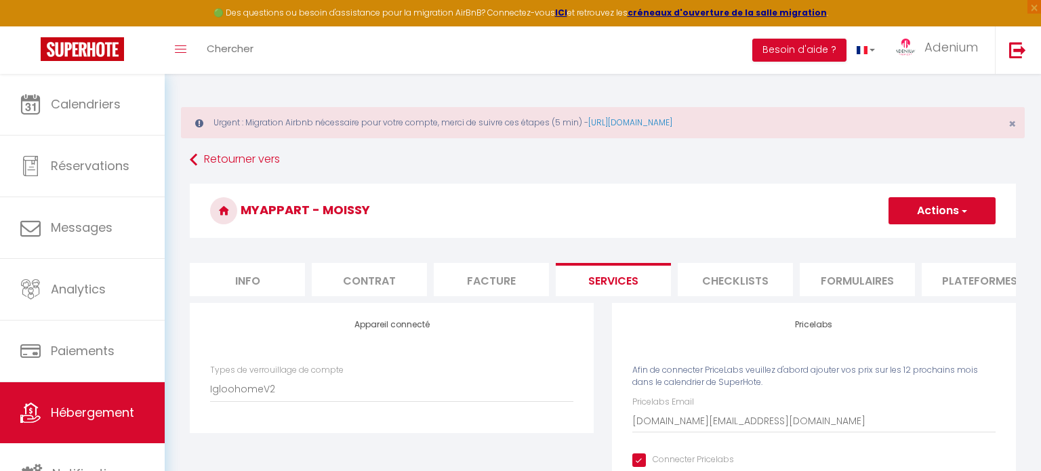
checkbox input "true"
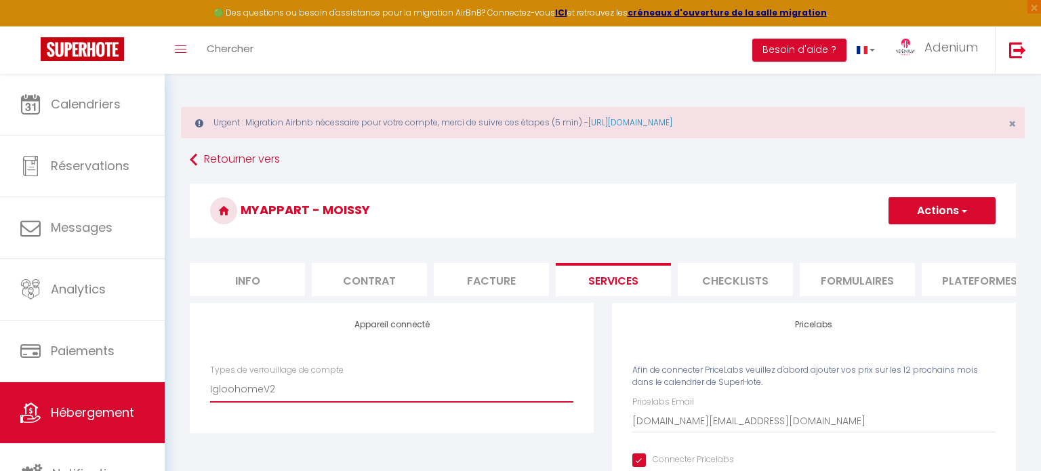
click at [324, 388] on select "SuperCheckin Igloohome IgloohomeV2" at bounding box center [391, 389] width 363 height 26
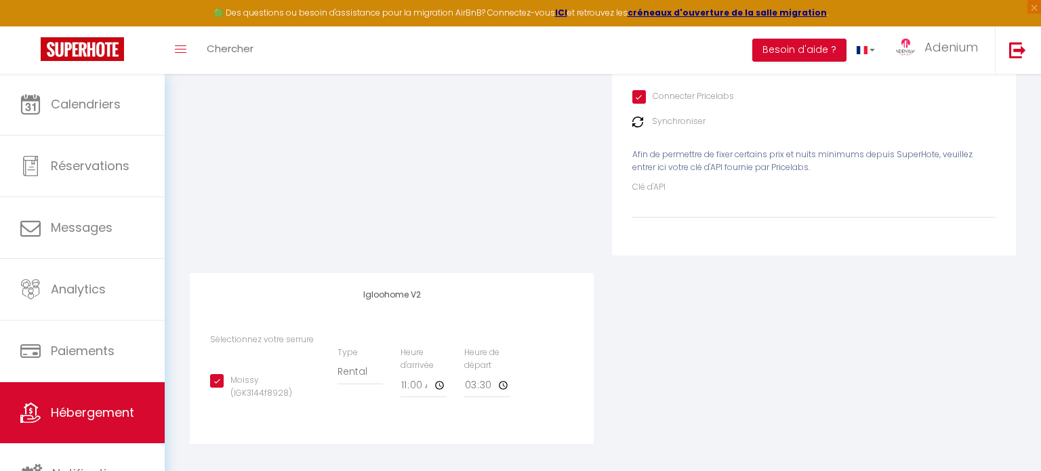
scroll to position [367, 0]
click at [688, 353] on div "Appareil connecté Types de verrouillage de compte SuperCheckin Igloohome Iglooh…" at bounding box center [603, 197] width 844 height 522
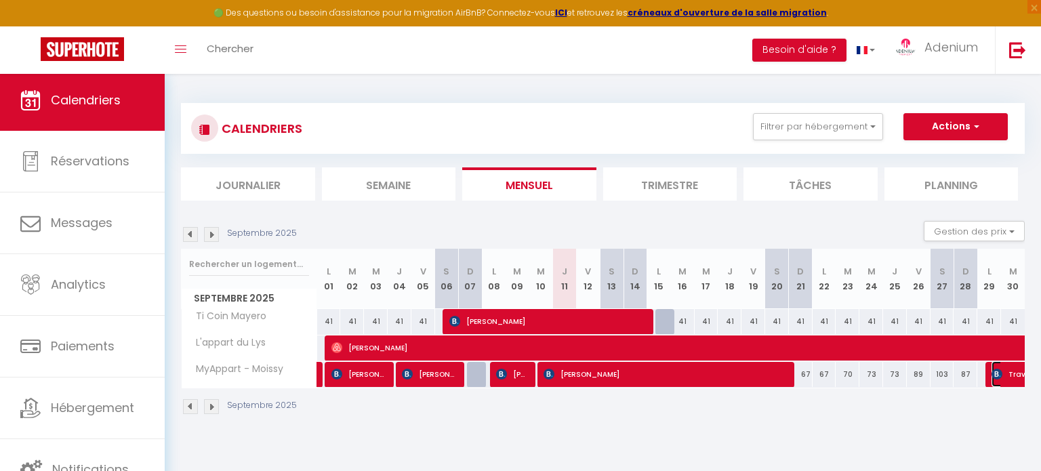
click at [1003, 377] on span "TravelPerk S.L.U." at bounding box center [1054, 374] width 125 height 26
select select "KO"
select select "0"
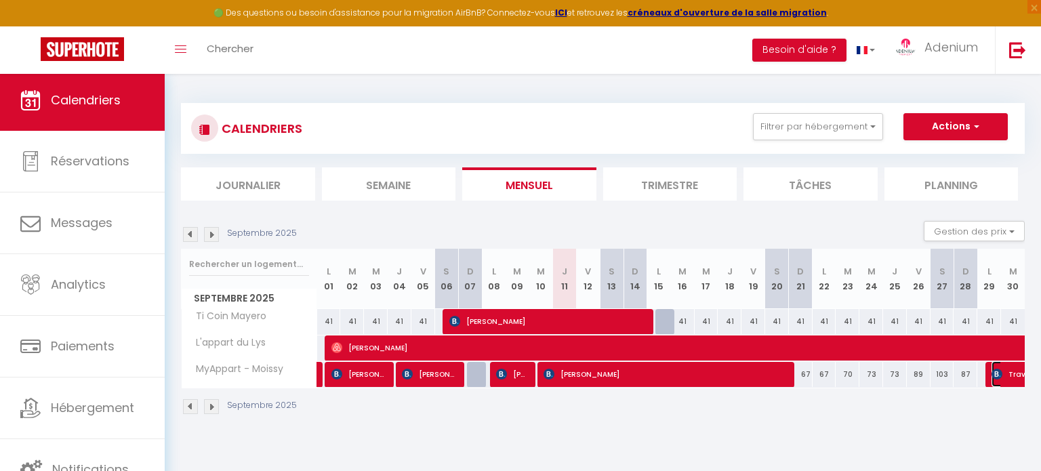
select select "1"
select select
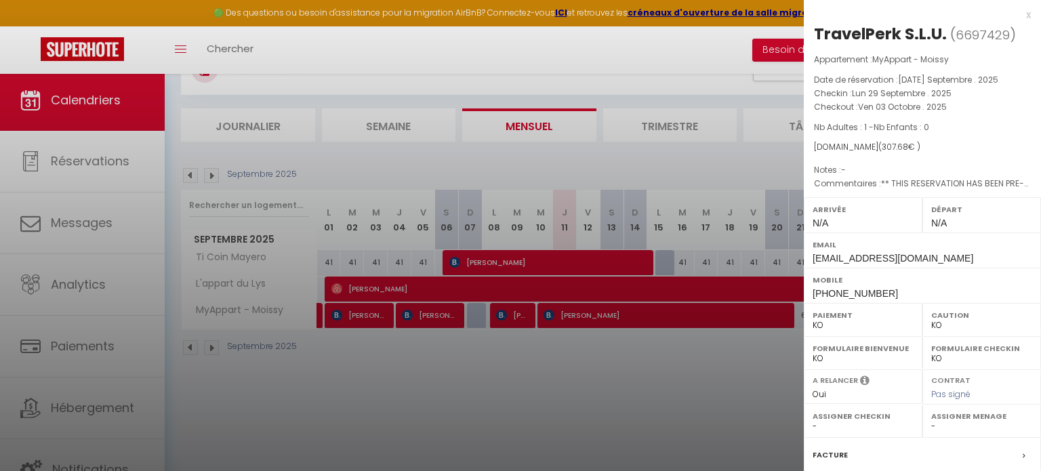
scroll to position [73, 0]
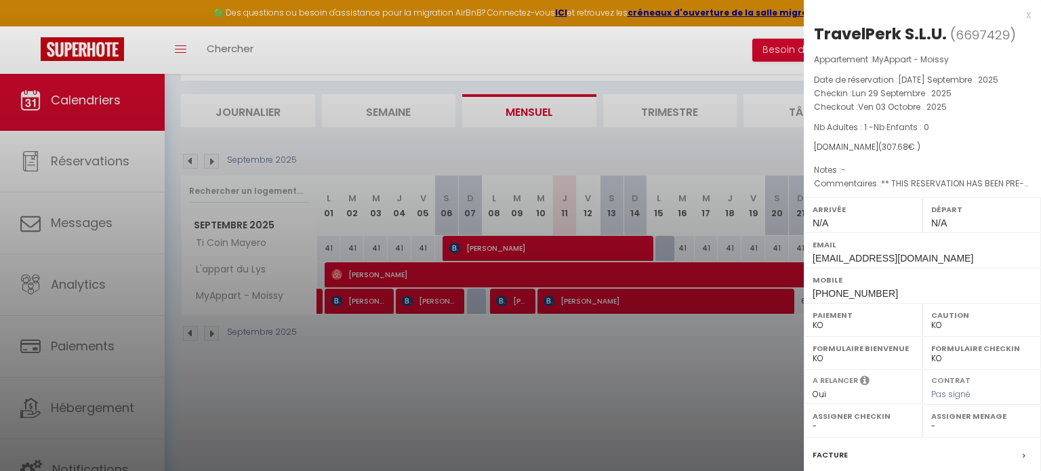
click at [622, 386] on div at bounding box center [520, 235] width 1041 height 471
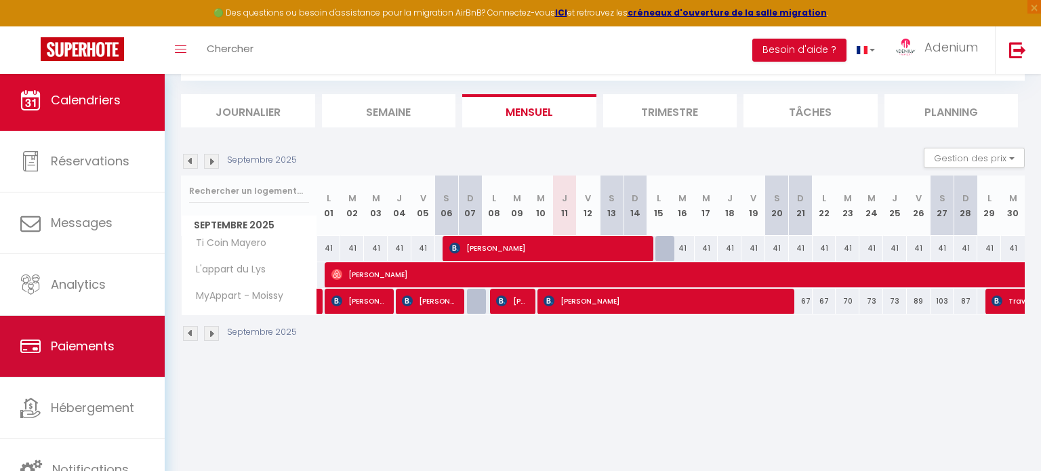
click at [64, 358] on link "Paiements" at bounding box center [82, 346] width 165 height 61
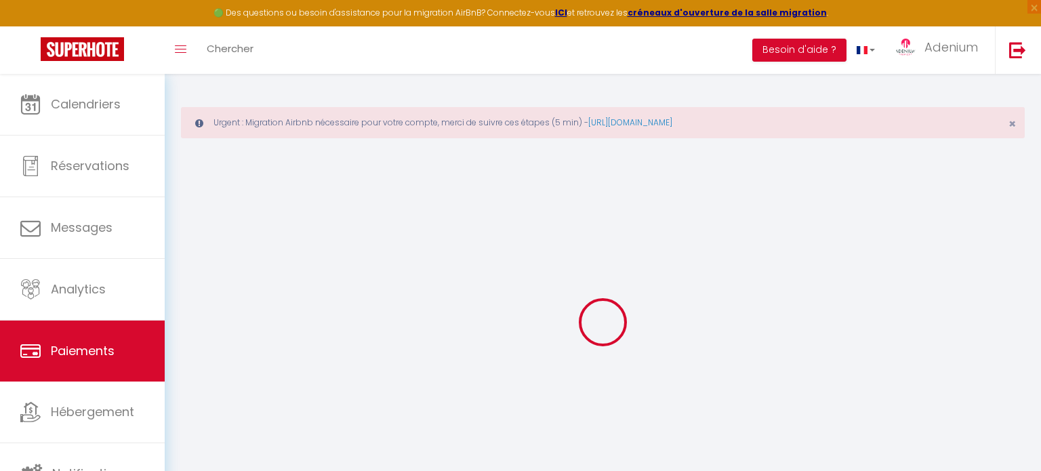
select select "2"
select select "0"
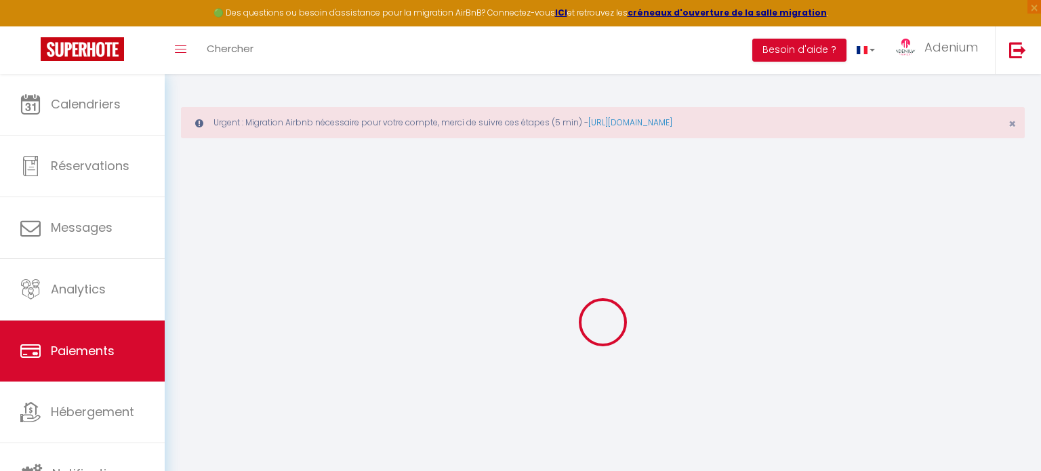
select select "0"
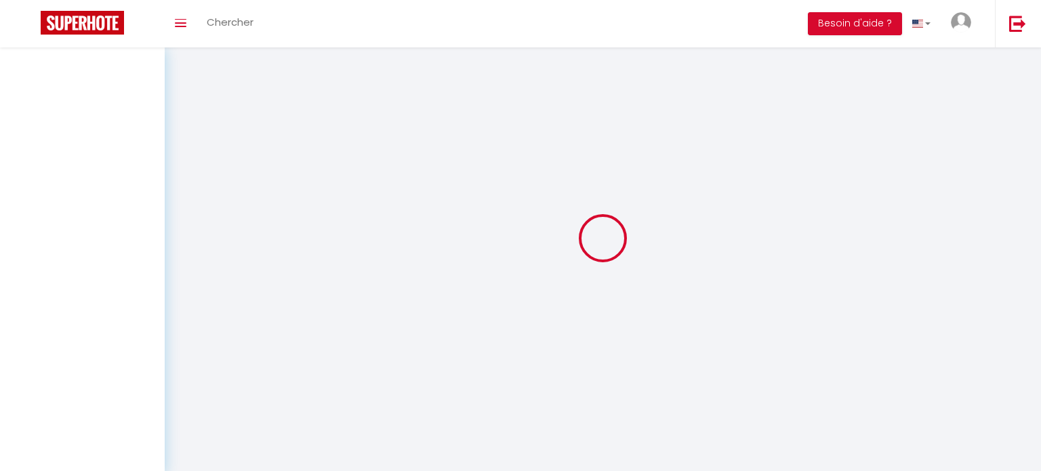
select select "2"
select select "0"
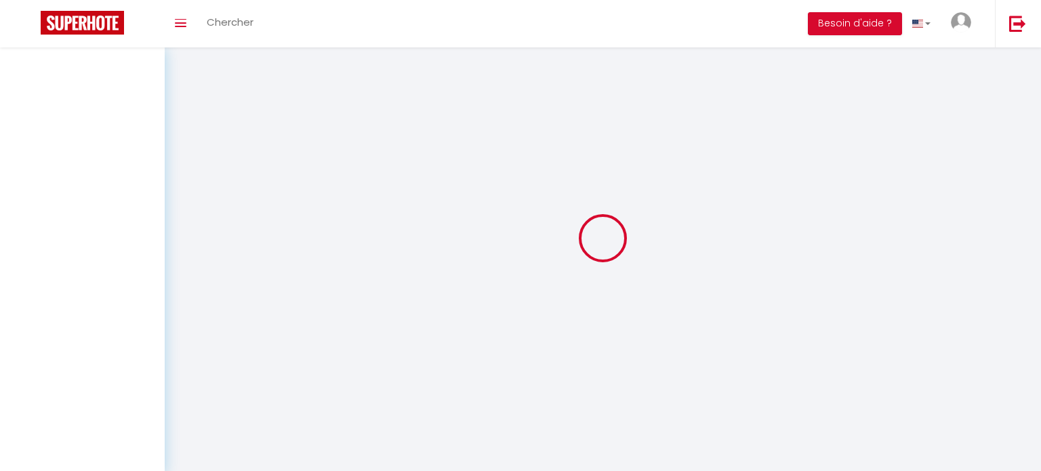
select select "0"
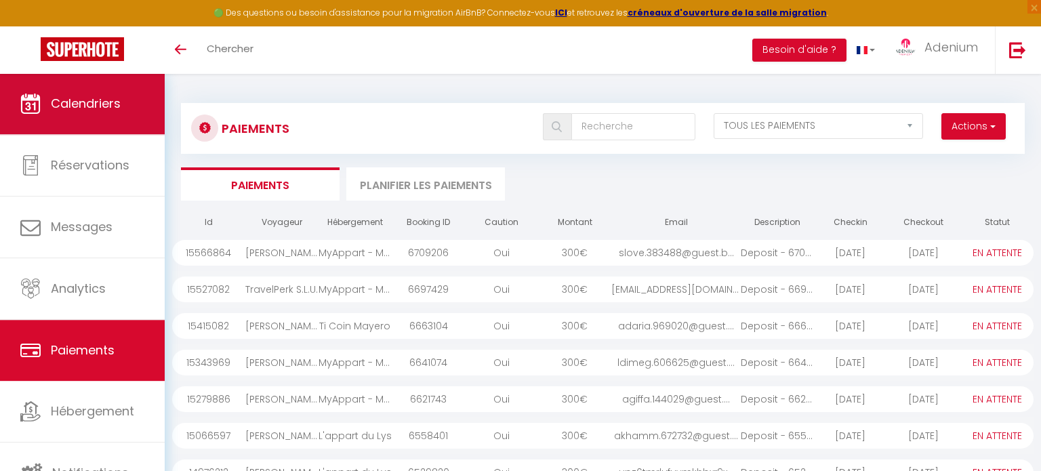
click at [105, 108] on span "Calendriers" at bounding box center [86, 103] width 70 height 17
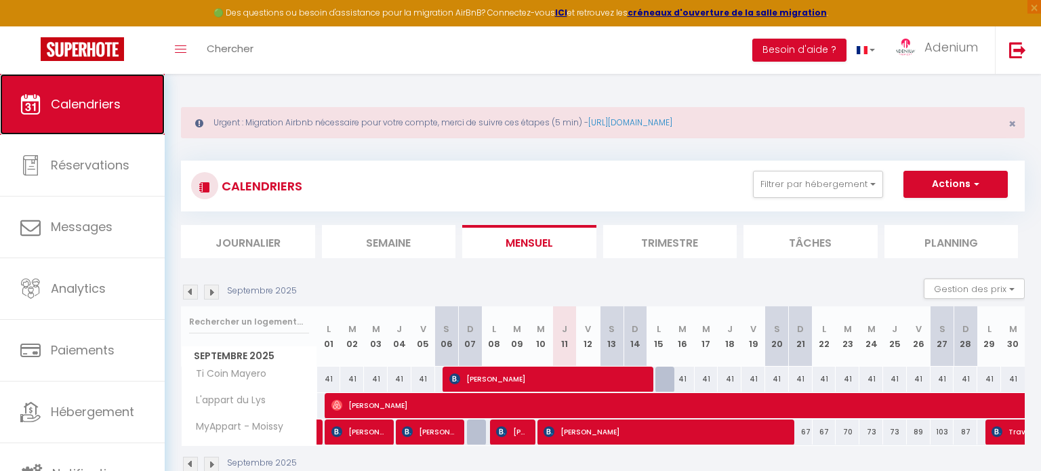
click at [105, 108] on span "Calendriers" at bounding box center [86, 104] width 70 height 17
click at [626, 123] on link "[URL][DOMAIN_NAME]" at bounding box center [631, 123] width 84 height 12
